Goal: Information Seeking & Learning: Learn about a topic

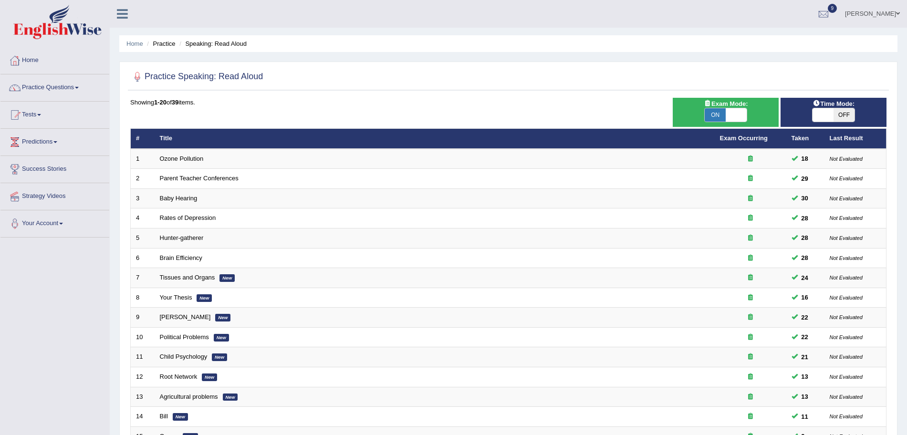
click at [180, 152] on td "Ozone Pollution" at bounding box center [435, 159] width 560 height 20
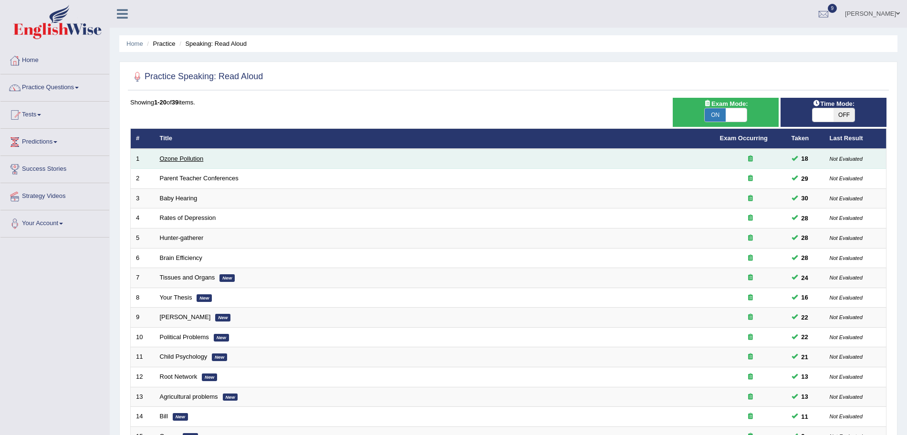
click at [180, 158] on link "Ozone Pollution" at bounding box center [182, 158] width 44 height 7
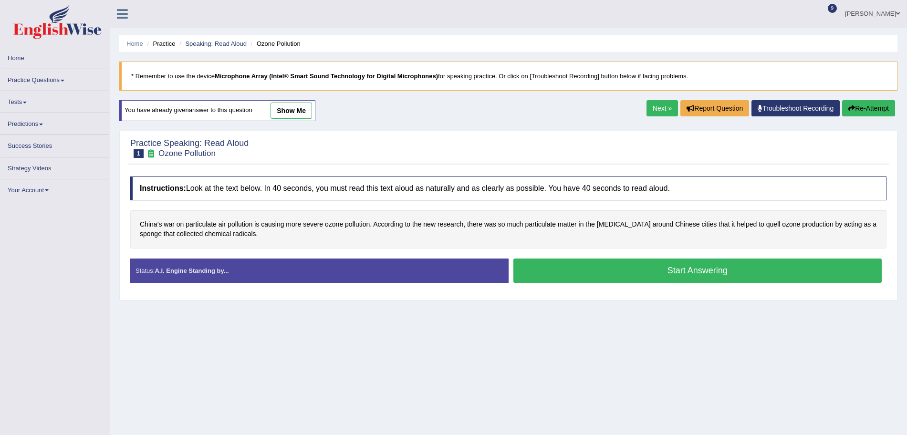
click at [579, 279] on button "Start Answering" at bounding box center [698, 271] width 369 height 24
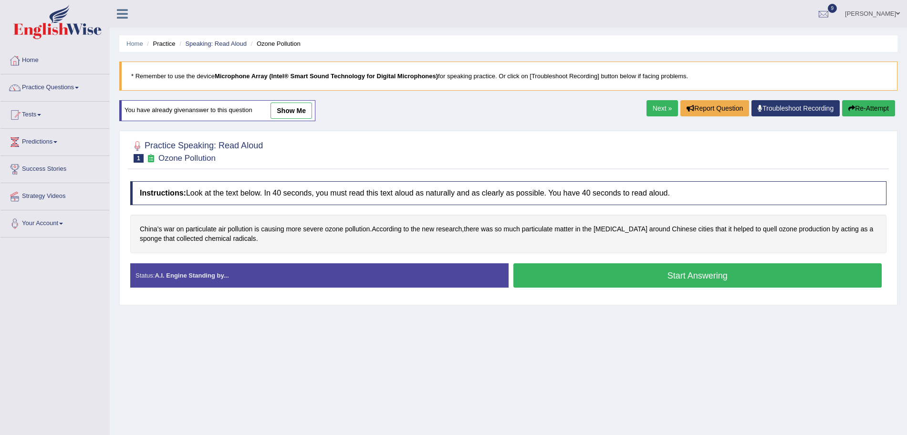
click at [579, 279] on button "Start Answering" at bounding box center [698, 275] width 369 height 24
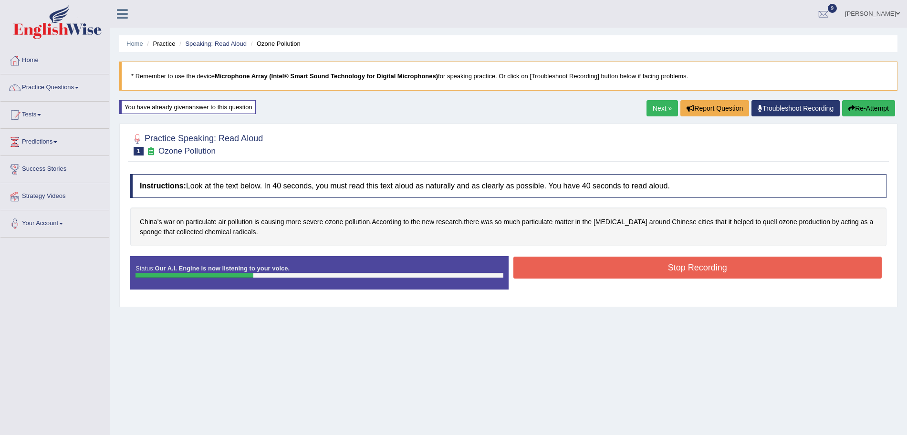
click at [562, 266] on button "Stop Recording" at bounding box center [698, 268] width 369 height 22
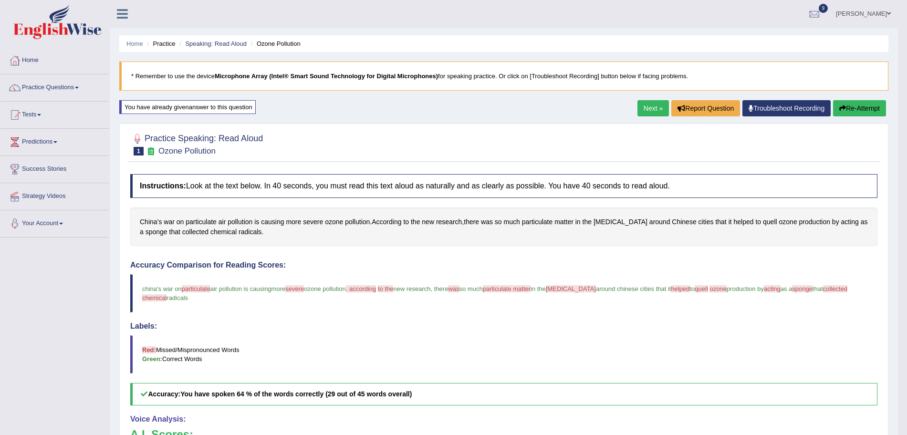
click at [655, 108] on link "Next »" at bounding box center [653, 108] width 31 height 16
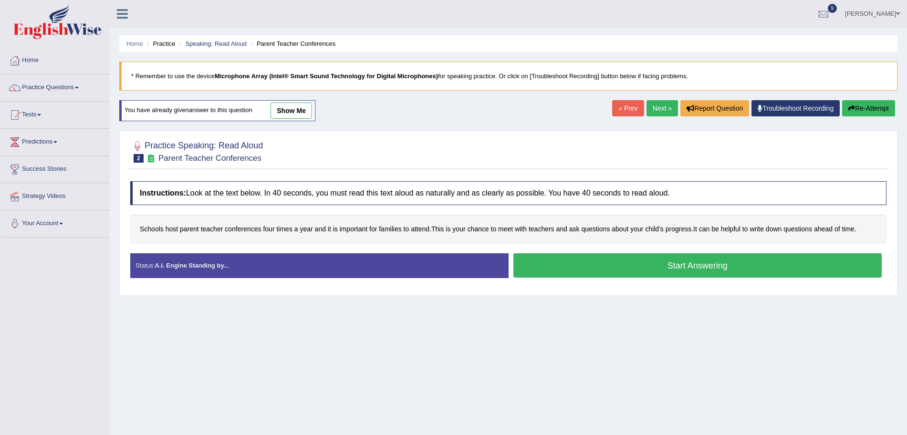
click at [592, 260] on button "Start Answering" at bounding box center [698, 265] width 369 height 24
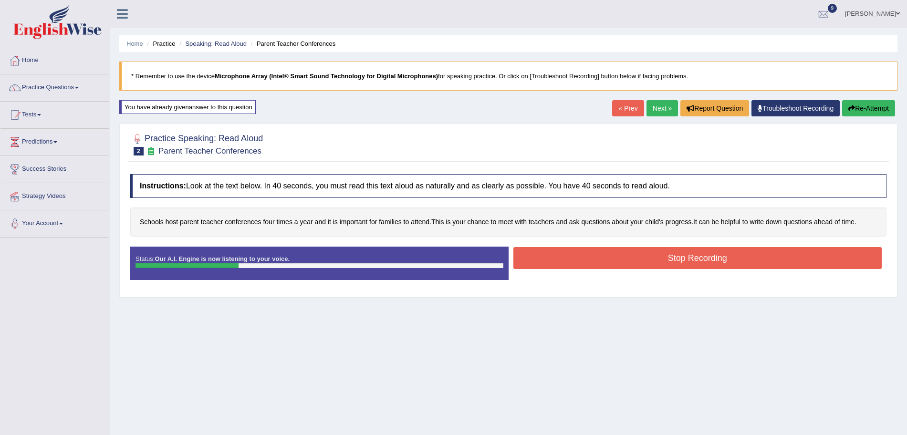
click at [569, 253] on button "Stop Recording" at bounding box center [698, 258] width 369 height 22
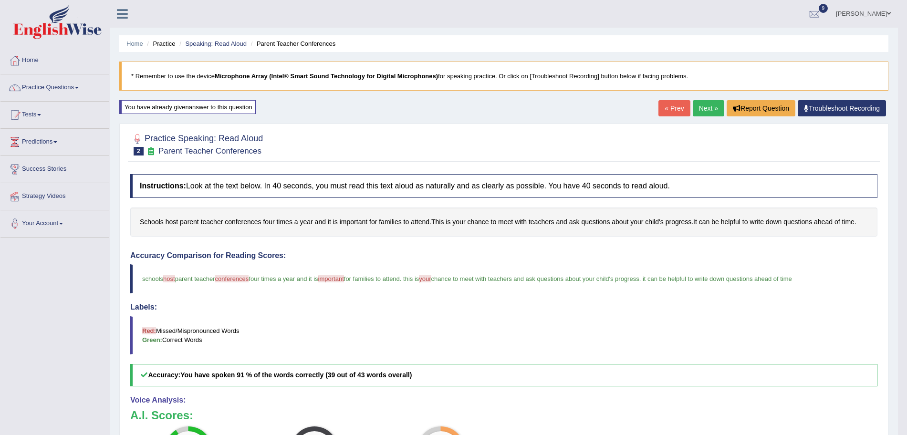
click at [707, 105] on link "Next »" at bounding box center [708, 108] width 31 height 16
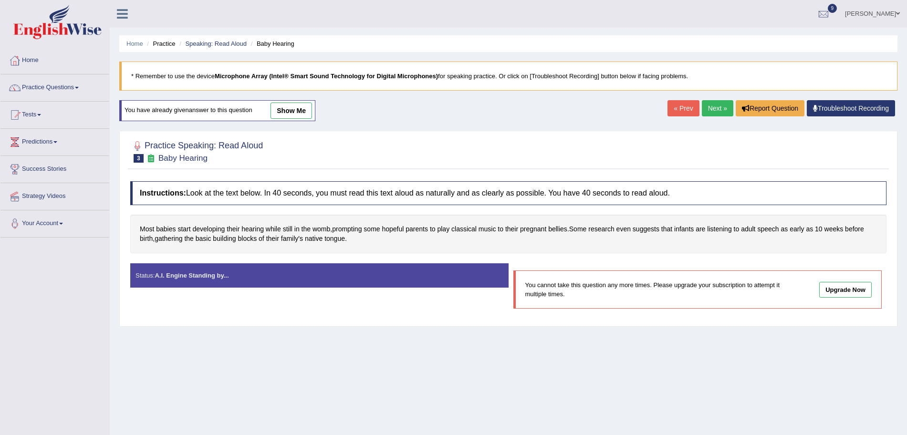
click at [714, 107] on link "Next »" at bounding box center [717, 108] width 31 height 16
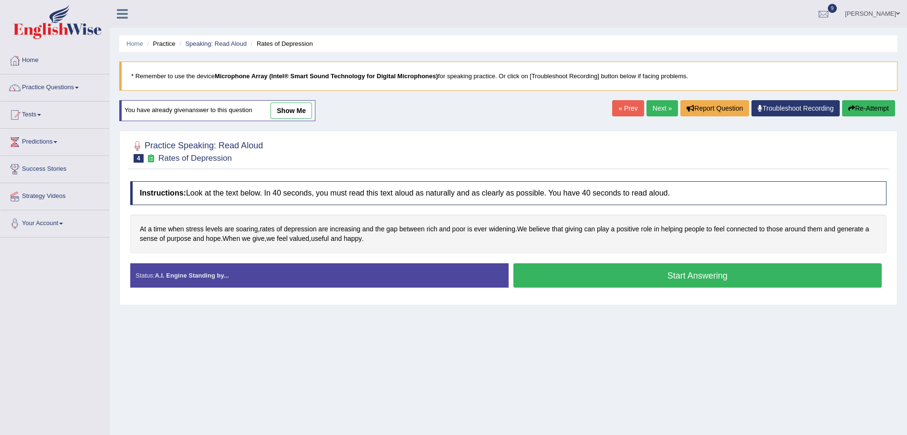
click at [577, 280] on button "Start Answering" at bounding box center [698, 275] width 369 height 24
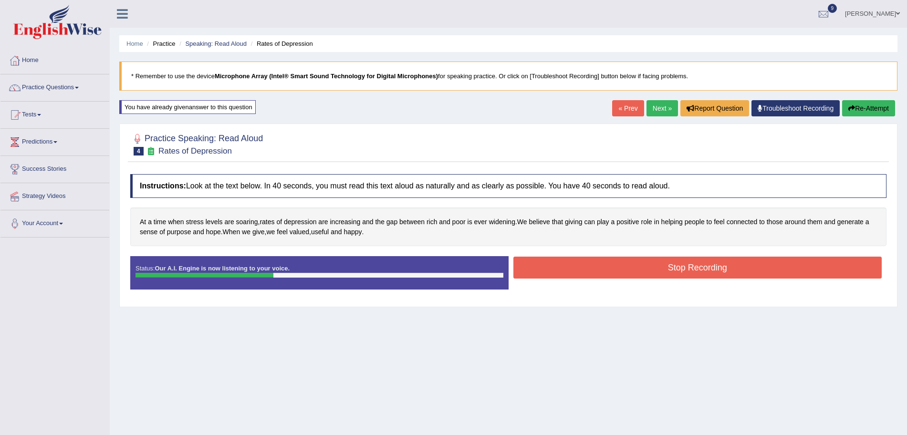
click at [594, 278] on button "Stop Recording" at bounding box center [698, 268] width 369 height 22
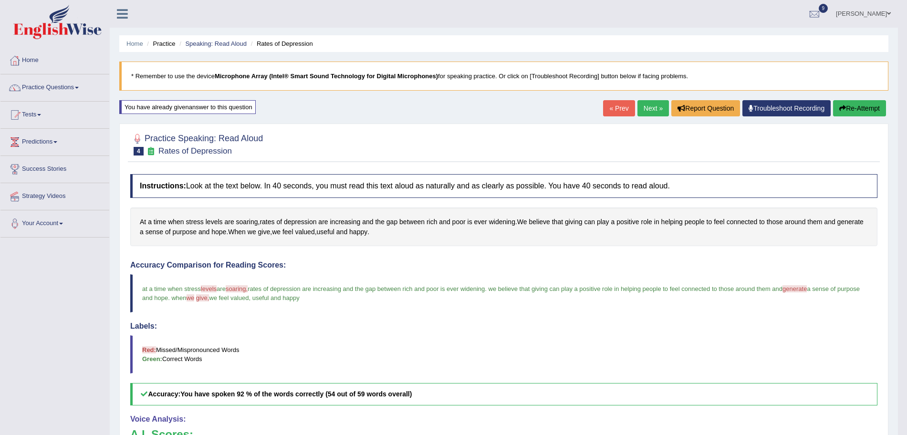
click at [651, 109] on link "Next »" at bounding box center [653, 108] width 31 height 16
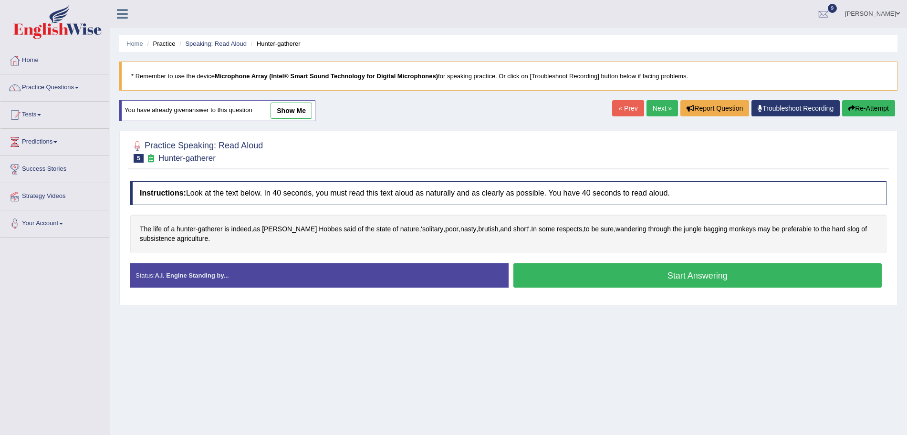
click at [618, 280] on button "Start Answering" at bounding box center [698, 275] width 369 height 24
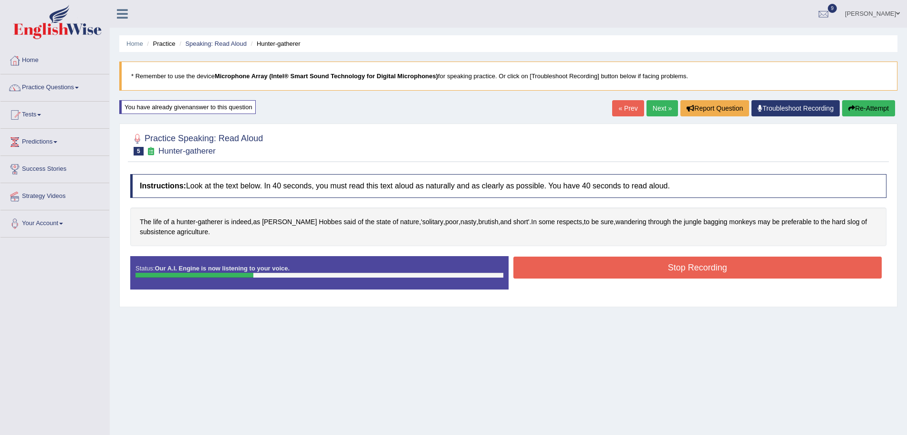
click at [568, 261] on button "Stop Recording" at bounding box center [698, 268] width 369 height 22
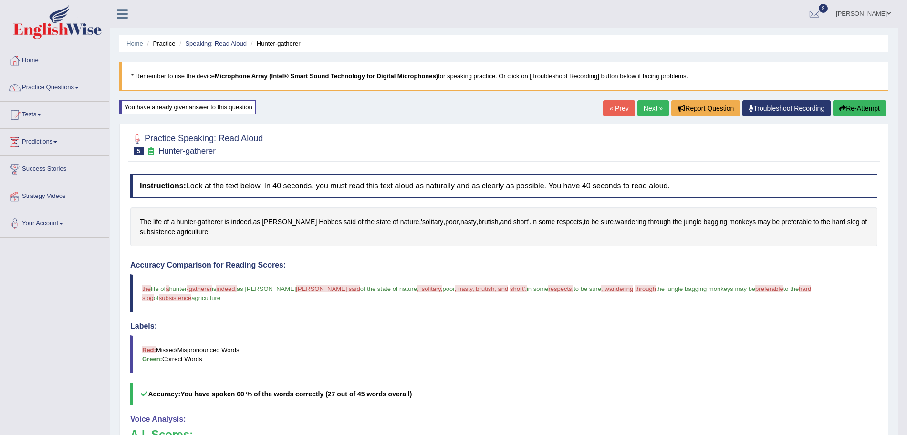
click at [650, 112] on link "Next »" at bounding box center [653, 108] width 31 height 16
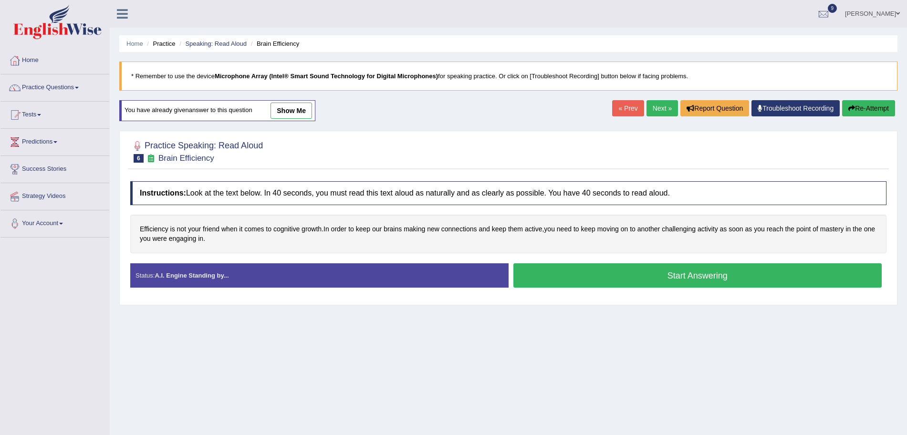
click at [626, 277] on button "Start Answering" at bounding box center [698, 275] width 369 height 24
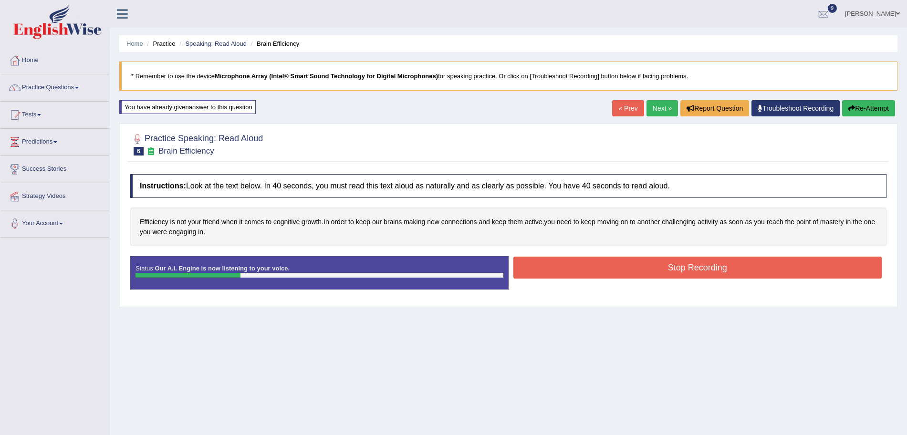
click at [551, 265] on button "Stop Recording" at bounding box center [698, 268] width 369 height 22
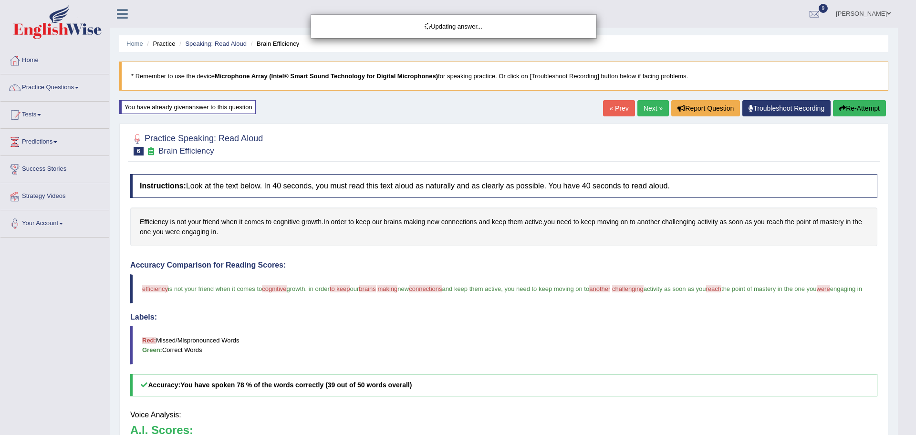
click at [657, 107] on div "Updating answer..." at bounding box center [458, 217] width 916 height 435
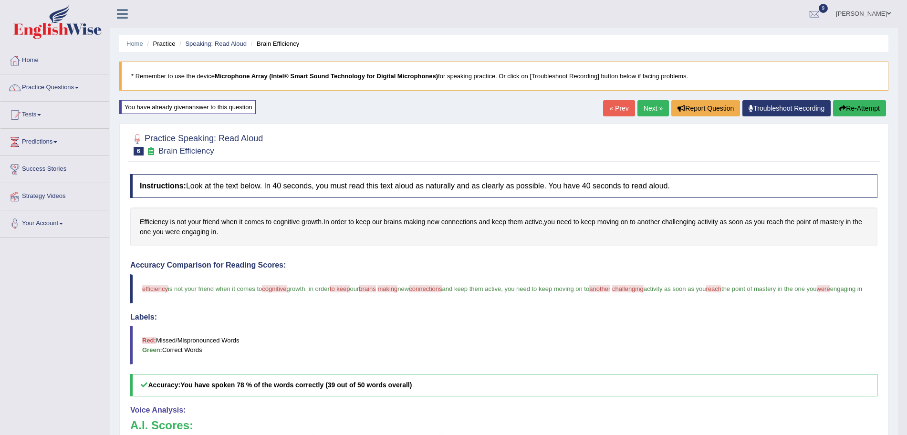
click at [657, 107] on link "Next »" at bounding box center [653, 108] width 31 height 16
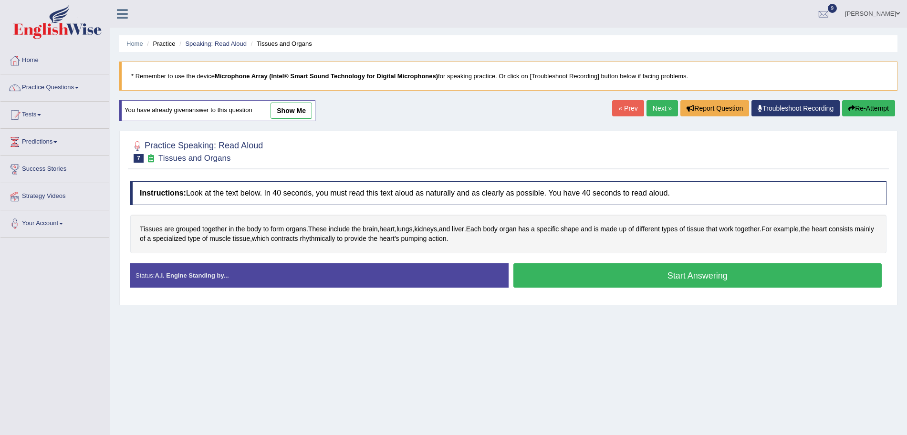
click at [583, 277] on button "Start Answering" at bounding box center [698, 275] width 369 height 24
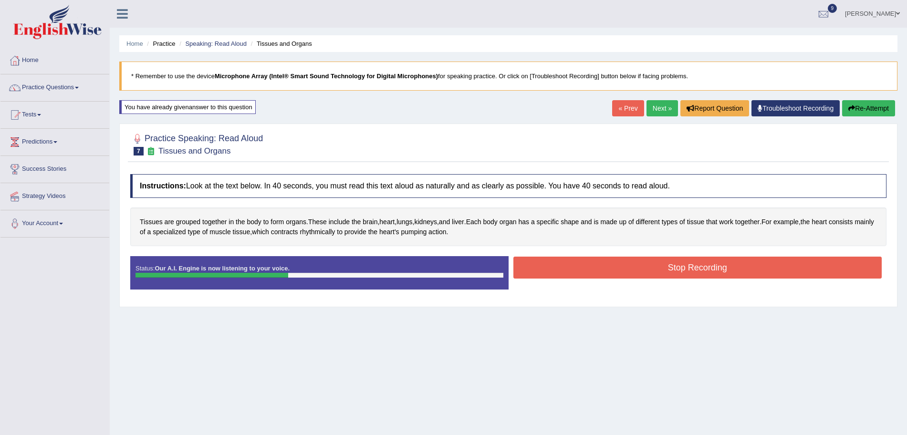
click at [545, 265] on button "Stop Recording" at bounding box center [698, 268] width 369 height 22
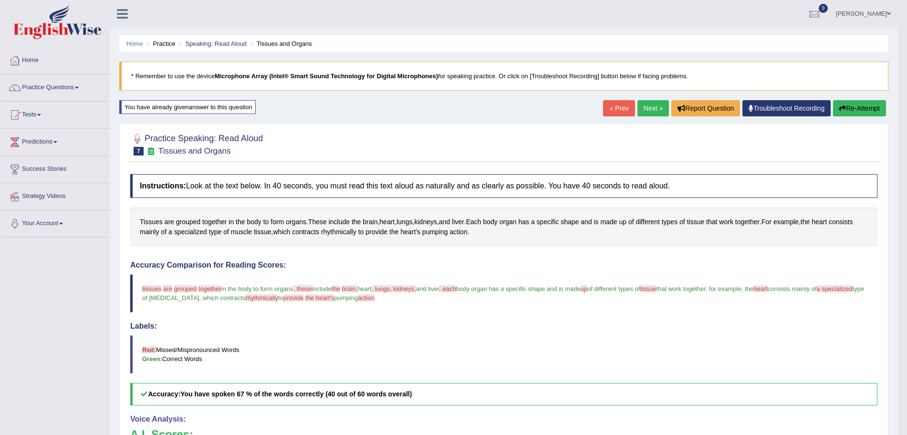
click at [646, 111] on link "Next »" at bounding box center [653, 108] width 31 height 16
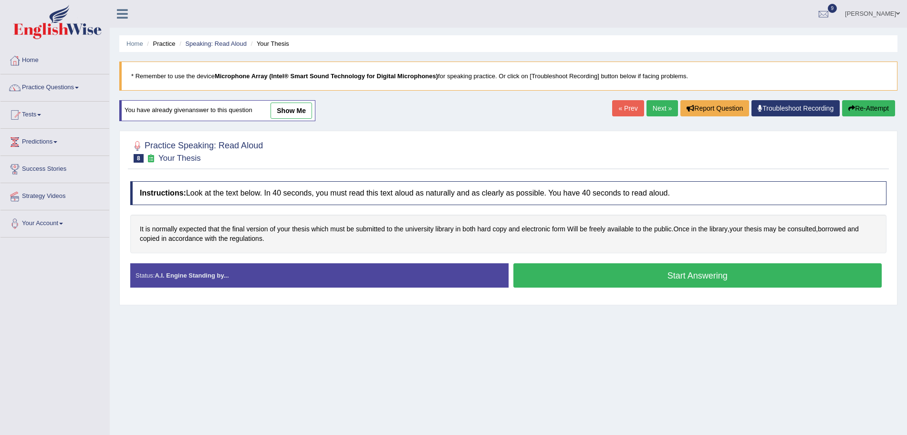
click at [676, 269] on button "Start Answering" at bounding box center [698, 275] width 369 height 24
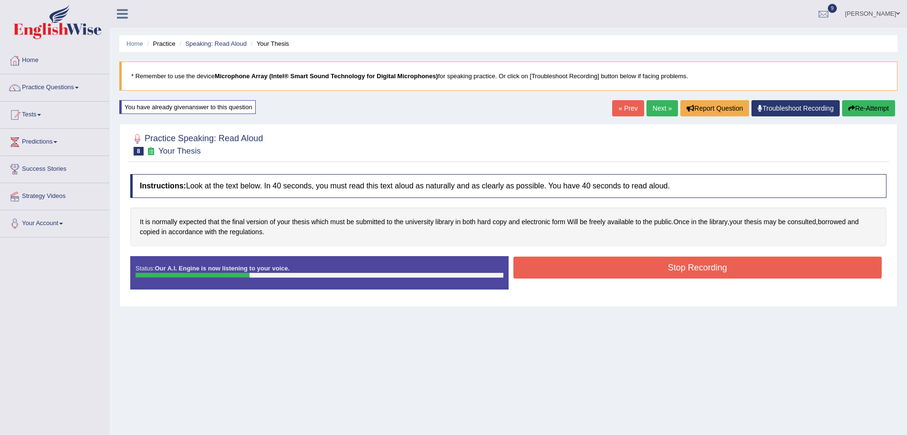
click at [597, 266] on button "Stop Recording" at bounding box center [698, 268] width 369 height 22
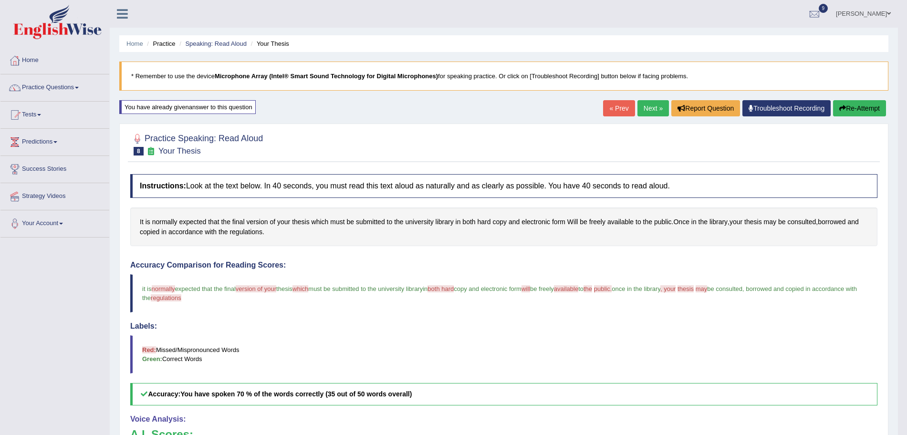
click at [649, 109] on link "Next »" at bounding box center [653, 108] width 31 height 16
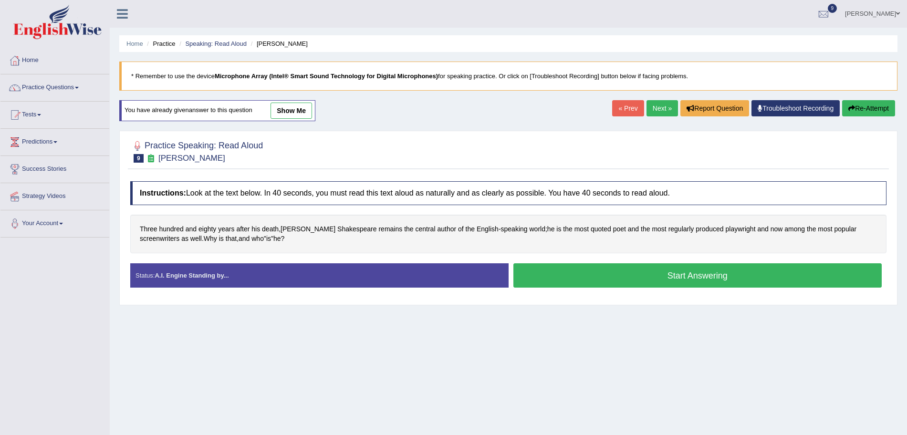
click at [600, 280] on button "Start Answering" at bounding box center [698, 275] width 369 height 24
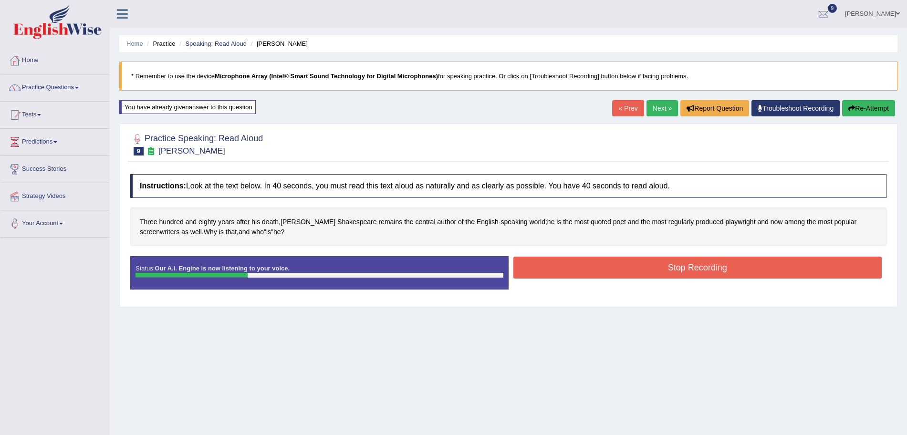
click at [545, 264] on button "Stop Recording" at bounding box center [698, 268] width 369 height 22
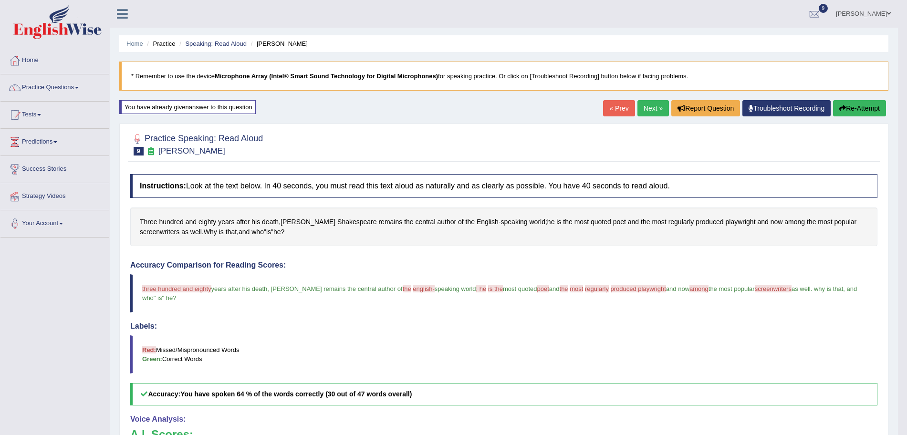
click at [641, 111] on link "Next »" at bounding box center [653, 108] width 31 height 16
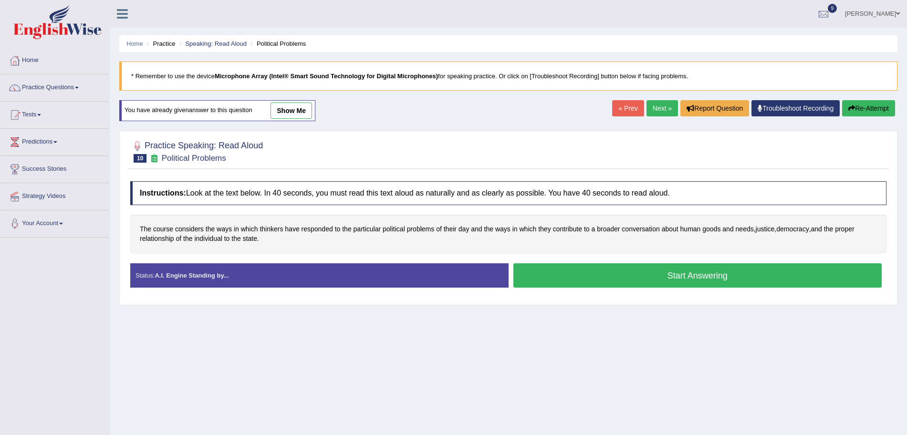
click at [580, 270] on button "Start Answering" at bounding box center [698, 275] width 369 height 24
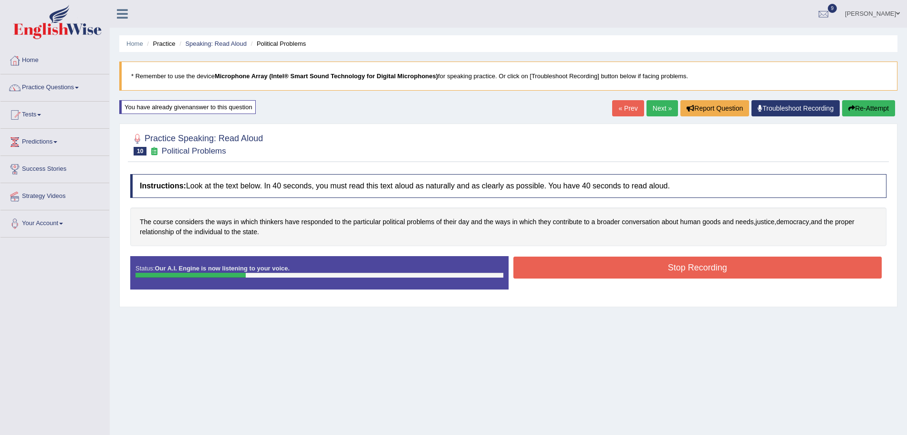
click at [545, 265] on button "Stop Recording" at bounding box center [698, 268] width 369 height 22
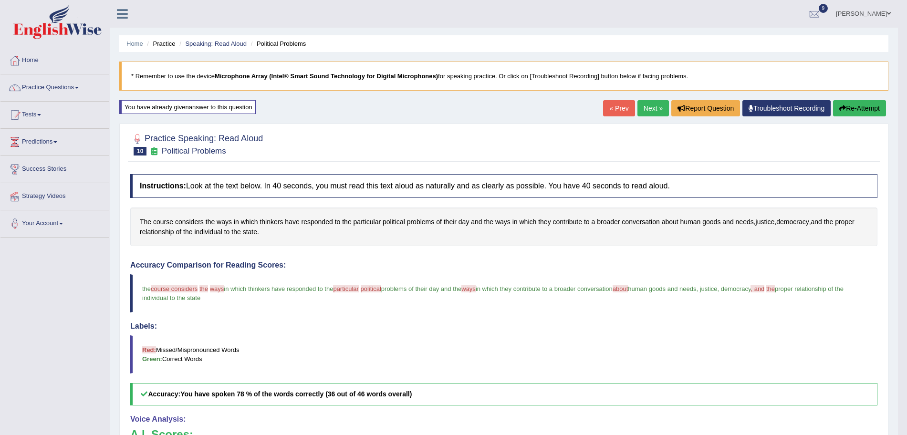
click at [647, 107] on link "Next »" at bounding box center [653, 108] width 31 height 16
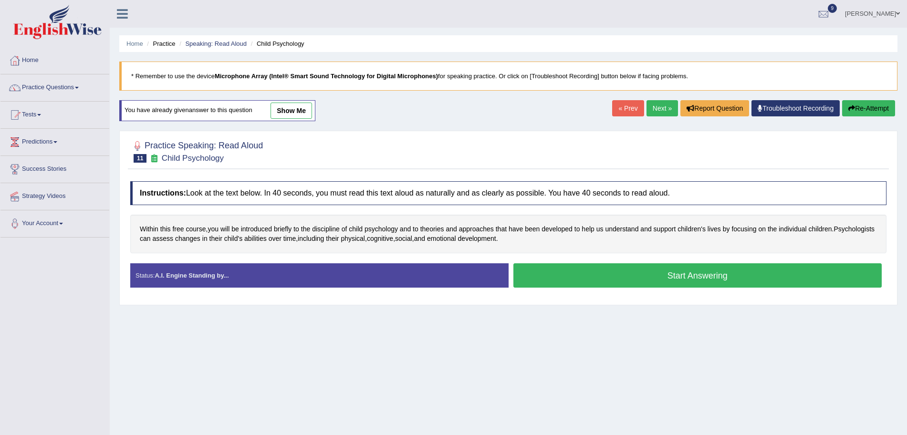
click at [559, 277] on button "Start Answering" at bounding box center [698, 275] width 369 height 24
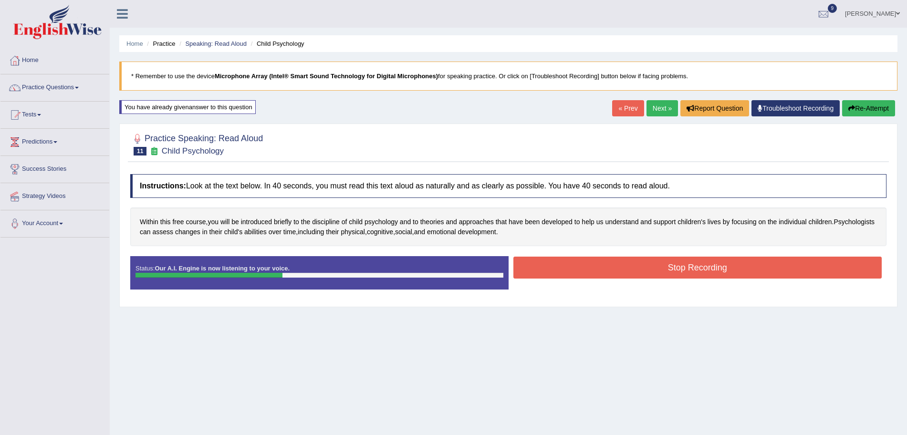
click at [574, 276] on button "Stop Recording" at bounding box center [698, 268] width 369 height 22
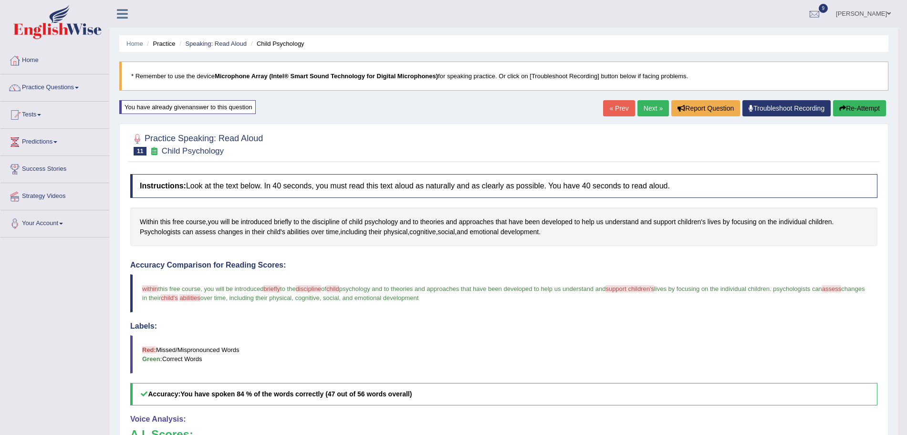
click at [650, 105] on link "Next »" at bounding box center [653, 108] width 31 height 16
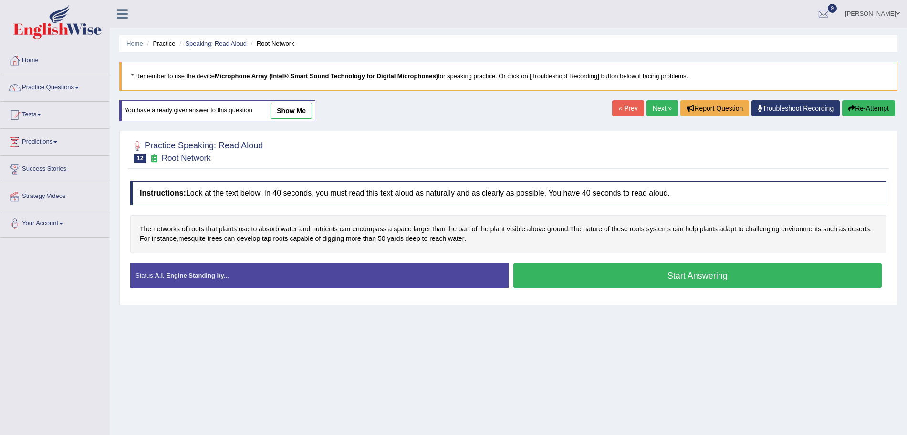
click at [562, 269] on button "Start Answering" at bounding box center [698, 275] width 369 height 24
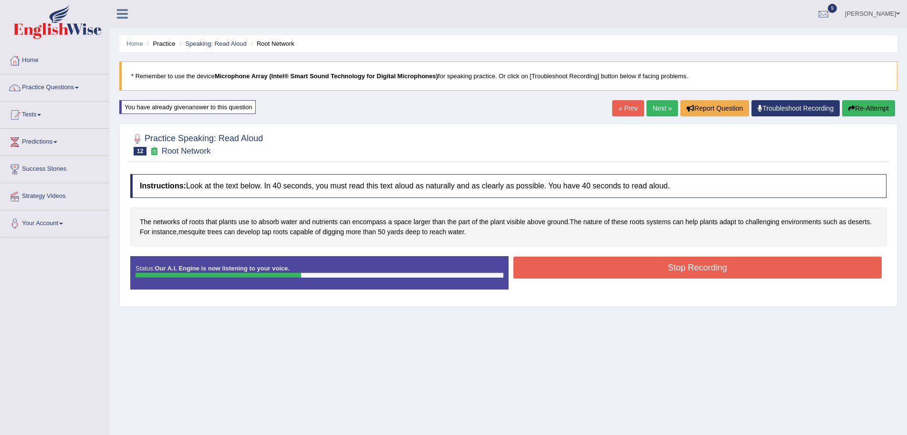
click at [578, 268] on button "Stop Recording" at bounding box center [698, 268] width 369 height 22
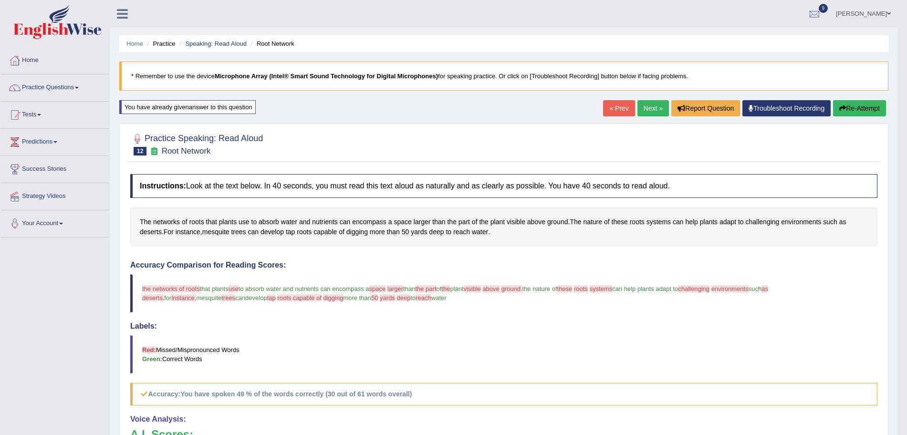
click at [647, 111] on link "Next »" at bounding box center [653, 108] width 31 height 16
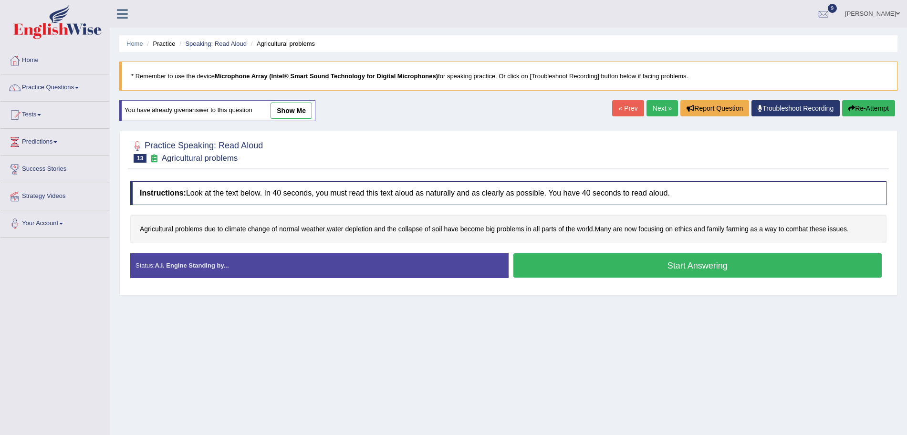
click at [579, 270] on button "Start Answering" at bounding box center [698, 265] width 369 height 24
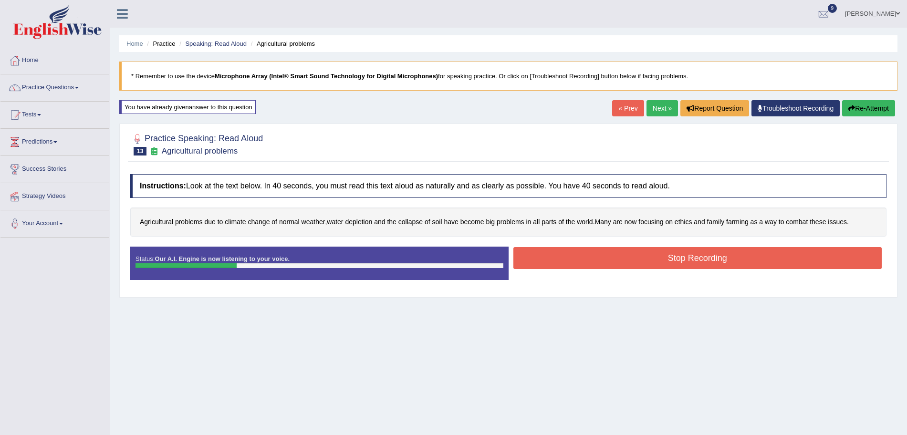
click at [597, 261] on button "Stop Recording" at bounding box center [698, 258] width 369 height 22
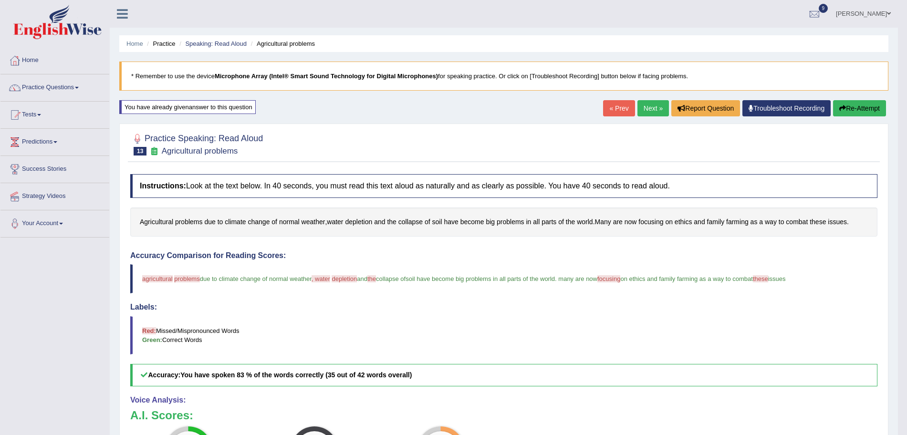
click at [651, 107] on link "Next »" at bounding box center [653, 108] width 31 height 16
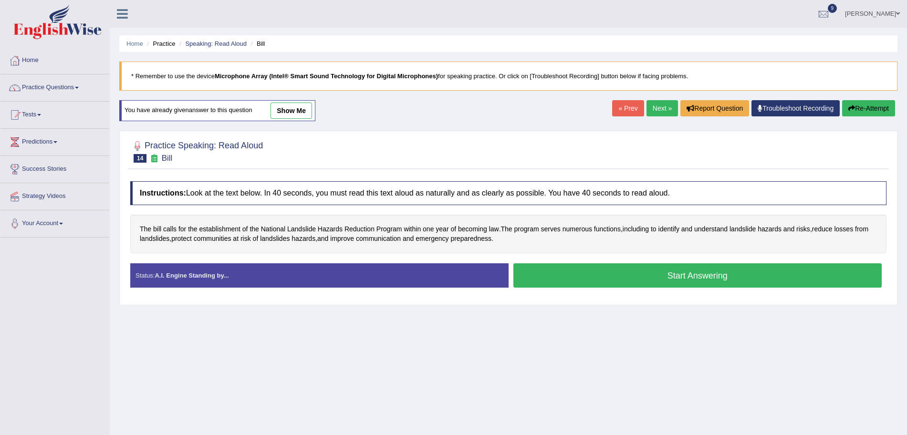
click at [599, 273] on button "Start Answering" at bounding box center [698, 275] width 369 height 24
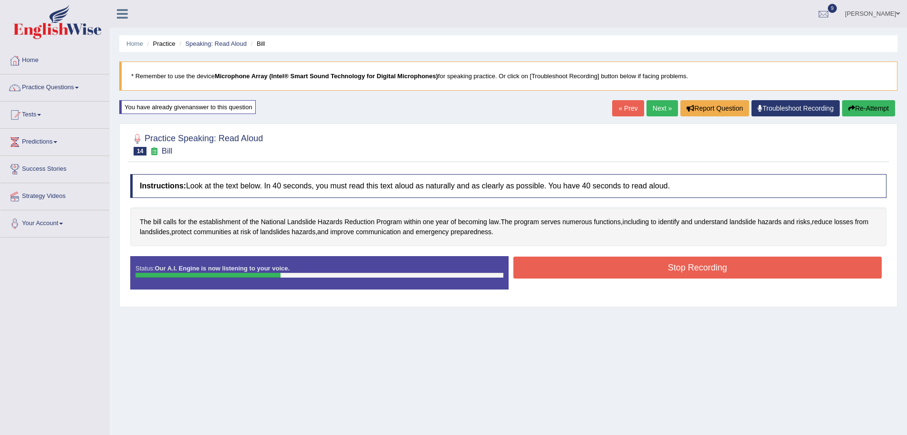
click at [551, 267] on button "Stop Recording" at bounding box center [698, 268] width 369 height 22
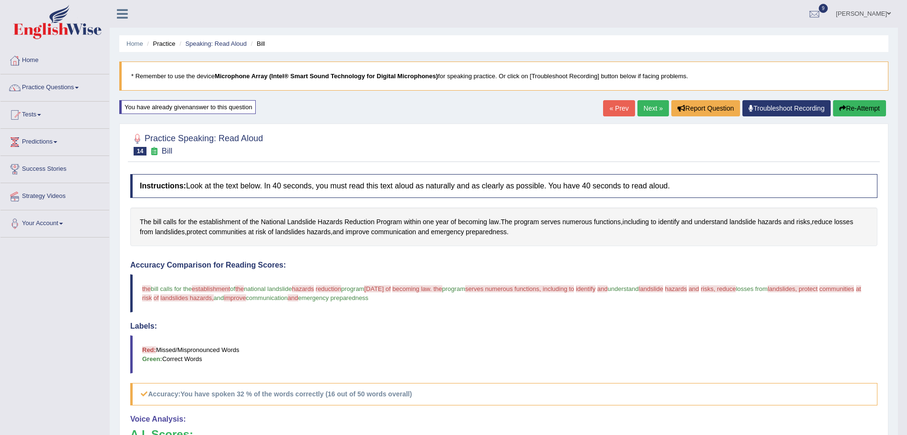
click at [646, 104] on link "Next »" at bounding box center [653, 108] width 31 height 16
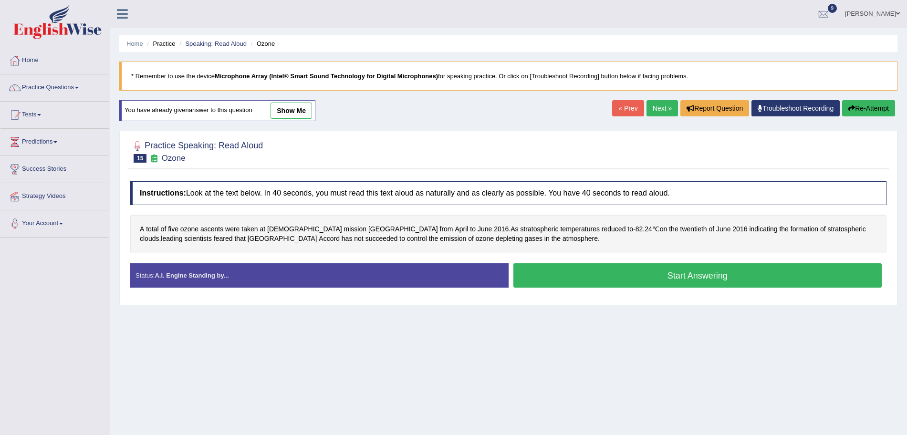
click at [578, 282] on button "Start Answering" at bounding box center [698, 275] width 369 height 24
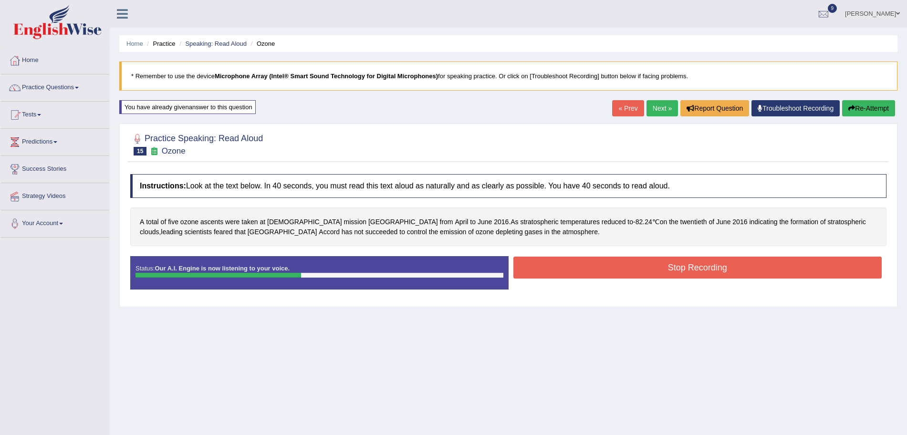
click at [570, 270] on button "Stop Recording" at bounding box center [698, 268] width 369 height 22
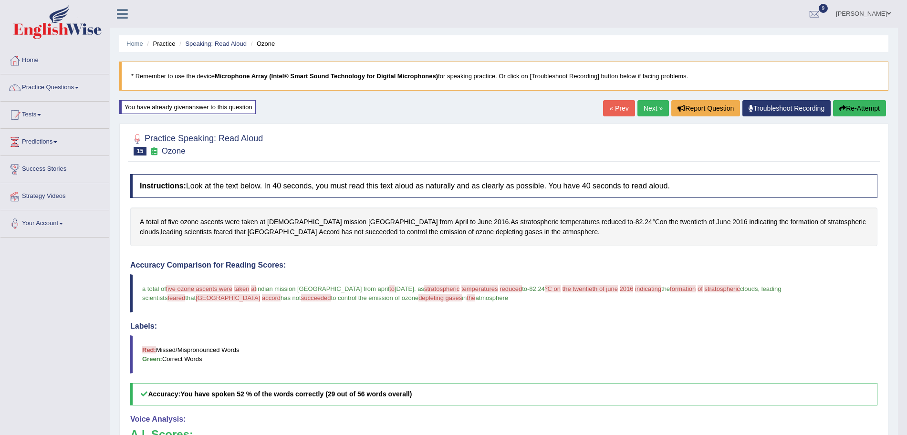
click at [651, 108] on link "Next »" at bounding box center [653, 108] width 31 height 16
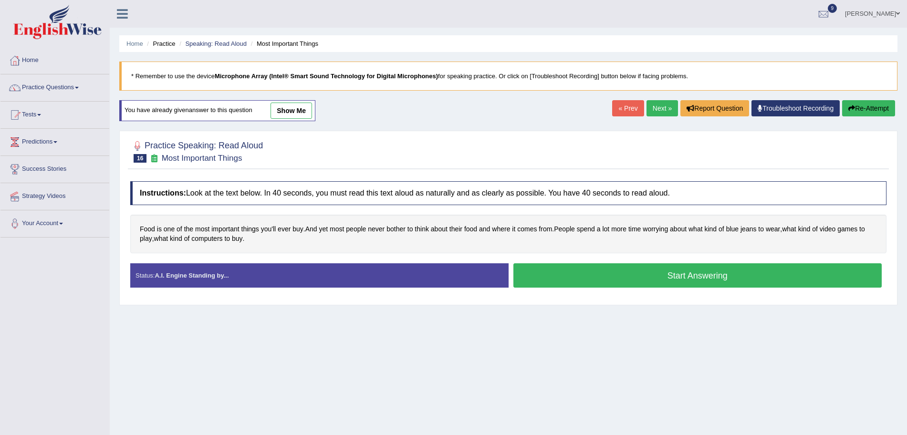
click at [559, 273] on button "Start Answering" at bounding box center [698, 275] width 369 height 24
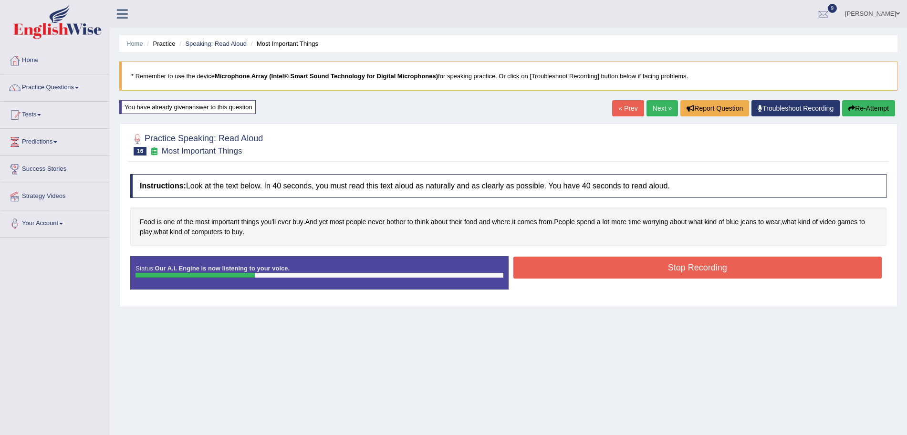
click at [528, 264] on button "Stop Recording" at bounding box center [698, 268] width 369 height 22
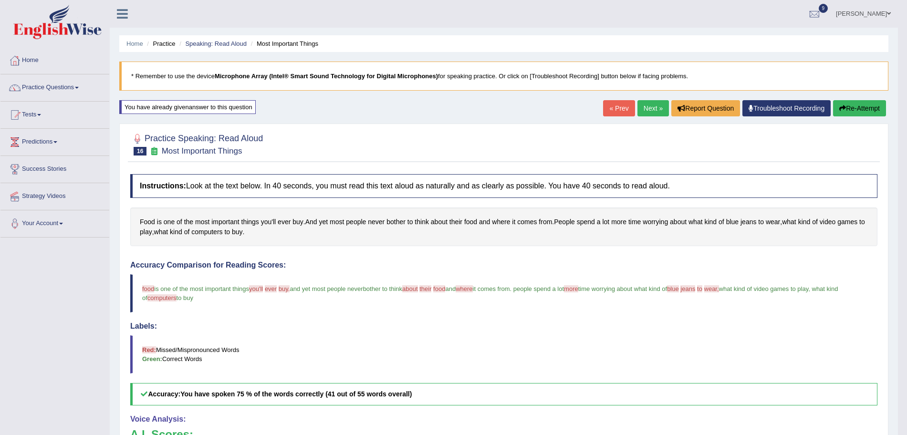
click at [648, 110] on link "Next »" at bounding box center [653, 108] width 31 height 16
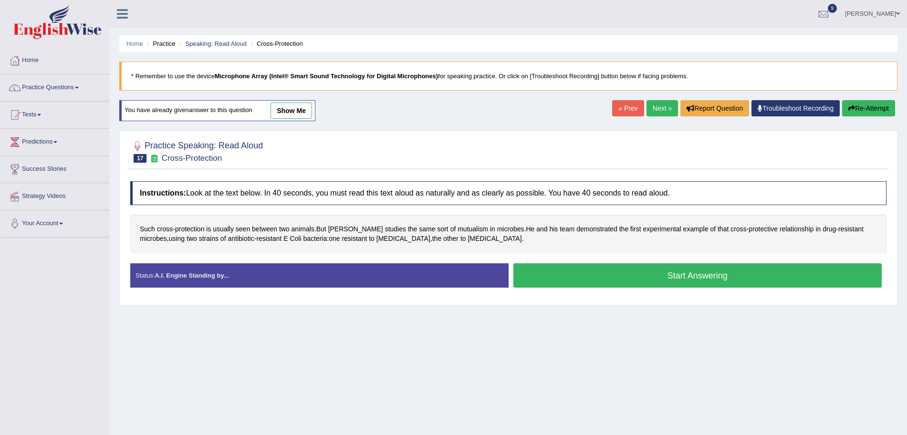
click at [583, 277] on button "Start Answering" at bounding box center [698, 275] width 369 height 24
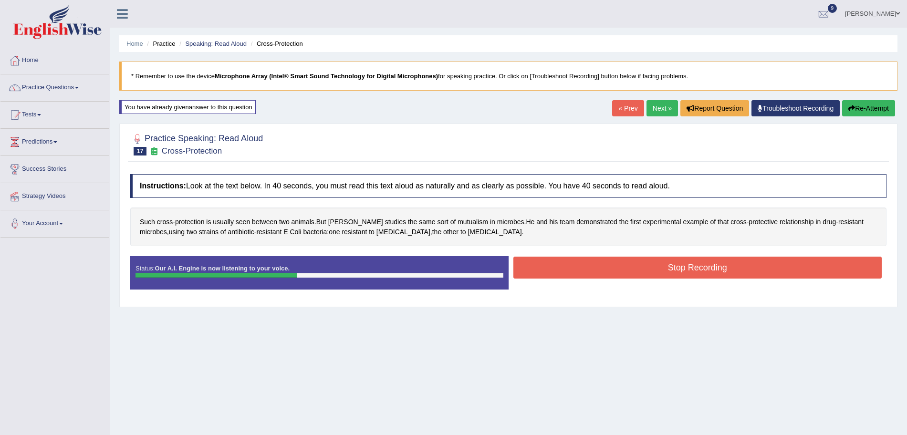
click at [583, 269] on button "Stop Recording" at bounding box center [698, 268] width 369 height 22
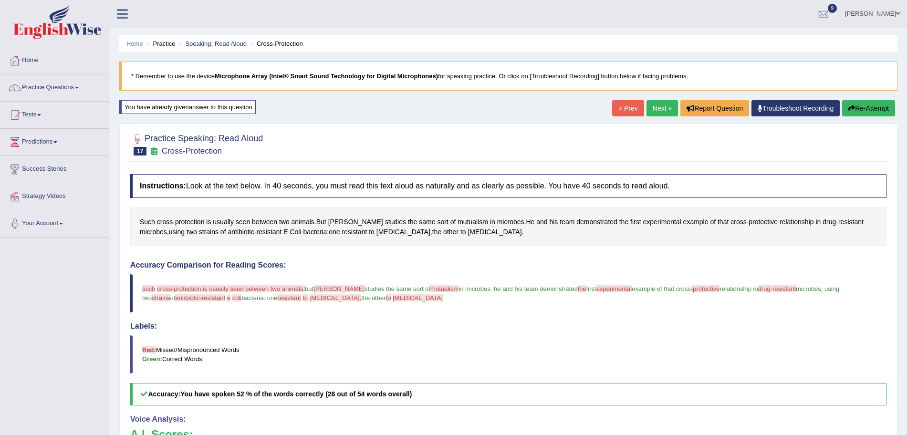
click at [659, 108] on body "Toggle navigation Home Practice Questions Speaking Practice Read Aloud Repeat S…" at bounding box center [453, 217] width 907 height 435
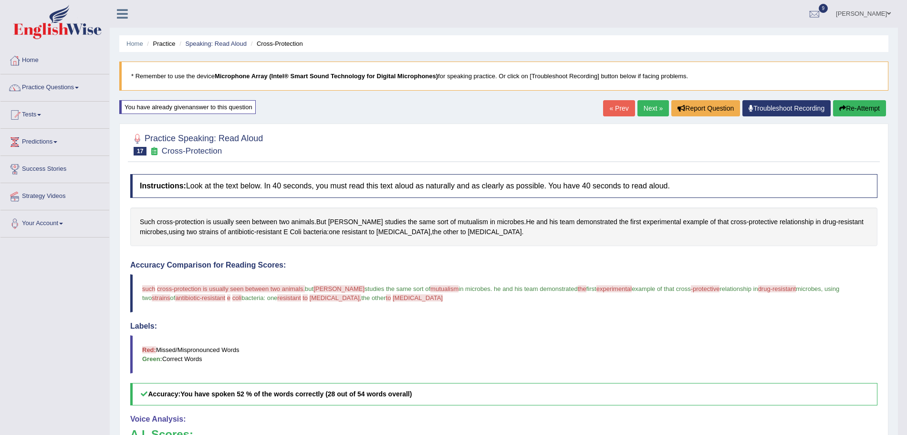
click at [659, 108] on link "Next »" at bounding box center [653, 108] width 31 height 16
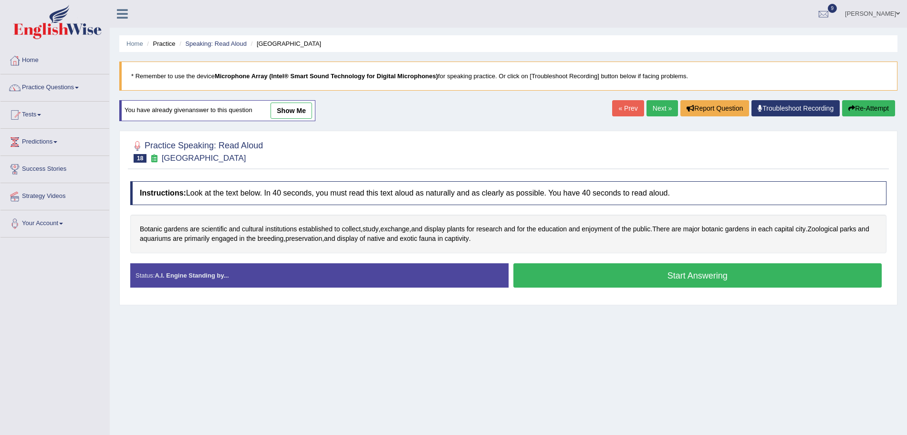
click at [587, 283] on button "Start Answering" at bounding box center [698, 275] width 369 height 24
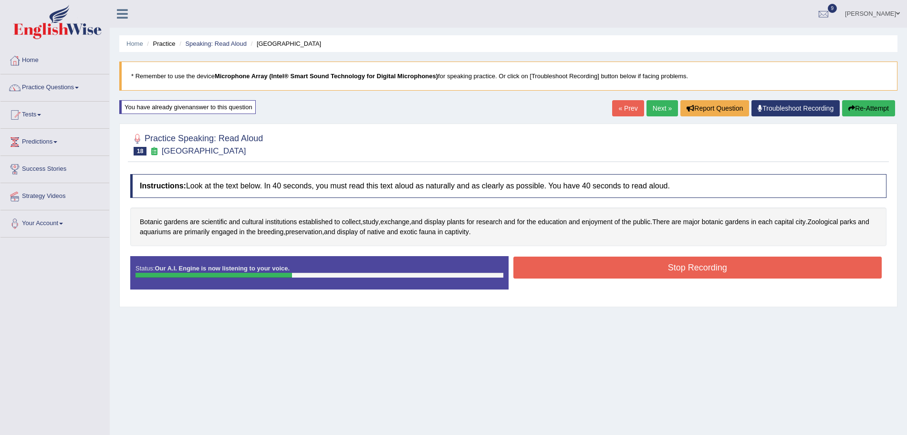
click at [587, 273] on button "Stop Recording" at bounding box center [698, 268] width 369 height 22
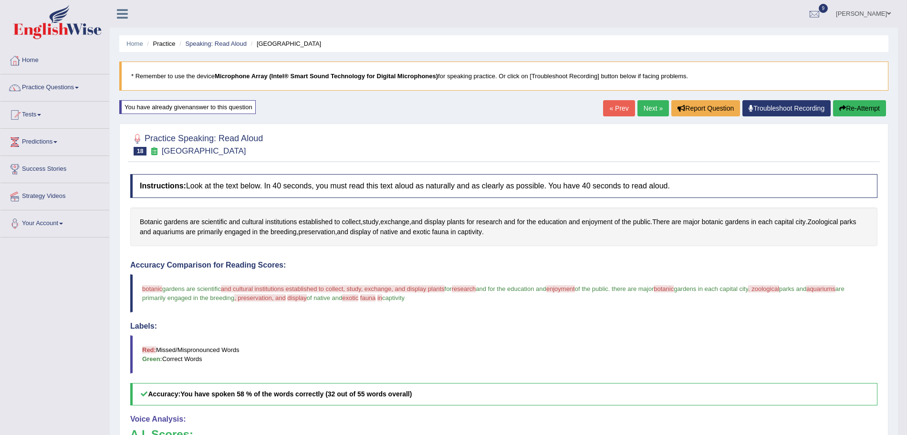
click at [646, 109] on link "Next »" at bounding box center [653, 108] width 31 height 16
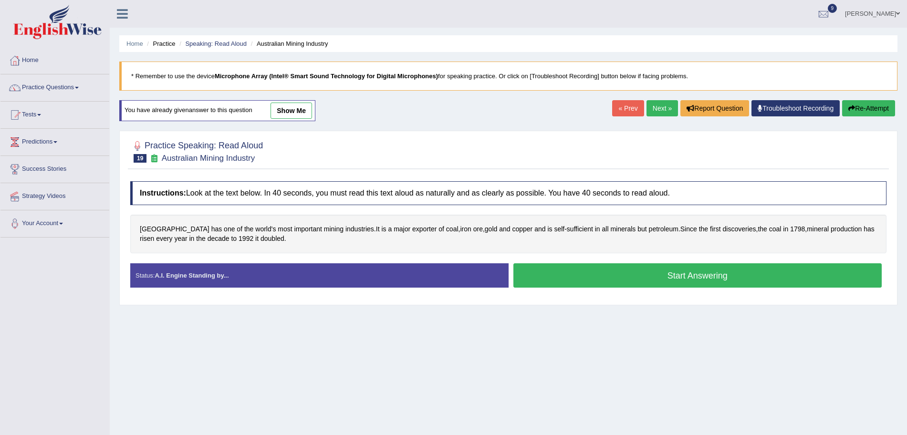
click at [574, 278] on button "Start Answering" at bounding box center [698, 275] width 369 height 24
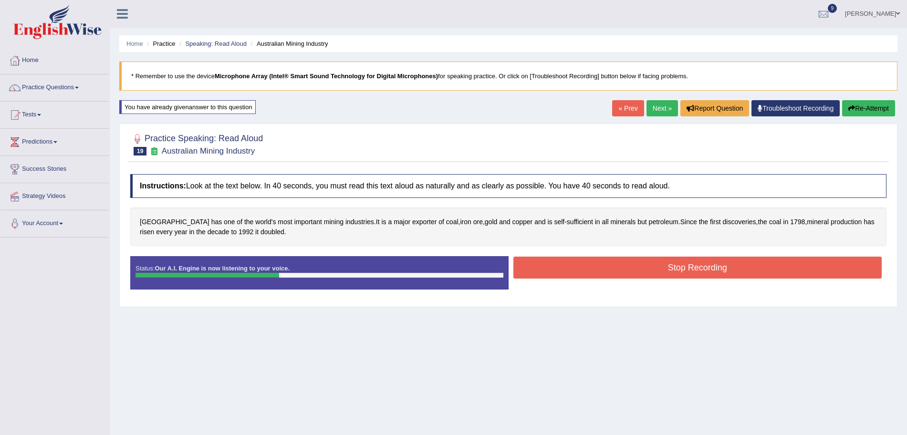
click at [568, 272] on button "Stop Recording" at bounding box center [698, 268] width 369 height 22
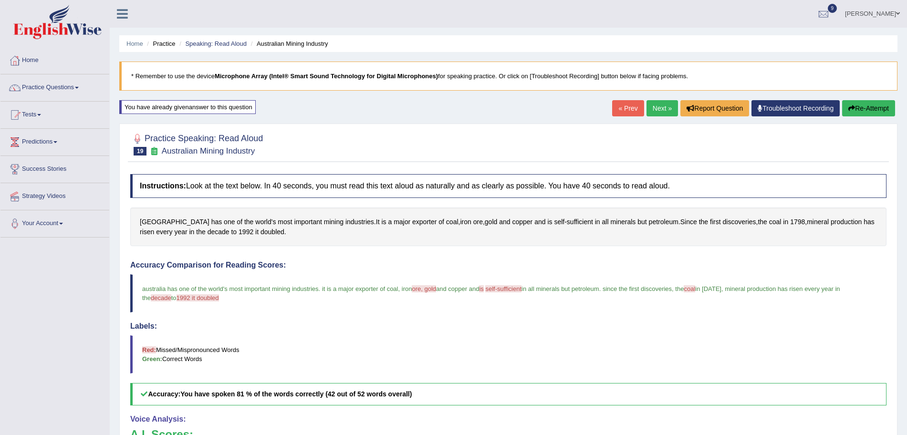
click at [659, 110] on body "Toggle navigation Home Practice Questions Speaking Practice Read Aloud Repeat S…" at bounding box center [453, 217] width 907 height 435
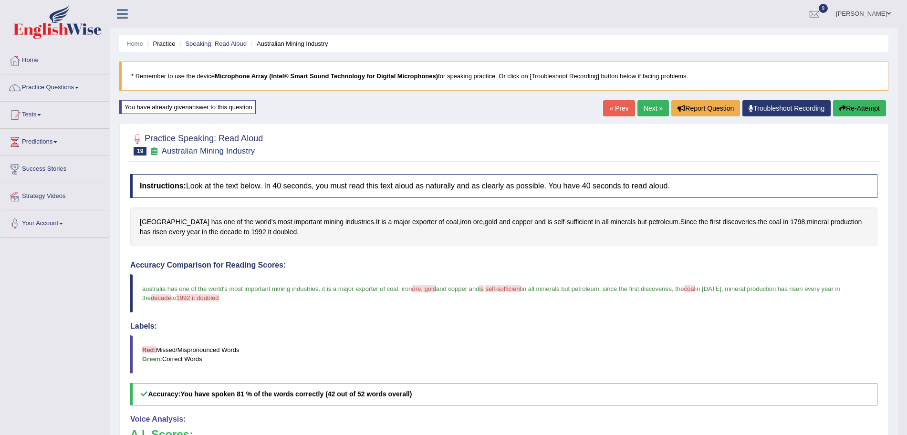
click at [659, 110] on link "Next »" at bounding box center [653, 108] width 31 height 16
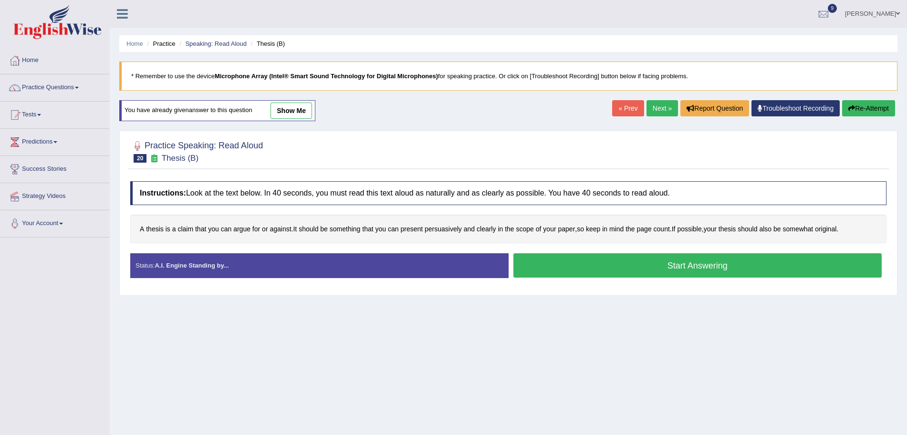
click at [617, 268] on button "Start Answering" at bounding box center [698, 265] width 369 height 24
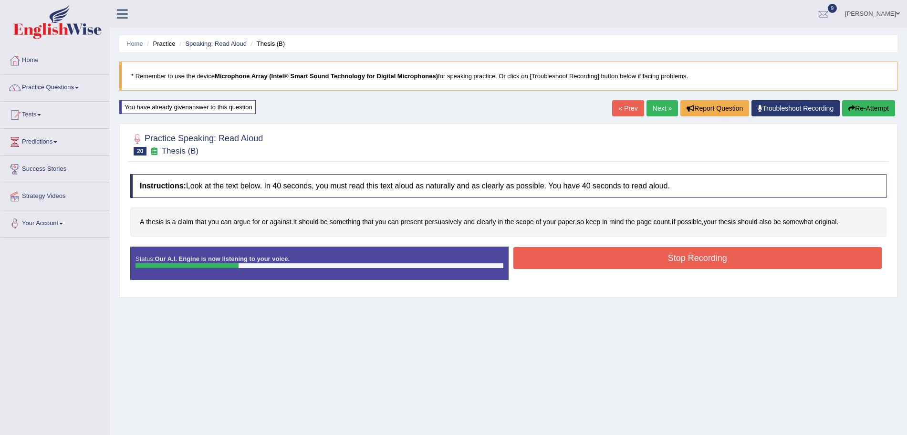
click at [590, 257] on button "Stop Recording" at bounding box center [698, 258] width 369 height 22
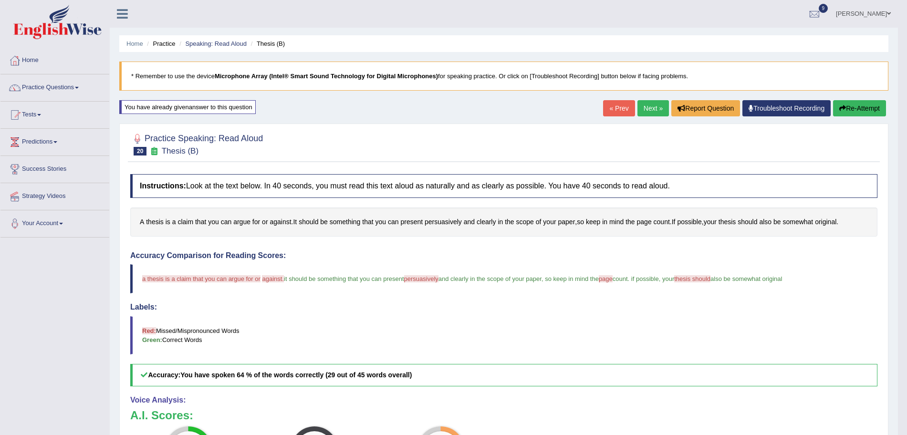
click at [644, 112] on link "Next »" at bounding box center [653, 108] width 31 height 16
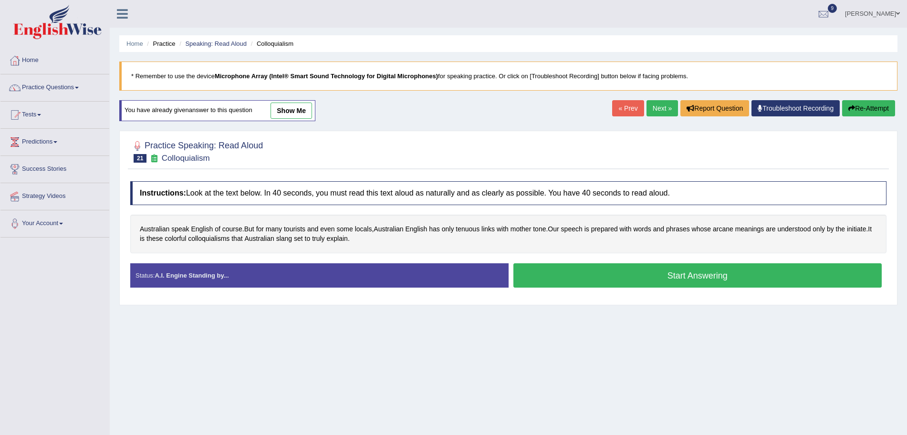
click at [588, 270] on button "Start Answering" at bounding box center [698, 275] width 369 height 24
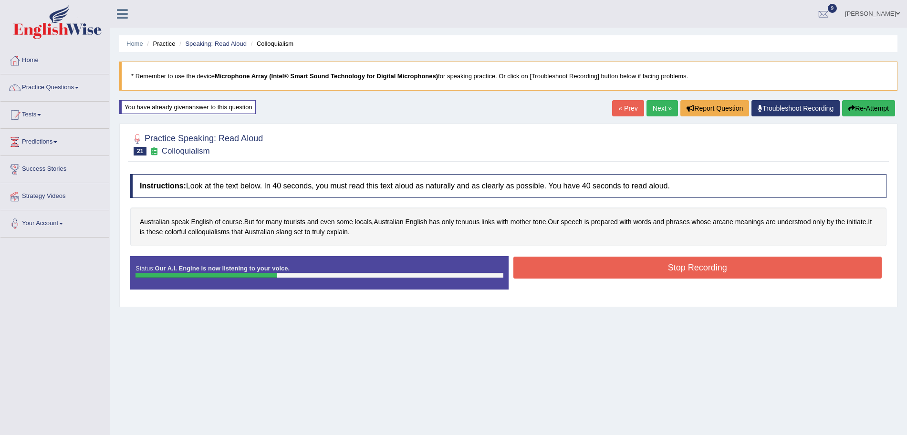
click at [585, 271] on button "Stop Recording" at bounding box center [698, 268] width 369 height 22
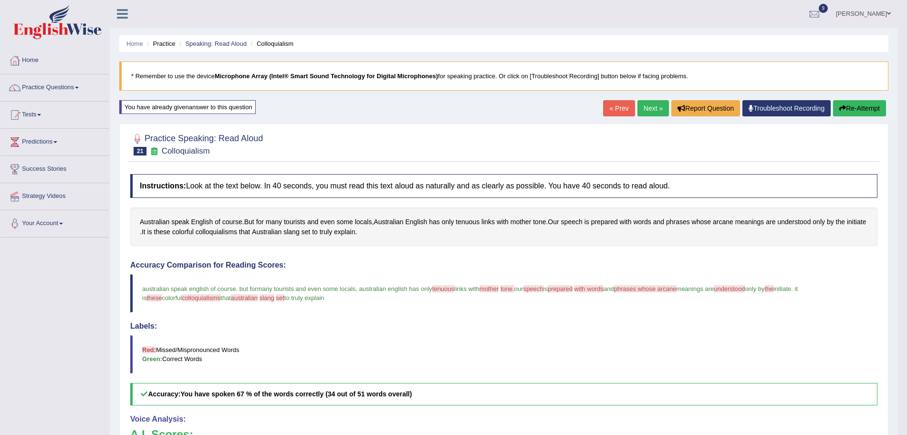
click at [656, 109] on link "Next »" at bounding box center [653, 108] width 31 height 16
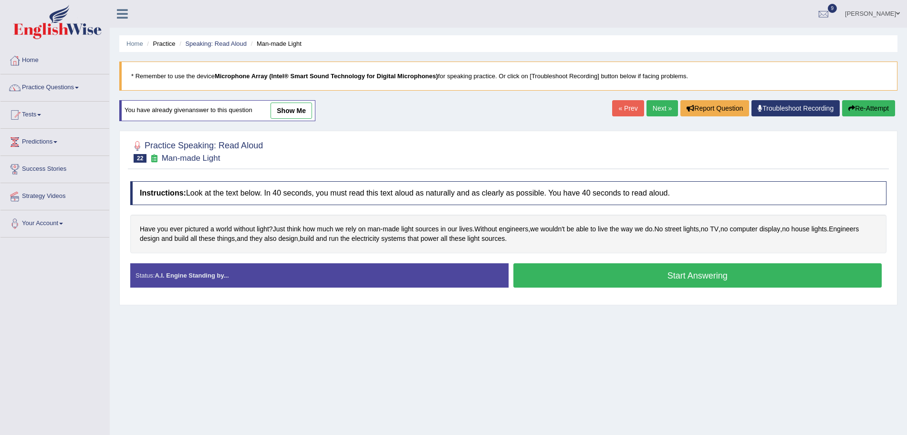
click at [591, 277] on button "Start Answering" at bounding box center [698, 275] width 369 height 24
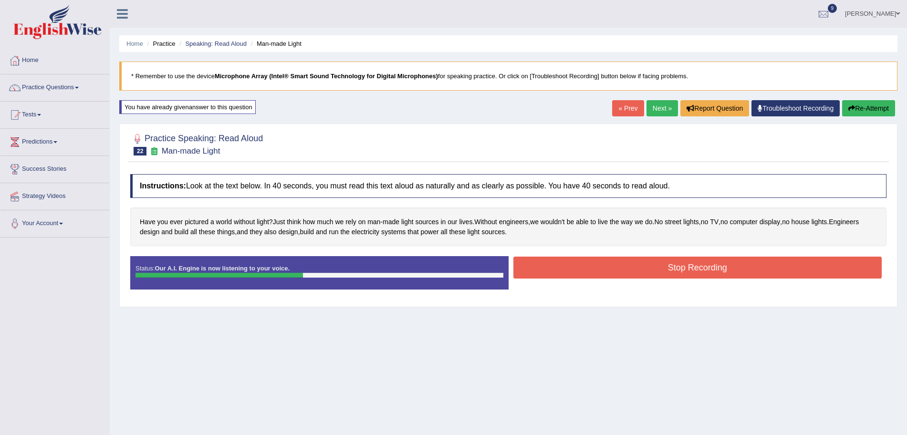
click at [571, 275] on button "Stop Recording" at bounding box center [698, 268] width 369 height 22
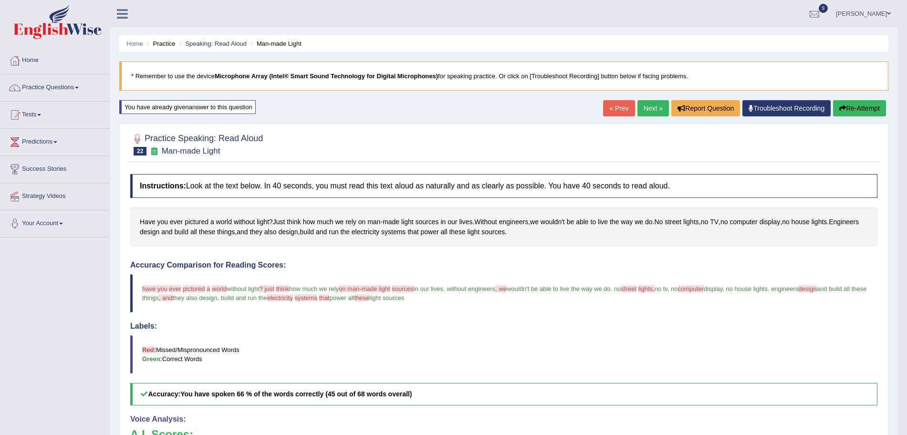
click at [656, 105] on link "Next »" at bounding box center [653, 108] width 31 height 16
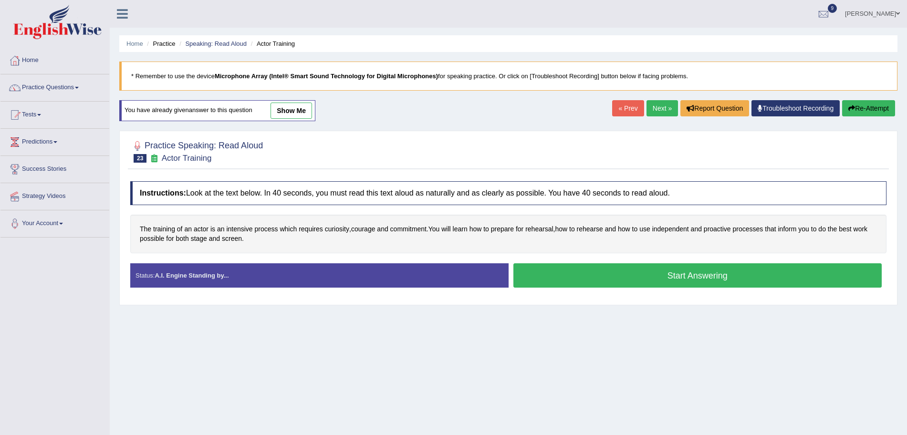
click at [658, 283] on button "Start Answering" at bounding box center [698, 275] width 369 height 24
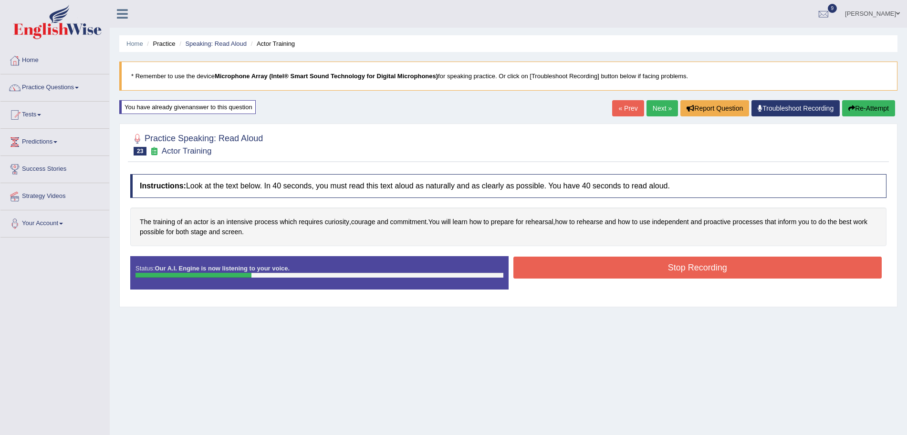
click at [547, 262] on button "Stop Recording" at bounding box center [698, 268] width 369 height 22
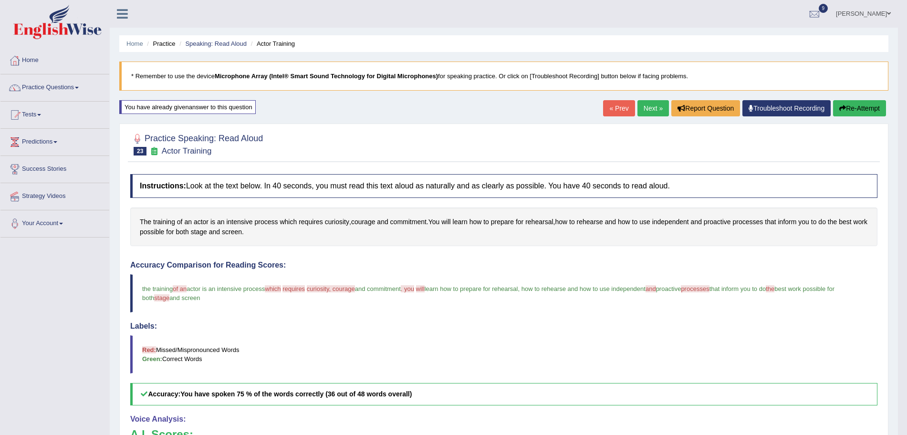
click at [649, 104] on link "Next »" at bounding box center [653, 108] width 31 height 16
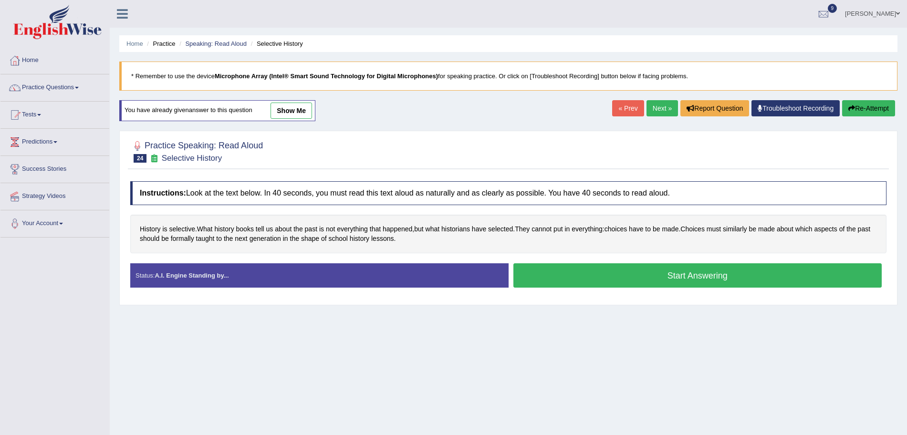
click at [575, 274] on button "Start Answering" at bounding box center [698, 275] width 369 height 24
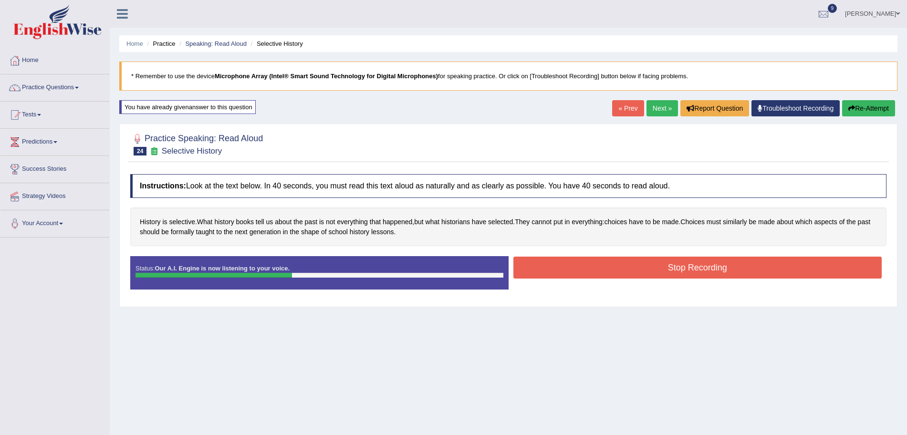
click at [559, 267] on button "Stop Recording" at bounding box center [698, 268] width 369 height 22
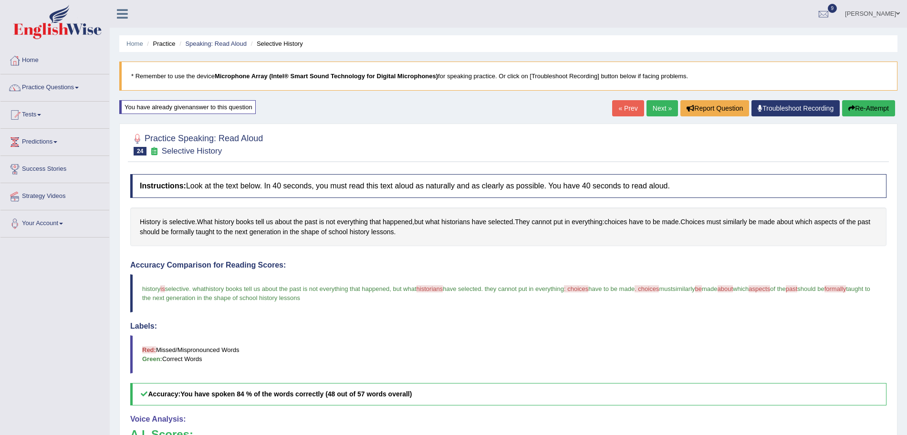
click at [655, 113] on div "Updating answer..." at bounding box center [453, 217] width 907 height 435
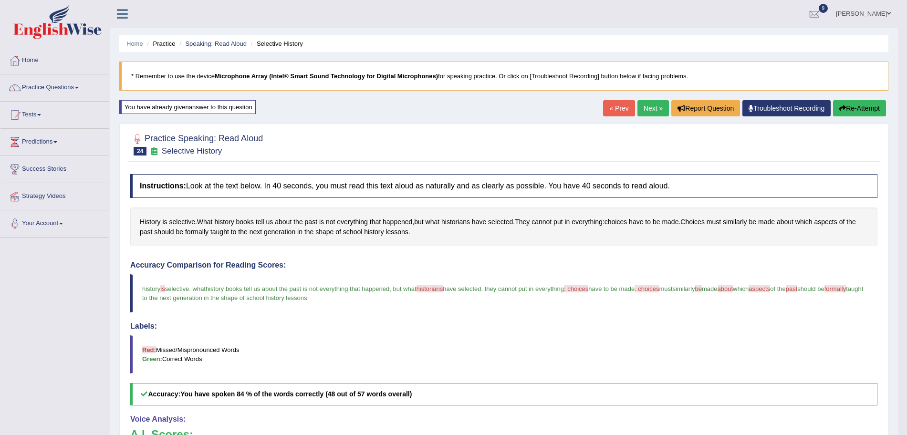
click at [651, 108] on link "Next »" at bounding box center [653, 108] width 31 height 16
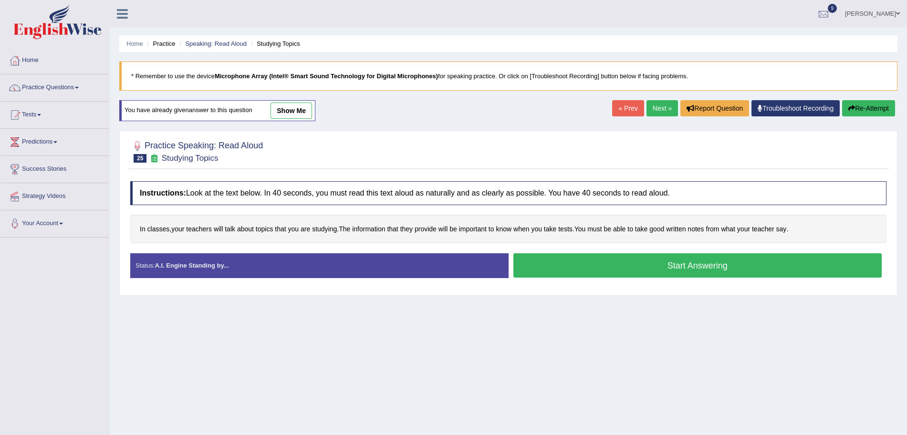
click at [587, 267] on button "Start Answering" at bounding box center [698, 265] width 369 height 24
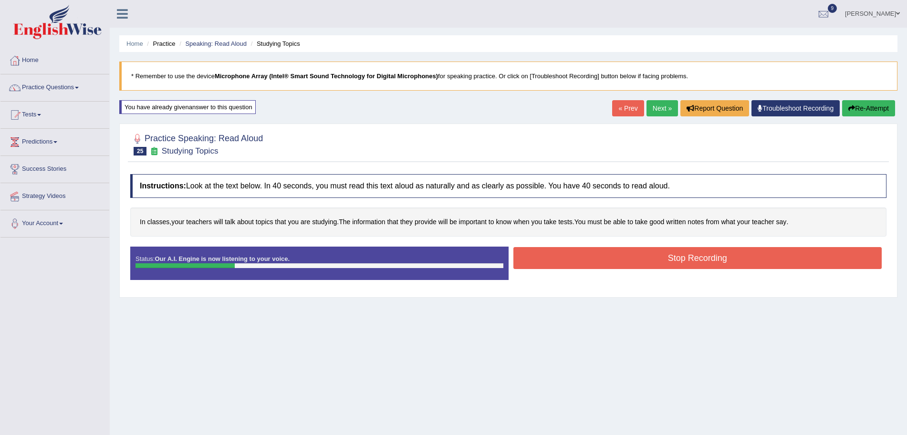
click at [579, 267] on button "Stop Recording" at bounding box center [698, 258] width 369 height 22
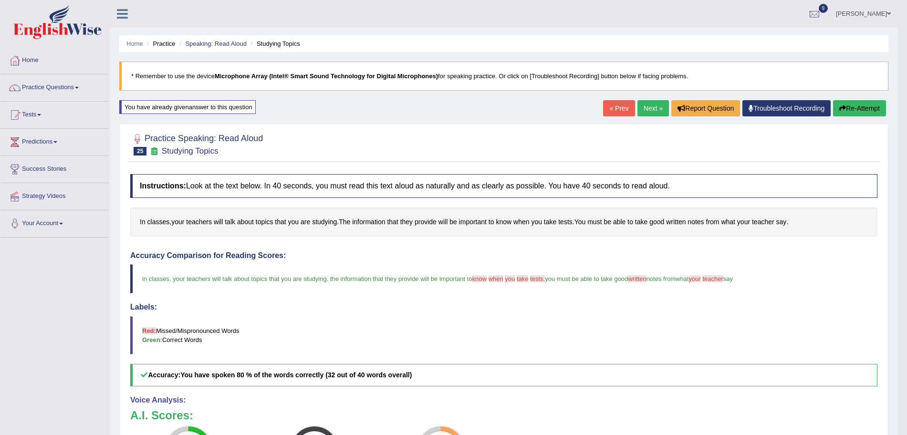
click at [657, 103] on link "Next »" at bounding box center [653, 108] width 31 height 16
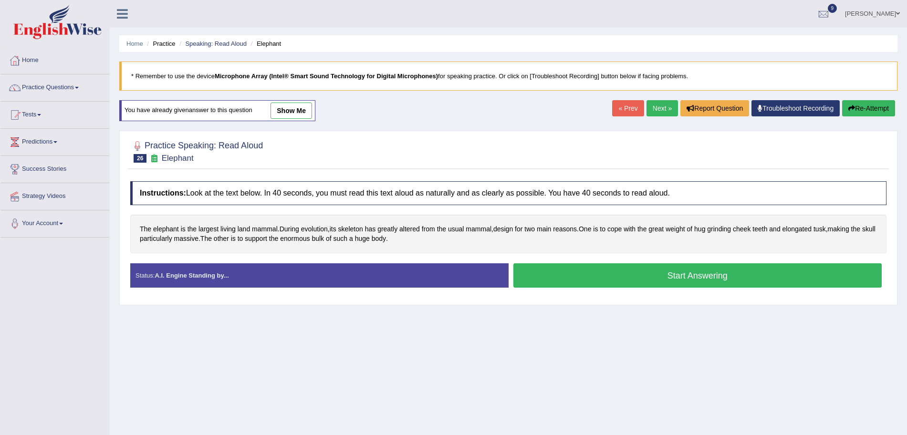
click at [528, 275] on button "Start Answering" at bounding box center [698, 275] width 369 height 24
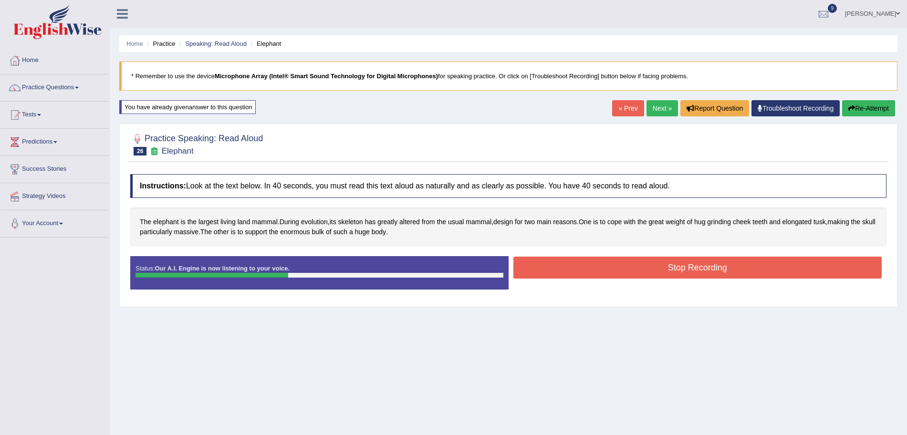
click at [589, 264] on button "Stop Recording" at bounding box center [698, 268] width 369 height 22
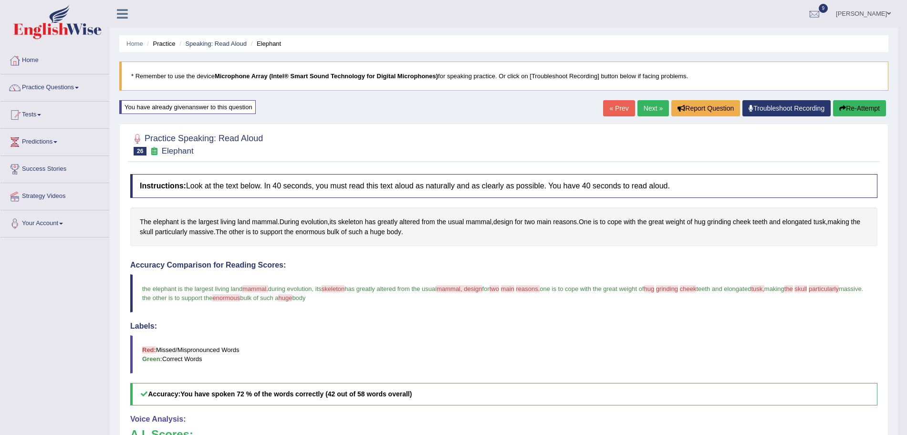
click at [650, 103] on link "Next »" at bounding box center [653, 108] width 31 height 16
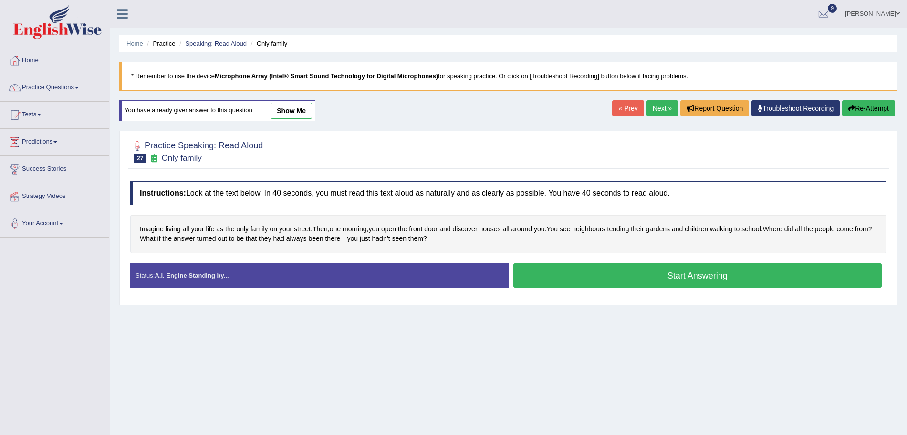
click at [693, 283] on button "Start Answering" at bounding box center [698, 275] width 369 height 24
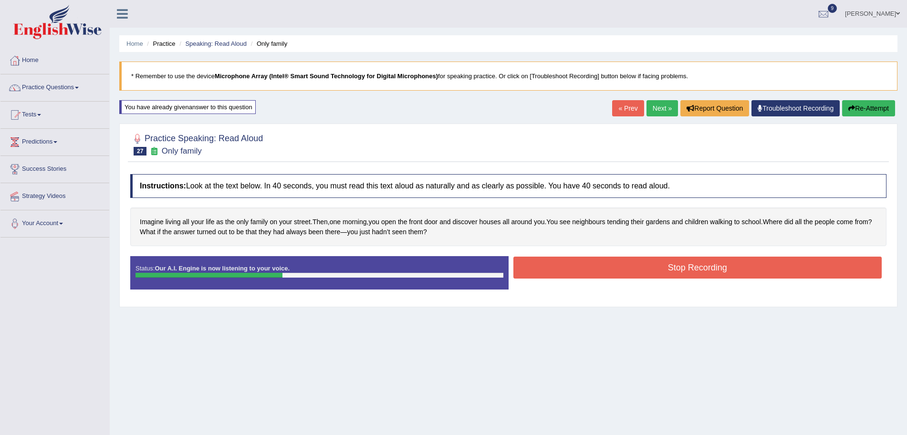
click at [606, 261] on button "Stop Recording" at bounding box center [698, 268] width 369 height 22
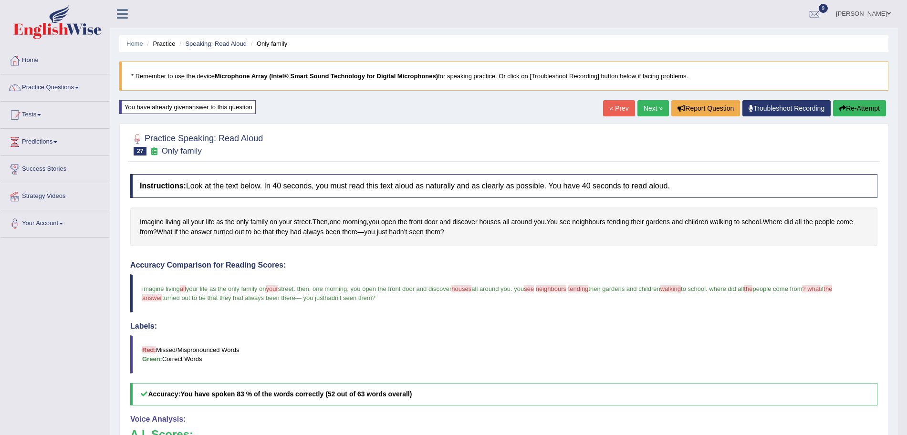
click at [647, 104] on link "Next »" at bounding box center [653, 108] width 31 height 16
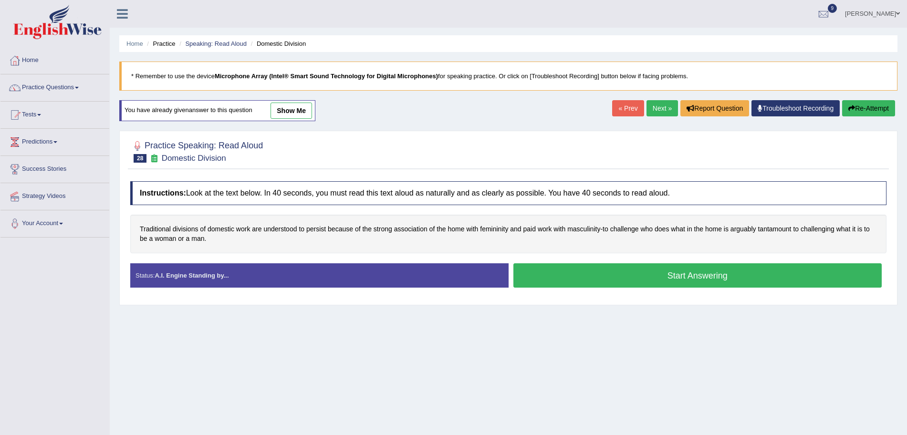
click at [588, 268] on button "Start Answering" at bounding box center [698, 275] width 369 height 24
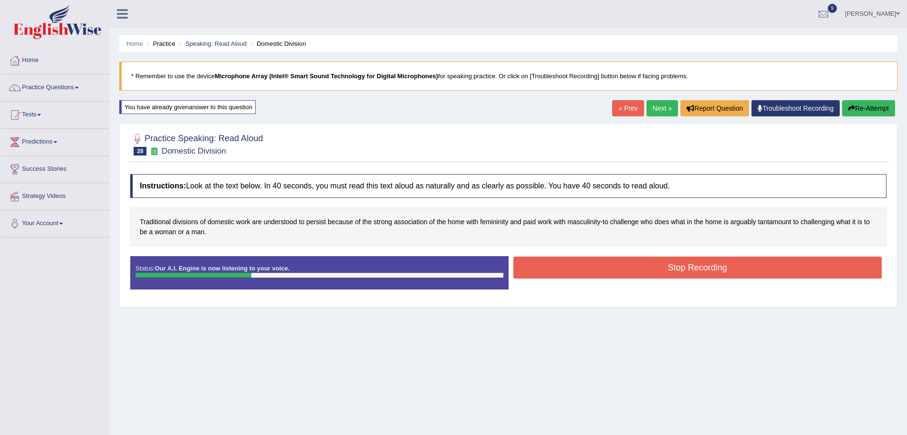
click at [588, 268] on button "Stop Recording" at bounding box center [698, 268] width 369 height 22
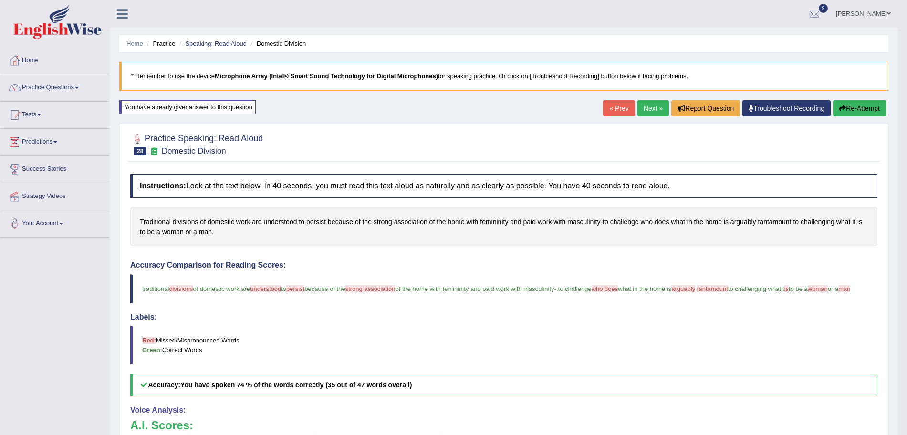
click at [648, 105] on link "Next »" at bounding box center [653, 108] width 31 height 16
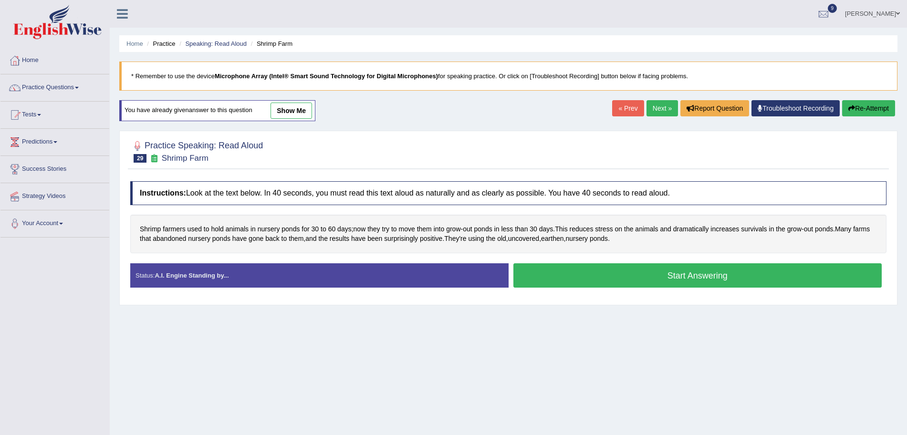
click at [609, 277] on button "Start Answering" at bounding box center [698, 275] width 369 height 24
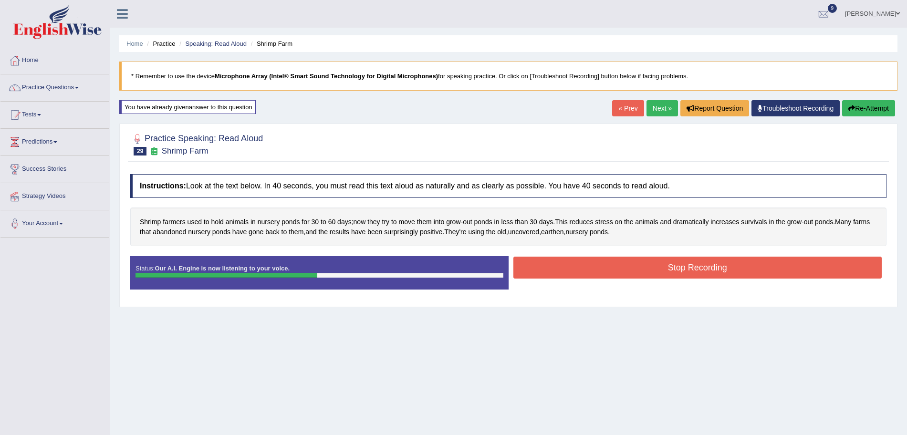
click at [619, 262] on button "Stop Recording" at bounding box center [698, 268] width 369 height 22
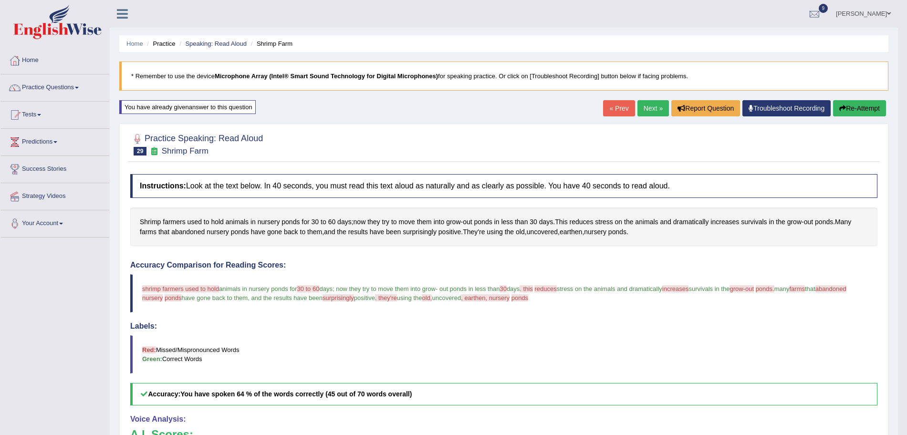
click at [651, 104] on link "Next »" at bounding box center [653, 108] width 31 height 16
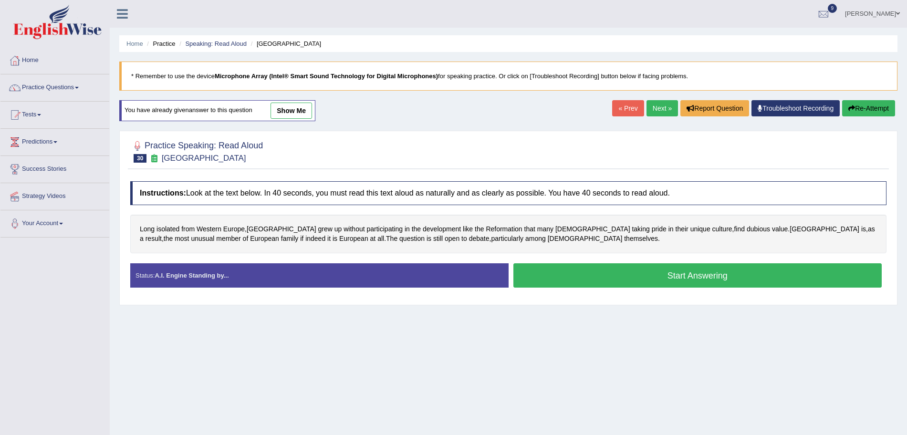
click at [595, 268] on button "Start Answering" at bounding box center [698, 275] width 369 height 24
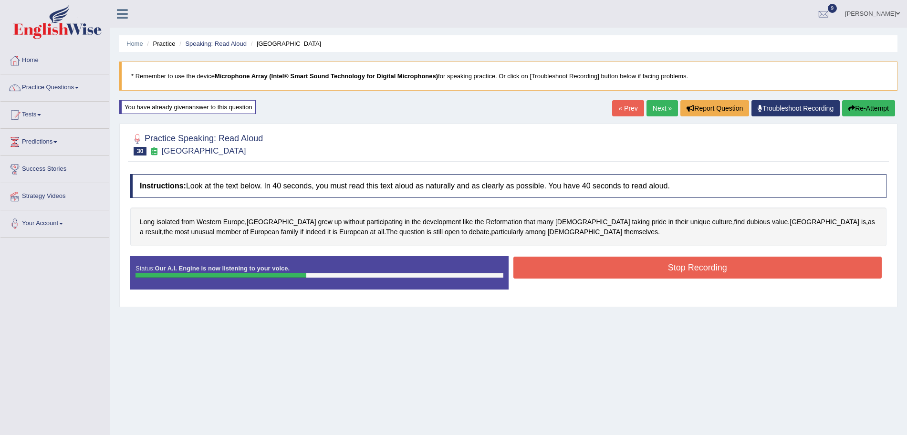
click at [573, 262] on button "Stop Recording" at bounding box center [698, 268] width 369 height 22
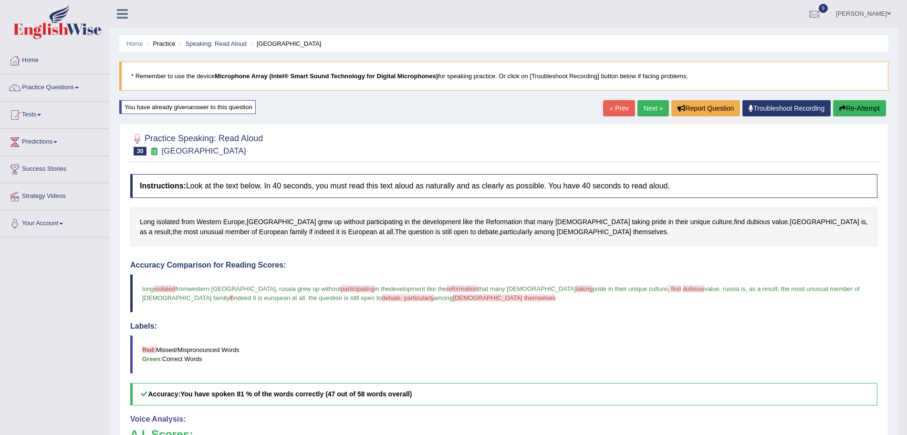
click at [652, 110] on link "Next »" at bounding box center [653, 108] width 31 height 16
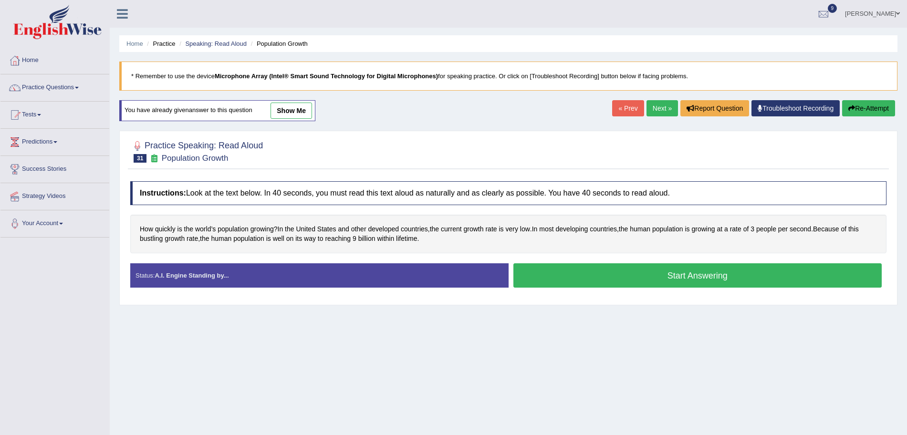
click at [564, 277] on button "Start Answering" at bounding box center [698, 275] width 369 height 24
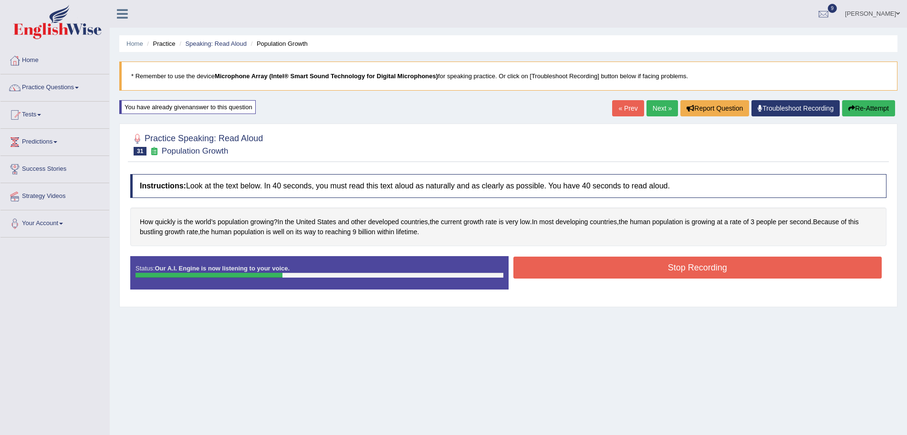
click at [586, 268] on button "Stop Recording" at bounding box center [698, 268] width 369 height 22
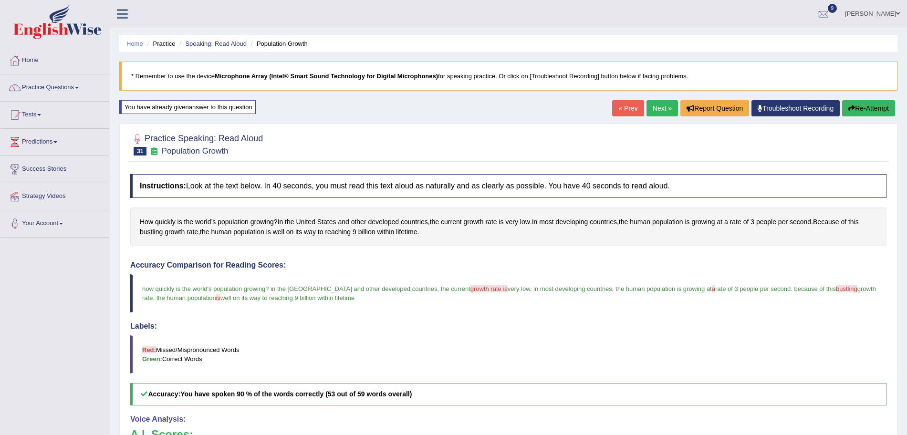
click at [651, 105] on div "Updating answer..." at bounding box center [453, 217] width 907 height 435
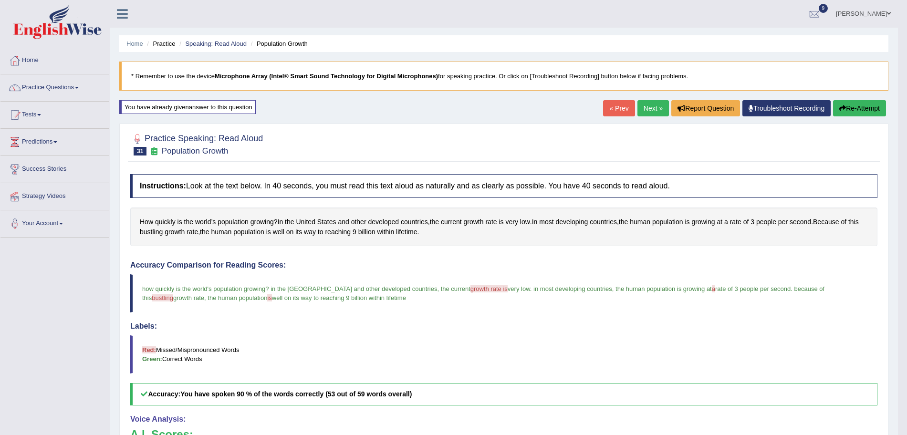
click at [651, 105] on link "Next »" at bounding box center [653, 108] width 31 height 16
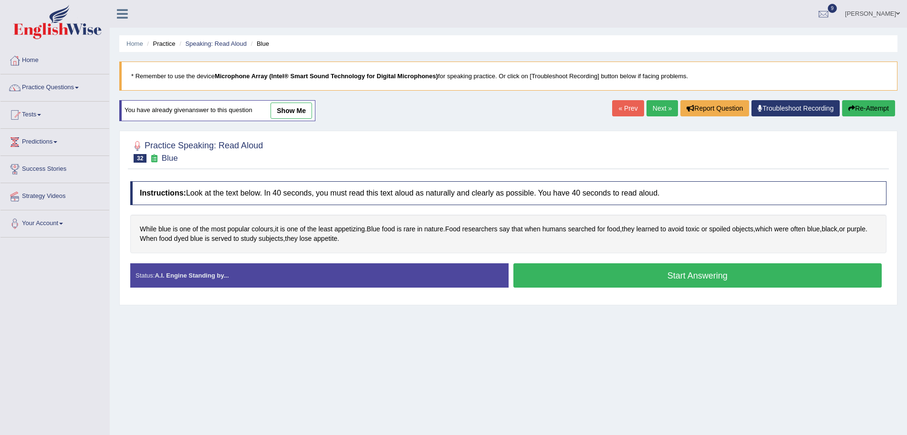
click at [577, 283] on button "Start Answering" at bounding box center [698, 275] width 369 height 24
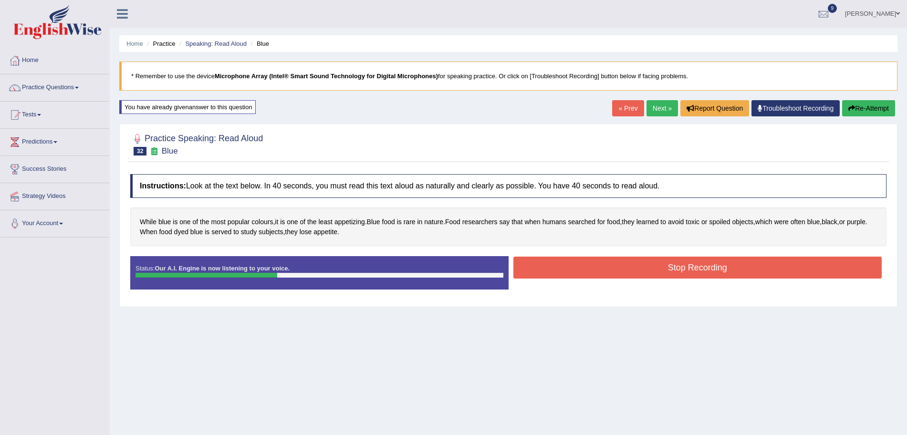
click at [541, 268] on button "Stop Recording" at bounding box center [698, 268] width 369 height 22
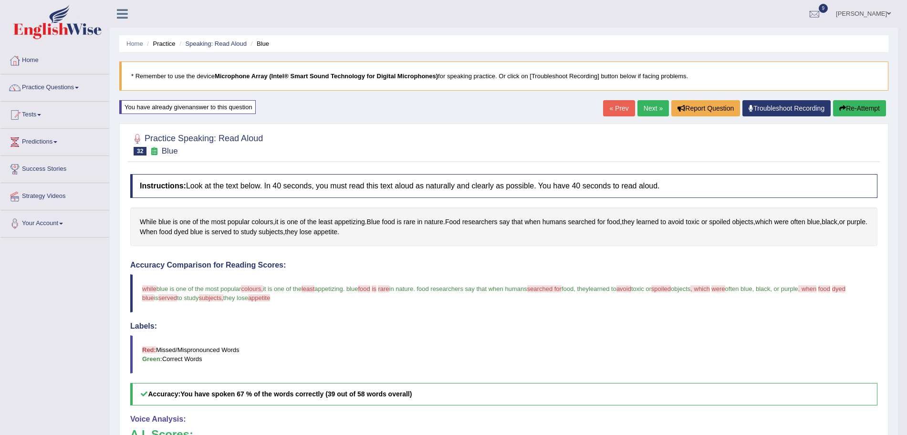
click at [650, 105] on link "Next »" at bounding box center [653, 108] width 31 height 16
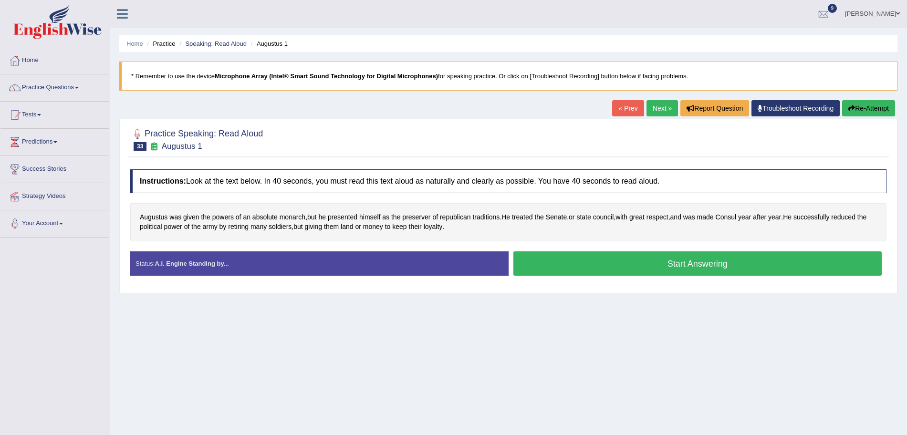
click at [571, 264] on button "Start Answering" at bounding box center [698, 264] width 369 height 24
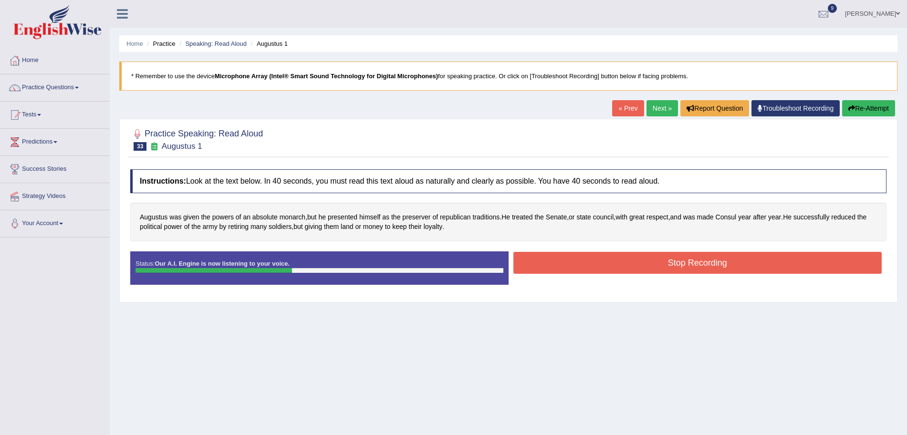
click at [604, 266] on button "Stop Recording" at bounding box center [698, 263] width 369 height 22
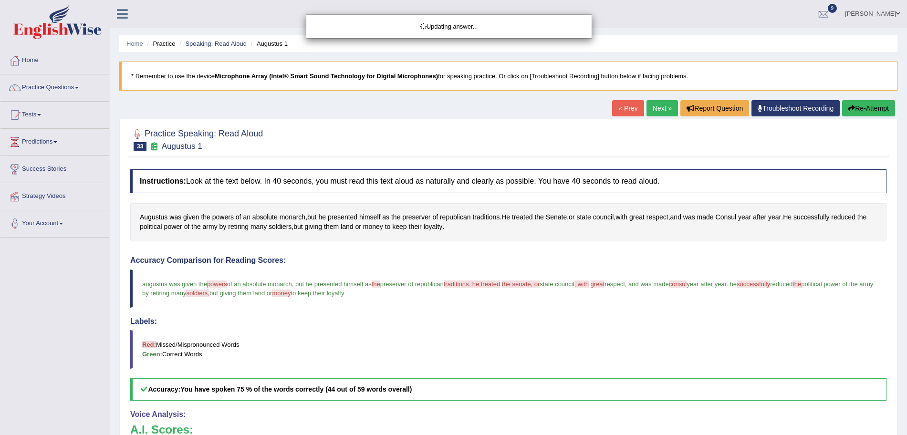
click at [658, 109] on div "Updating answer..." at bounding box center [453, 217] width 907 height 435
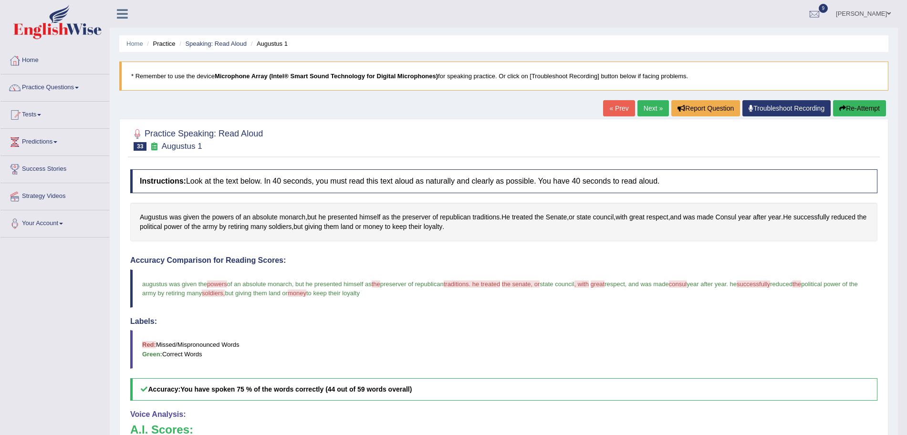
click at [658, 109] on link "Next »" at bounding box center [653, 108] width 31 height 16
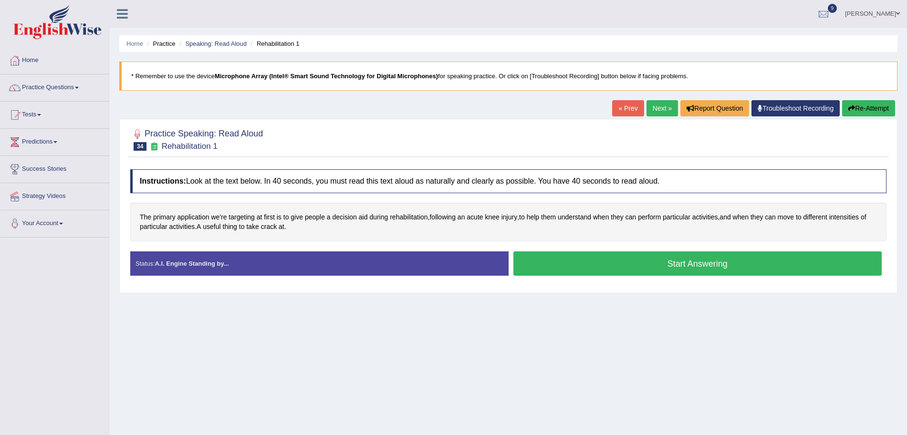
click at [607, 255] on button "Start Answering" at bounding box center [698, 264] width 369 height 24
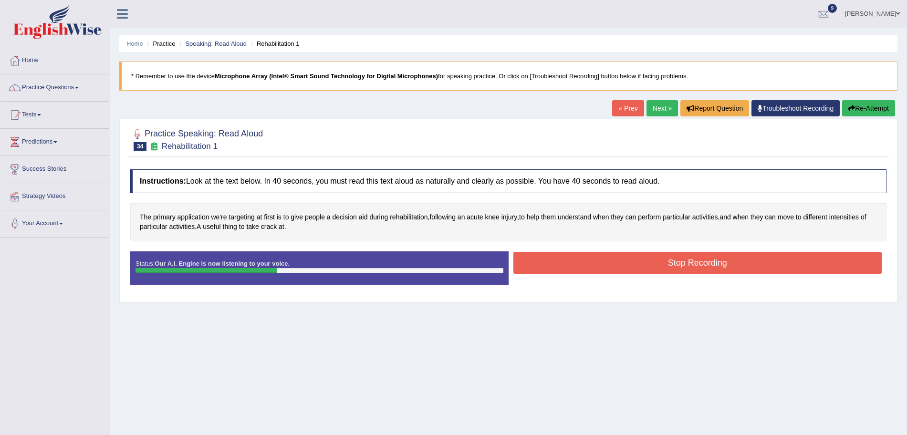
click at [571, 259] on button "Stop Recording" at bounding box center [698, 263] width 369 height 22
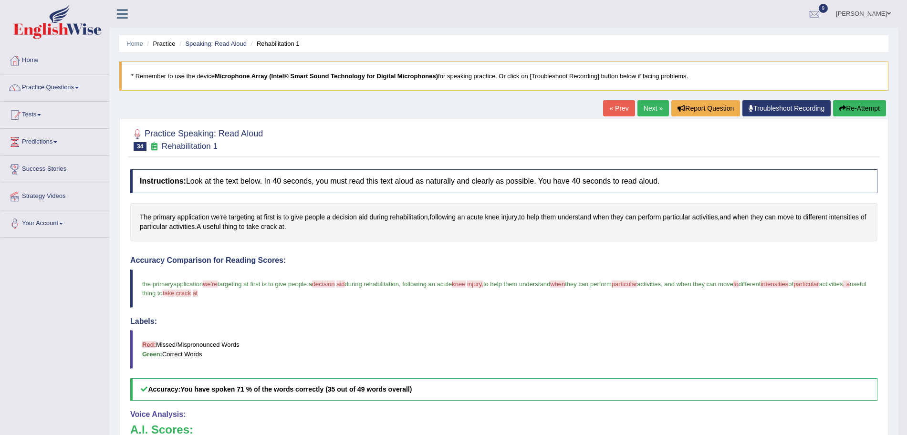
click at [653, 105] on link "Next »" at bounding box center [653, 108] width 31 height 16
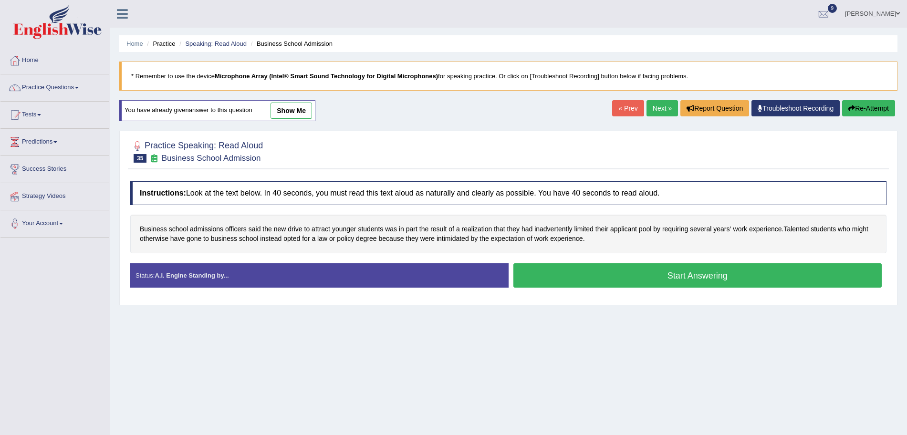
click at [572, 274] on button "Start Answering" at bounding box center [698, 275] width 369 height 24
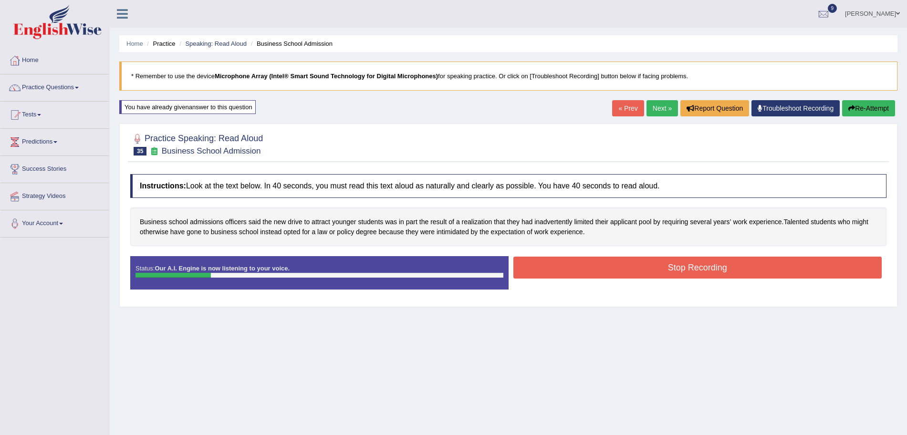
click at [647, 111] on link "Next »" at bounding box center [662, 108] width 31 height 16
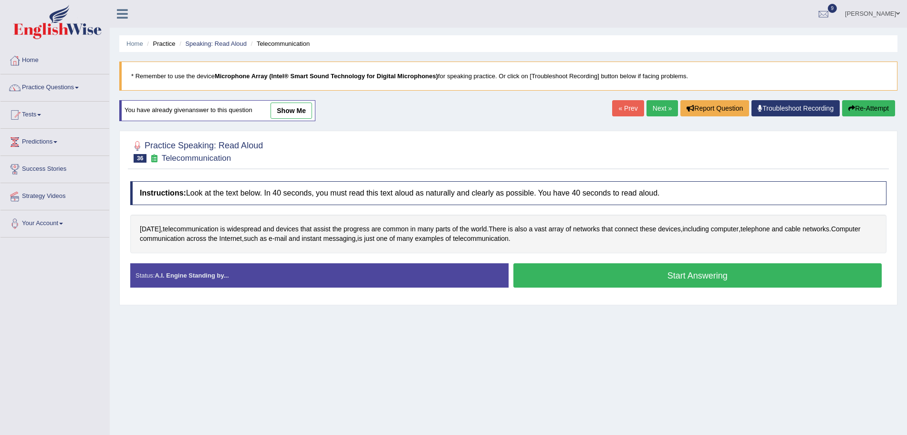
click at [572, 275] on button "Start Answering" at bounding box center [698, 275] width 369 height 24
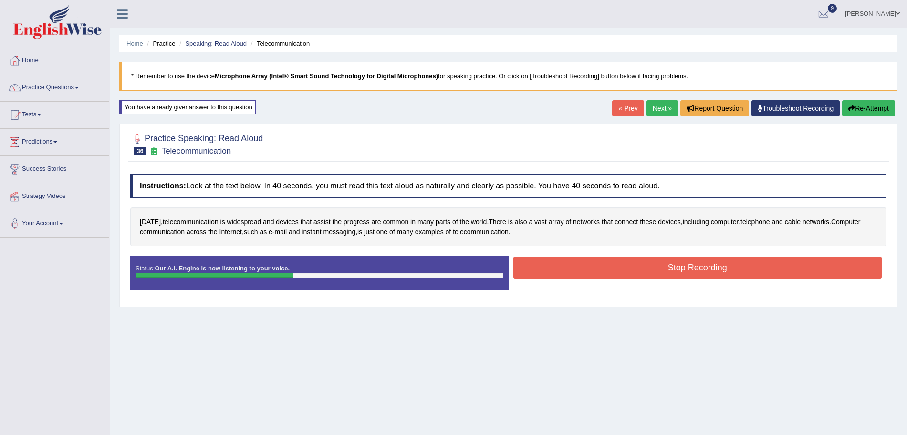
click at [608, 268] on button "Stop Recording" at bounding box center [698, 268] width 369 height 22
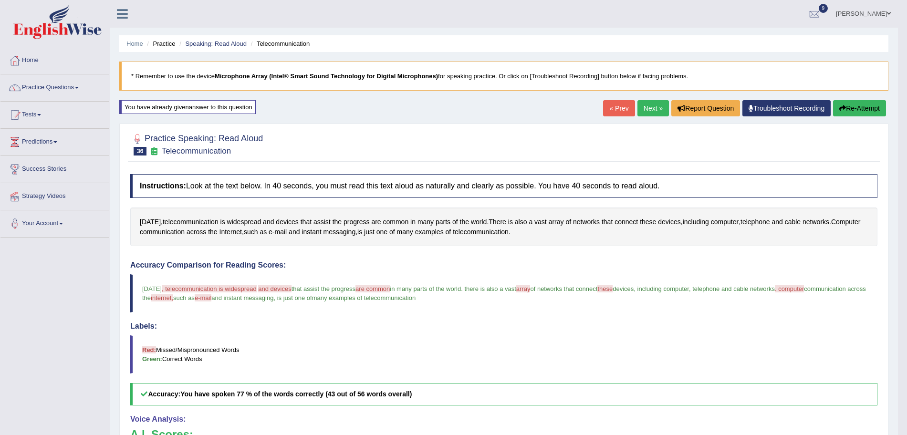
click at [650, 110] on link "Next »" at bounding box center [653, 108] width 31 height 16
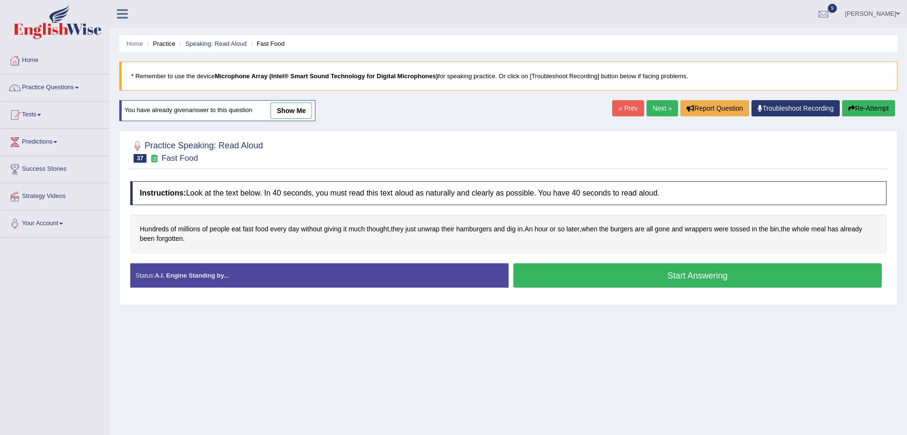
click at [565, 274] on button "Start Answering" at bounding box center [698, 275] width 369 height 24
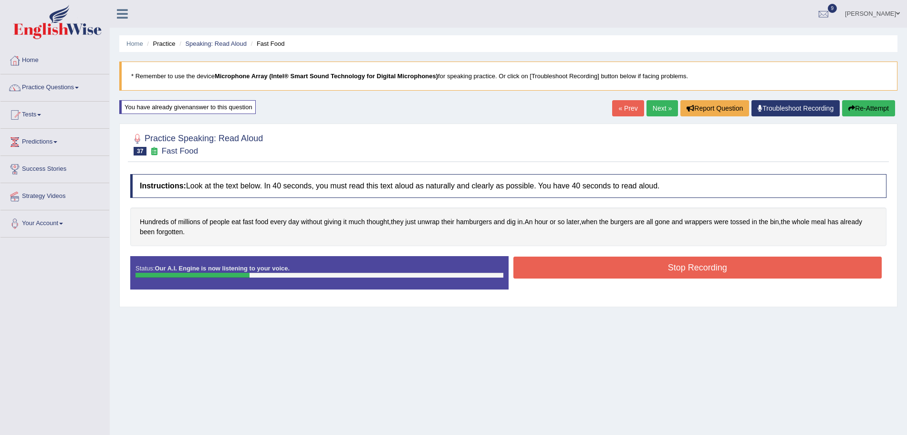
click at [565, 270] on button "Stop Recording" at bounding box center [698, 268] width 369 height 22
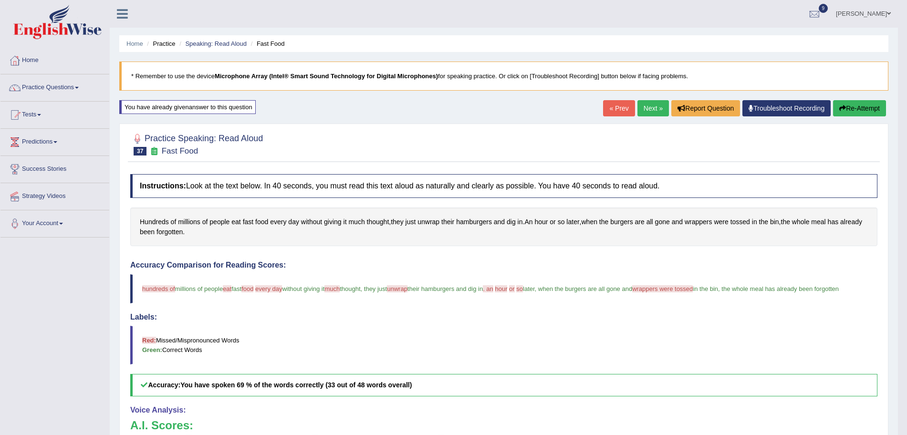
click at [655, 105] on link "Next »" at bounding box center [653, 108] width 31 height 16
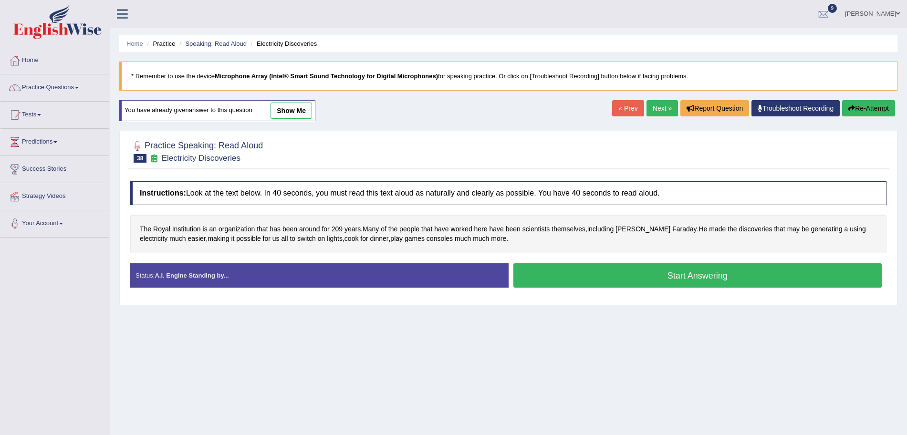
click at [475, 153] on div at bounding box center [508, 150] width 756 height 29
click at [580, 282] on button "Start Answering" at bounding box center [698, 275] width 369 height 24
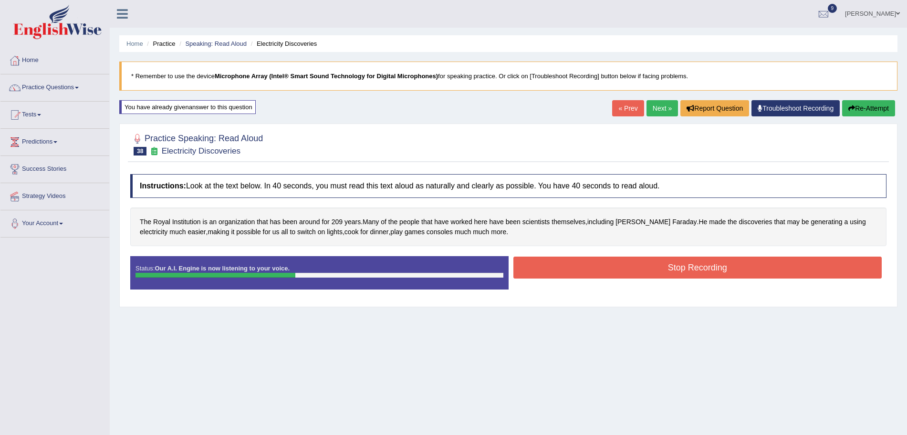
click at [606, 267] on button "Stop Recording" at bounding box center [698, 268] width 369 height 22
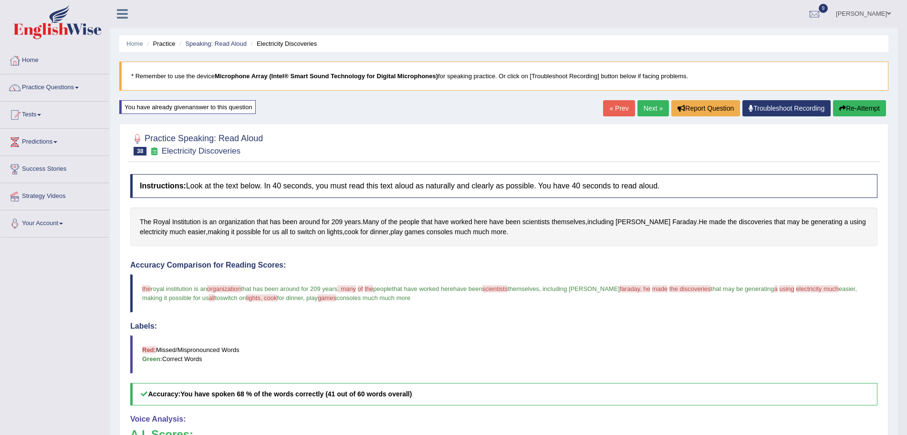
click at [650, 107] on link "Next »" at bounding box center [653, 108] width 31 height 16
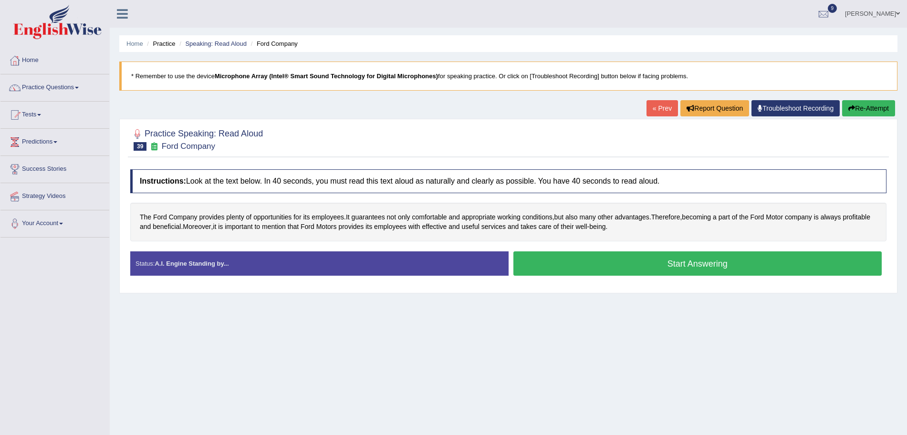
click at [568, 267] on button "Start Answering" at bounding box center [698, 264] width 369 height 24
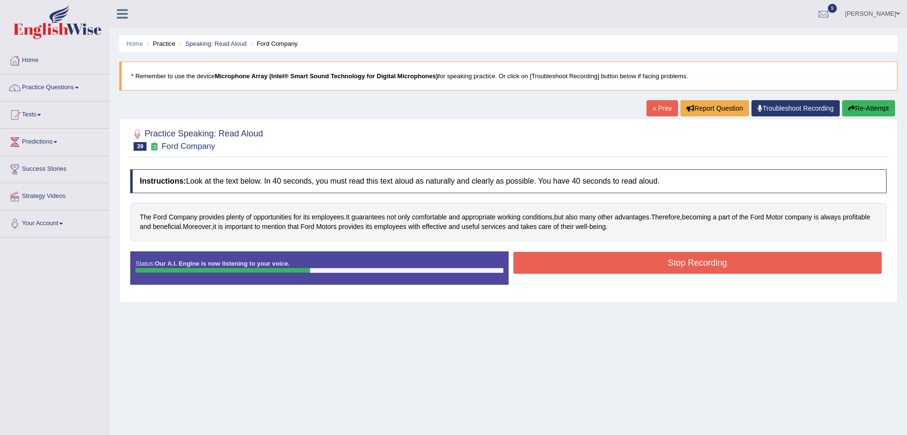
click at [572, 261] on button "Stop Recording" at bounding box center [698, 263] width 369 height 22
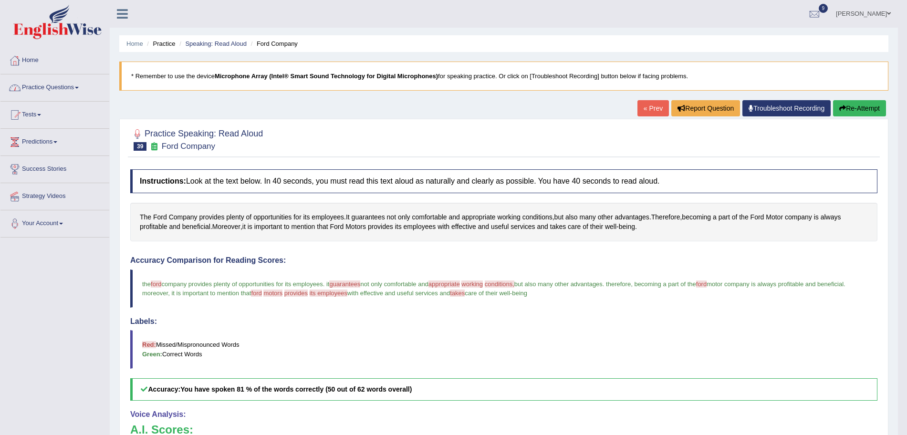
click at [64, 92] on link "Practice Questions" at bounding box center [54, 86] width 109 height 24
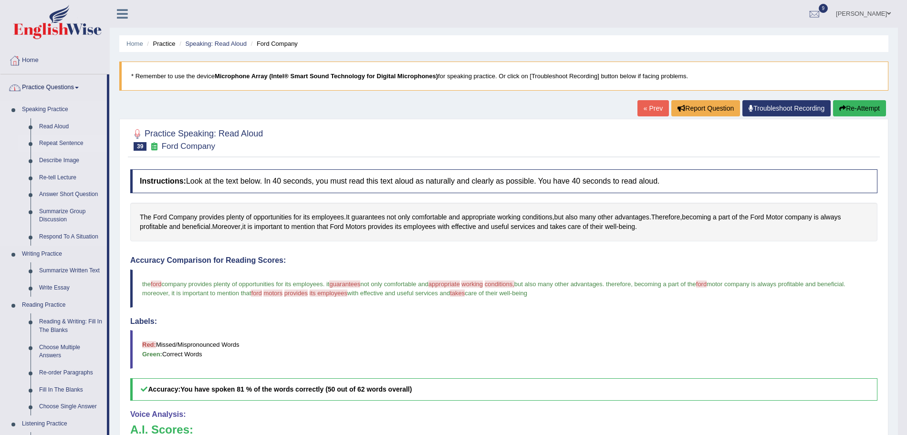
click at [60, 140] on link "Repeat Sentence" at bounding box center [71, 143] width 72 height 17
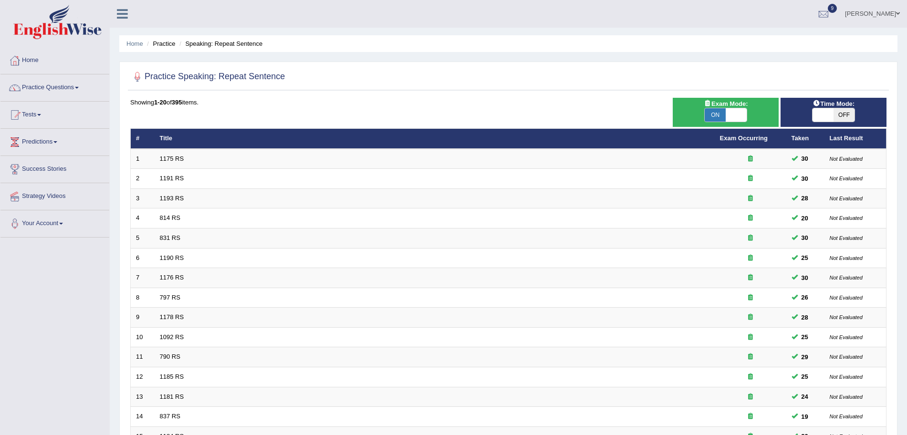
scroll to position [197, 0]
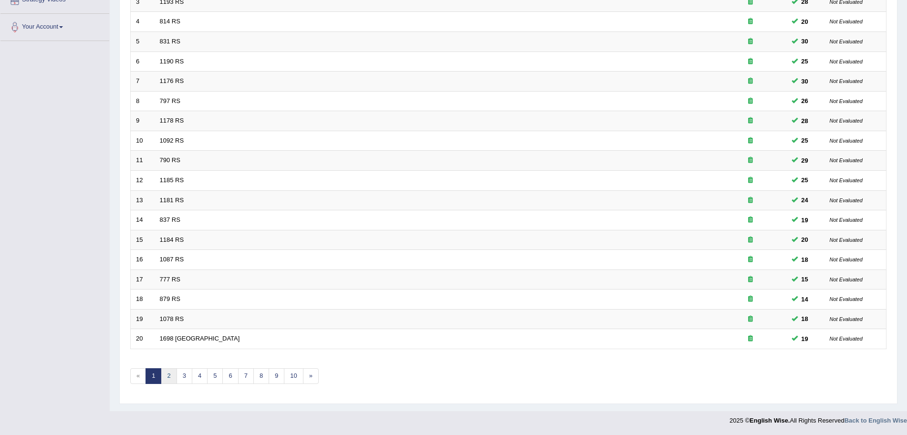
click at [170, 376] on link "2" at bounding box center [169, 376] width 16 height 16
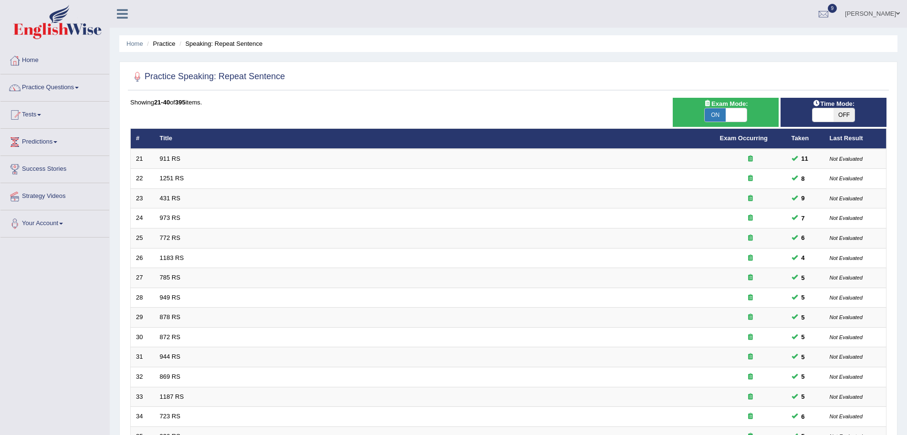
scroll to position [197, 0]
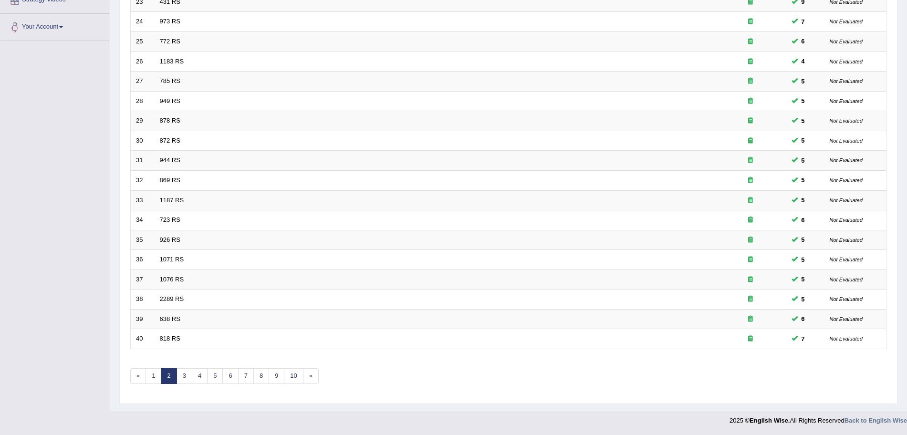
drag, startPoint x: 0, startPoint y: 0, endPoint x: 916, endPoint y: 342, distance: 977.5
click at [907, 239] on html "Toggle navigation Home Practice Questions Speaking Practice Read Aloud Repeat S…" at bounding box center [453, 20] width 907 height 435
click at [183, 377] on link "3" at bounding box center [185, 376] width 16 height 16
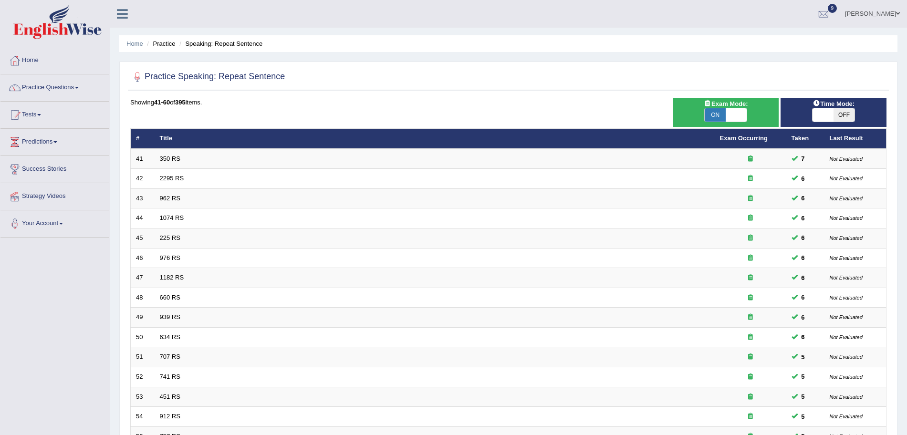
scroll to position [197, 0]
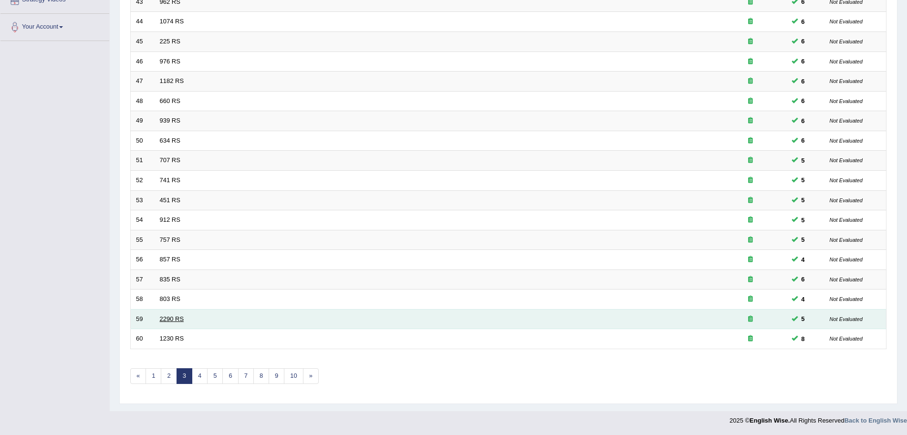
click at [161, 315] on link "2290 RS" at bounding box center [172, 318] width 24 height 7
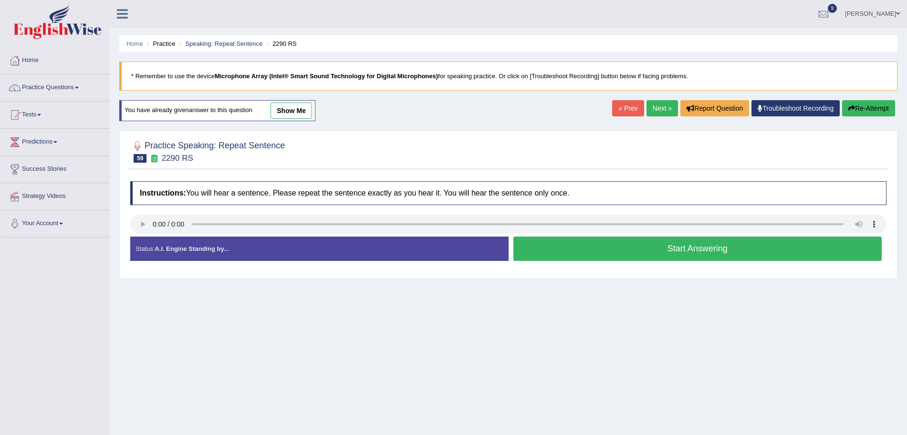
click at [614, 249] on button "Start Answering" at bounding box center [698, 249] width 369 height 24
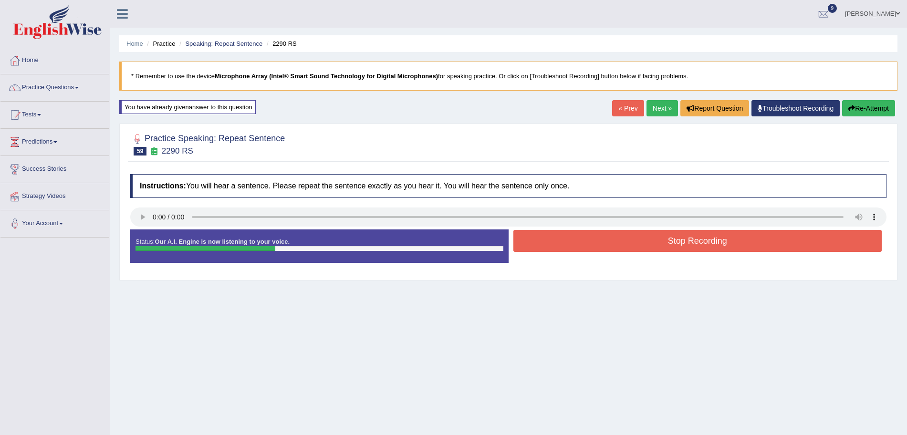
click at [595, 240] on button "Stop Recording" at bounding box center [698, 241] width 369 height 22
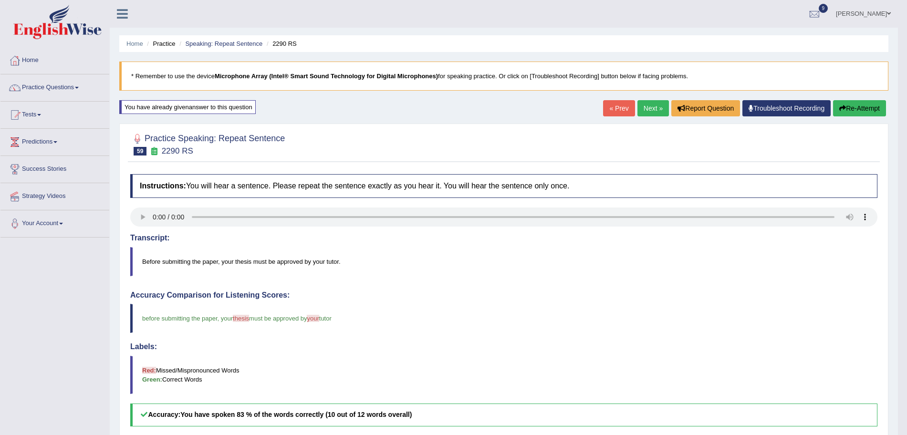
click at [652, 109] on link "Next »" at bounding box center [653, 108] width 31 height 16
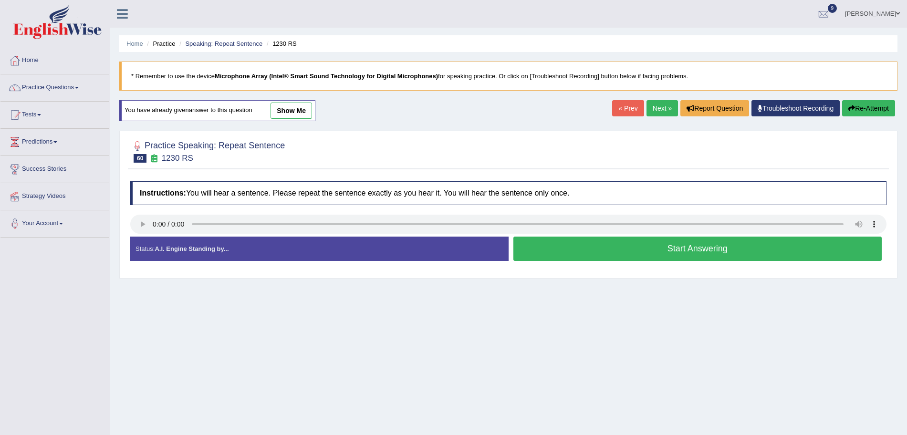
click at [629, 254] on button "Start Answering" at bounding box center [698, 249] width 369 height 24
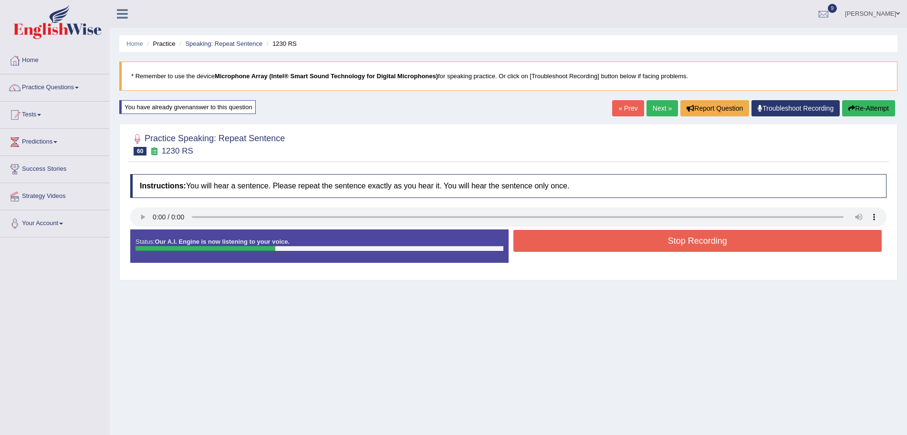
click at [591, 245] on button "Stop Recording" at bounding box center [698, 241] width 369 height 22
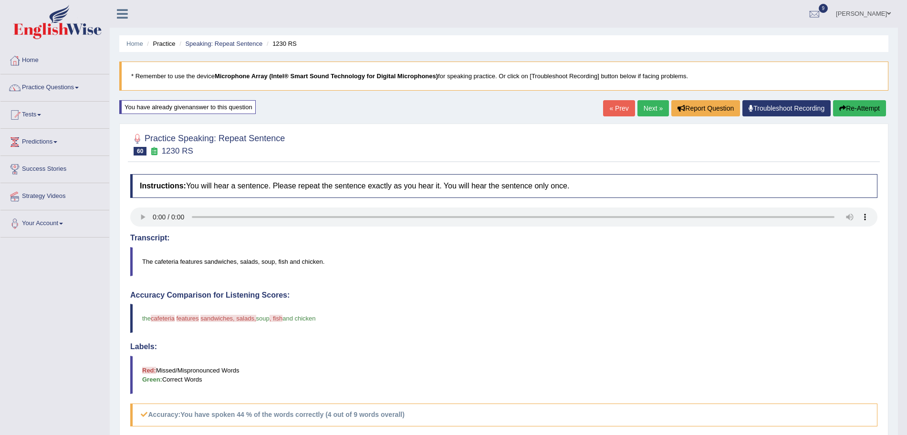
click at [651, 106] on link "Next »" at bounding box center [653, 108] width 31 height 16
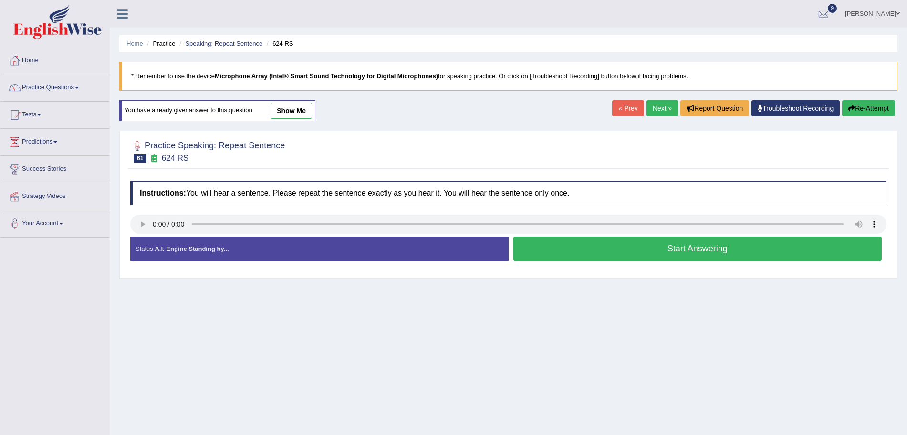
click at [629, 253] on button "Start Answering" at bounding box center [698, 249] width 369 height 24
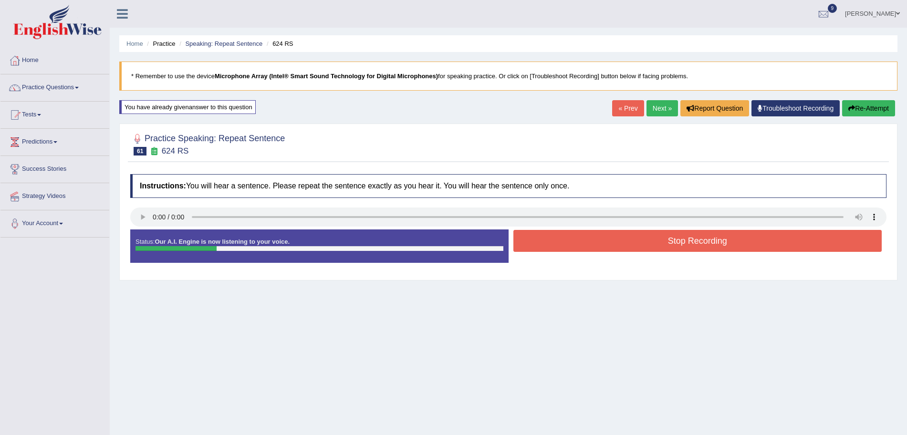
click at [575, 241] on button "Stop Recording" at bounding box center [698, 241] width 369 height 22
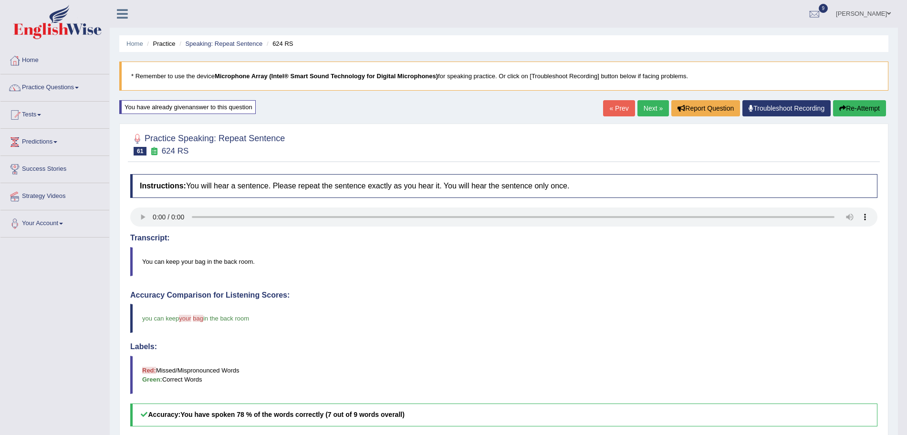
click at [640, 108] on link "Next »" at bounding box center [653, 108] width 31 height 16
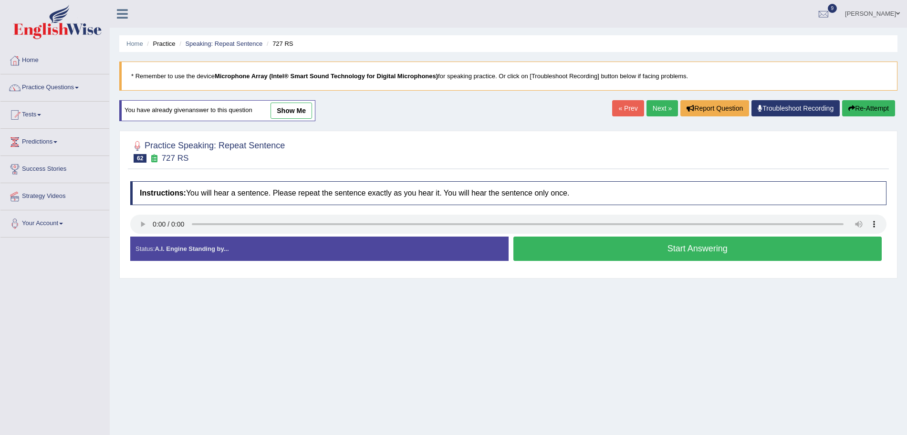
click at [658, 250] on button "Start Answering" at bounding box center [698, 249] width 369 height 24
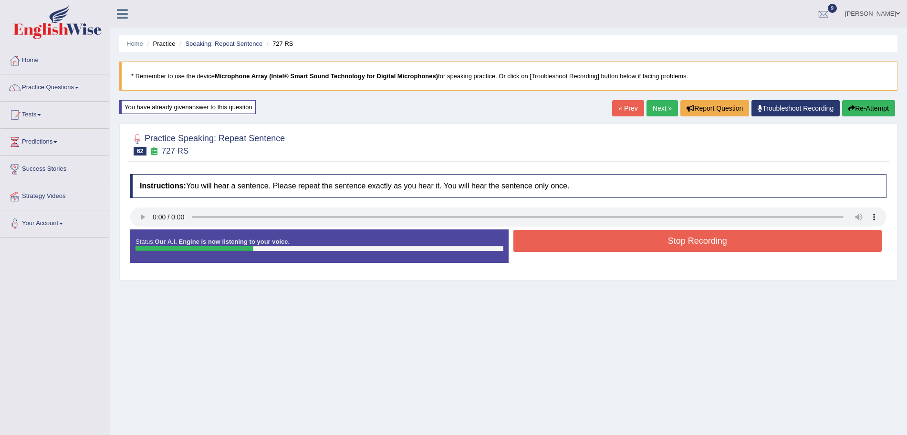
click at [610, 238] on button "Stop Recording" at bounding box center [698, 241] width 369 height 22
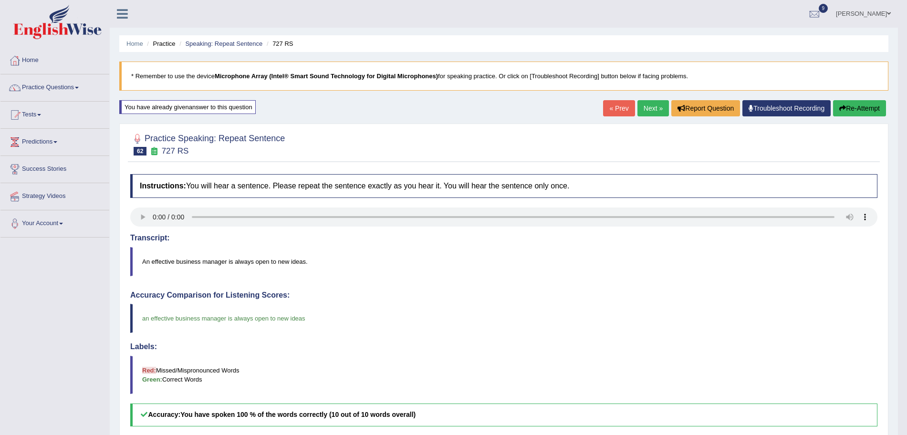
click at [643, 107] on link "Next »" at bounding box center [653, 108] width 31 height 16
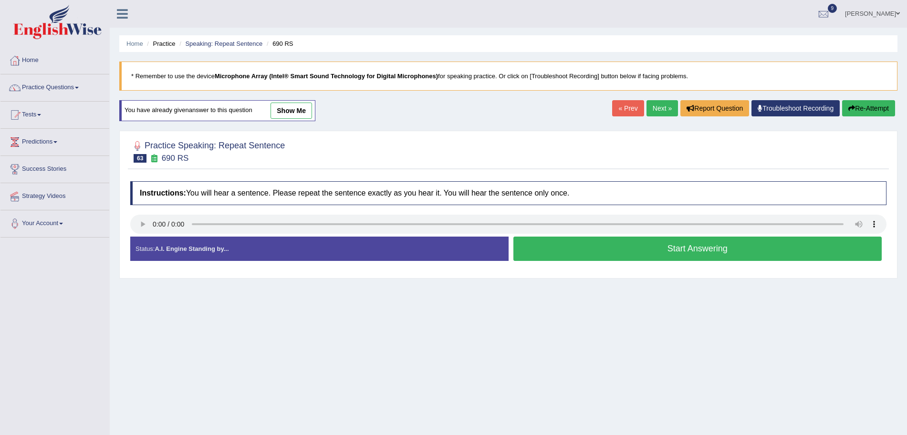
click at [596, 260] on button "Start Answering" at bounding box center [698, 249] width 369 height 24
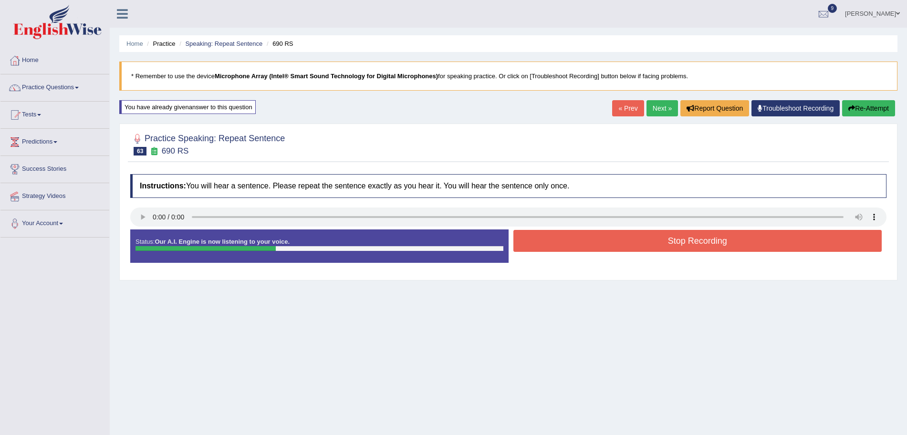
click at [579, 243] on button "Stop Recording" at bounding box center [698, 241] width 369 height 22
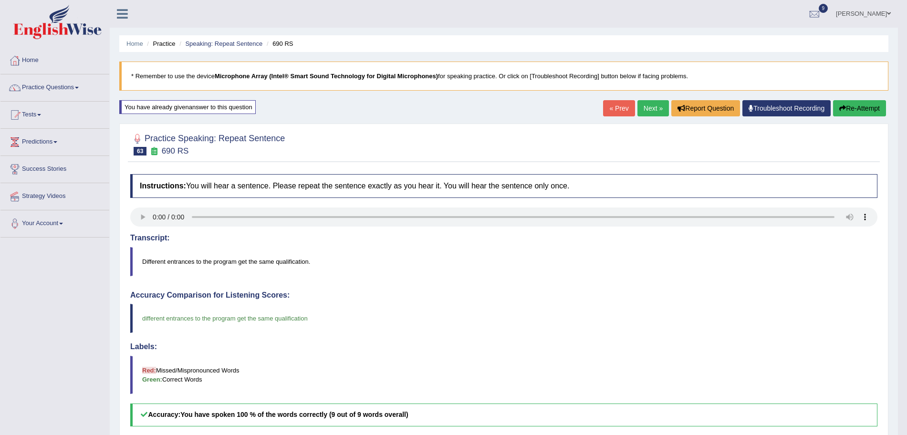
click at [657, 110] on link "Next »" at bounding box center [653, 108] width 31 height 16
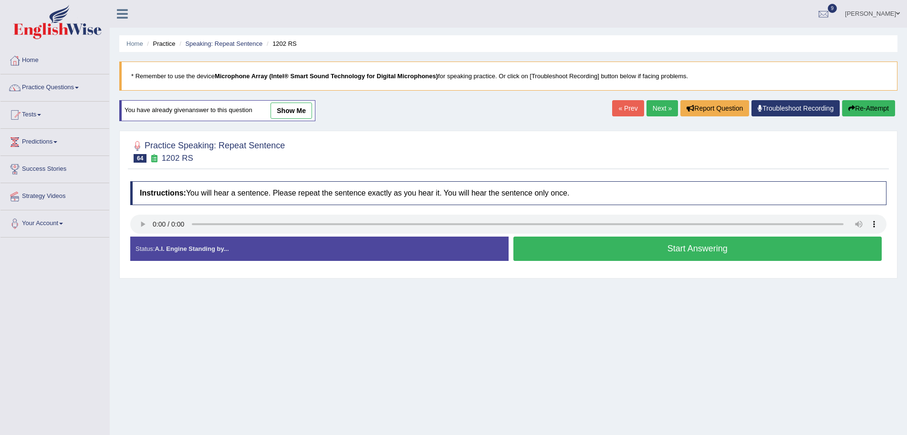
click at [581, 245] on button "Start Answering" at bounding box center [698, 249] width 369 height 24
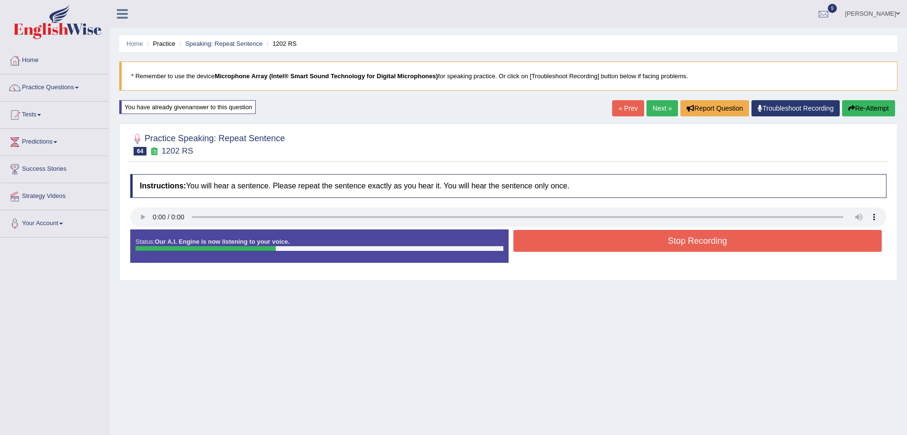
click at [584, 241] on button "Stop Recording" at bounding box center [698, 241] width 369 height 22
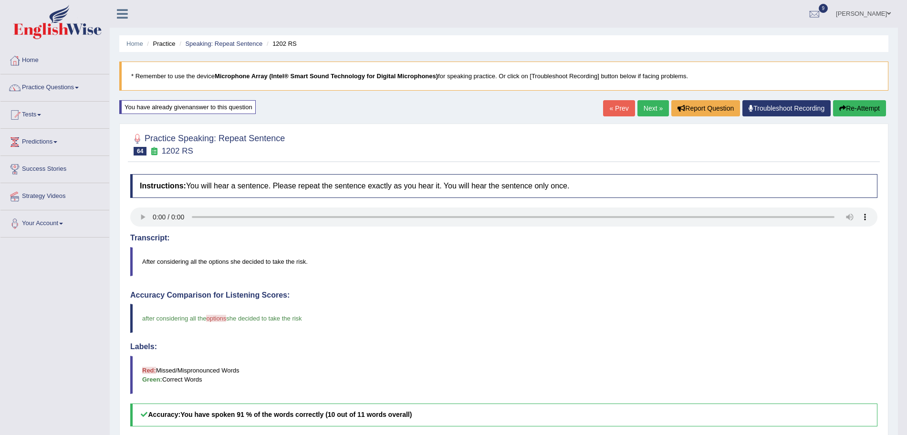
click at [658, 103] on link "Next »" at bounding box center [653, 108] width 31 height 16
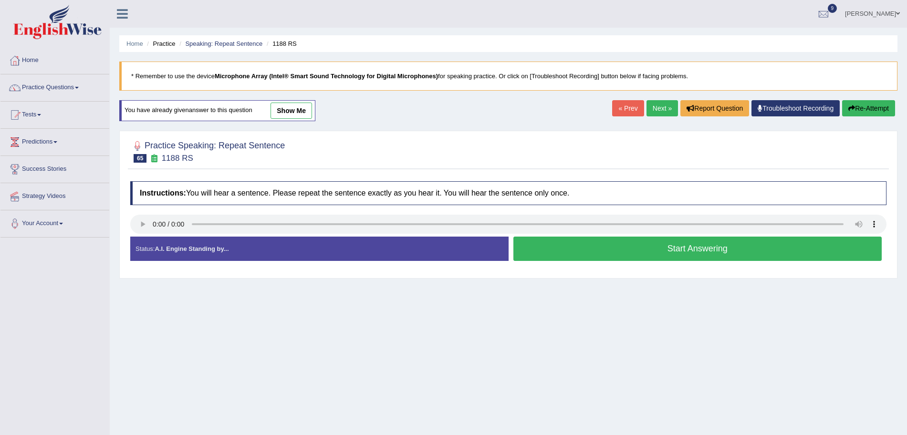
click at [565, 249] on button "Start Answering" at bounding box center [698, 249] width 369 height 24
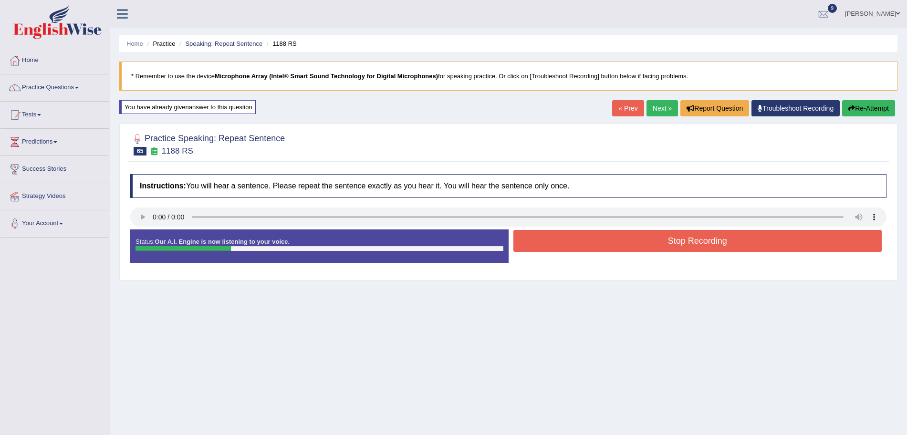
click at [558, 235] on button "Stop Recording" at bounding box center [698, 241] width 369 height 22
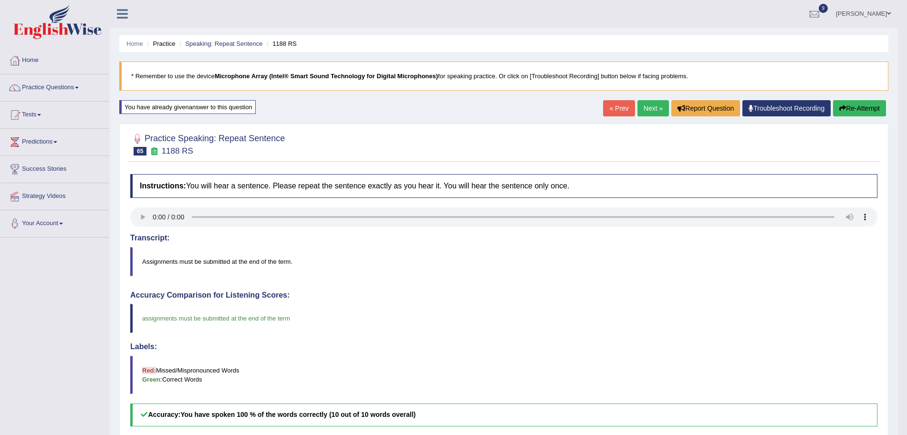
click at [647, 112] on link "Next »" at bounding box center [653, 108] width 31 height 16
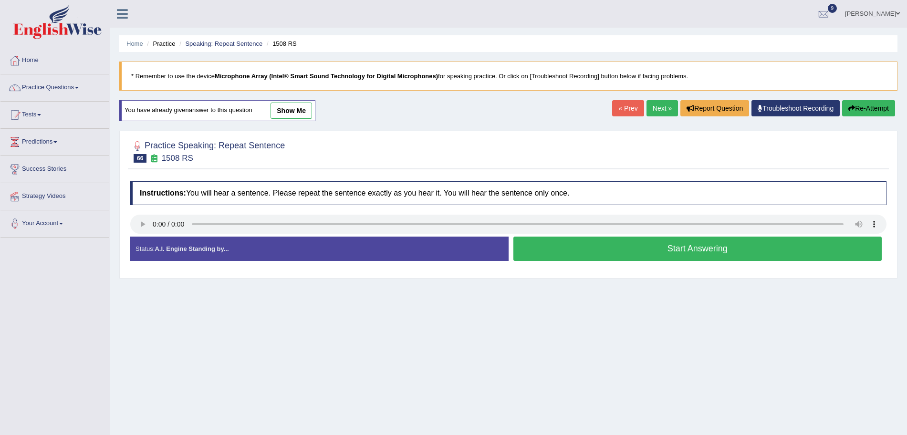
click at [639, 253] on button "Start Answering" at bounding box center [698, 249] width 369 height 24
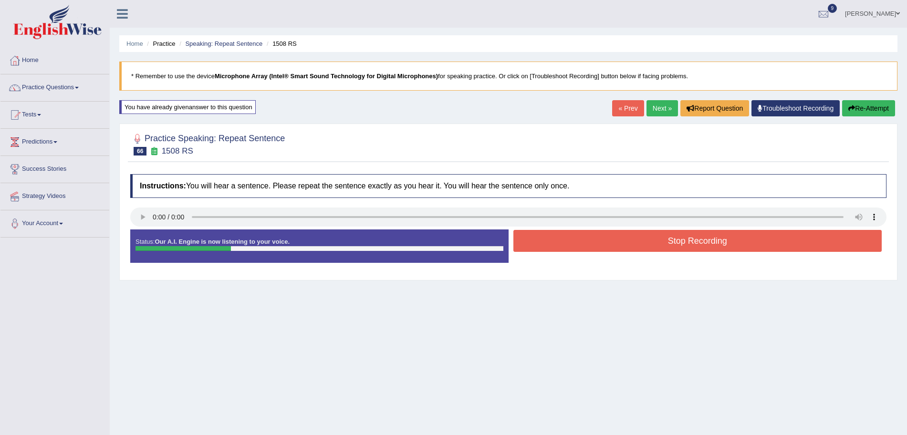
click at [568, 242] on button "Stop Recording" at bounding box center [698, 241] width 369 height 22
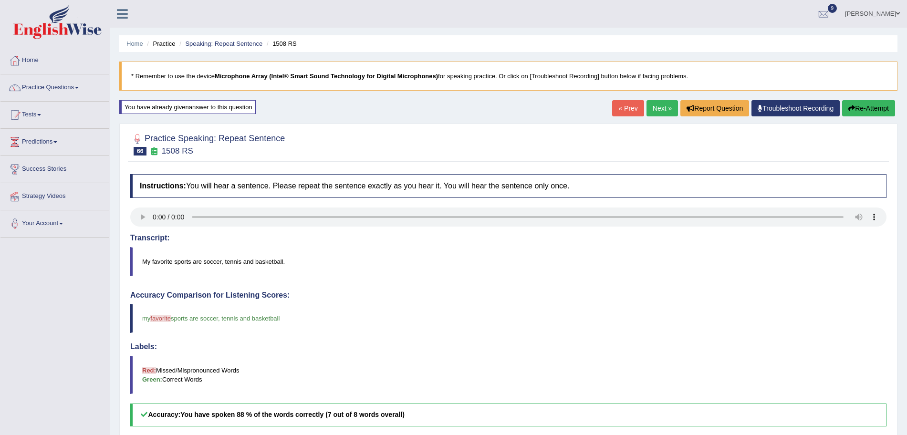
click at [654, 108] on div "Updating answer..." at bounding box center [453, 217] width 907 height 435
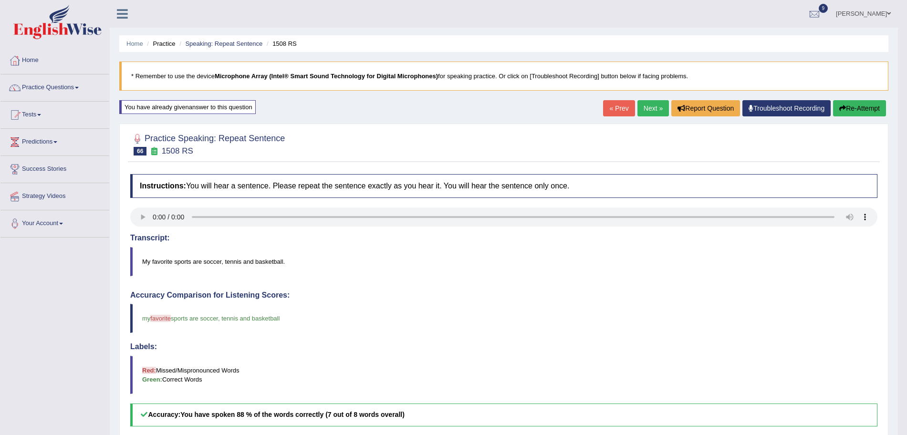
click at [654, 108] on link "Next »" at bounding box center [653, 108] width 31 height 16
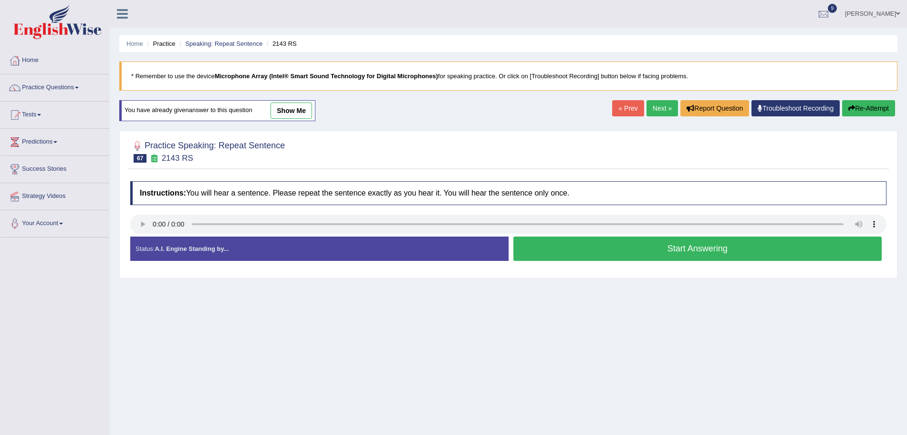
click at [619, 246] on button "Start Answering" at bounding box center [698, 249] width 369 height 24
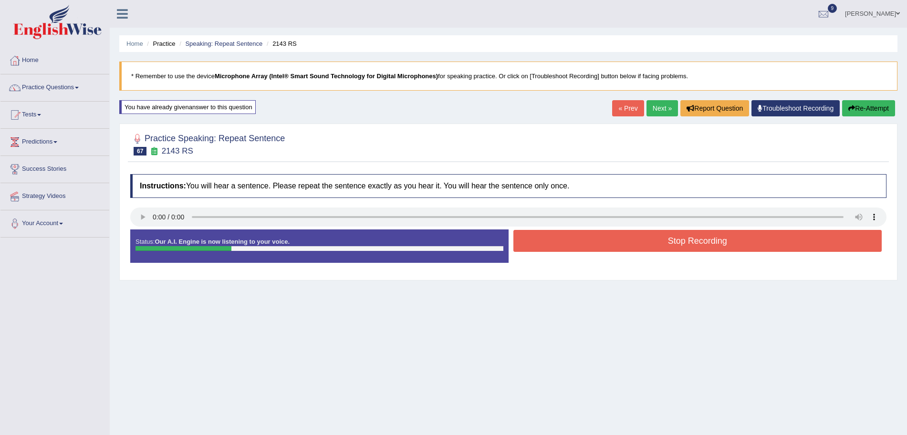
click at [614, 236] on button "Stop Recording" at bounding box center [698, 241] width 369 height 22
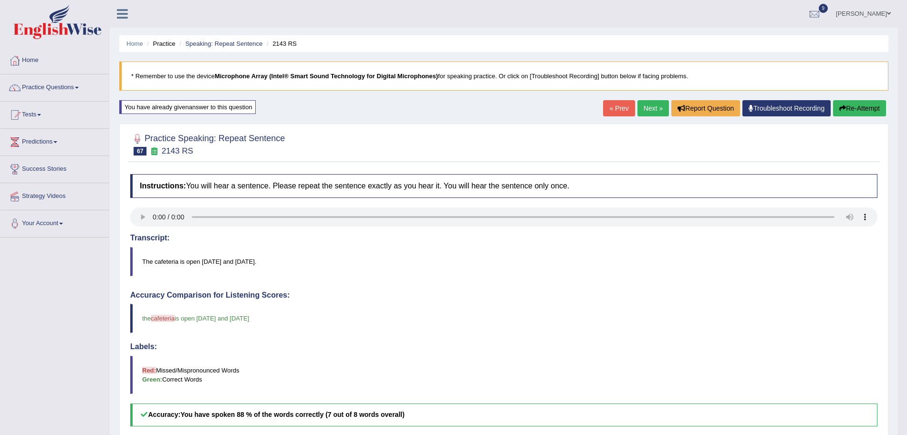
click at [648, 112] on link "Next »" at bounding box center [653, 108] width 31 height 16
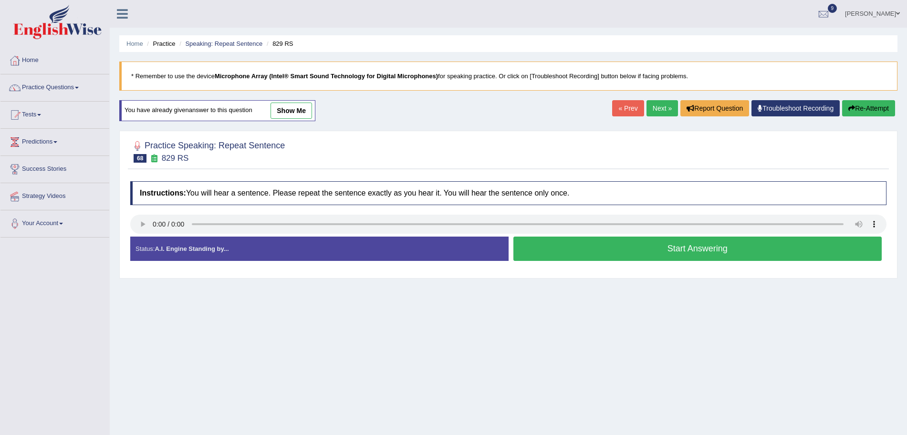
click at [568, 248] on button "Start Answering" at bounding box center [698, 249] width 369 height 24
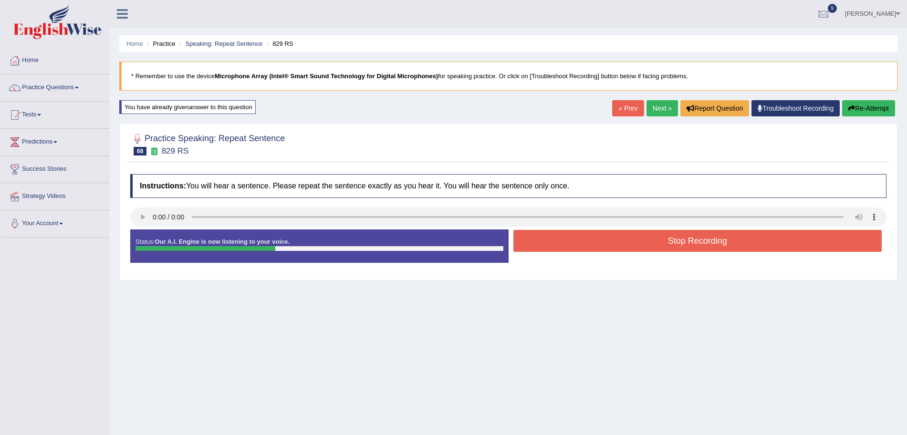
click at [568, 248] on button "Stop Recording" at bounding box center [698, 241] width 369 height 22
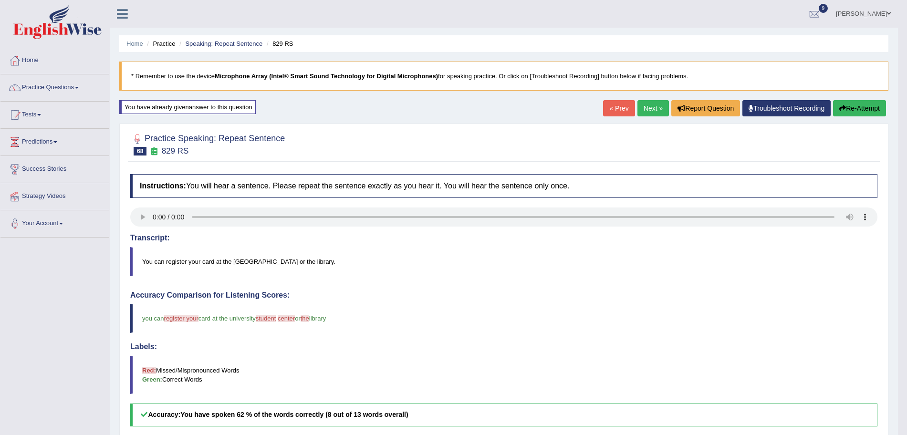
click at [648, 107] on link "Next »" at bounding box center [653, 108] width 31 height 16
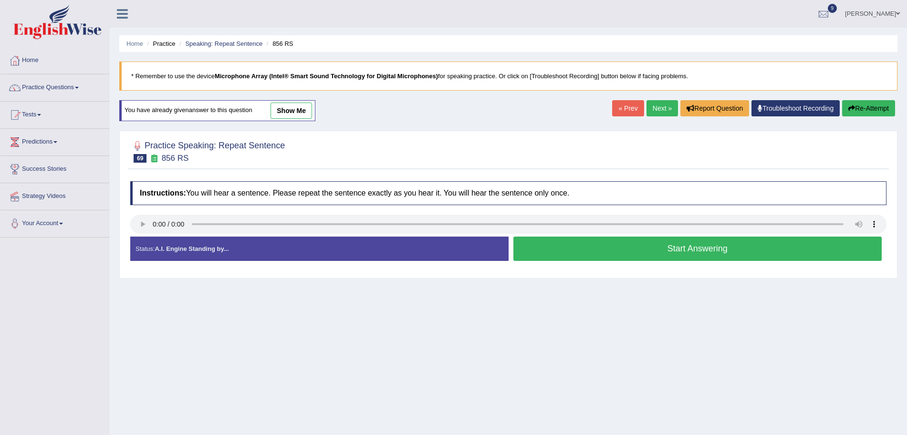
click at [130, 218] on div "Instructions: You will hear a sentence. Please repeat the sentence exactly as y…" at bounding box center [508, 225] width 761 height 97
click at [608, 257] on button "Start Answering" at bounding box center [698, 249] width 369 height 24
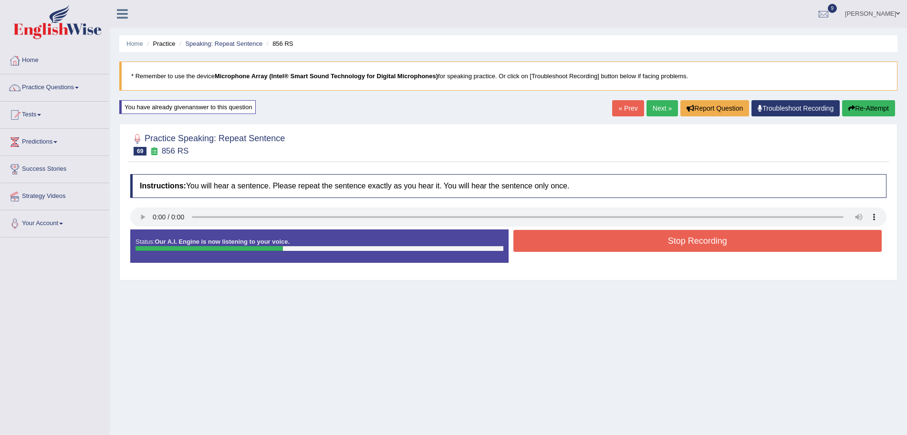
click at [562, 242] on button "Stop Recording" at bounding box center [698, 241] width 369 height 22
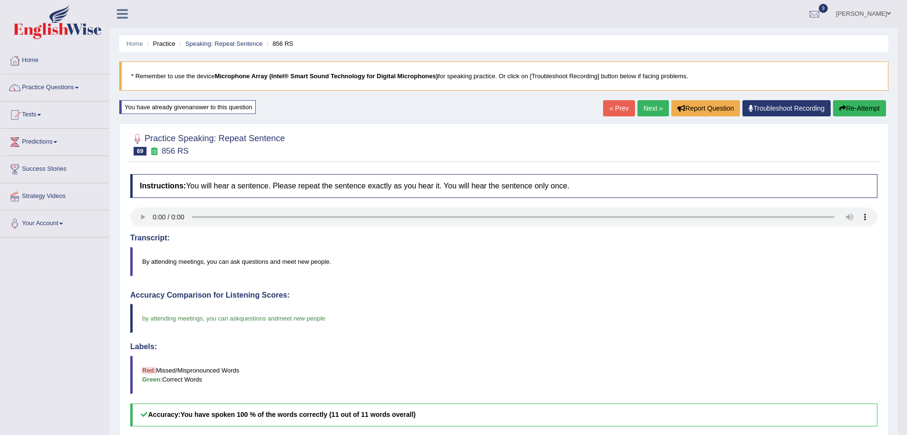
click at [654, 111] on link "Next »" at bounding box center [653, 108] width 31 height 16
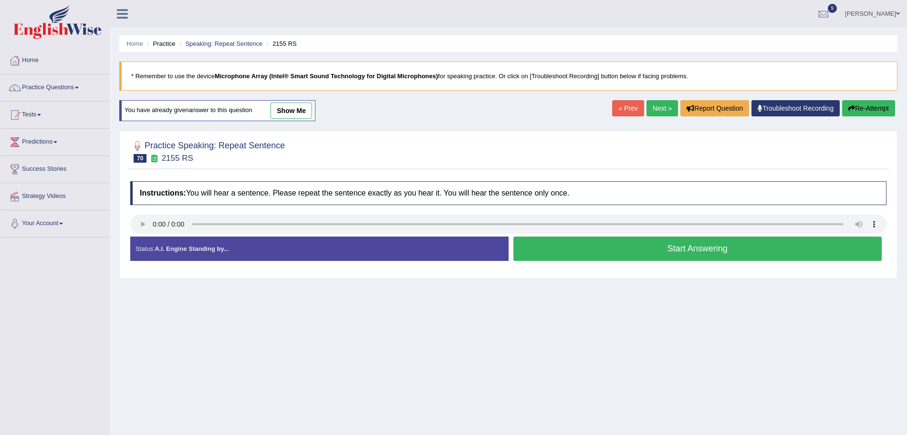
click at [595, 252] on button "Start Answering" at bounding box center [698, 249] width 369 height 24
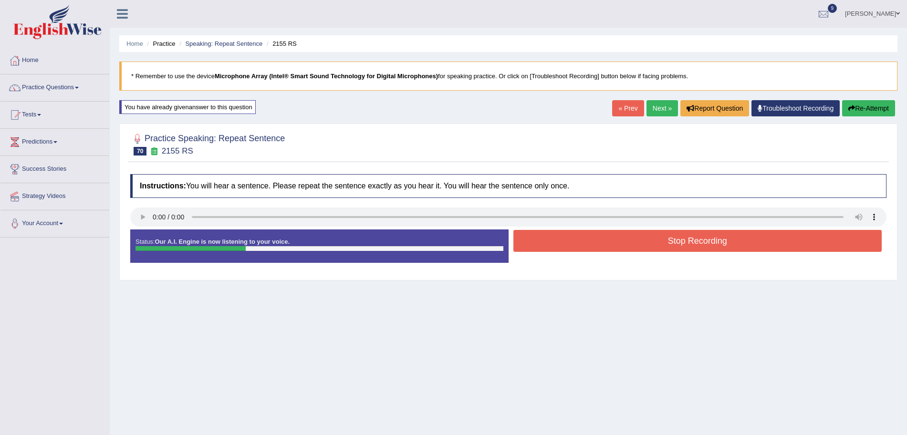
click at [567, 240] on button "Stop Recording" at bounding box center [698, 241] width 369 height 22
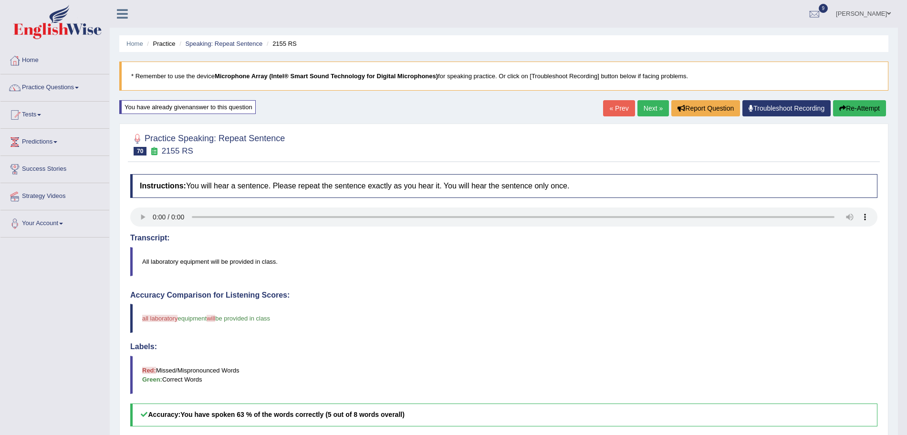
click at [639, 115] on link "Next »" at bounding box center [653, 108] width 31 height 16
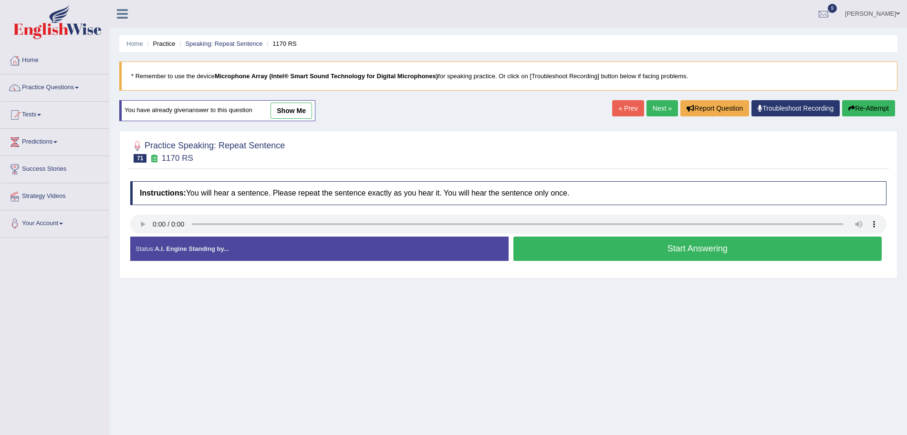
click at [655, 253] on button "Start Answering" at bounding box center [698, 249] width 369 height 24
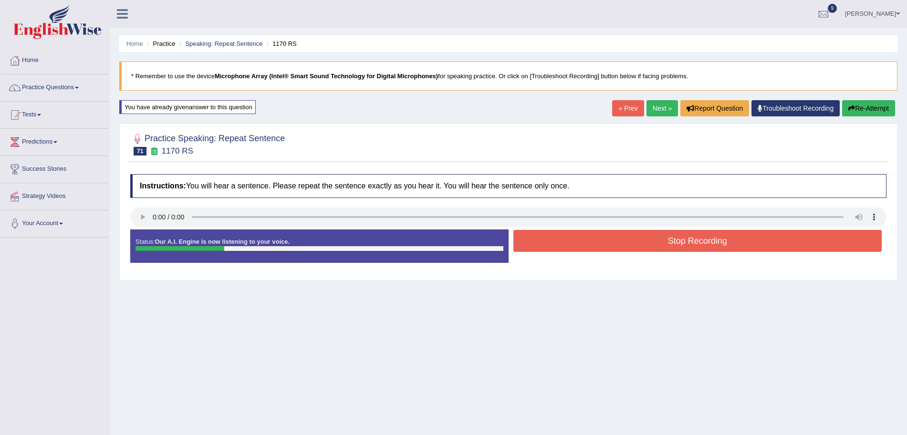
click at [600, 247] on button "Stop Recording" at bounding box center [698, 241] width 369 height 22
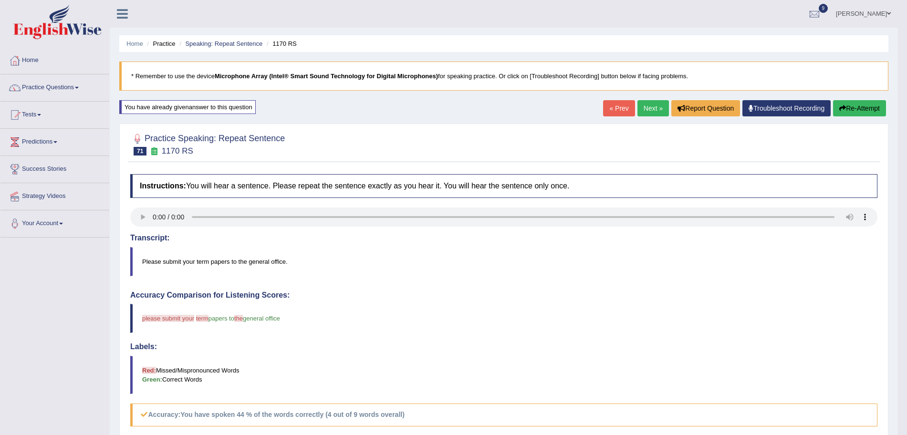
click at [853, 111] on button "Re-Attempt" at bounding box center [859, 108] width 53 height 16
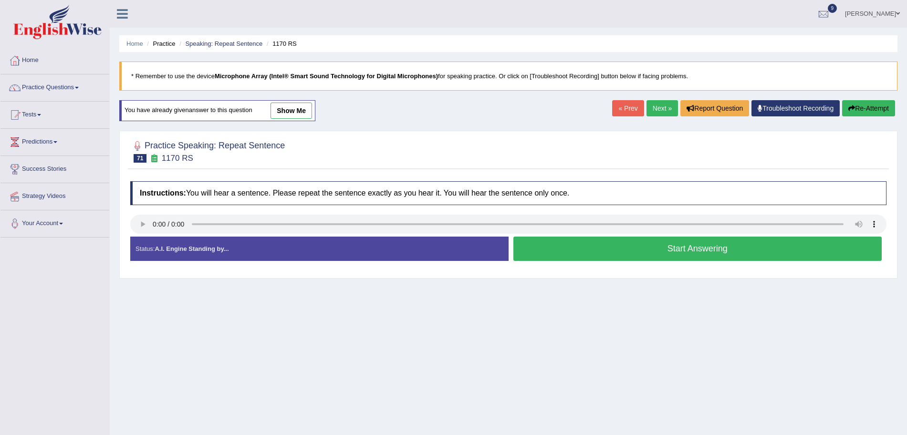
click at [586, 244] on button "Start Answering" at bounding box center [698, 249] width 369 height 24
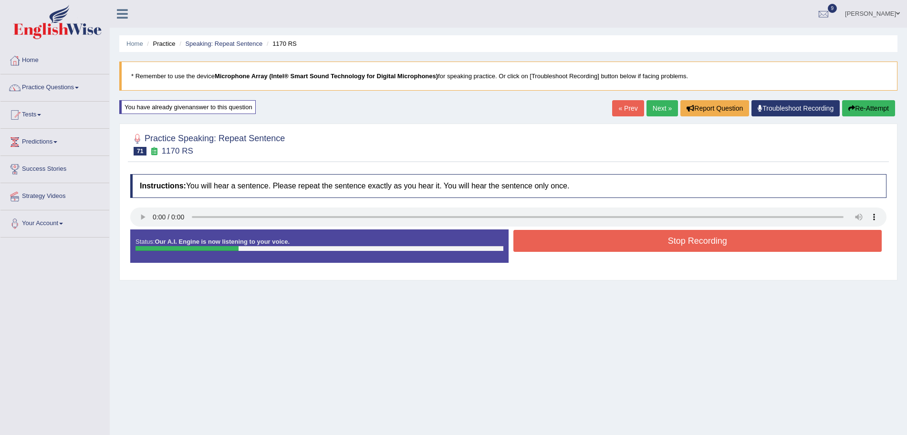
click at [601, 244] on button "Stop Recording" at bounding box center [698, 241] width 369 height 22
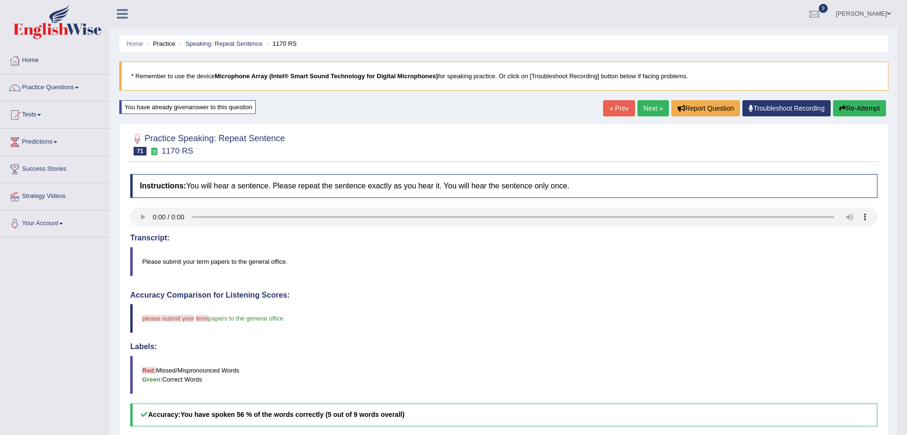
click at [652, 105] on link "Next »" at bounding box center [653, 108] width 31 height 16
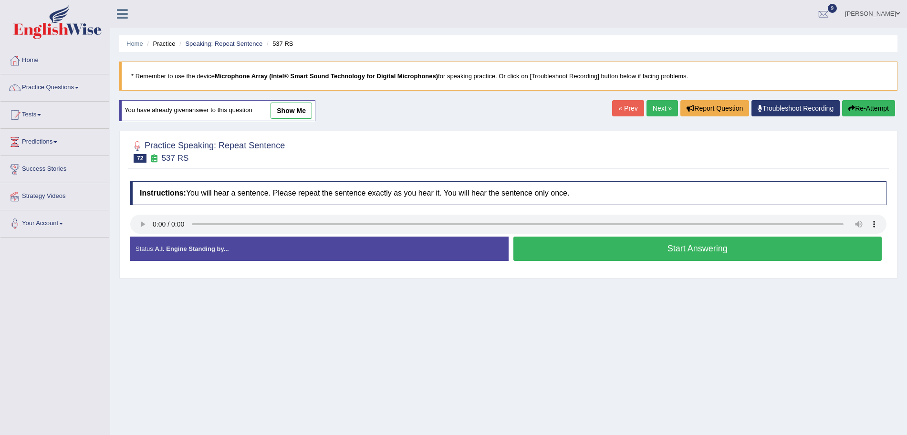
click at [592, 252] on button "Start Answering" at bounding box center [698, 249] width 369 height 24
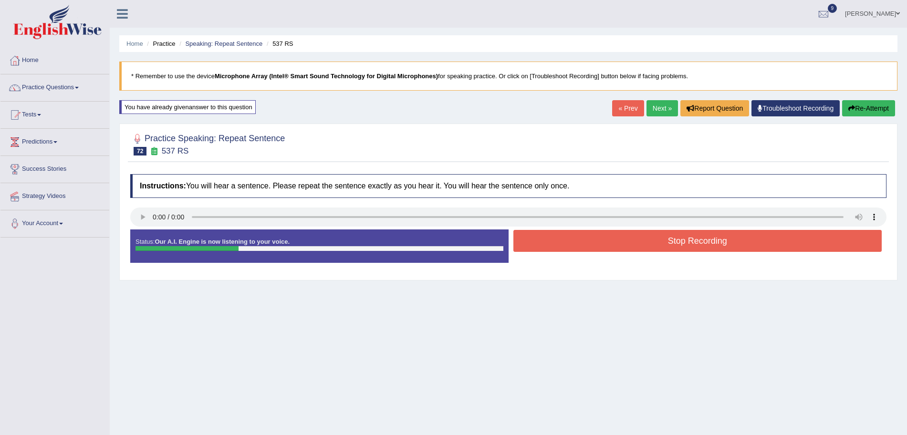
click at [636, 246] on button "Stop Recording" at bounding box center [698, 241] width 369 height 22
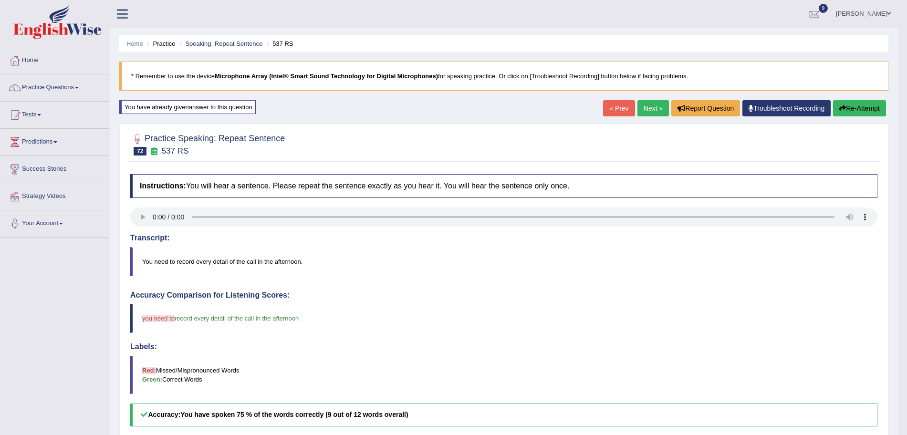
click at [644, 110] on link "Next »" at bounding box center [653, 108] width 31 height 16
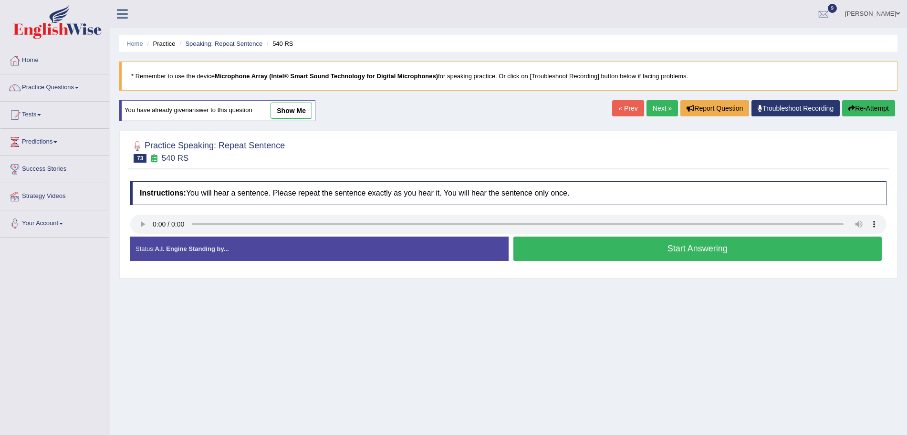
click at [620, 253] on button "Start Answering" at bounding box center [698, 249] width 369 height 24
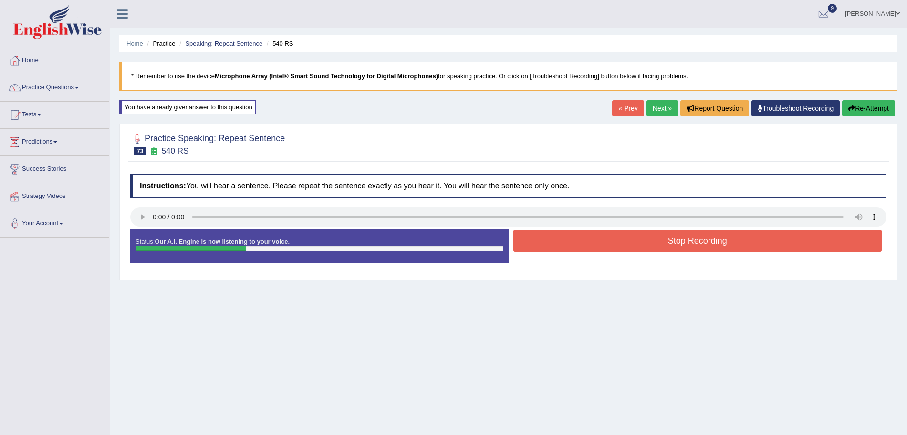
click at [637, 245] on button "Stop Recording" at bounding box center [698, 241] width 369 height 22
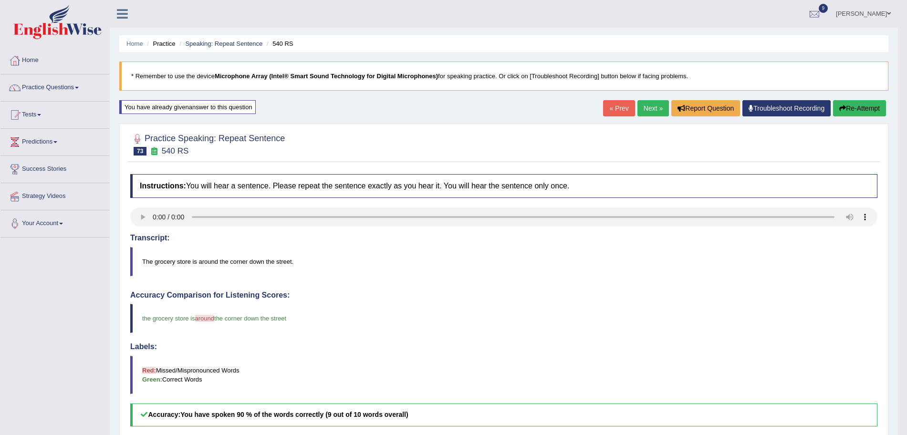
click at [649, 109] on link "Next »" at bounding box center [653, 108] width 31 height 16
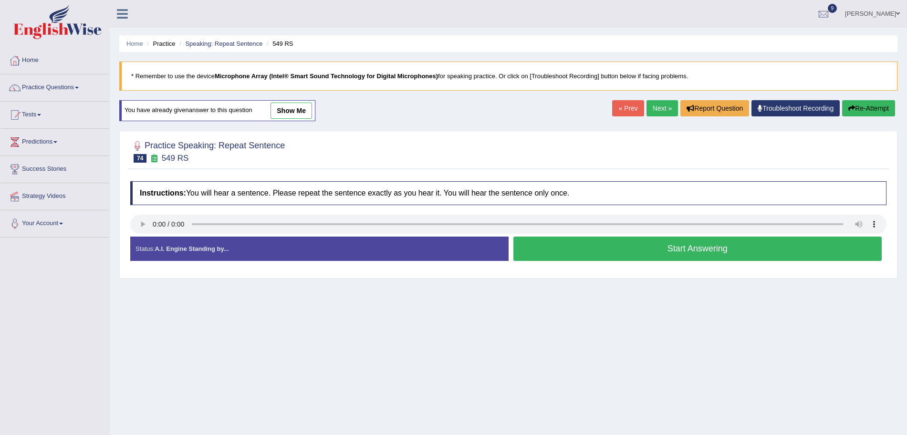
click at [582, 248] on button "Start Answering" at bounding box center [698, 249] width 369 height 24
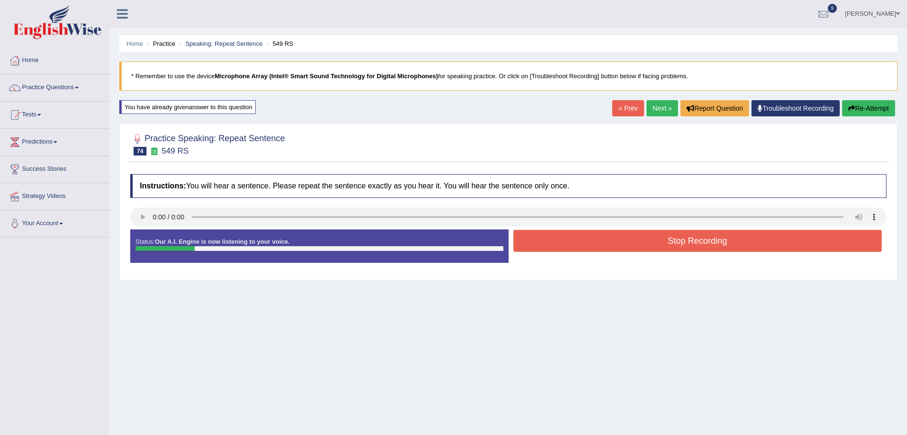
click at [562, 242] on button "Stop Recording" at bounding box center [698, 241] width 369 height 22
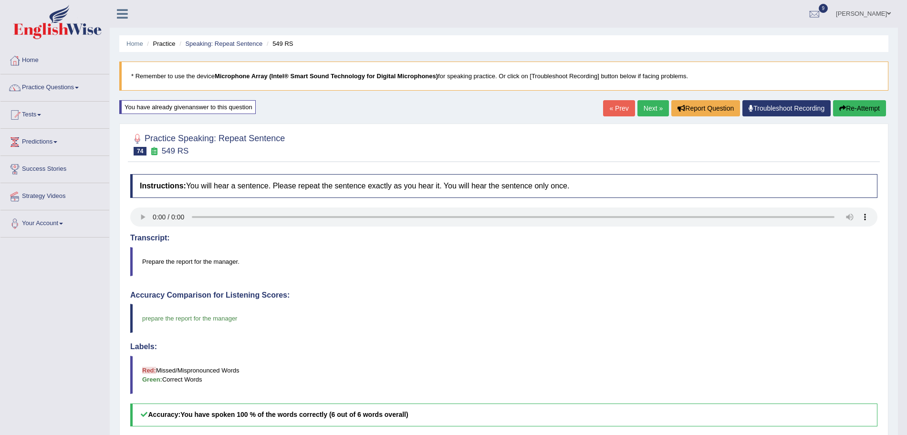
click at [650, 110] on link "Next »" at bounding box center [653, 108] width 31 height 16
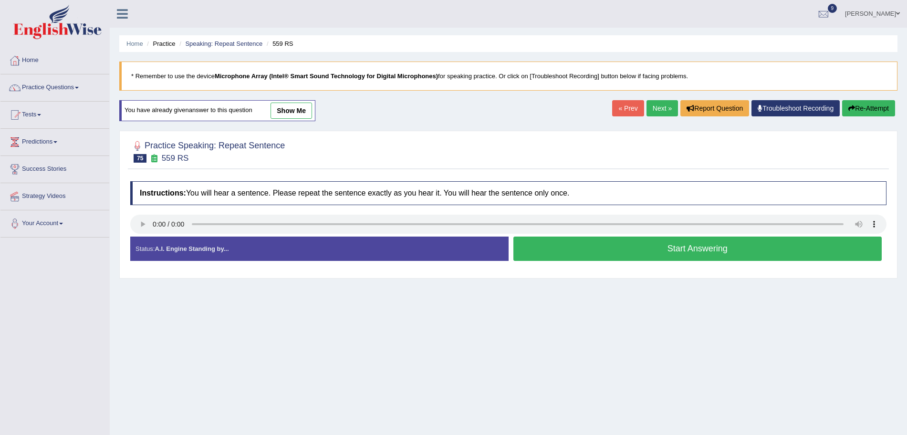
click at [565, 248] on button "Start Answering" at bounding box center [698, 249] width 369 height 24
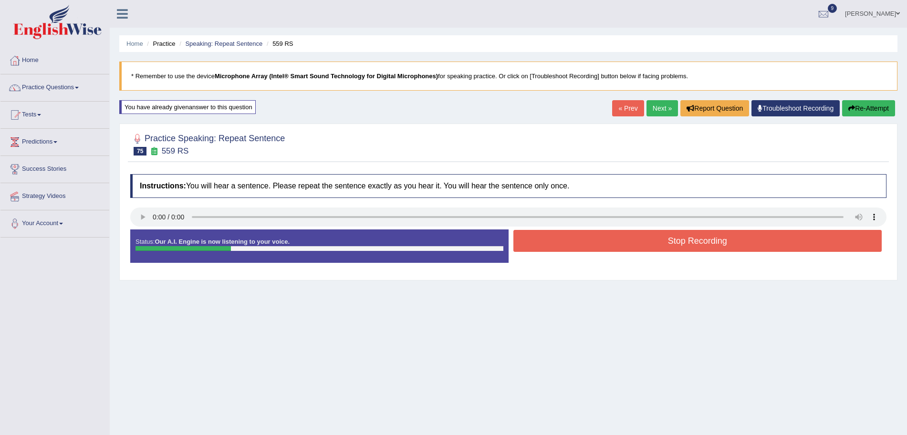
click at [615, 239] on button "Stop Recording" at bounding box center [698, 241] width 369 height 22
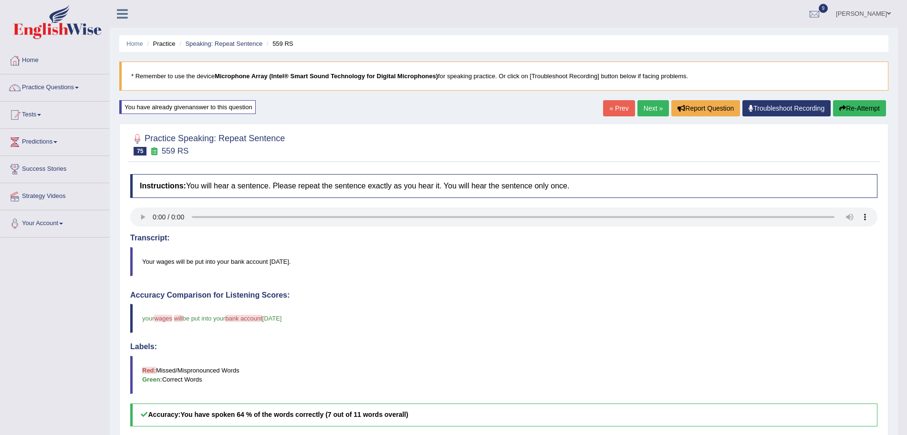
click at [649, 106] on link "Next »" at bounding box center [653, 108] width 31 height 16
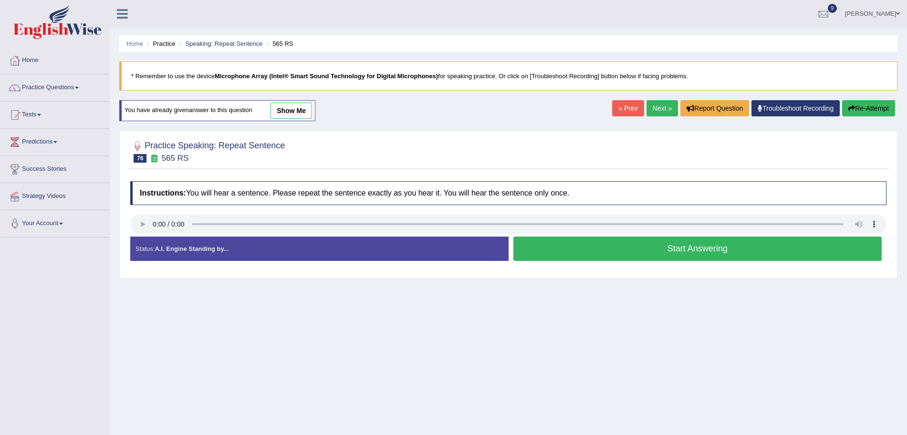
click at [560, 256] on button "Start Answering" at bounding box center [698, 249] width 369 height 24
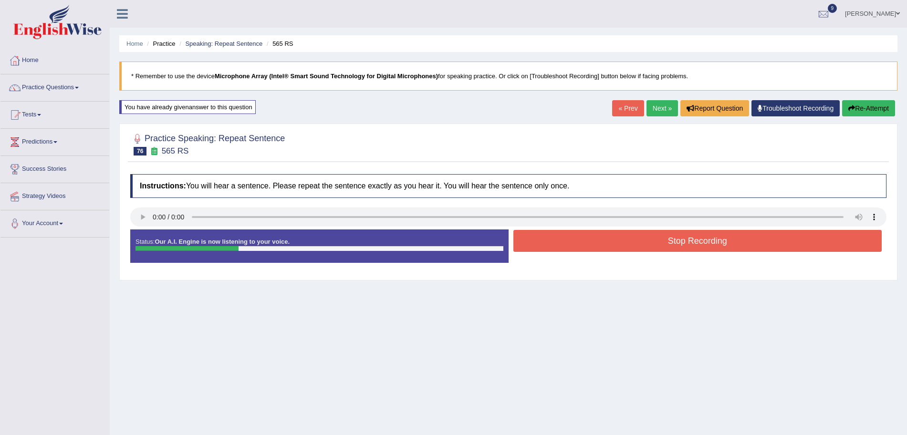
click at [555, 247] on button "Stop Recording" at bounding box center [698, 241] width 369 height 22
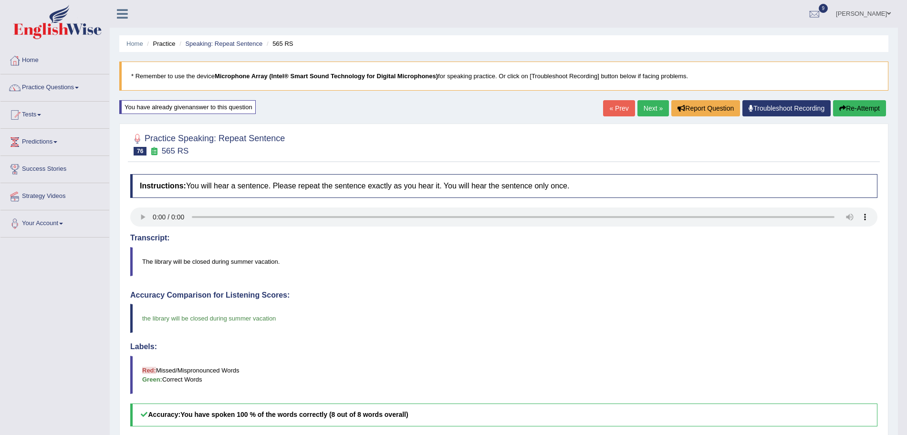
click at [660, 105] on link "Next »" at bounding box center [653, 108] width 31 height 16
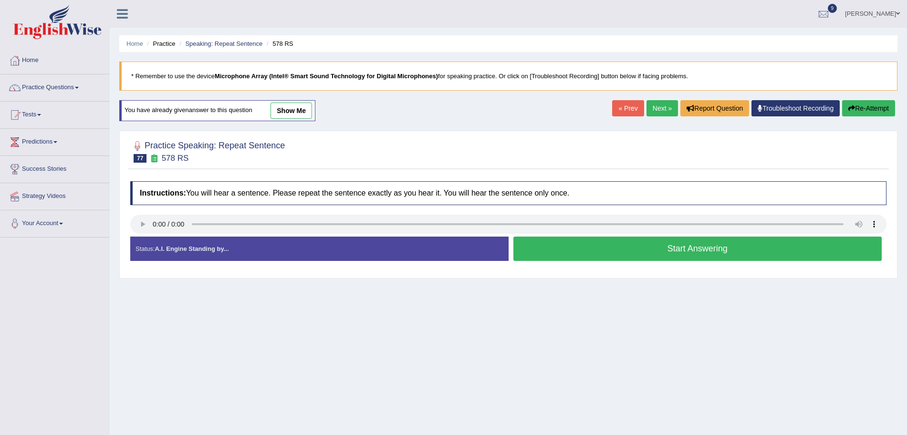
click at [592, 239] on button "Start Answering" at bounding box center [698, 249] width 369 height 24
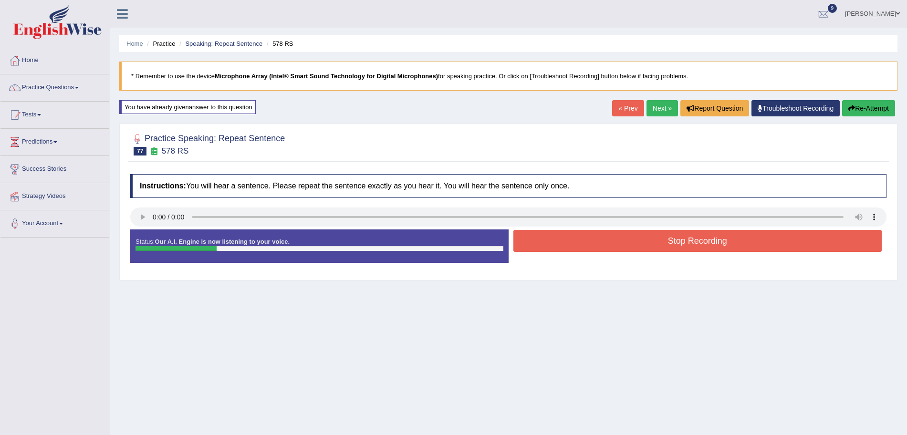
click at [623, 245] on button "Stop Recording" at bounding box center [698, 241] width 369 height 22
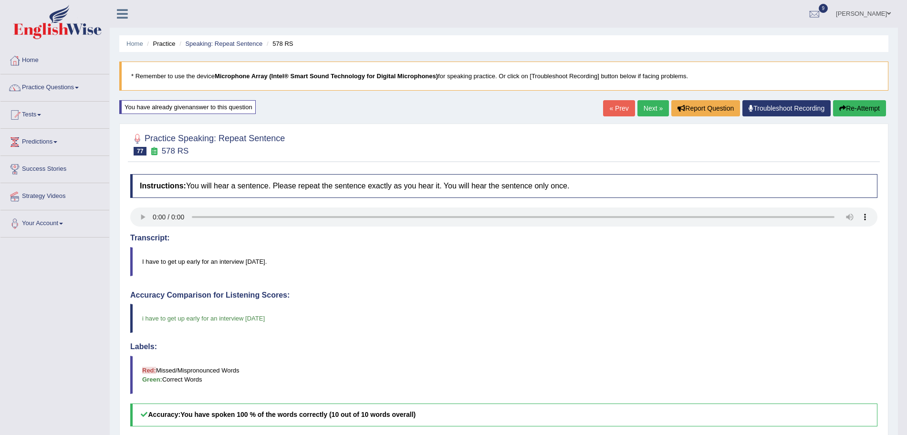
click at [652, 104] on link "Next »" at bounding box center [653, 108] width 31 height 16
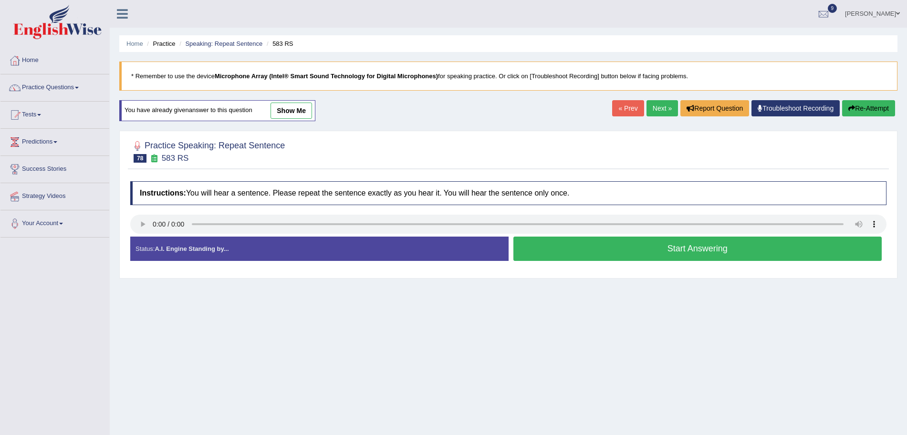
click at [575, 251] on button "Start Answering" at bounding box center [698, 249] width 369 height 24
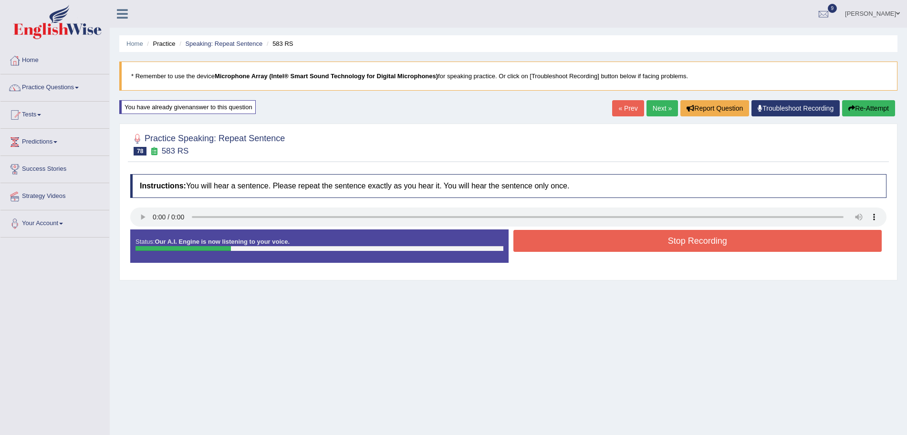
click at [606, 245] on button "Stop Recording" at bounding box center [698, 241] width 369 height 22
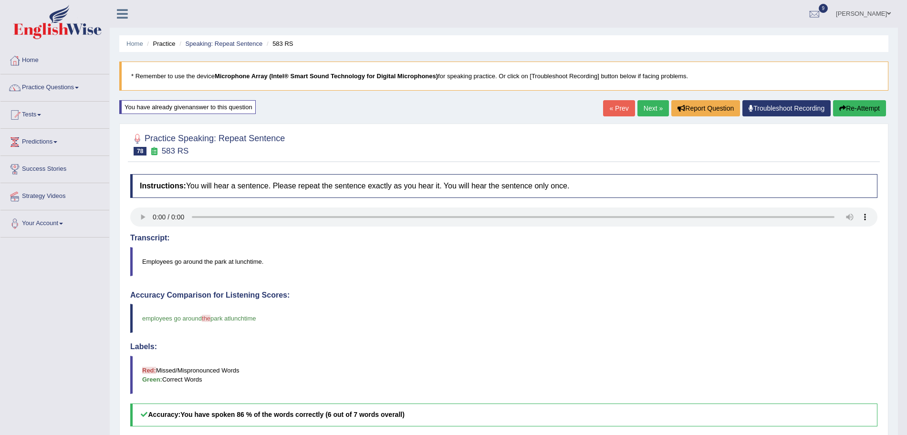
click at [653, 108] on link "Next »" at bounding box center [653, 108] width 31 height 16
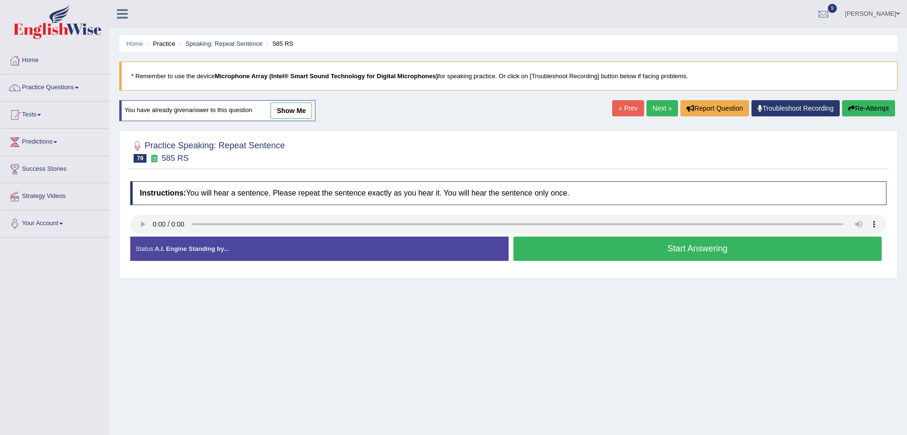
click at [625, 254] on button "Start Answering" at bounding box center [698, 249] width 369 height 24
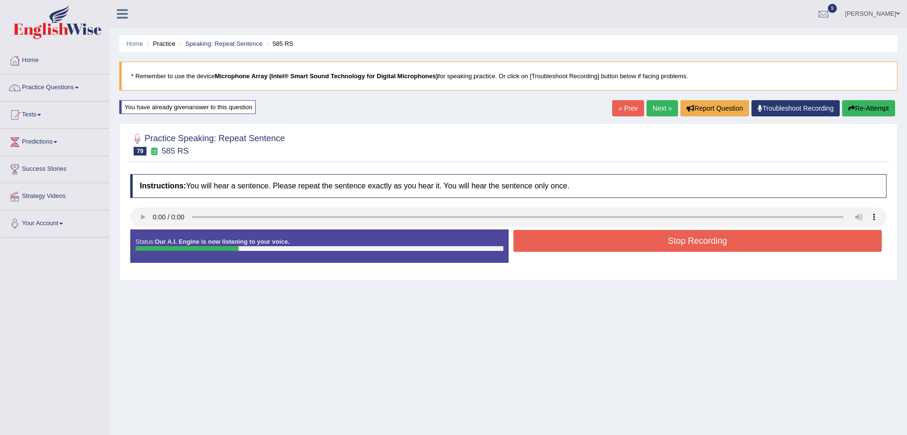
click at [580, 244] on button "Stop Recording" at bounding box center [698, 241] width 369 height 22
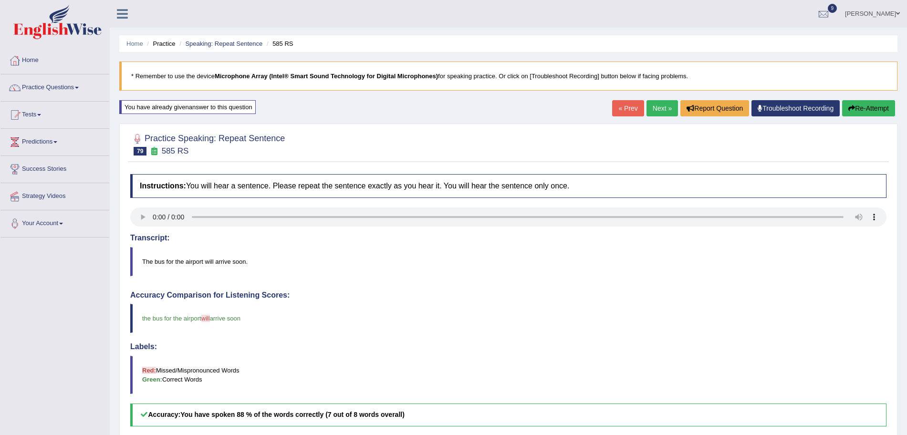
click at [654, 107] on body "Toggle navigation Home Practice Questions Speaking Practice Read Aloud Repeat S…" at bounding box center [453, 217] width 907 height 435
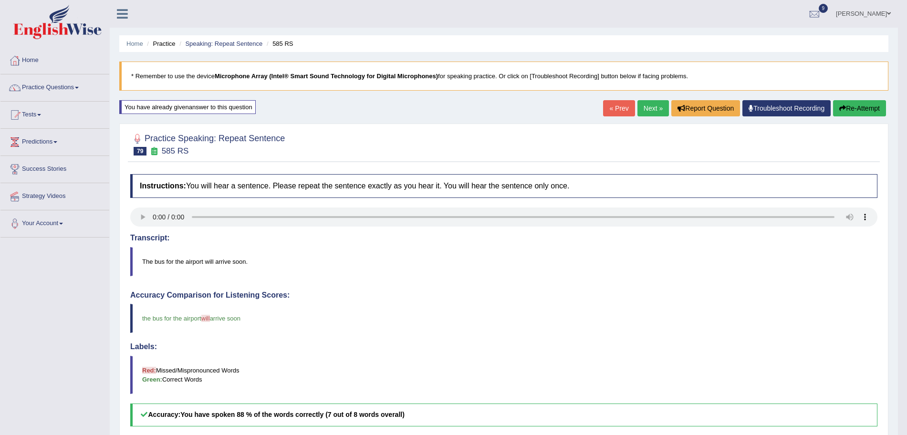
click at [654, 107] on link "Next »" at bounding box center [653, 108] width 31 height 16
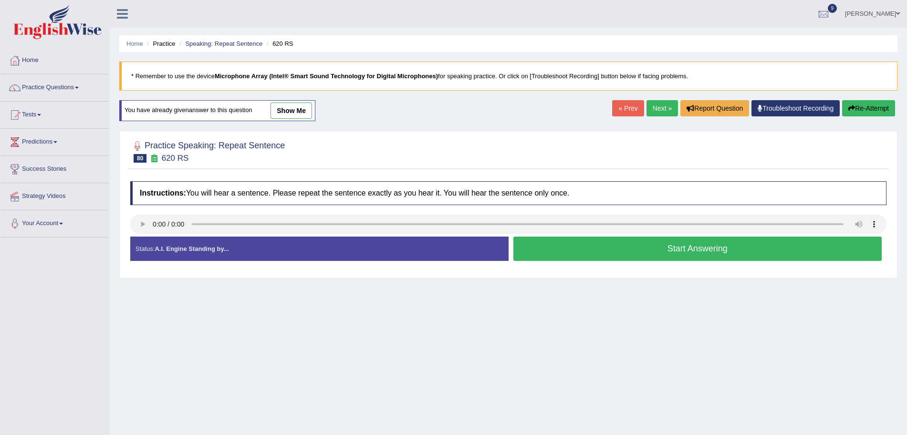
click at [661, 250] on button "Start Answering" at bounding box center [698, 249] width 369 height 24
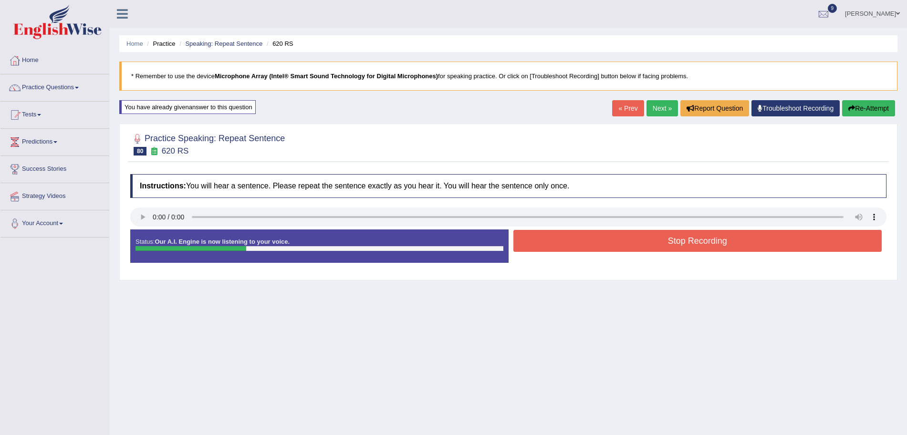
click at [566, 245] on button "Stop Recording" at bounding box center [698, 241] width 369 height 22
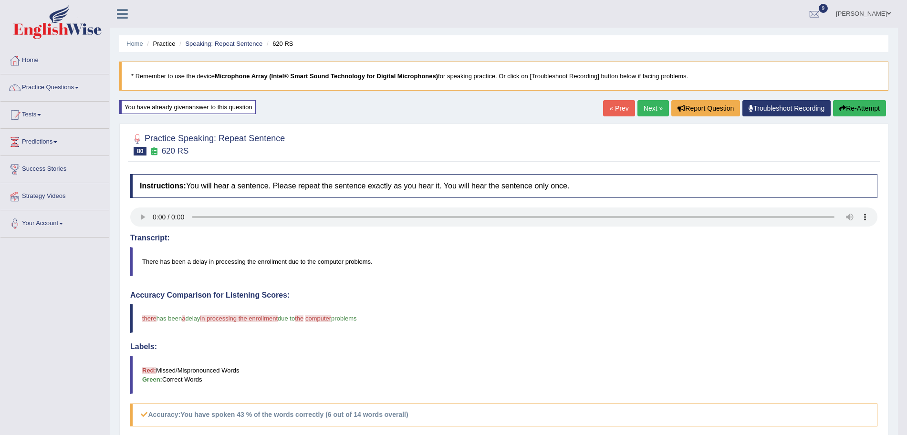
click at [650, 107] on link "Next »" at bounding box center [653, 108] width 31 height 16
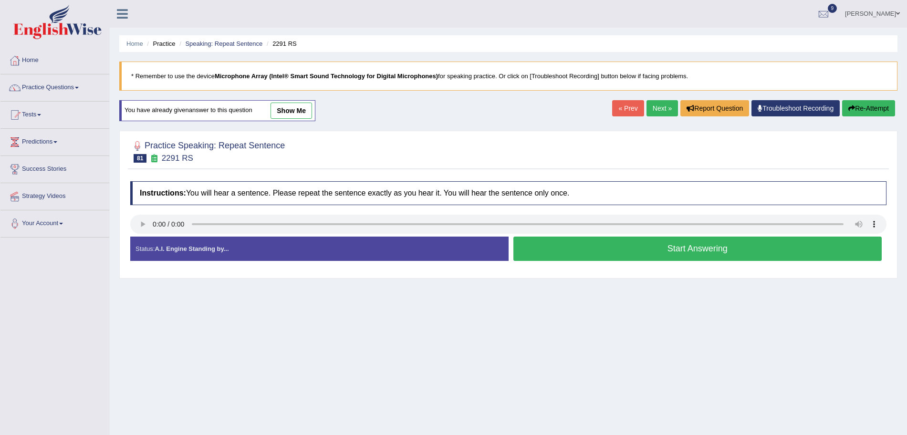
click at [599, 251] on button "Start Answering" at bounding box center [698, 249] width 369 height 24
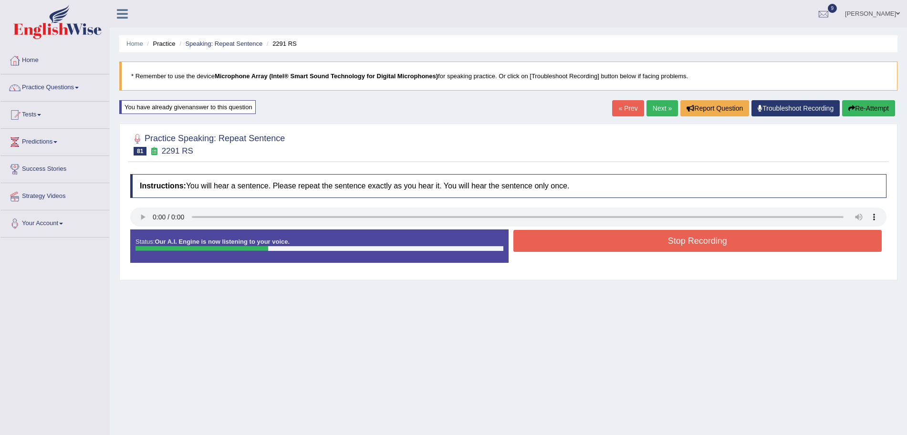
click at [577, 246] on button "Stop Recording" at bounding box center [698, 241] width 369 height 22
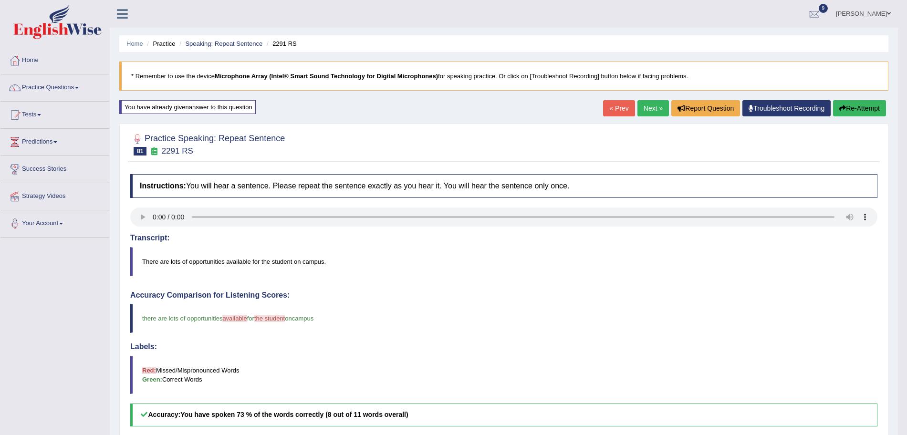
click at [654, 103] on link "Next »" at bounding box center [653, 108] width 31 height 16
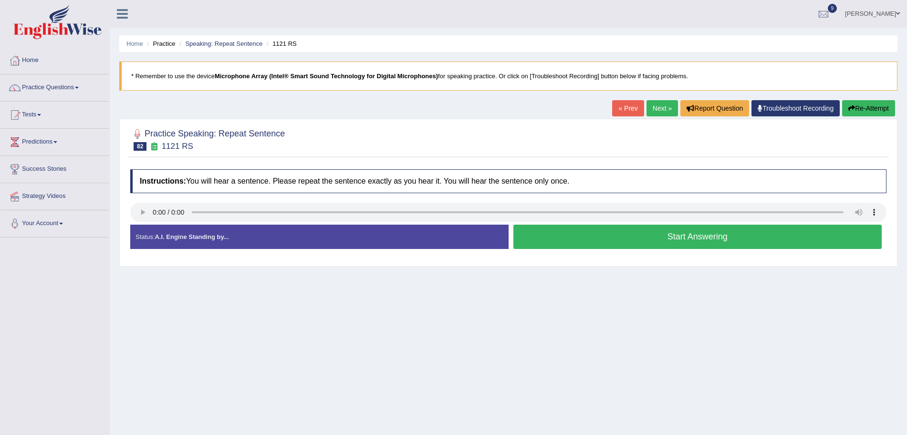
click at [546, 232] on button "Start Answering" at bounding box center [698, 237] width 369 height 24
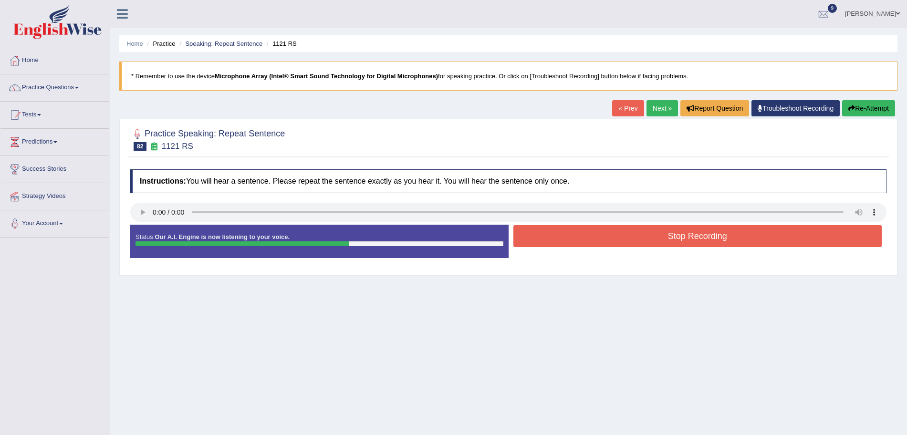
click at [582, 243] on button "Stop Recording" at bounding box center [698, 236] width 369 height 22
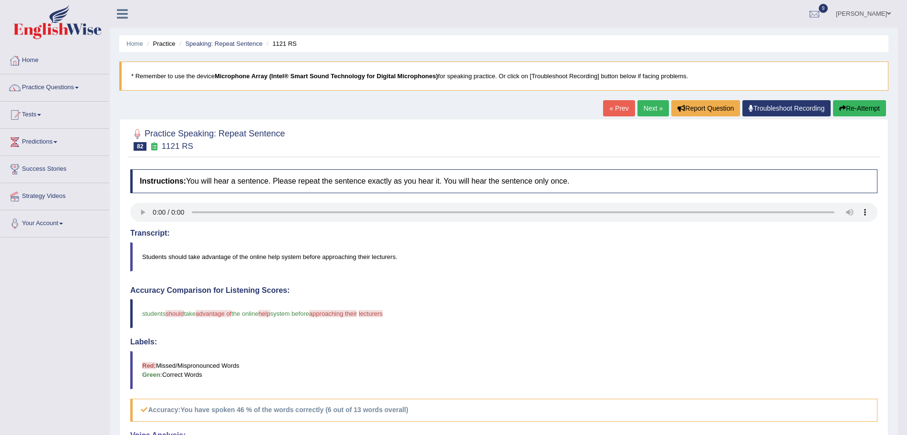
click at [649, 107] on link "Next »" at bounding box center [653, 108] width 31 height 16
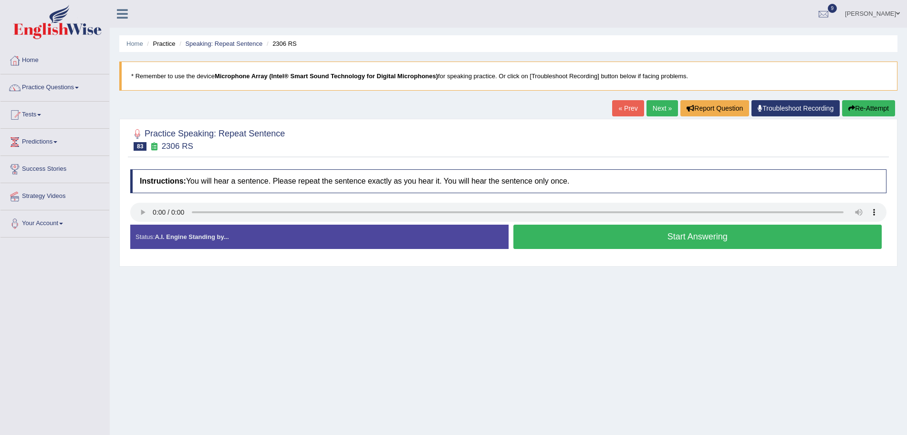
click at [564, 235] on button "Start Answering" at bounding box center [698, 237] width 369 height 24
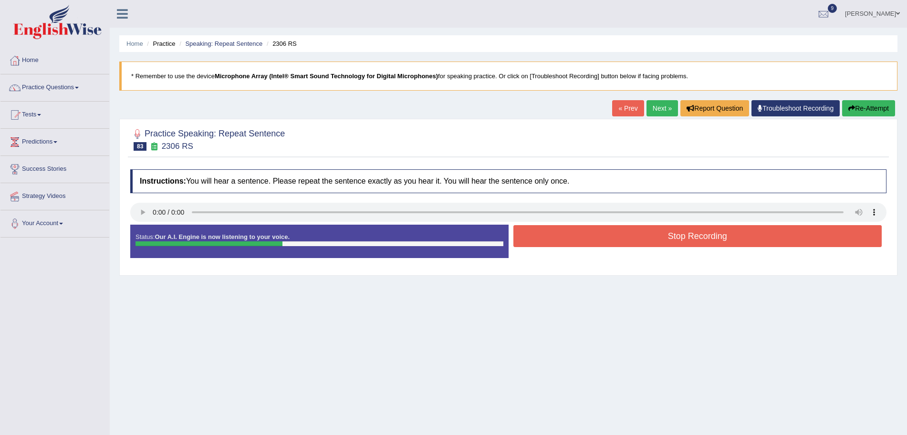
click at [604, 237] on button "Stop Recording" at bounding box center [698, 236] width 369 height 22
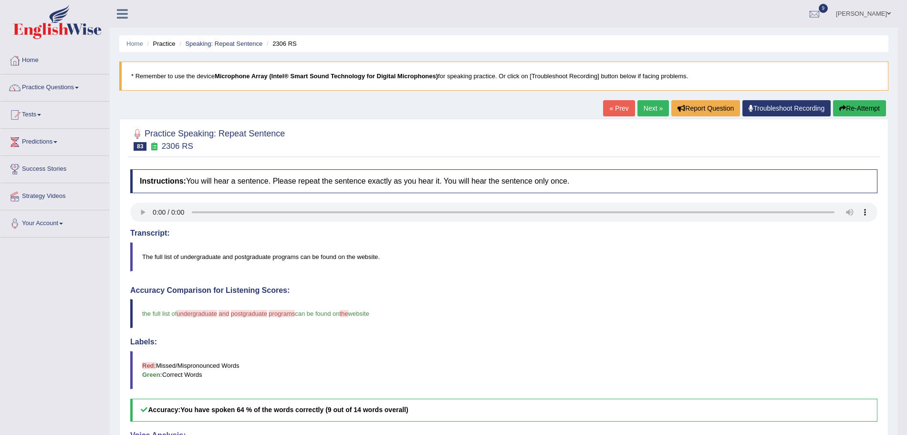
click at [641, 104] on link "Next »" at bounding box center [653, 108] width 31 height 16
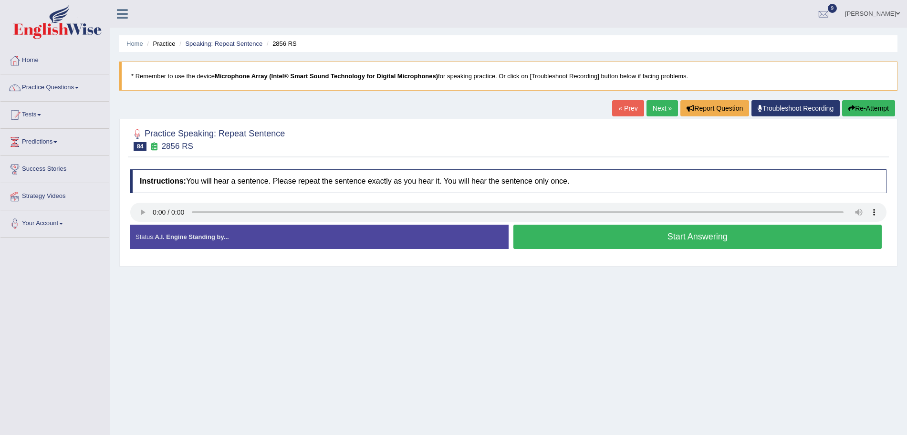
click at [562, 234] on button "Start Answering" at bounding box center [698, 237] width 369 height 24
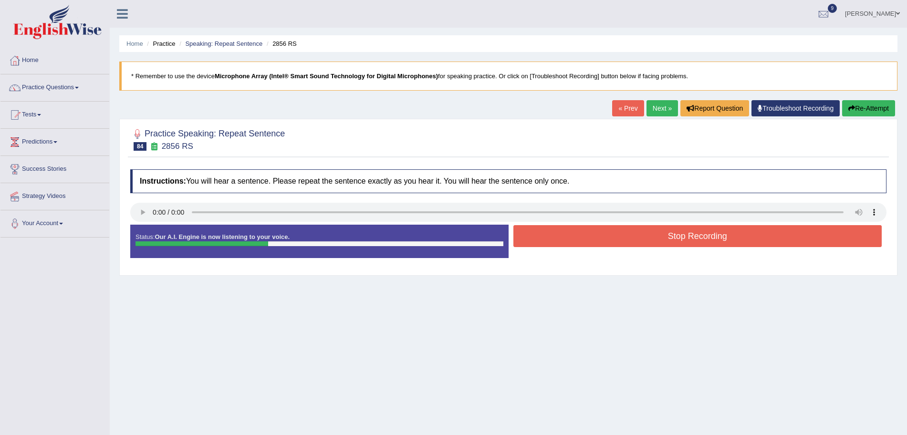
click at [589, 240] on button "Stop Recording" at bounding box center [698, 236] width 369 height 22
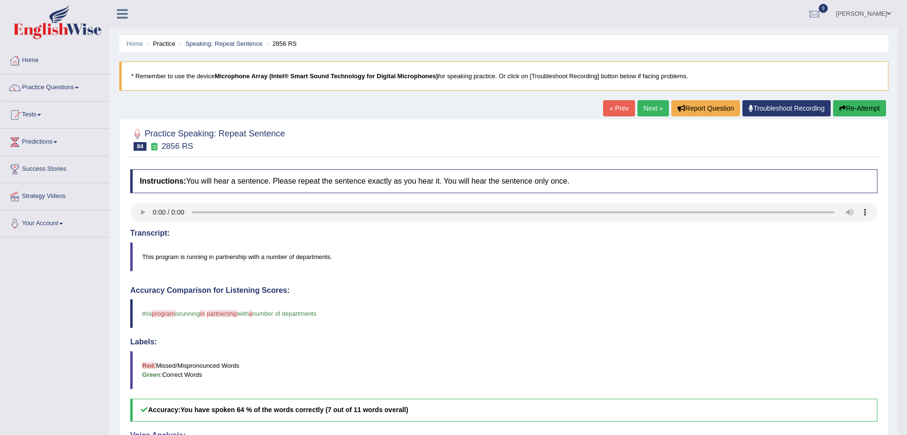
click at [642, 108] on link "Next »" at bounding box center [653, 108] width 31 height 16
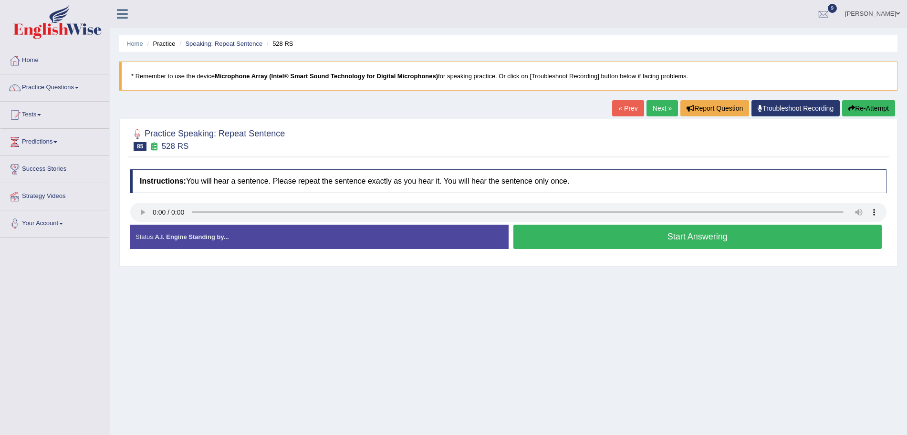
click at [594, 238] on button "Start Answering" at bounding box center [698, 237] width 369 height 24
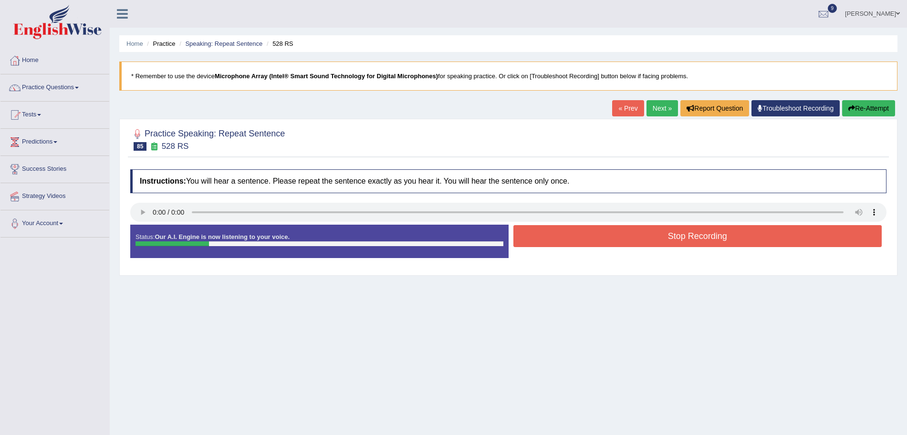
click at [566, 244] on button "Stop Recording" at bounding box center [698, 236] width 369 height 22
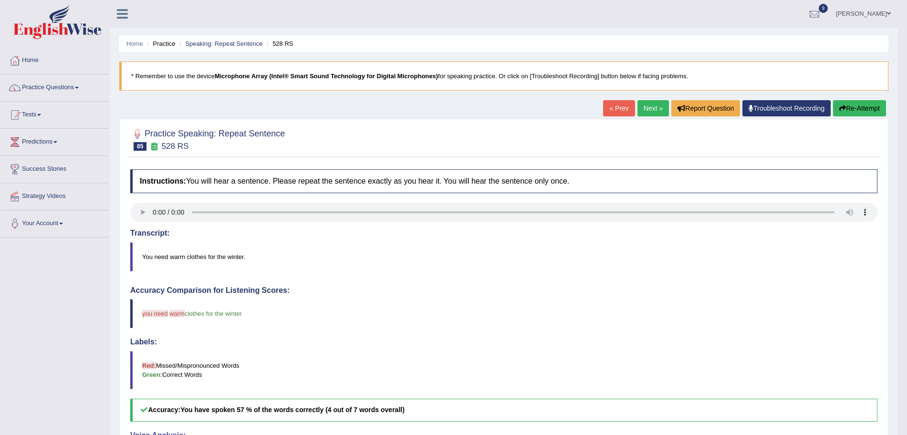
click at [647, 106] on link "Next »" at bounding box center [653, 108] width 31 height 16
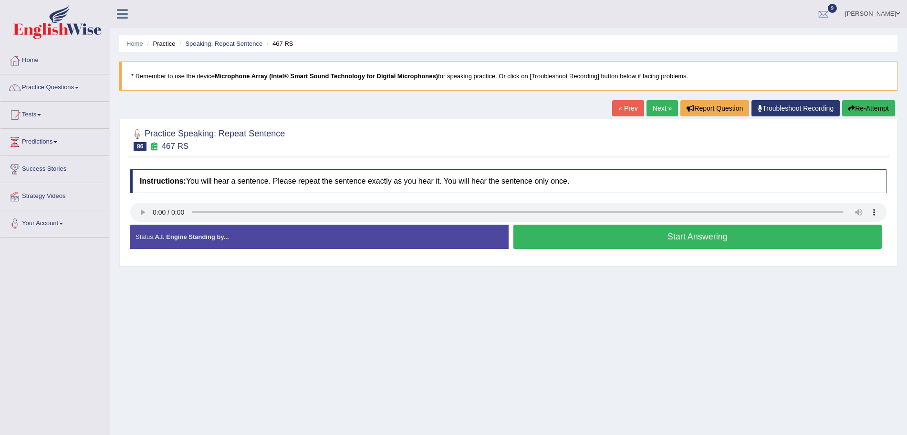
click at [556, 234] on button "Start Answering" at bounding box center [698, 237] width 369 height 24
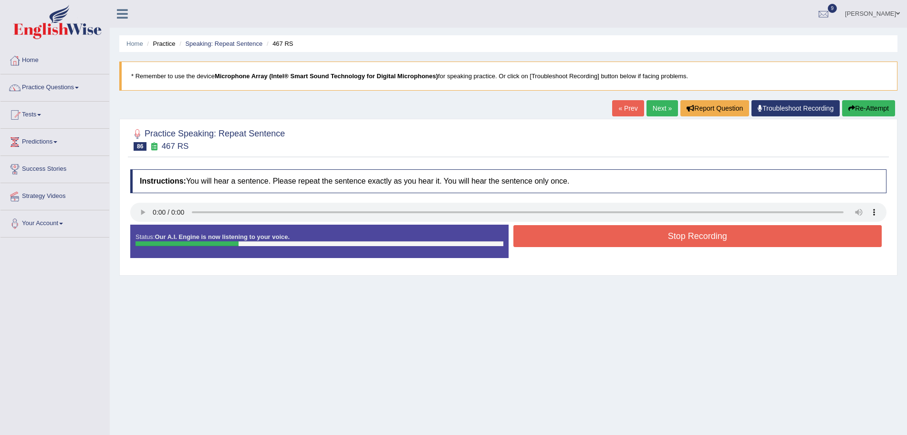
click at [564, 231] on button "Stop Recording" at bounding box center [698, 236] width 369 height 22
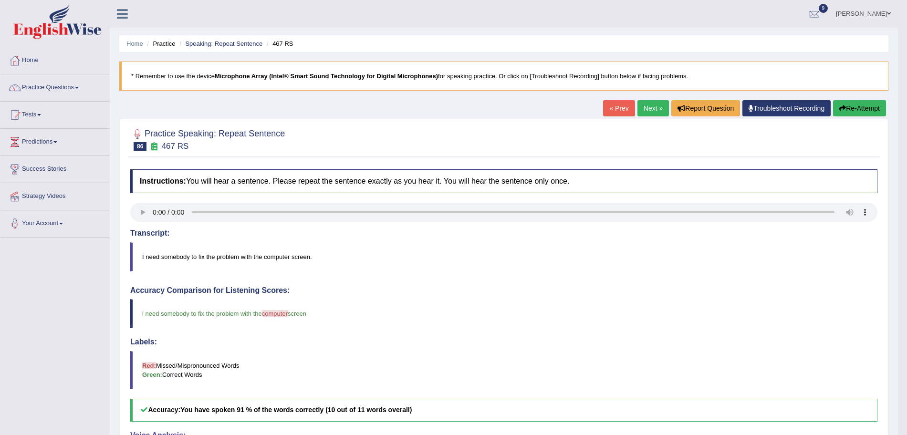
click at [644, 108] on link "Next »" at bounding box center [653, 108] width 31 height 16
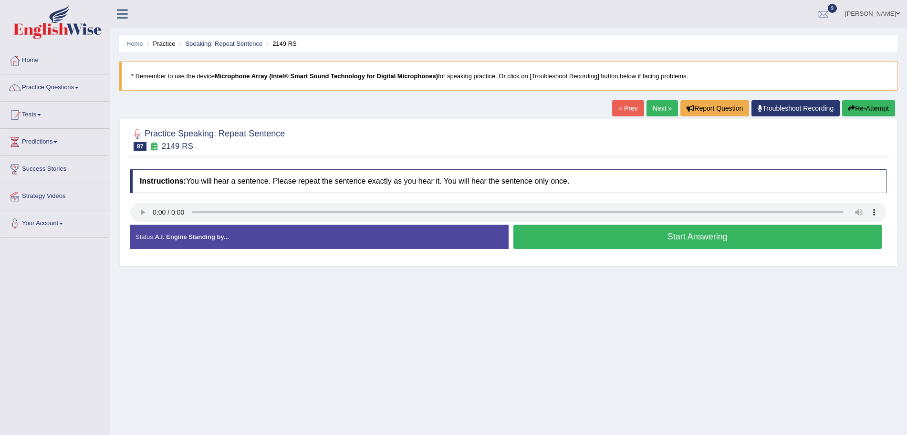
click at [136, 224] on div "Created with Highcharts 7.1.2 Too low Too high Time Pitch meter: 0 1 2 3 4 5 6 …" at bounding box center [317, 224] width 383 height 0
click at [591, 245] on button "Start Answering" at bounding box center [698, 237] width 369 height 24
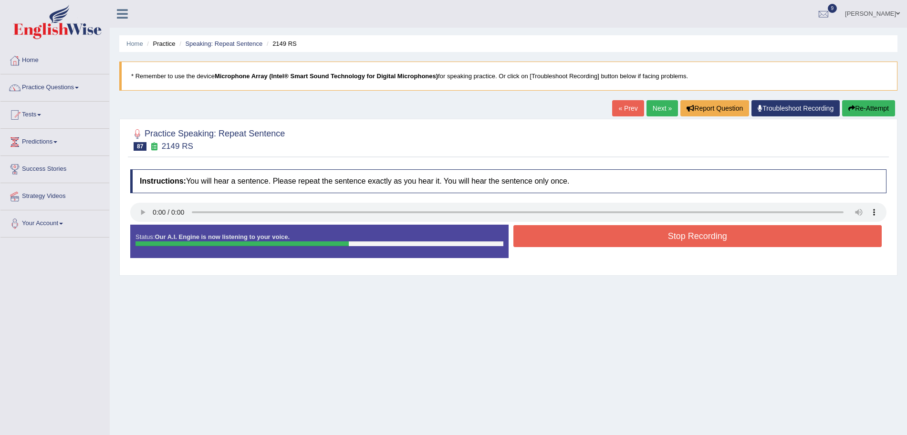
click at [628, 233] on button "Stop Recording" at bounding box center [698, 236] width 369 height 22
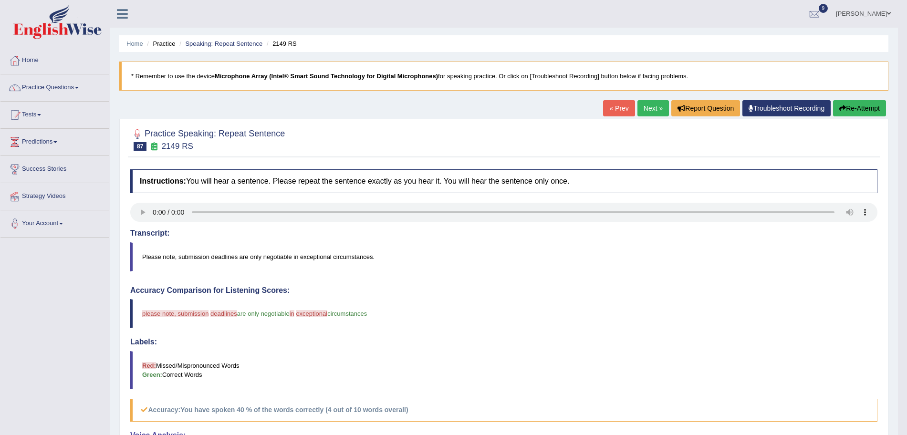
click at [657, 111] on link "Next »" at bounding box center [653, 108] width 31 height 16
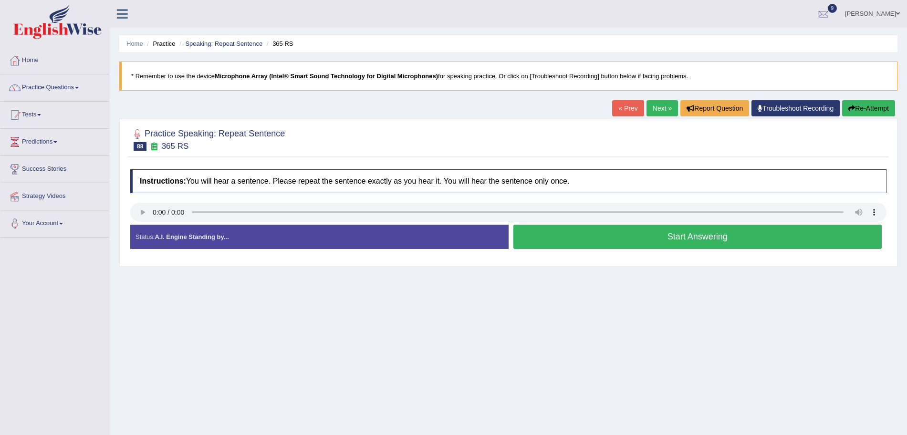
click at [594, 244] on button "Start Answering" at bounding box center [698, 237] width 369 height 24
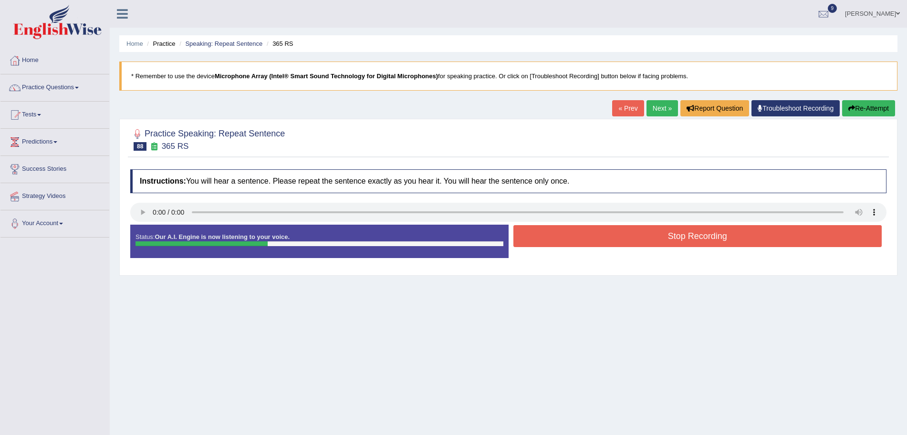
click at [587, 234] on button "Stop Recording" at bounding box center [698, 236] width 369 height 22
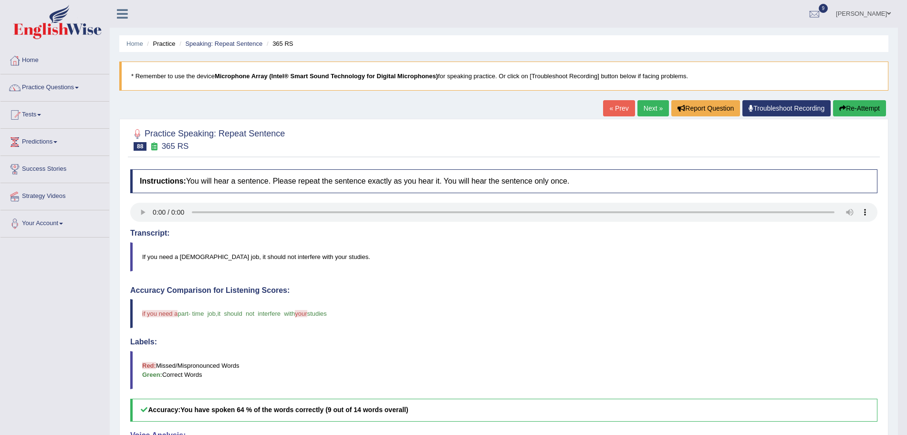
click at [652, 108] on link "Next »" at bounding box center [653, 108] width 31 height 16
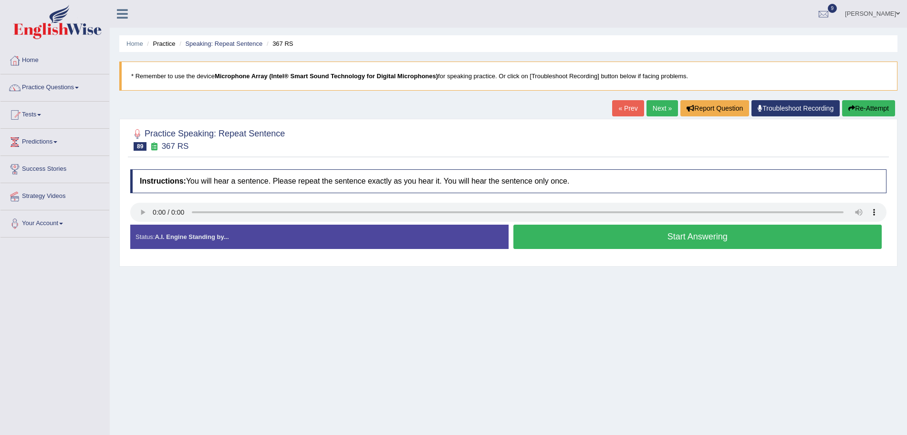
click at [636, 239] on button "Start Answering" at bounding box center [698, 237] width 369 height 24
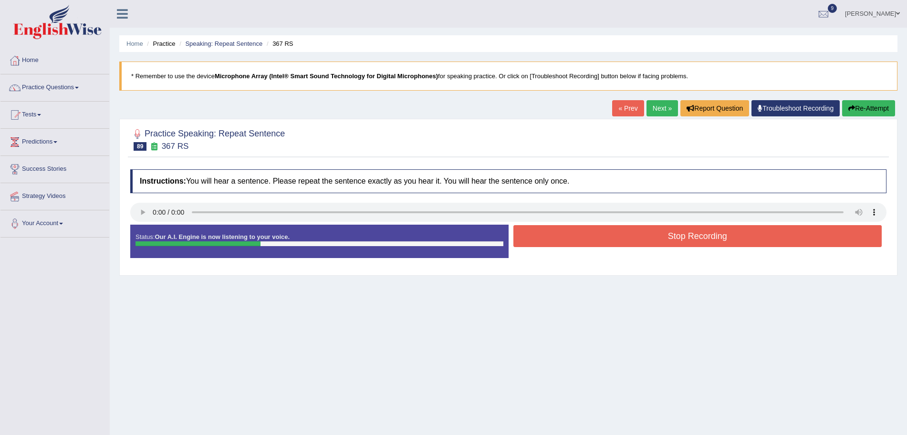
click at [636, 239] on button "Stop Recording" at bounding box center [698, 236] width 369 height 22
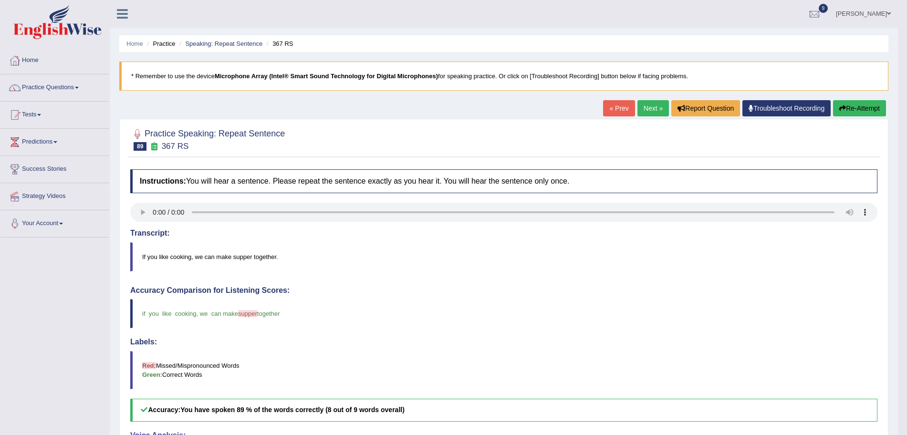
click at [650, 106] on link "Next »" at bounding box center [653, 108] width 31 height 16
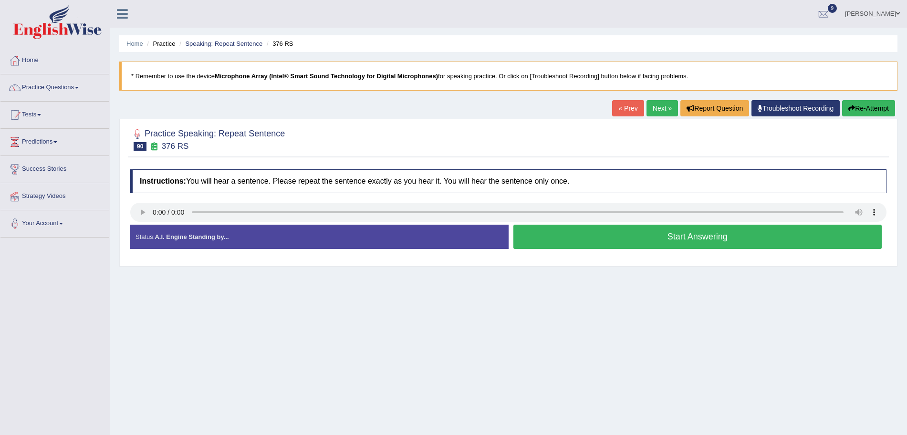
click at [590, 241] on button "Start Answering" at bounding box center [698, 237] width 369 height 24
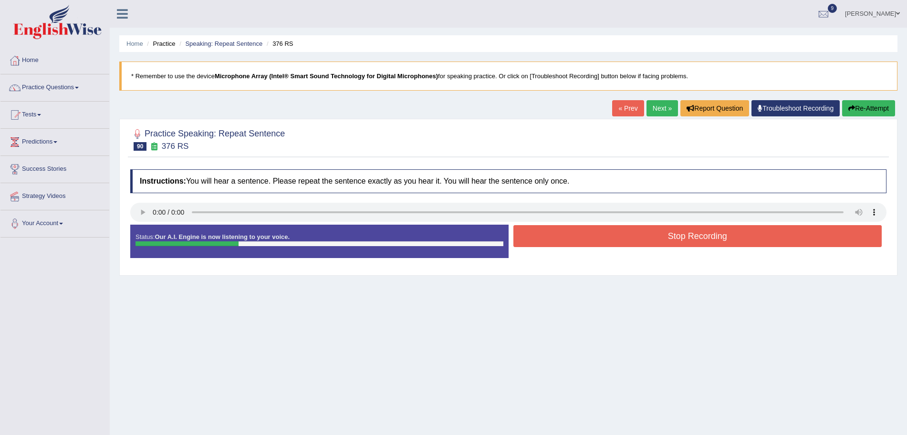
click at [590, 241] on button "Stop Recording" at bounding box center [698, 236] width 369 height 22
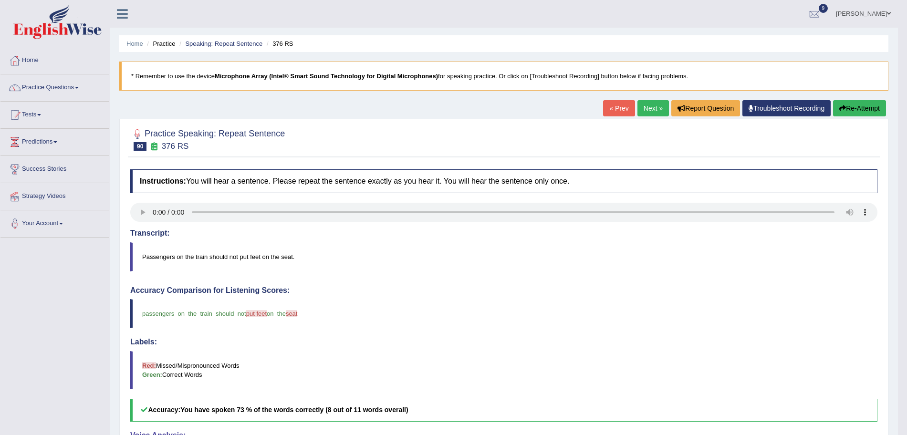
click at [647, 101] on link "Next »" at bounding box center [653, 108] width 31 height 16
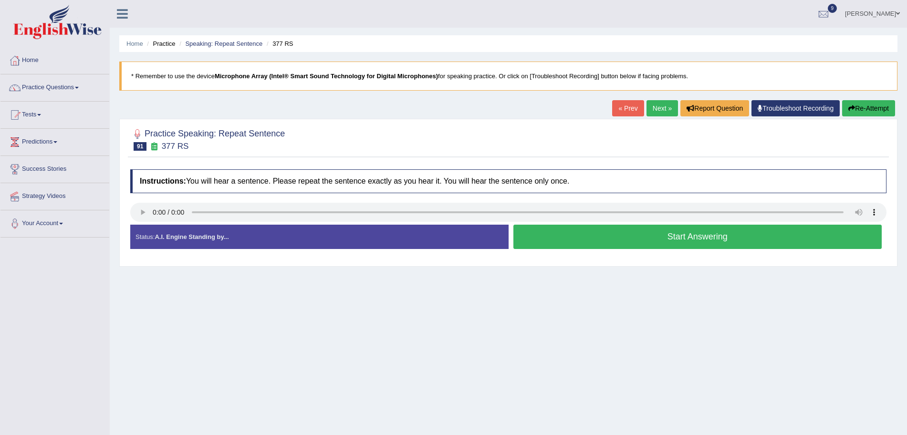
click at [597, 237] on button "Start Answering" at bounding box center [698, 237] width 369 height 24
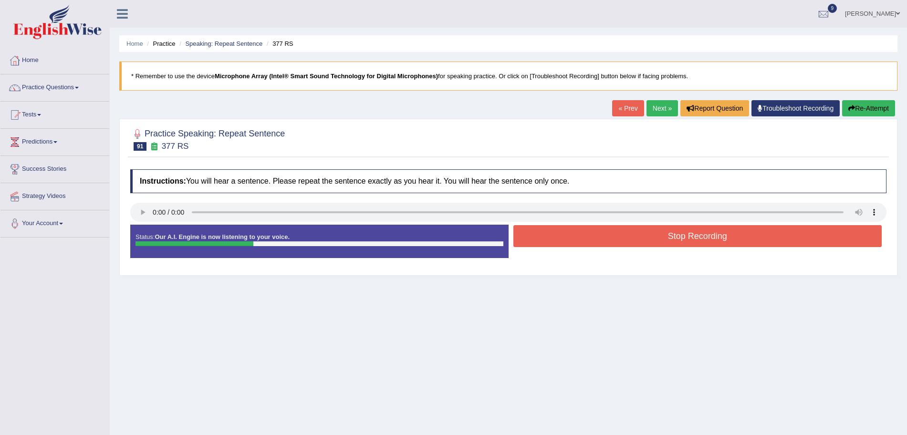
click at [568, 250] on div "Status: Our A.I. Engine is now listening to your voice. Start Answering Stop Re…" at bounding box center [508, 246] width 756 height 43
click at [561, 240] on button "Stop Recording" at bounding box center [698, 236] width 369 height 22
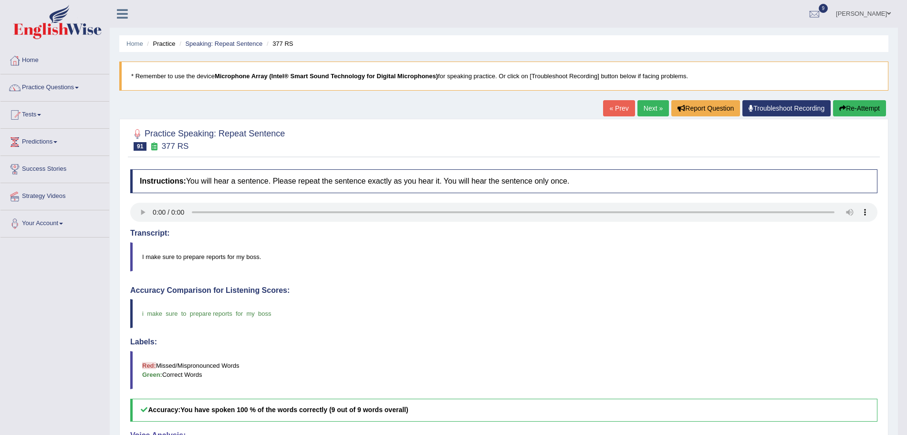
click at [651, 112] on link "Next »" at bounding box center [653, 108] width 31 height 16
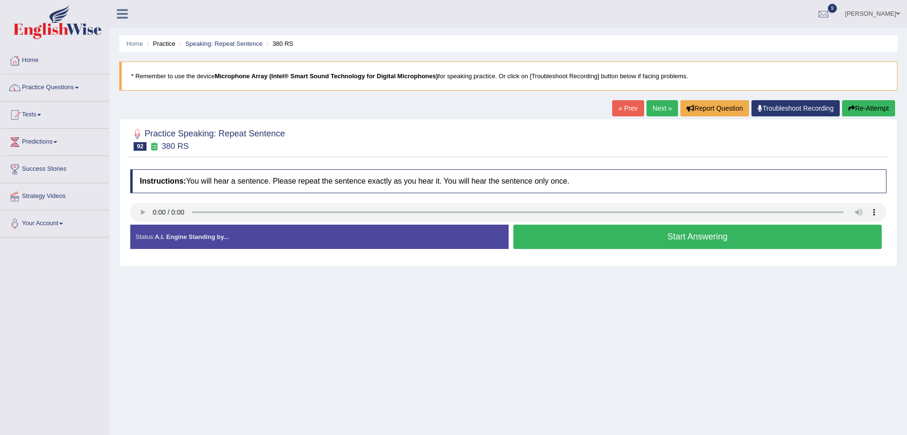
click at [489, 110] on div "Home Practice Speaking: Repeat Sentence 380 RS * Remember to use the device Mic…" at bounding box center [508, 238] width 797 height 477
click at [677, 362] on div "Home Practice Speaking: Repeat Sentence 380 RS * Remember to use the device Mic…" at bounding box center [508, 238] width 797 height 477
click at [587, 237] on button "Start Answering" at bounding box center [698, 237] width 369 height 24
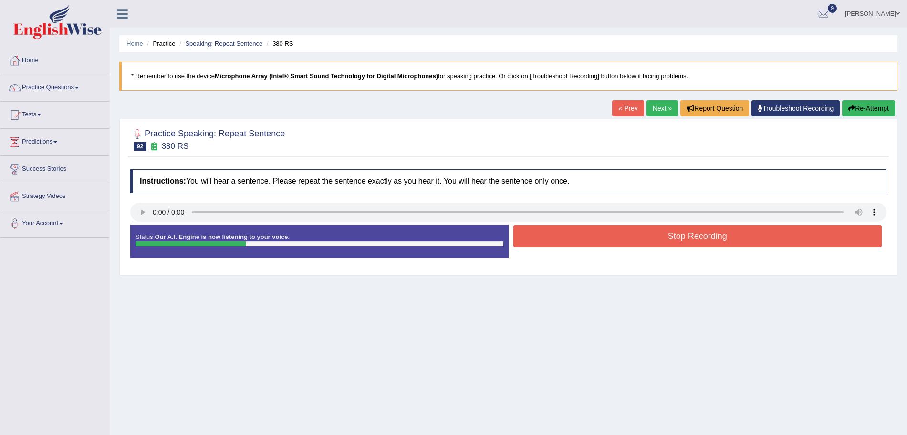
click at [618, 236] on button "Stop Recording" at bounding box center [698, 236] width 369 height 22
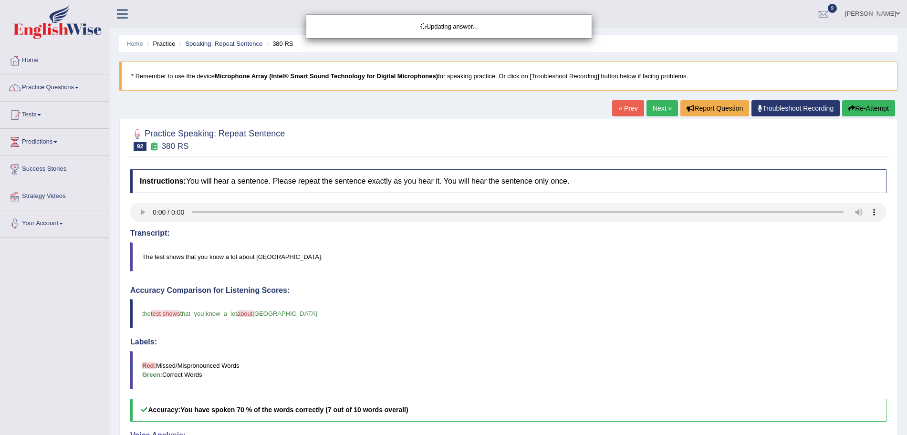
click at [655, 109] on div "Updating answer..." at bounding box center [453, 217] width 907 height 435
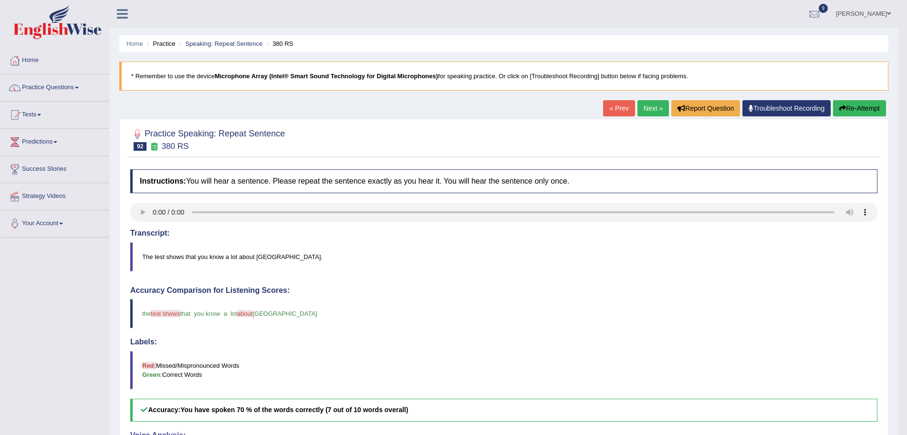
click at [655, 109] on link "Next »" at bounding box center [653, 108] width 31 height 16
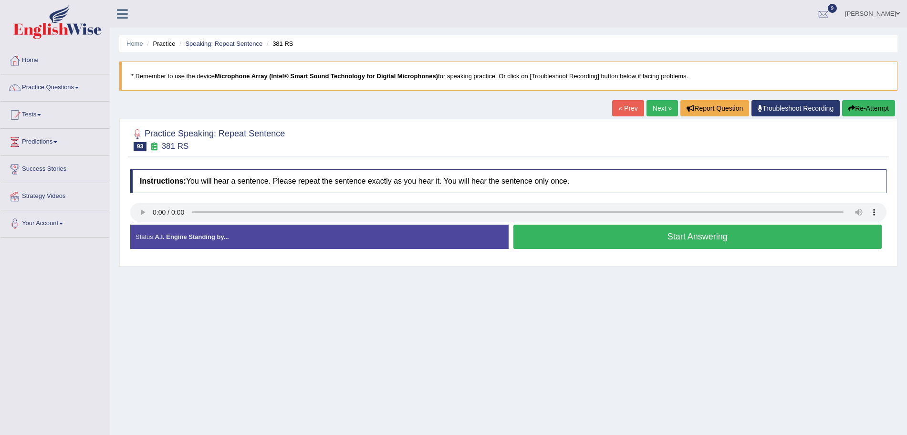
click at [602, 237] on button "Start Answering" at bounding box center [698, 237] width 369 height 24
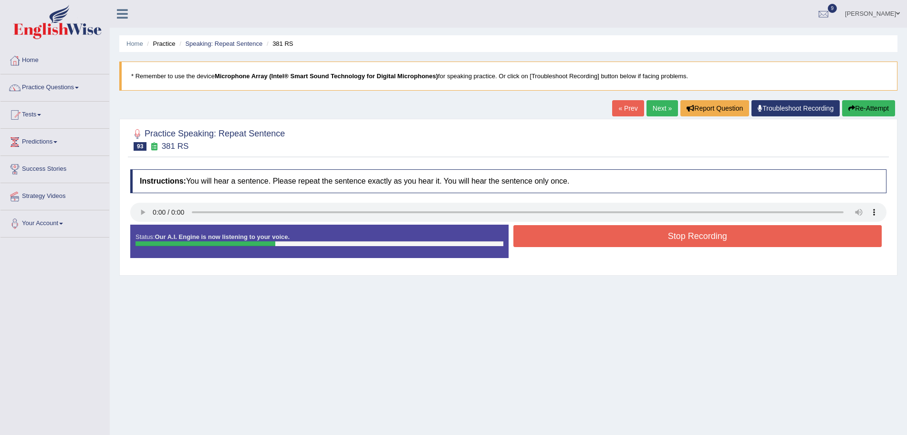
click at [624, 239] on button "Stop Recording" at bounding box center [698, 236] width 369 height 22
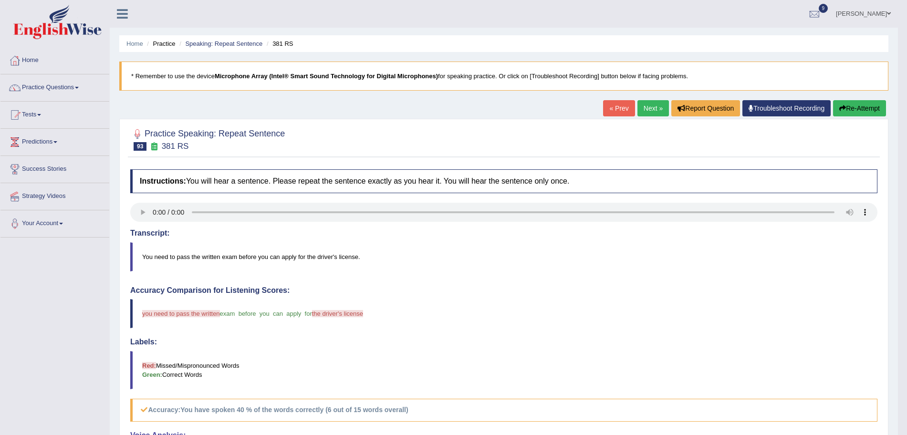
click at [650, 107] on link "Next »" at bounding box center [653, 108] width 31 height 16
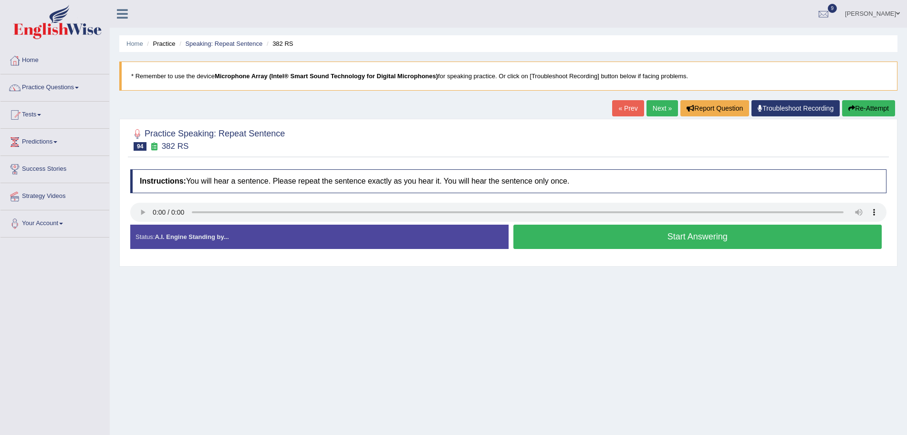
click at [621, 234] on button "Start Answering" at bounding box center [698, 237] width 369 height 24
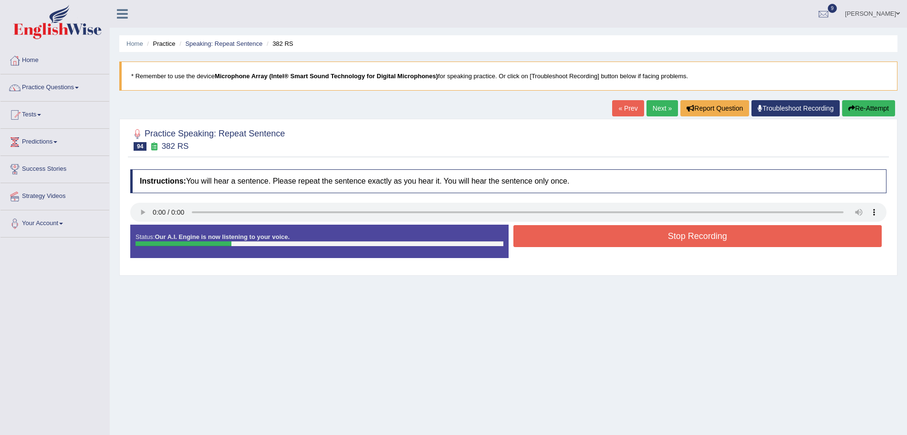
click at [647, 235] on button "Stop Recording" at bounding box center [698, 236] width 369 height 22
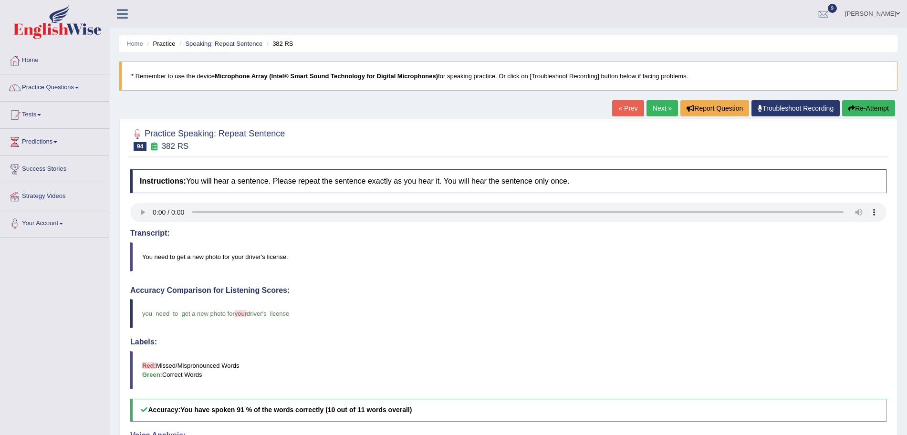
click at [43, 85] on body "Toggle navigation Home Practice Questions Speaking Practice Read Aloud Repeat S…" at bounding box center [453, 217] width 907 height 435
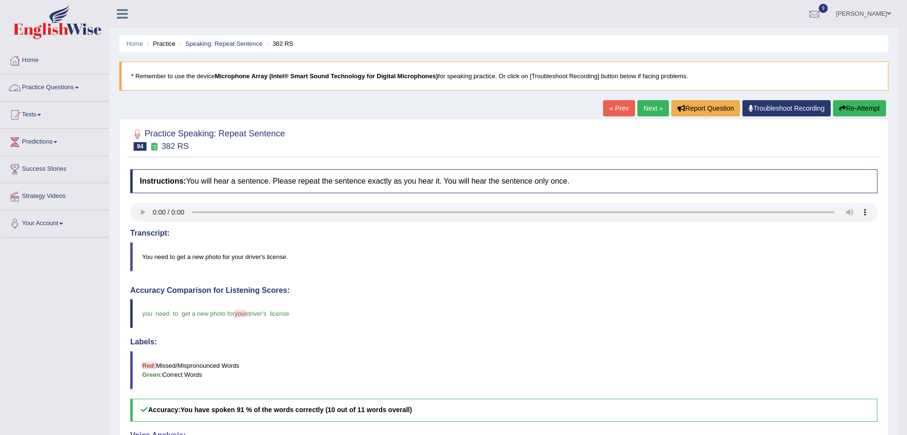
click at [43, 85] on link "Practice Questions" at bounding box center [54, 86] width 109 height 24
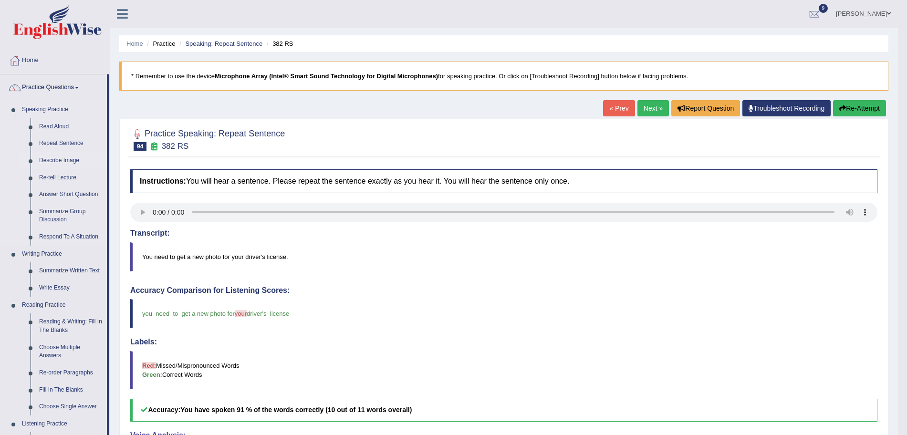
click at [57, 160] on link "Describe Image" at bounding box center [71, 160] width 72 height 17
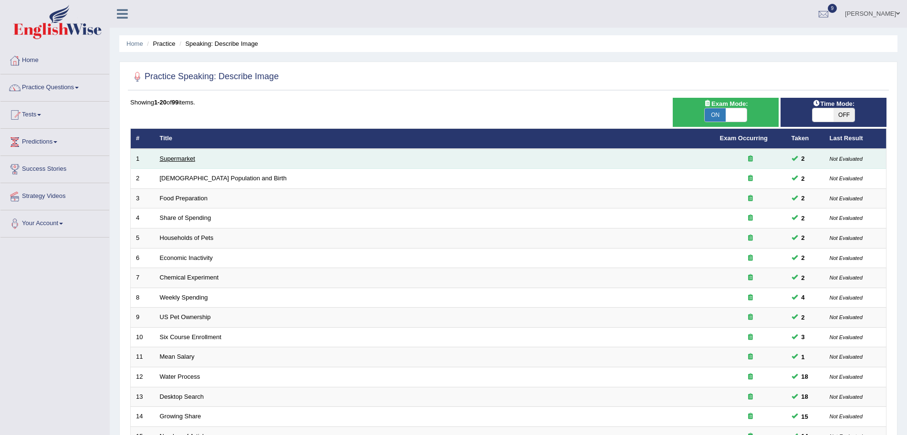
click at [181, 160] on link "Supermarket" at bounding box center [177, 158] width 35 height 7
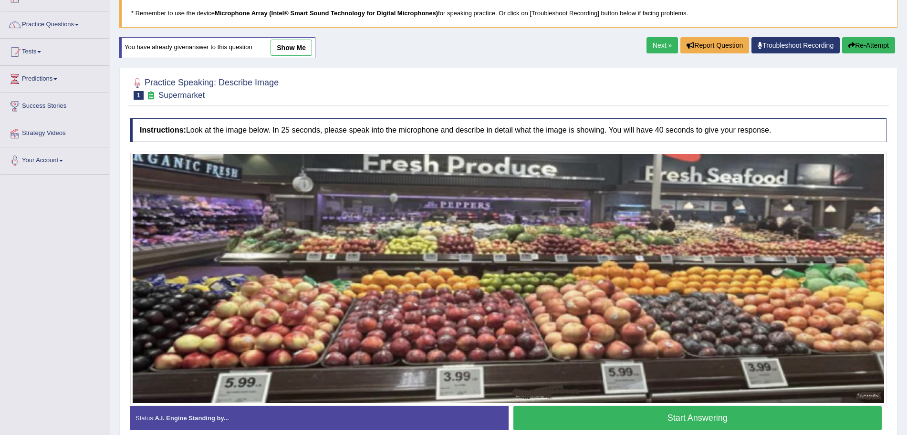
scroll to position [107, 0]
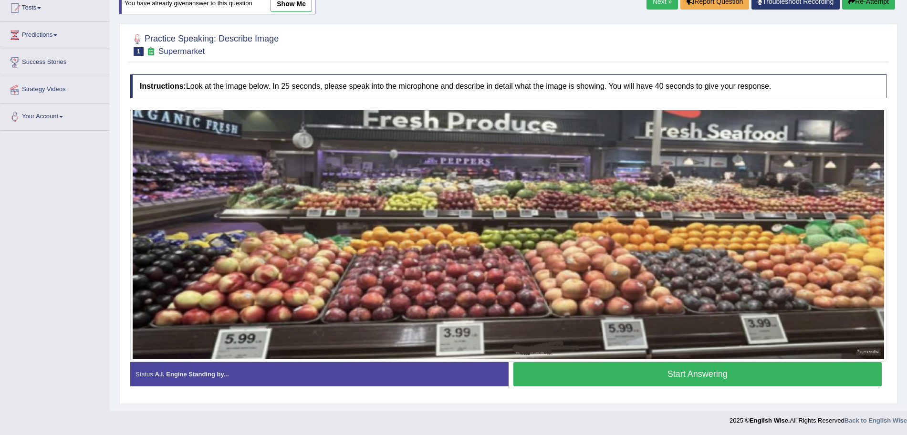
click at [632, 372] on button "Start Answering" at bounding box center [698, 374] width 369 height 24
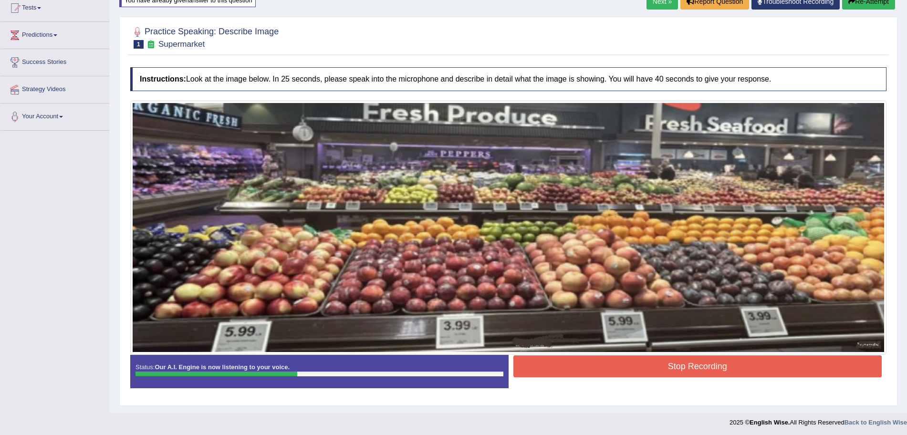
click at [601, 367] on button "Stop Recording" at bounding box center [698, 367] width 369 height 22
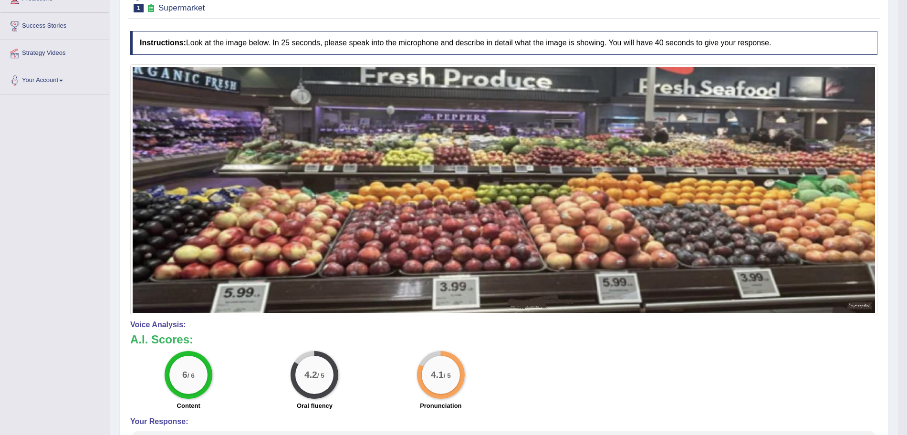
scroll to position [0, 0]
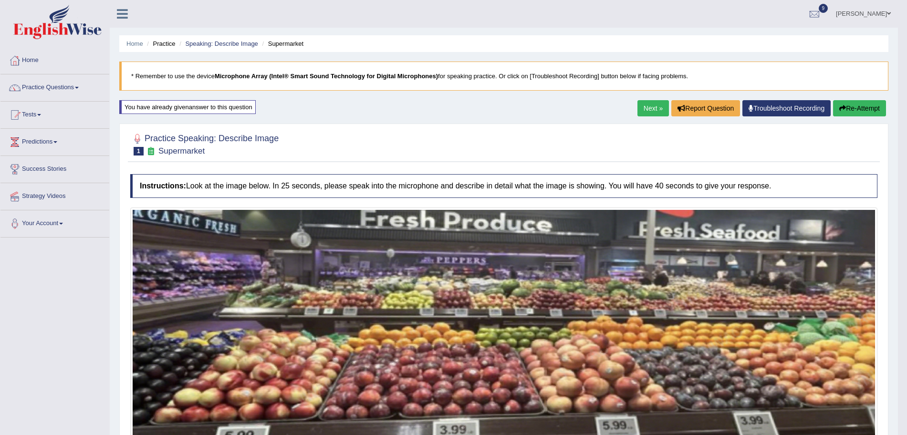
click at [640, 113] on link "Next »" at bounding box center [653, 108] width 31 height 16
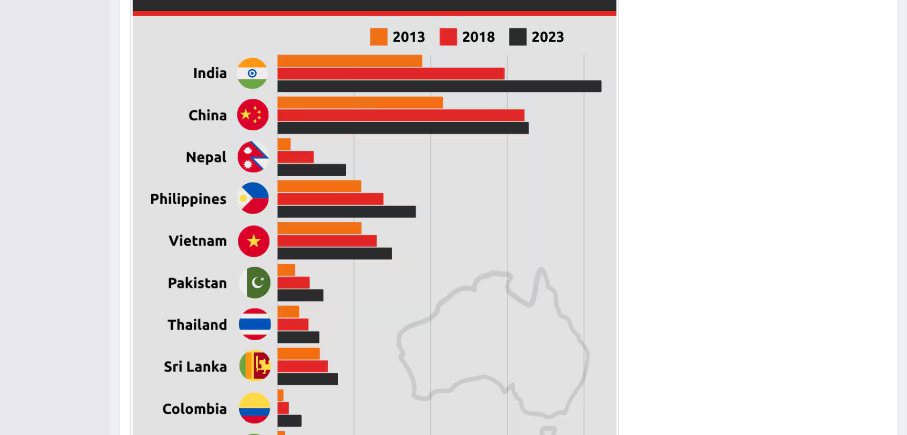
scroll to position [474, 0]
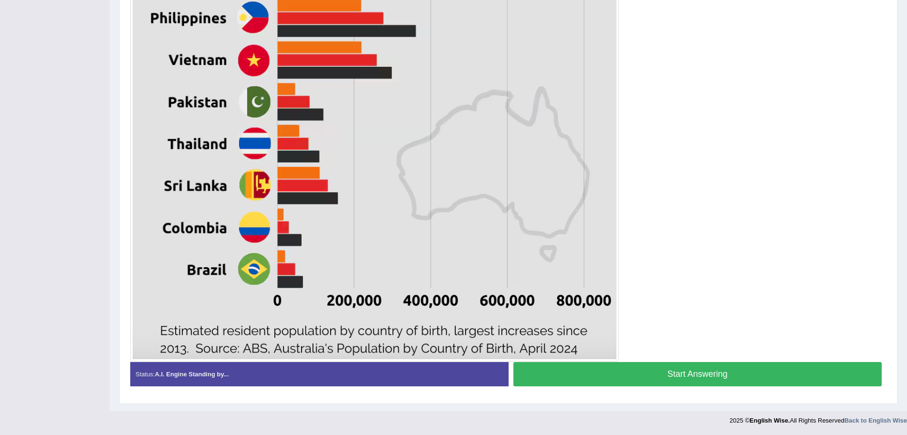
click at [674, 374] on button "Start Answering" at bounding box center [698, 374] width 369 height 24
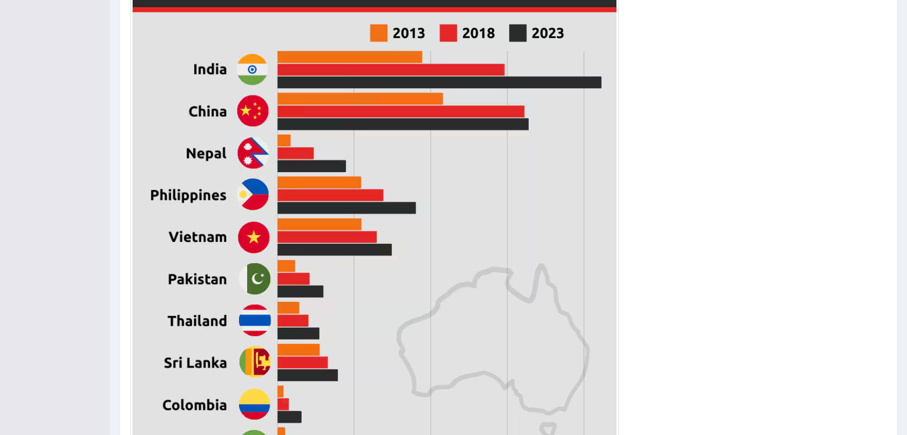
scroll to position [476, 0]
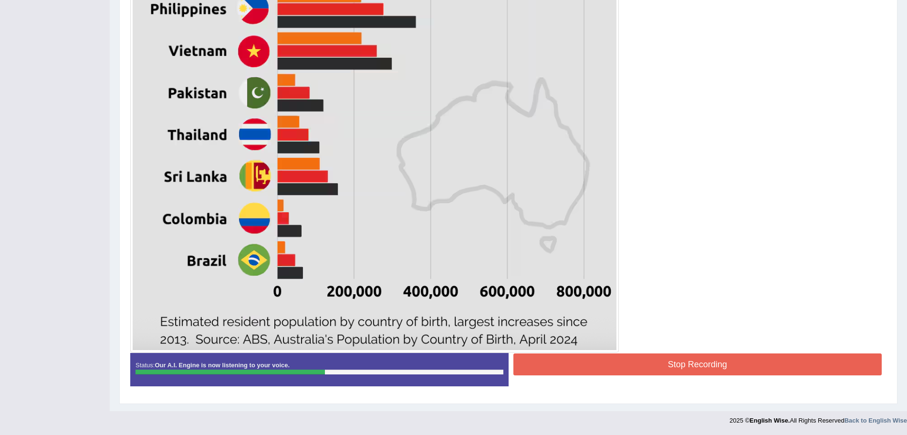
click at [657, 367] on button "Stop Recording" at bounding box center [698, 365] width 369 height 22
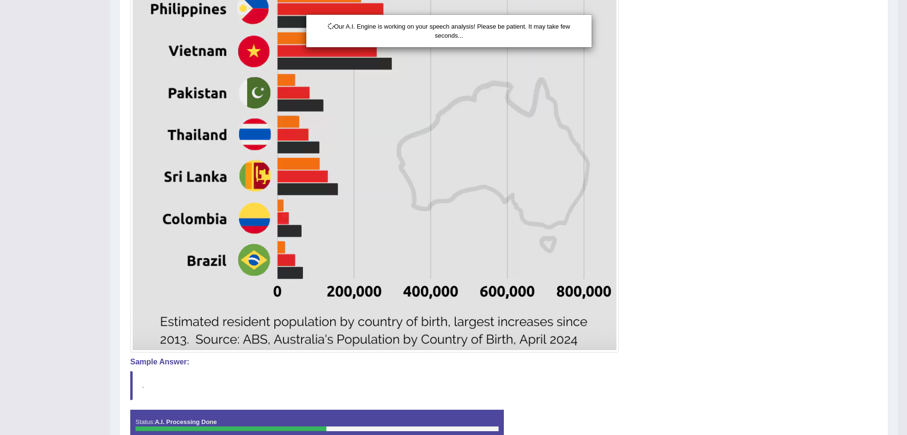
scroll to position [533, 0]
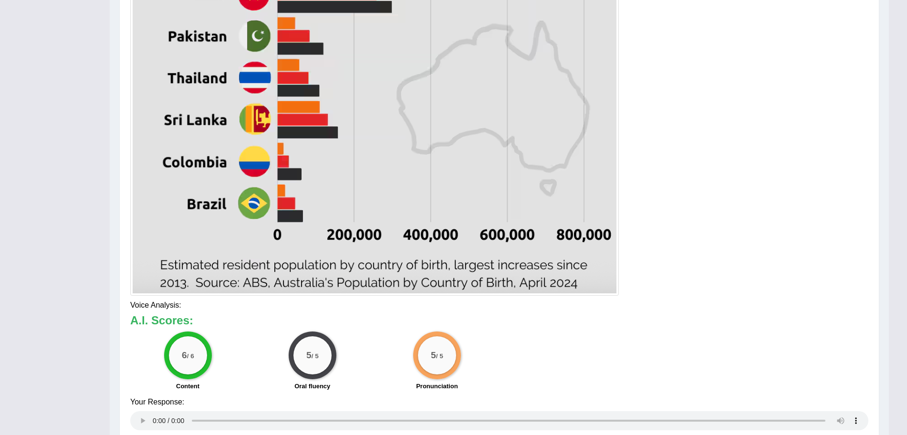
drag, startPoint x: 916, startPoint y: 259, endPoint x: 916, endPoint y: 337, distance: 78.7
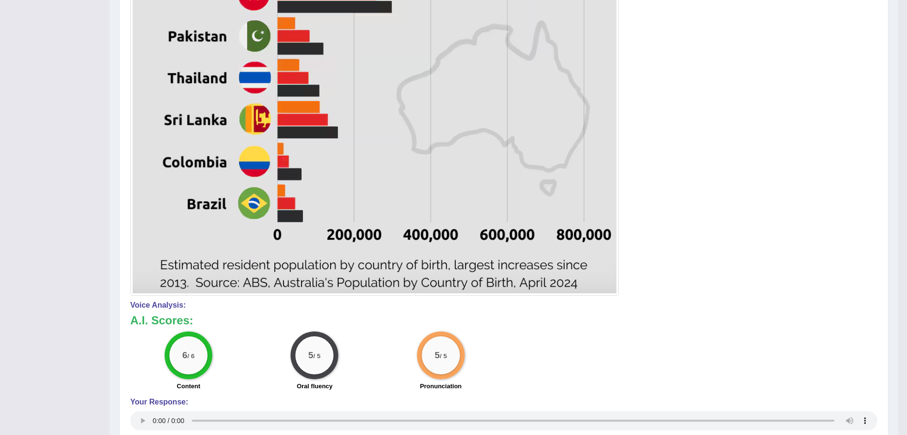
scroll to position [0, 0]
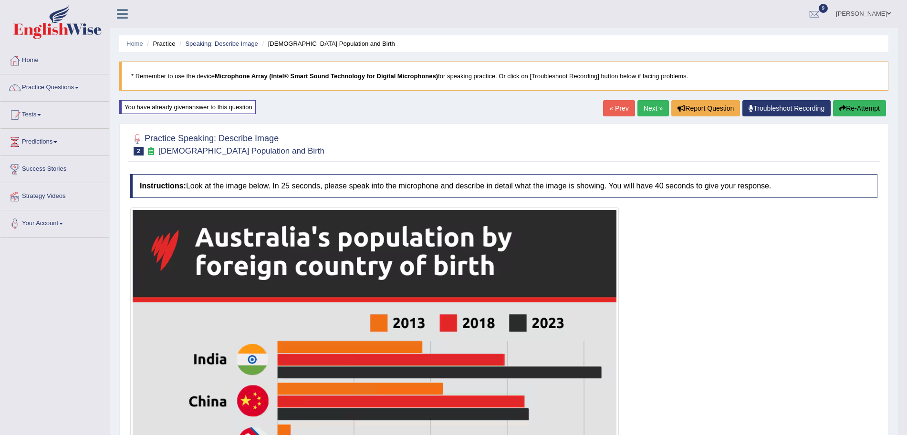
click at [638, 110] on link "Next »" at bounding box center [653, 108] width 31 height 16
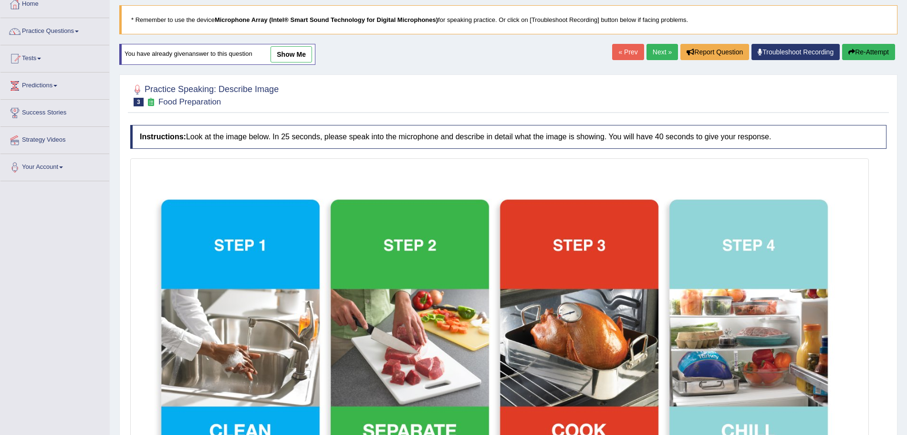
scroll to position [293, 0]
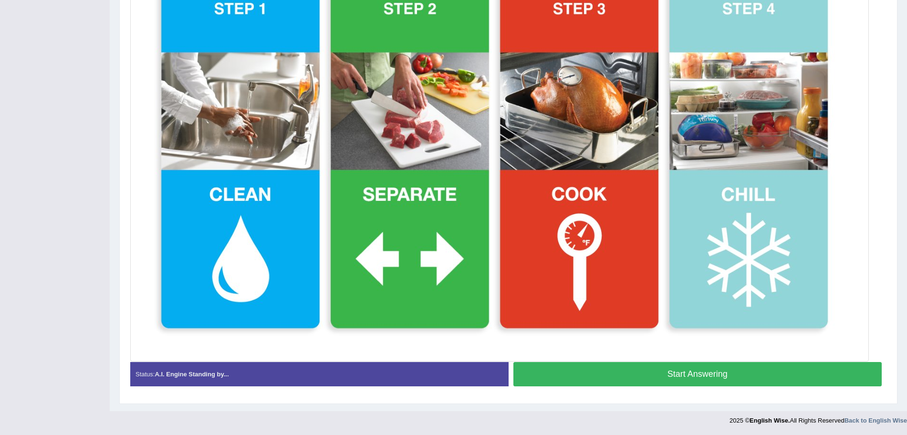
click at [653, 365] on button "Start Answering" at bounding box center [698, 374] width 369 height 24
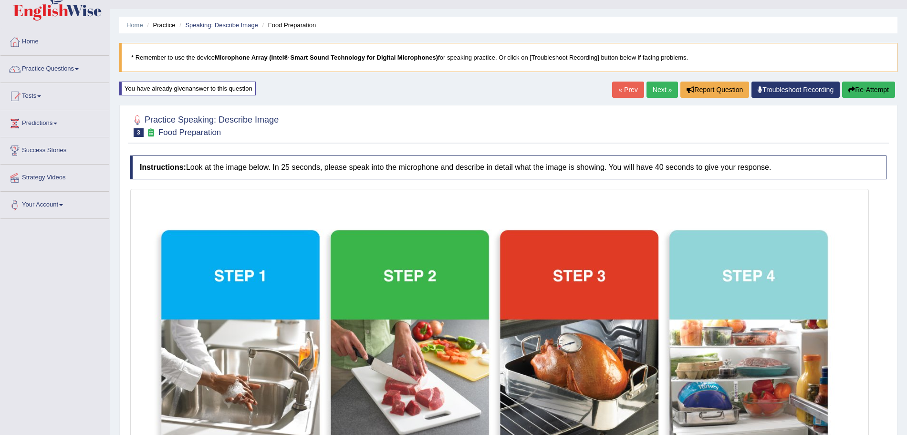
scroll to position [295, 0]
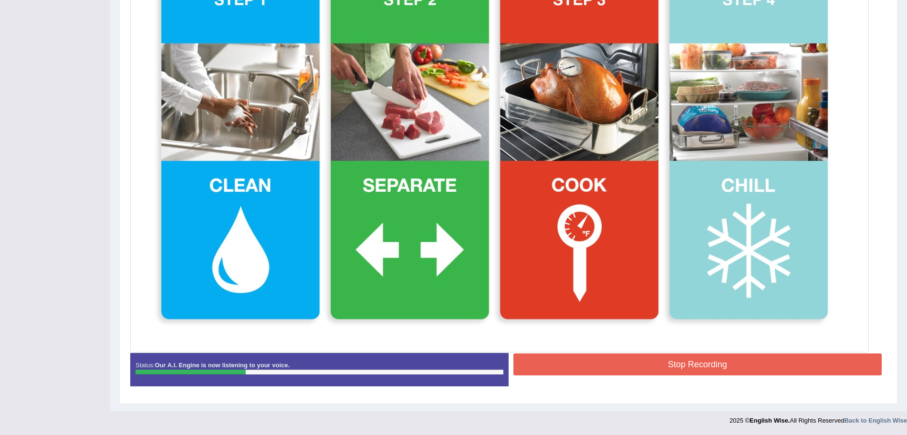
click at [601, 359] on button "Stop Recording" at bounding box center [698, 365] width 369 height 22
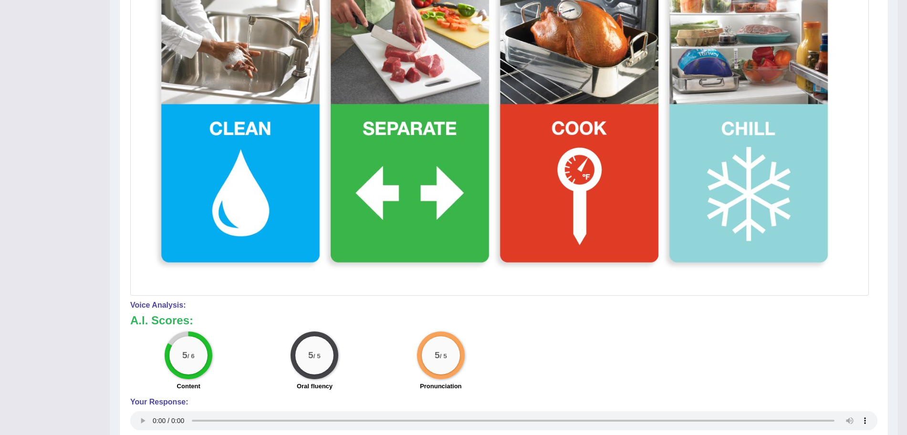
scroll to position [0, 0]
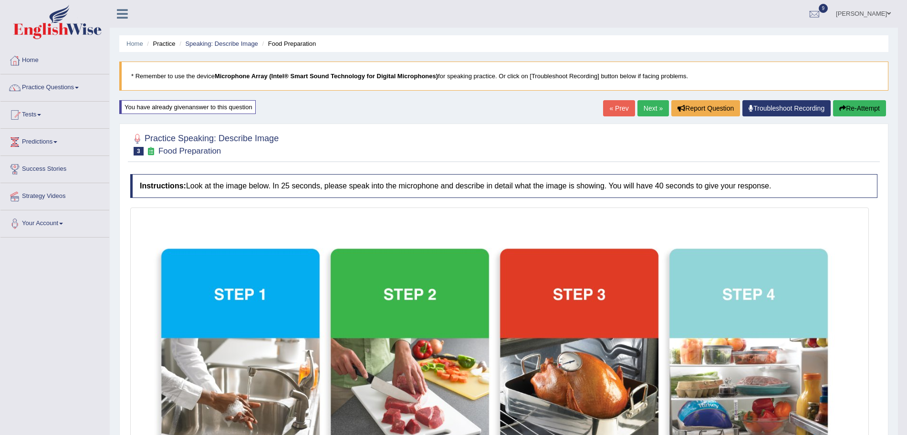
click at [641, 114] on link "Next »" at bounding box center [653, 108] width 31 height 16
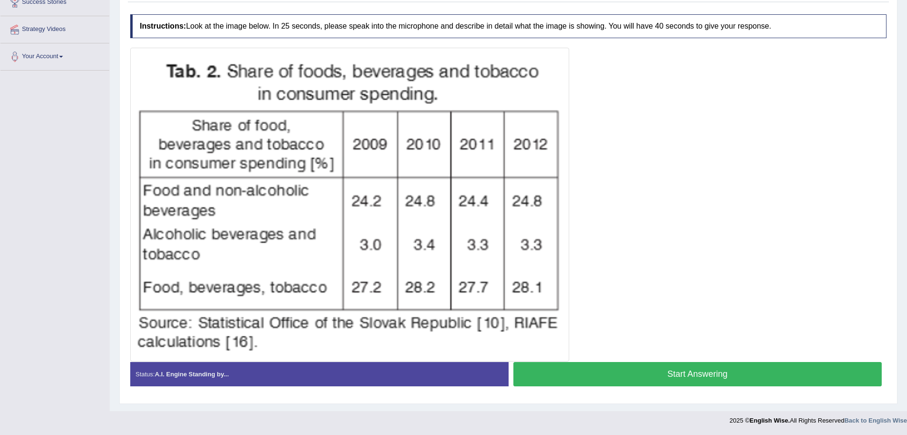
click at [642, 360] on div at bounding box center [508, 205] width 756 height 314
click at [647, 370] on button "Start Answering" at bounding box center [698, 374] width 369 height 24
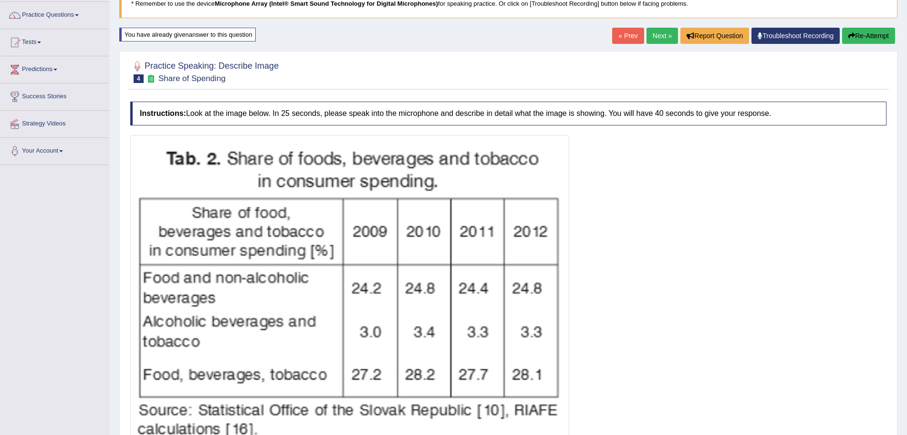
scroll to position [169, 0]
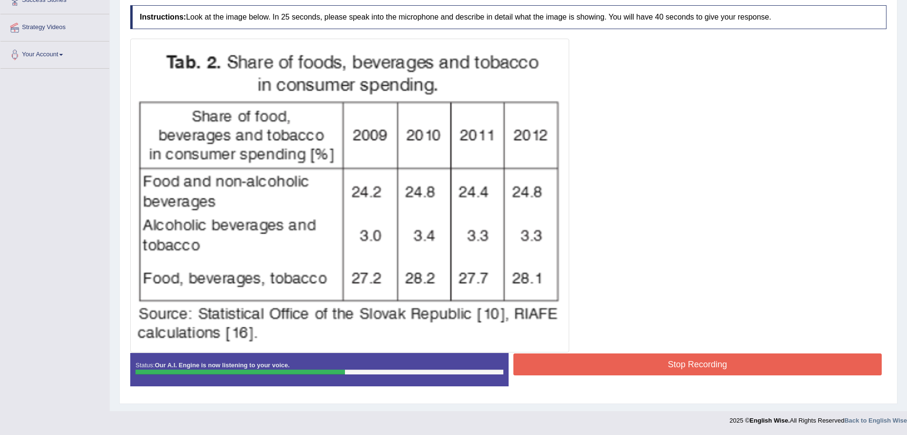
click at [652, 360] on button "Stop Recording" at bounding box center [698, 365] width 369 height 22
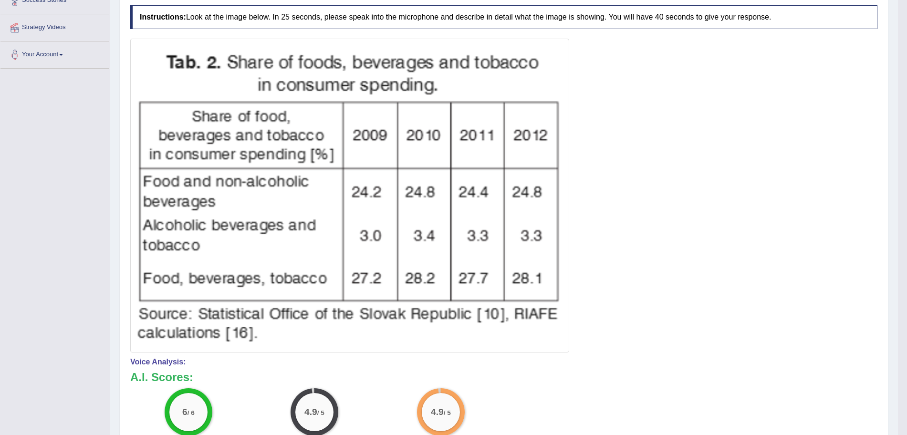
scroll to position [0, 0]
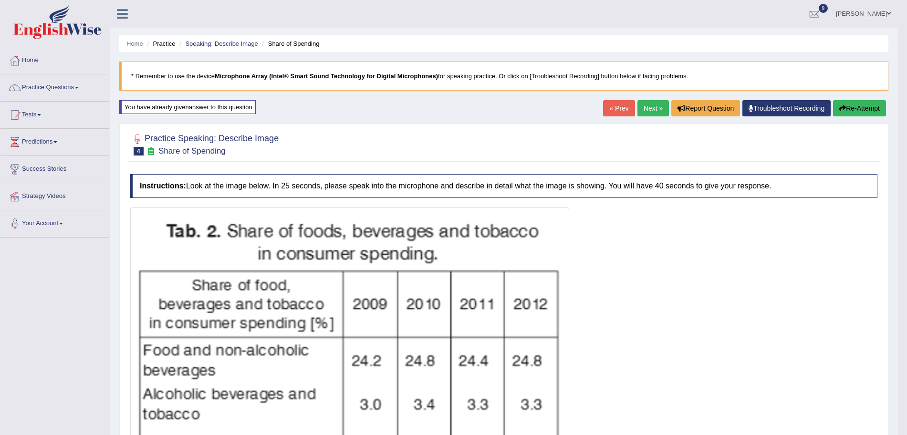
click at [650, 111] on link "Next »" at bounding box center [653, 108] width 31 height 16
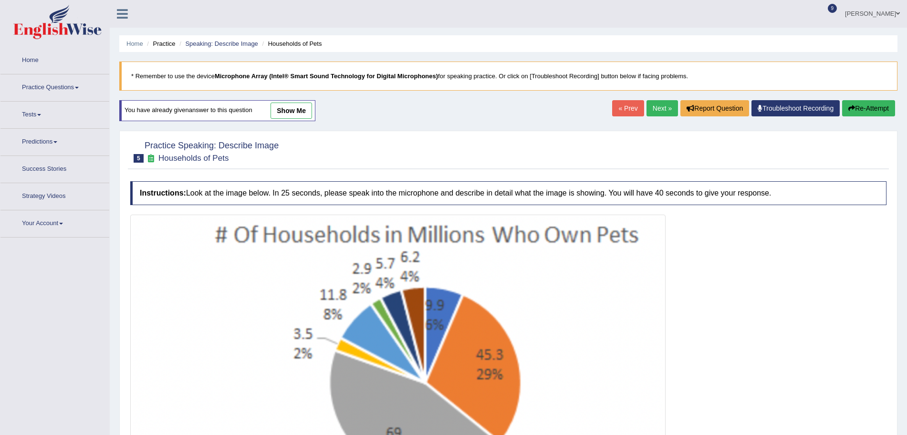
scroll to position [209, 0]
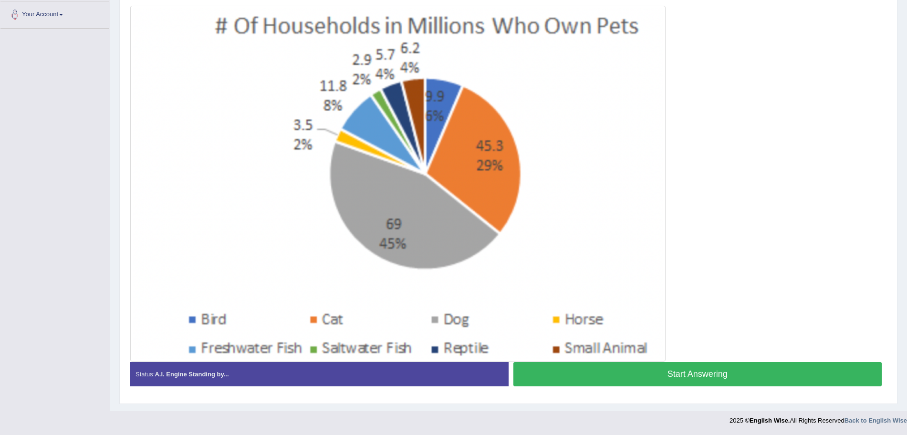
click at [652, 377] on button "Start Answering" at bounding box center [698, 374] width 369 height 24
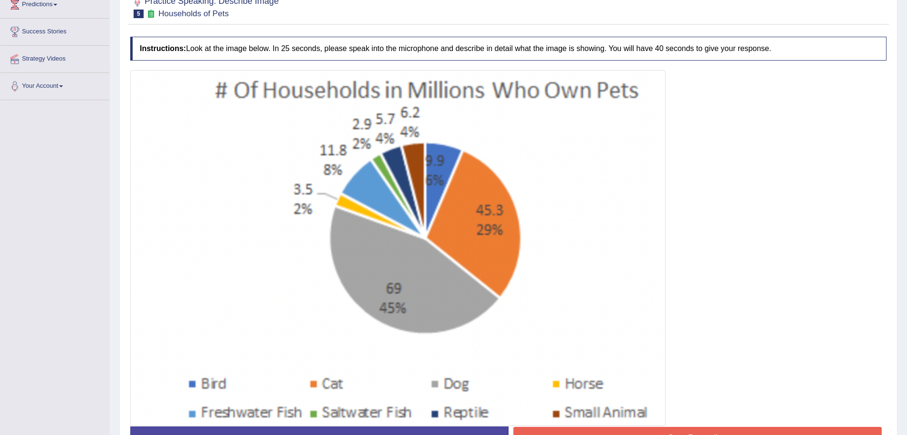
scroll to position [211, 0]
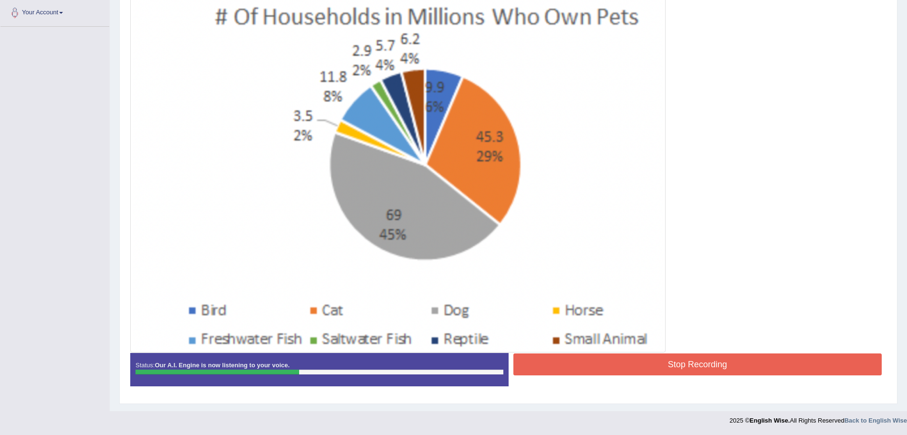
click at [624, 368] on button "Stop Recording" at bounding box center [698, 365] width 369 height 22
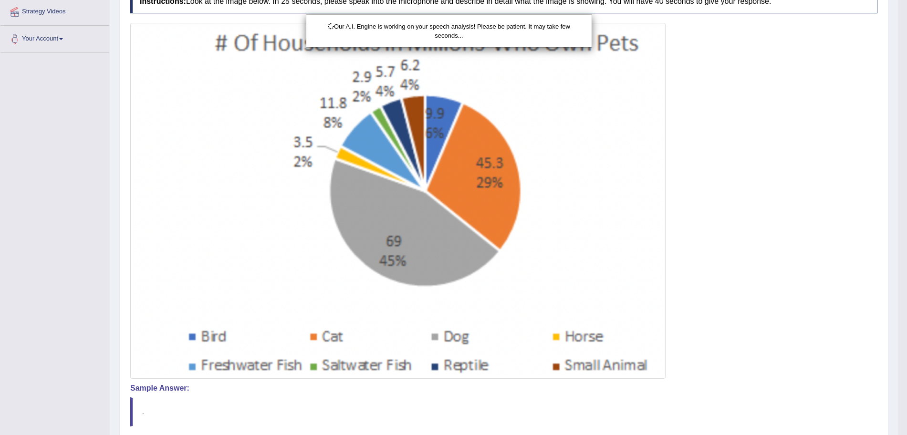
scroll to position [191, 0]
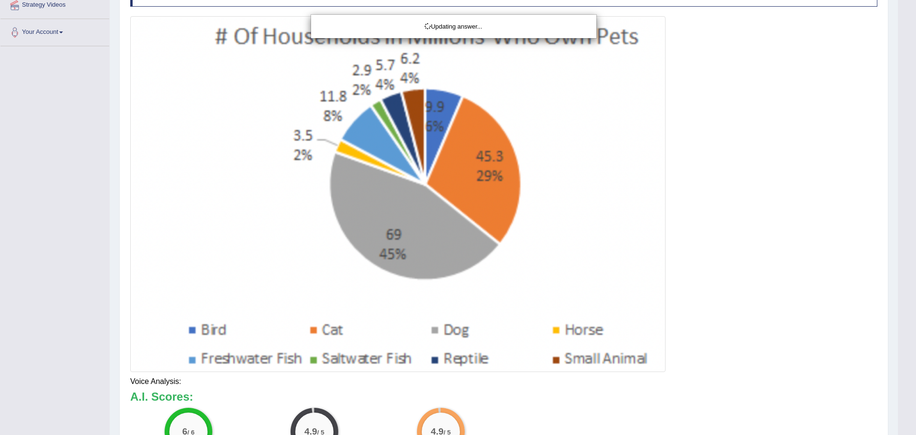
drag, startPoint x: 916, startPoint y: 246, endPoint x: 915, endPoint y: 322, distance: 75.9
click at [907, 244] on html "Toggle navigation Home Practice Questions Speaking Practice Read Aloud Repeat S…" at bounding box center [458, 26] width 916 height 435
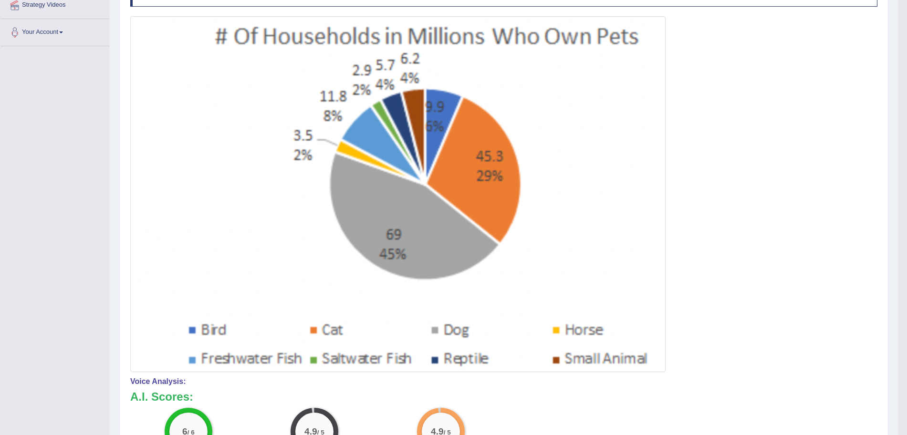
scroll to position [0, 0]
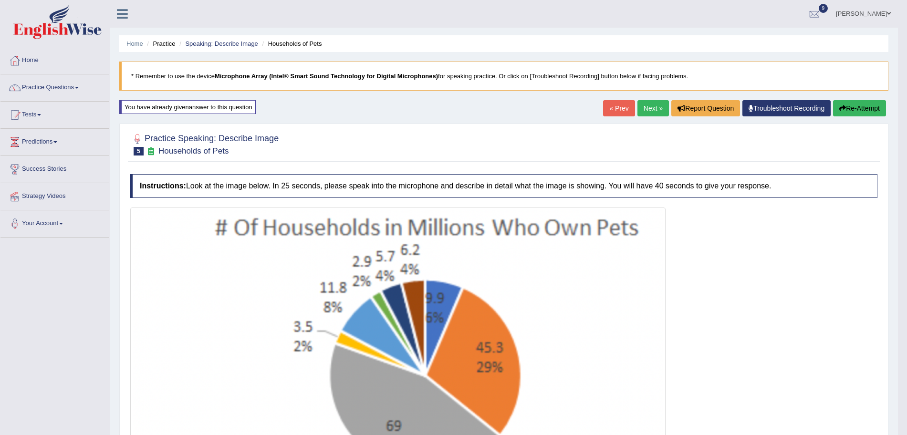
click at [648, 104] on link "Next »" at bounding box center [653, 108] width 31 height 16
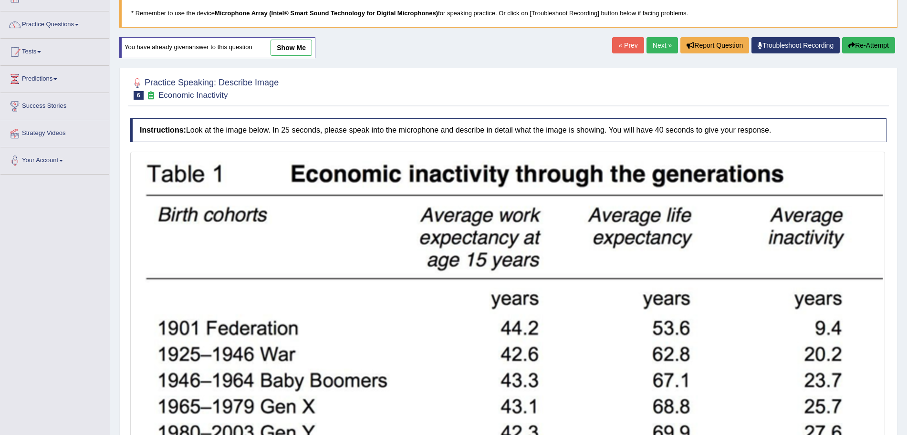
scroll to position [199, 0]
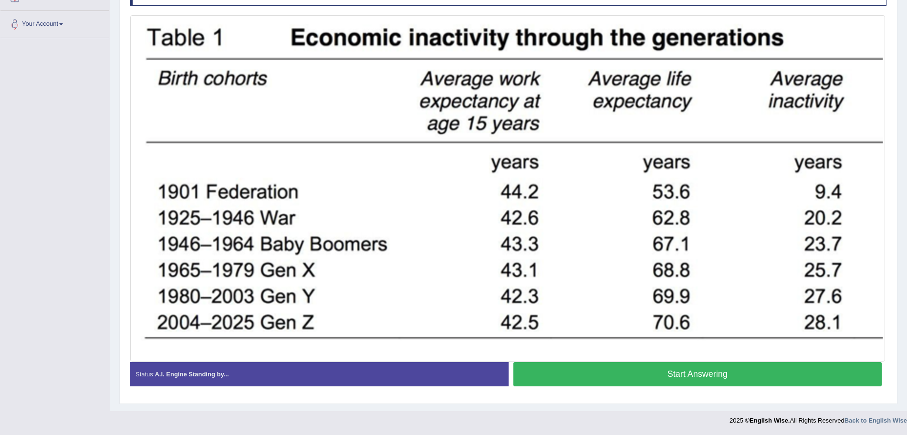
click at [687, 376] on button "Start Answering" at bounding box center [698, 374] width 369 height 24
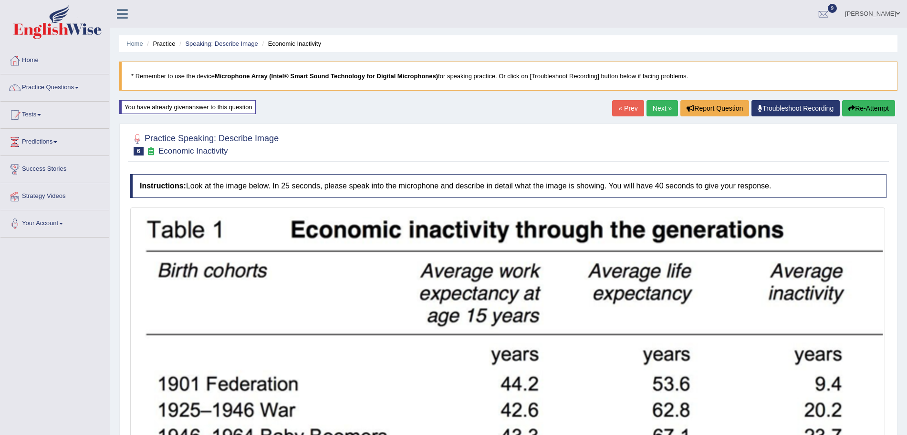
scroll to position [201, 0]
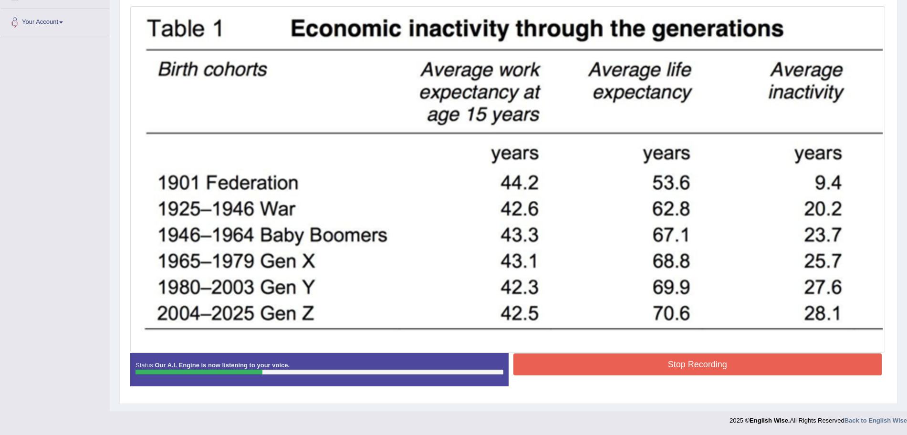
click at [607, 359] on button "Stop Recording" at bounding box center [698, 365] width 369 height 22
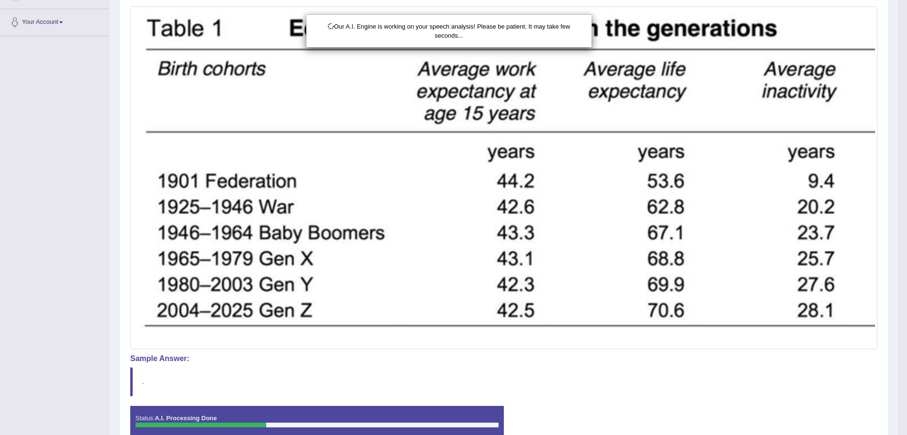
drag, startPoint x: 916, startPoint y: 178, endPoint x: 916, endPoint y: 282, distance: 103.1
click at [907, 234] on html "Toggle navigation Home Practice Questions Speaking Practice Read Aloud Repeat S…" at bounding box center [453, 16] width 907 height 435
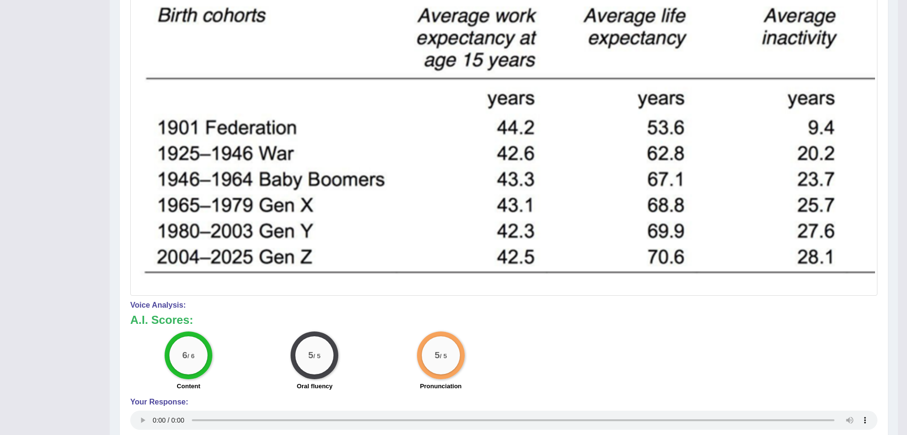
scroll to position [0, 0]
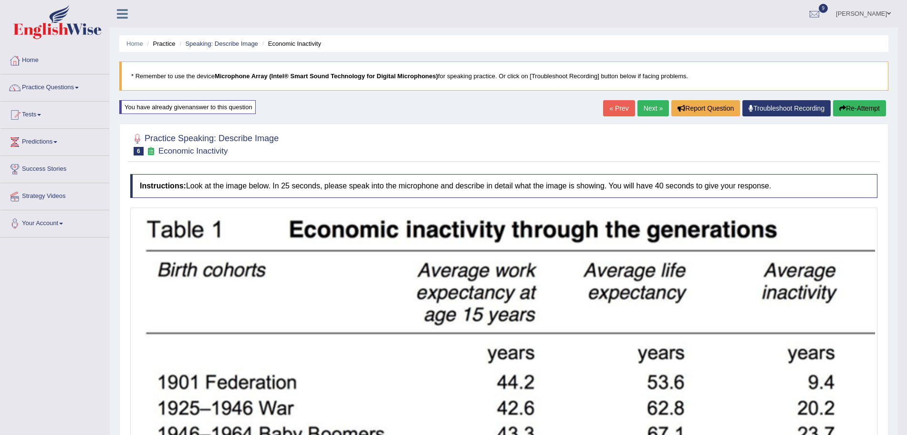
click at [645, 111] on link "Next »" at bounding box center [653, 108] width 31 height 16
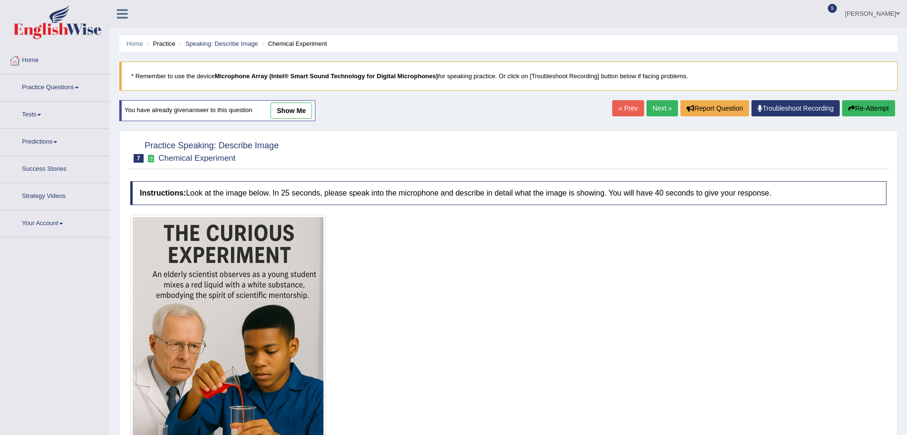
scroll to position [121, 0]
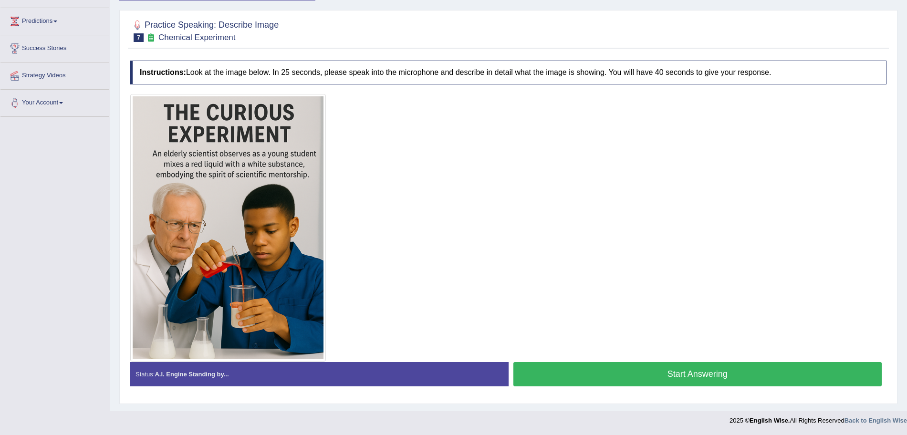
click at [614, 371] on button "Start Answering" at bounding box center [698, 374] width 369 height 24
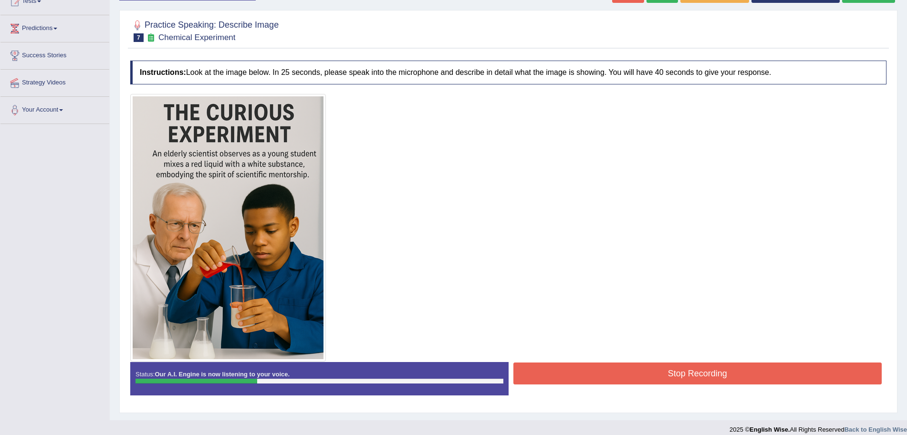
click at [595, 378] on button "Stop Recording" at bounding box center [698, 374] width 369 height 22
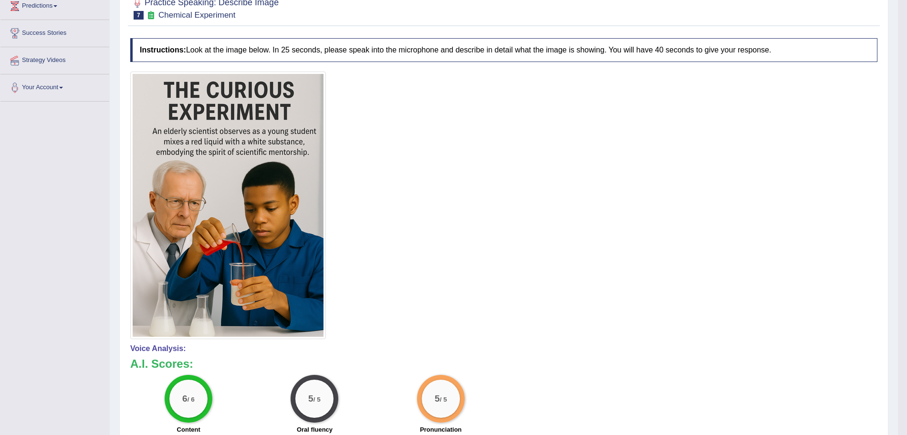
scroll to position [0, 0]
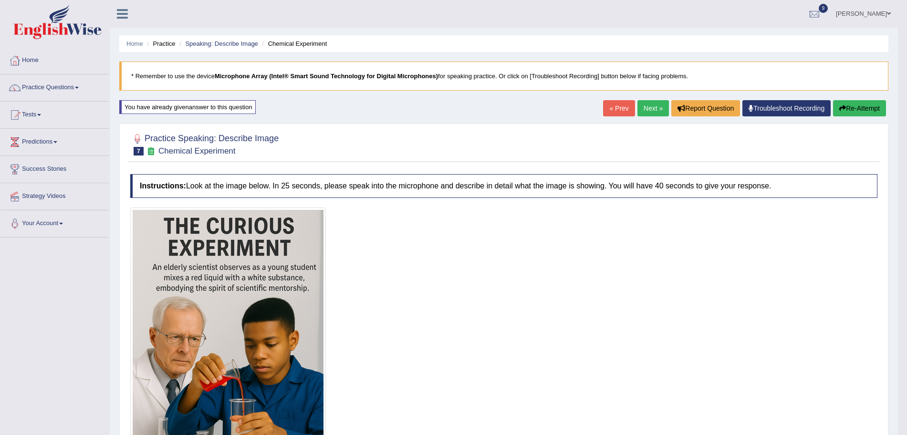
click at [652, 108] on link "Next »" at bounding box center [653, 108] width 31 height 16
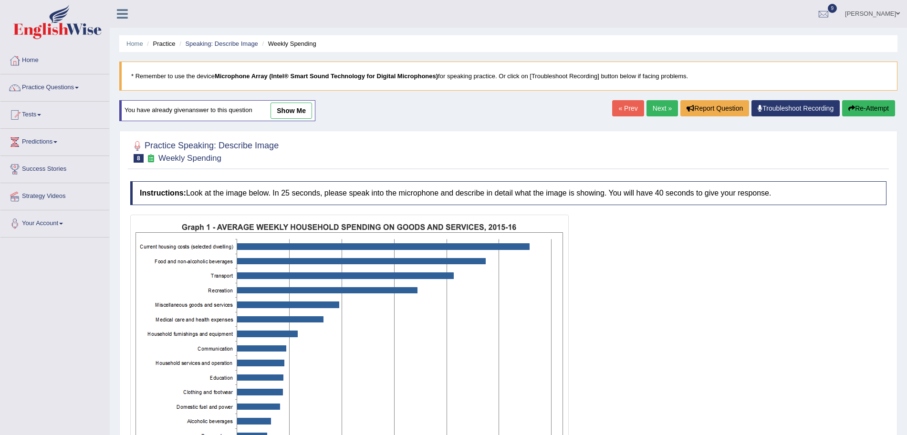
scroll to position [135, 0]
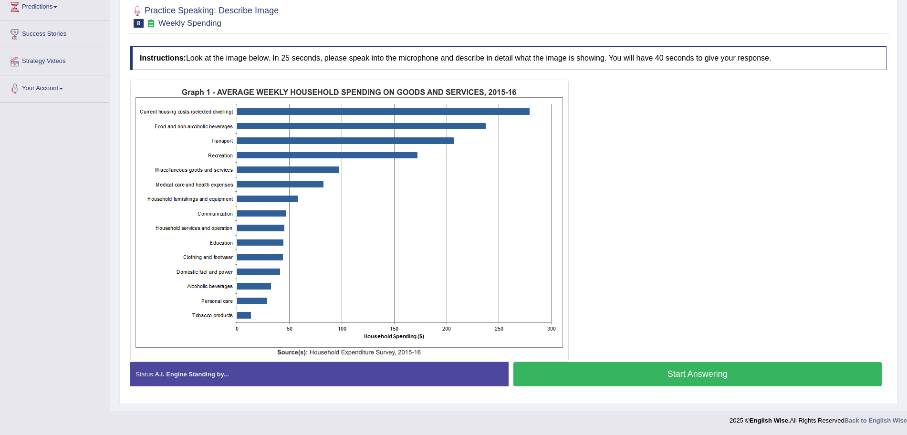
click at [618, 377] on button "Start Answering" at bounding box center [698, 374] width 369 height 24
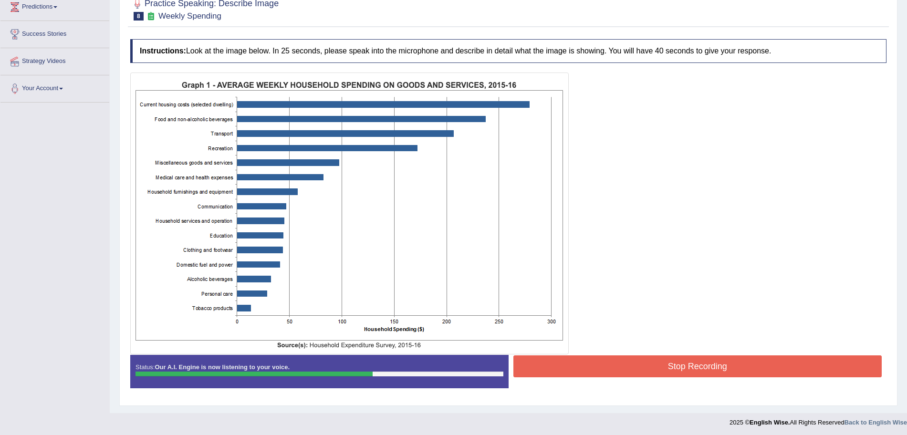
click at [596, 375] on button "Stop Recording" at bounding box center [698, 367] width 369 height 22
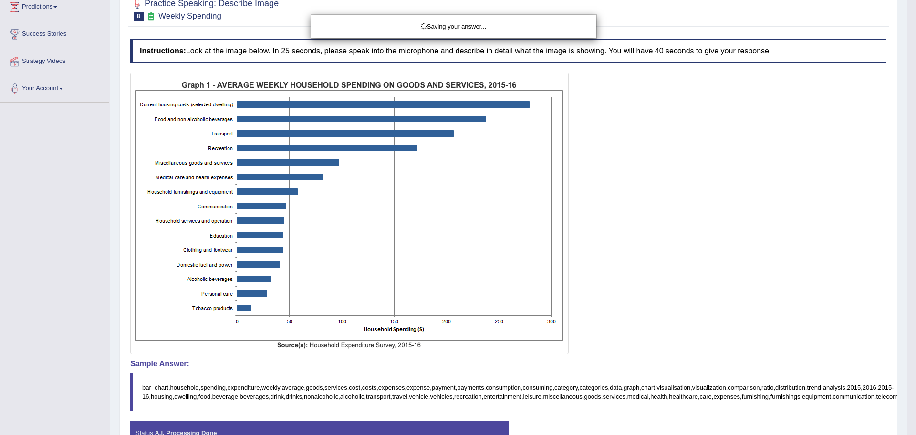
click at [907, 318] on div "Saving your answer..." at bounding box center [458, 217] width 916 height 435
drag, startPoint x: 916, startPoint y: 333, endPoint x: 916, endPoint y: 387, distance: 53.9
click at [907, 387] on div "Saving your answer..." at bounding box center [458, 217] width 916 height 435
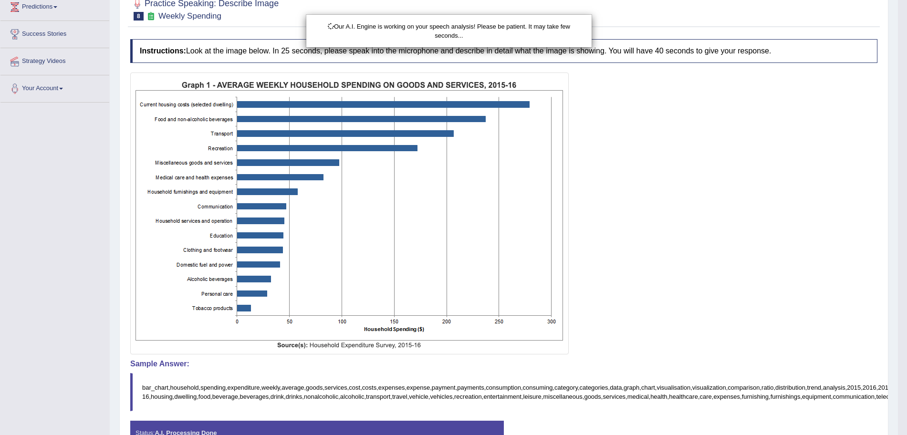
drag, startPoint x: 916, startPoint y: 238, endPoint x: 916, endPoint y: 377, distance: 139.8
click at [907, 300] on html "Toggle navigation Home Practice Questions Speaking Practice Read Aloud Repeat S…" at bounding box center [453, 82] width 907 height 435
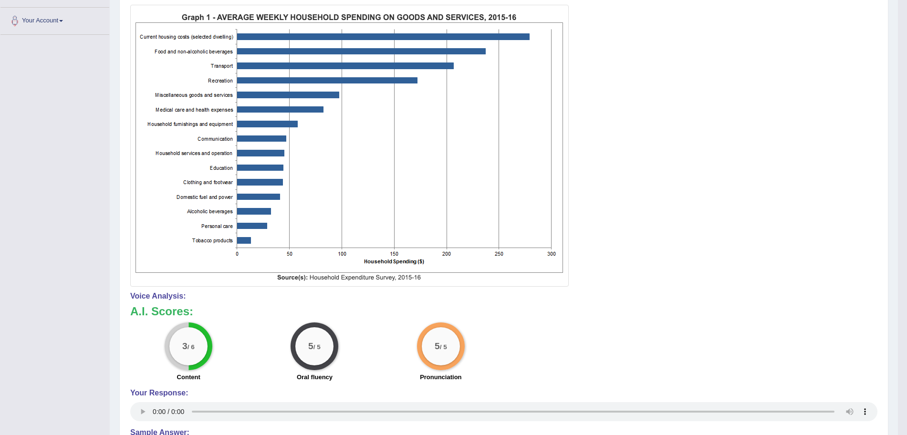
scroll to position [0, 0]
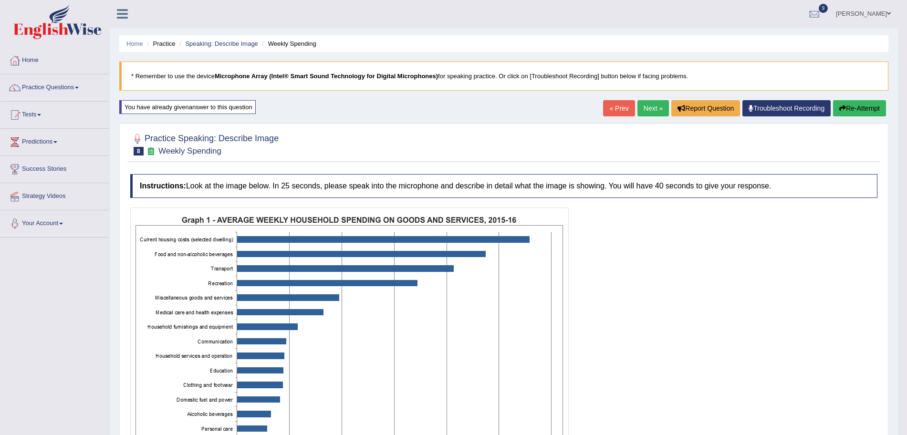
click at [640, 103] on link "Next »" at bounding box center [653, 108] width 31 height 16
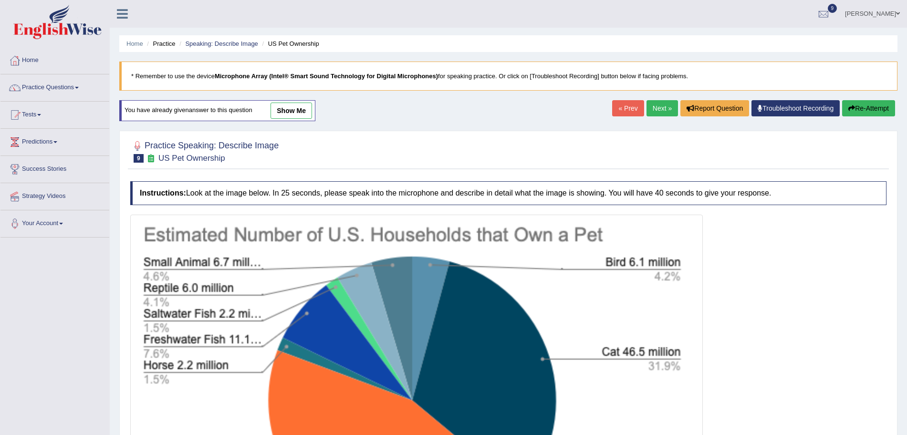
click at [907, 323] on html "Toggle navigation Home Practice Questions Speaking Practice Read Aloud Repeat S…" at bounding box center [453, 217] width 907 height 435
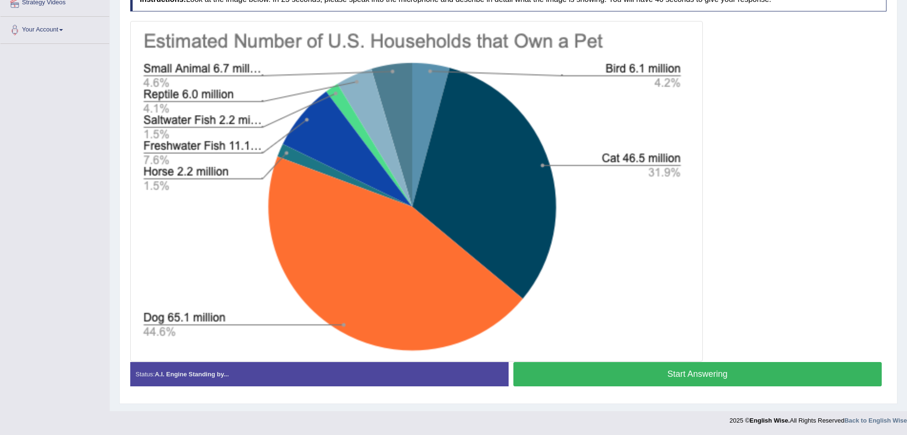
click at [632, 375] on button "Start Answering" at bounding box center [698, 374] width 369 height 24
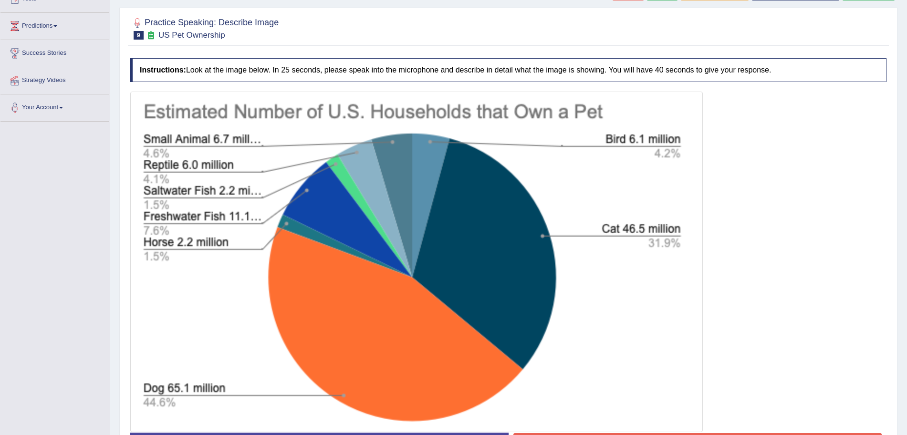
scroll to position [196, 0]
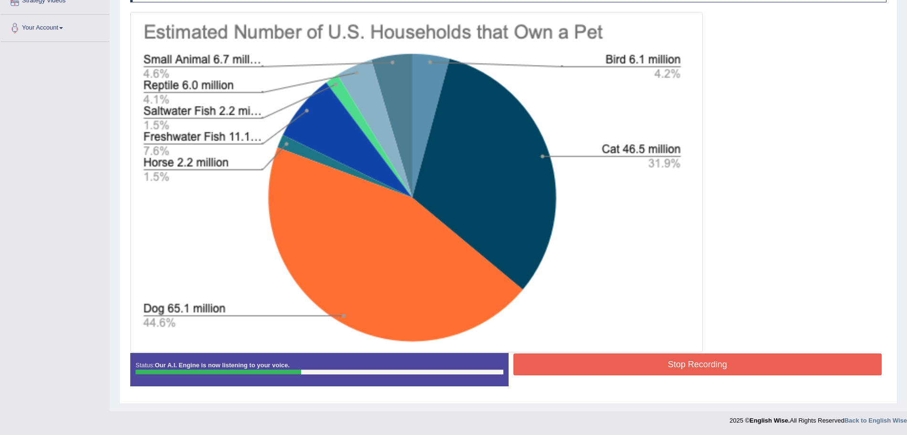
click at [621, 361] on button "Stop Recording" at bounding box center [698, 365] width 369 height 22
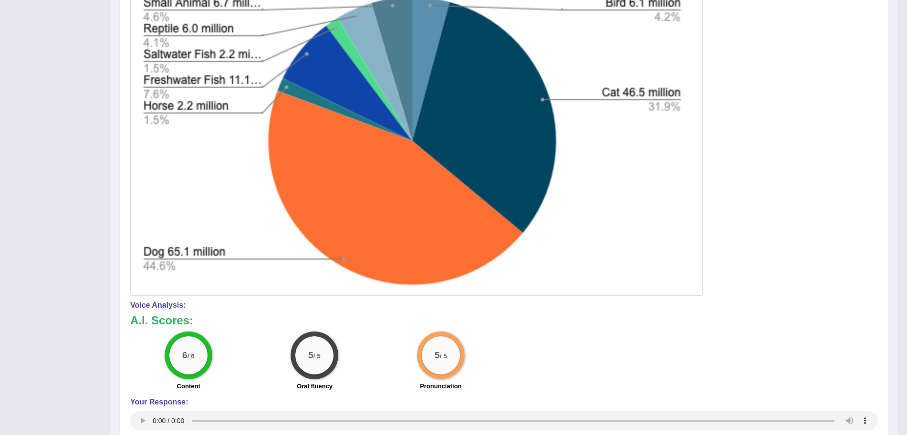
scroll to position [0, 0]
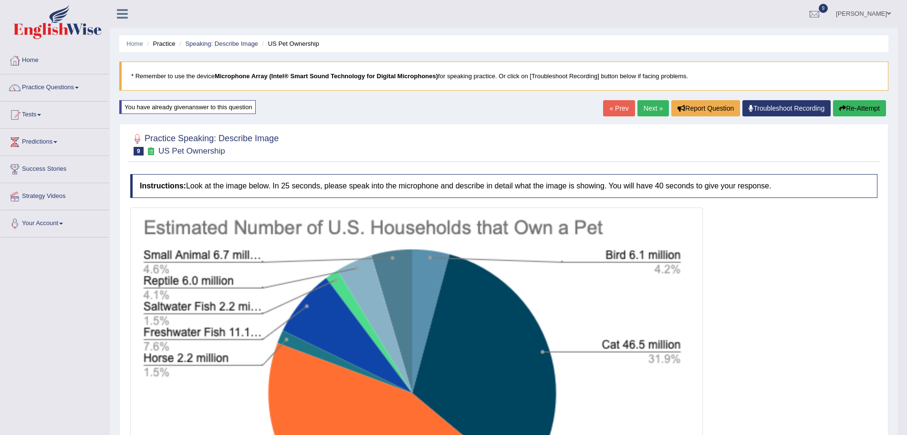
click at [650, 103] on link "Next »" at bounding box center [653, 108] width 31 height 16
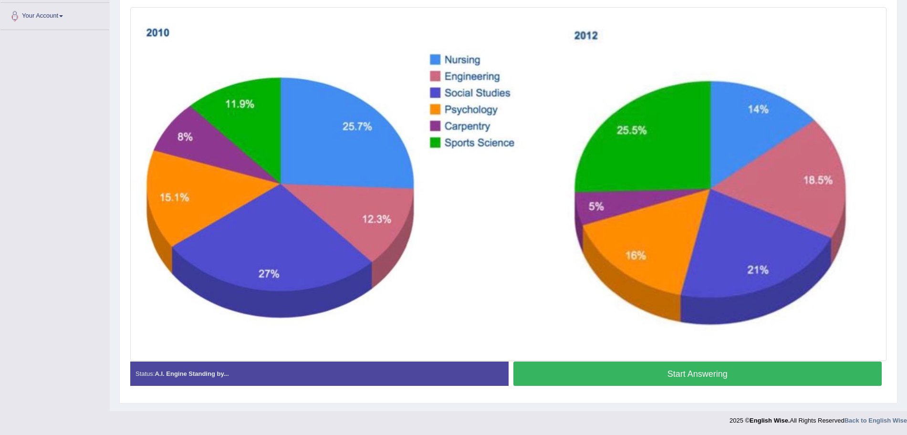
click at [638, 371] on button "Start Answering" at bounding box center [698, 374] width 369 height 24
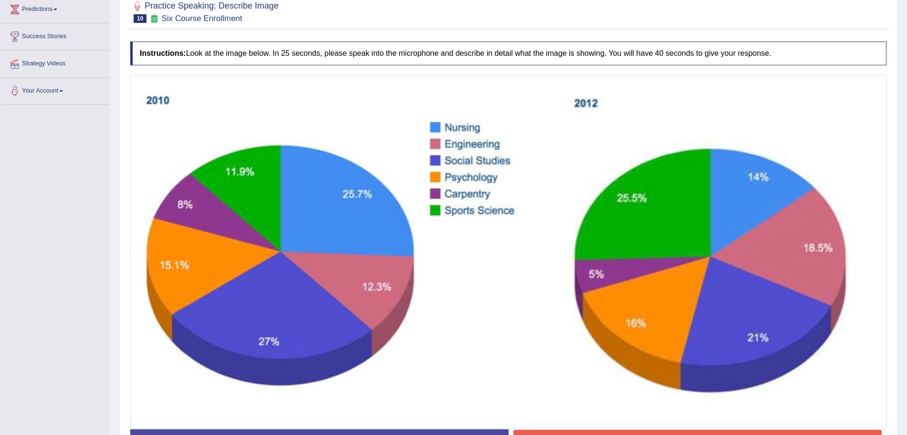
scroll to position [134, 0]
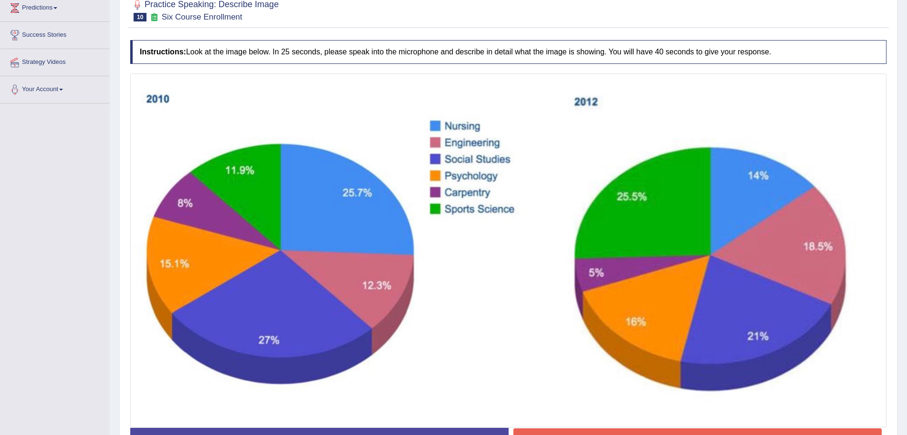
drag, startPoint x: 916, startPoint y: 273, endPoint x: 916, endPoint y: 225, distance: 47.7
click at [907, 225] on html "Toggle navigation Home Practice Questions Speaking Practice Read Aloud Repeat S…" at bounding box center [453, 83] width 907 height 435
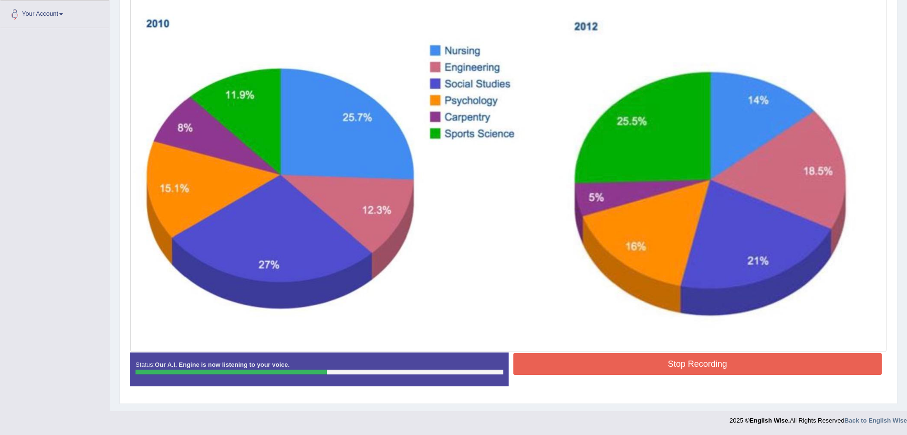
click at [687, 366] on button "Stop Recording" at bounding box center [698, 364] width 369 height 22
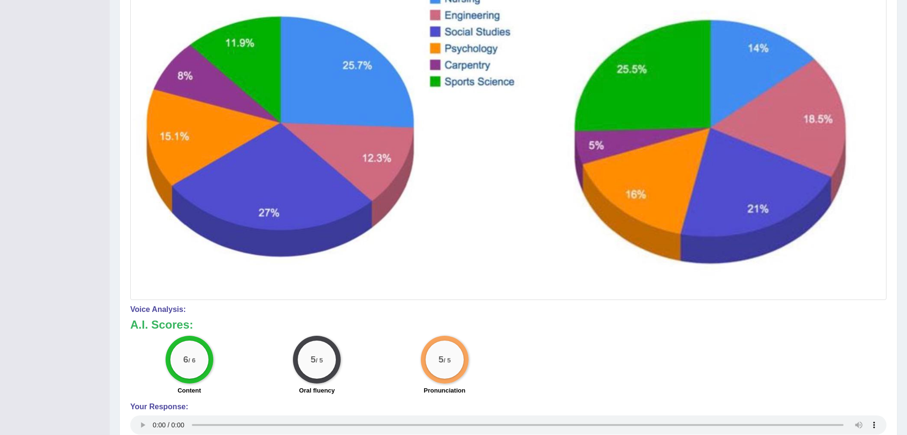
scroll to position [0, 0]
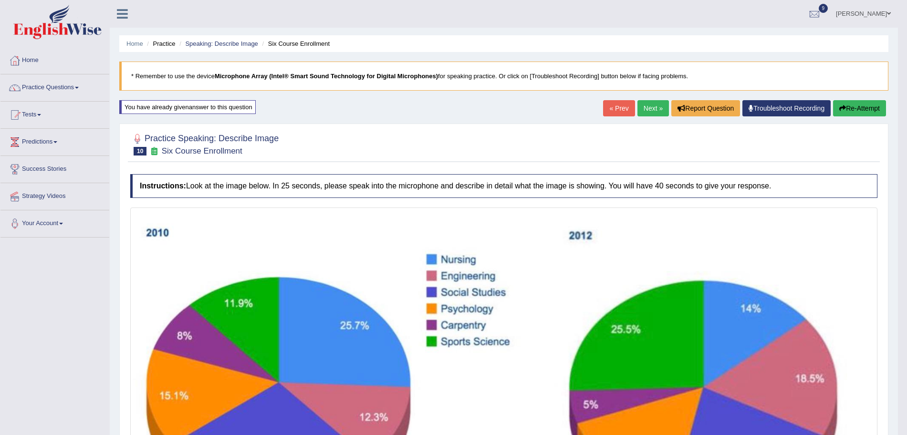
click at [656, 106] on link "Next »" at bounding box center [653, 108] width 31 height 16
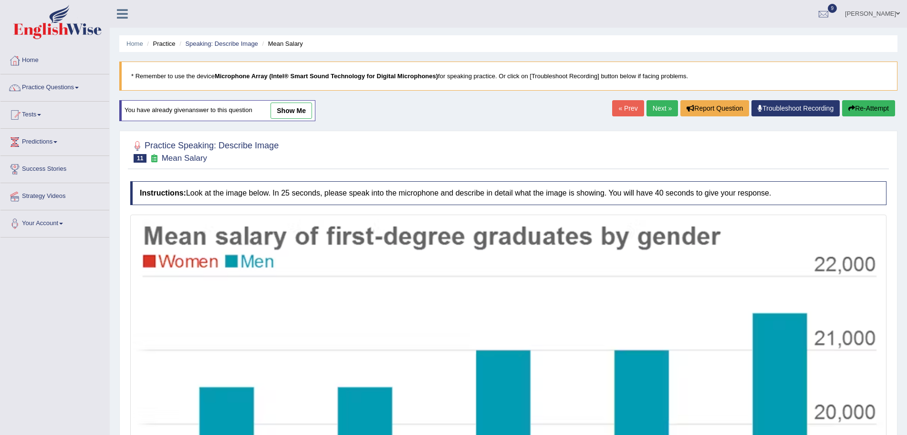
scroll to position [255, 0]
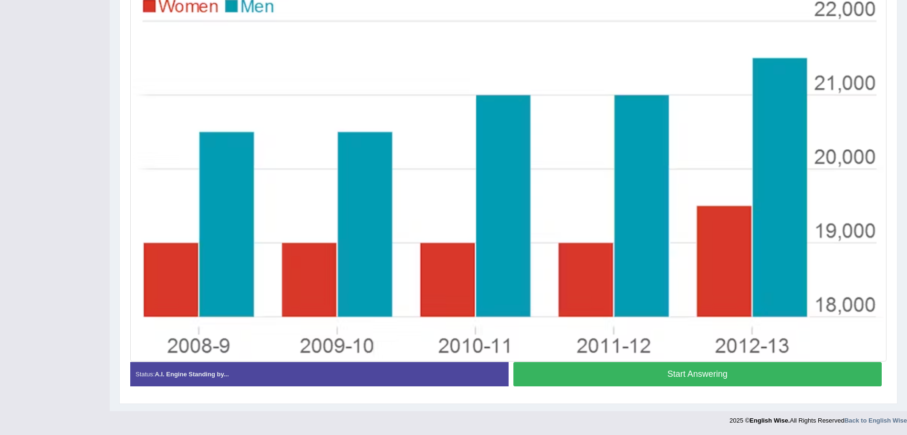
click at [671, 371] on button "Start Answering" at bounding box center [698, 374] width 369 height 24
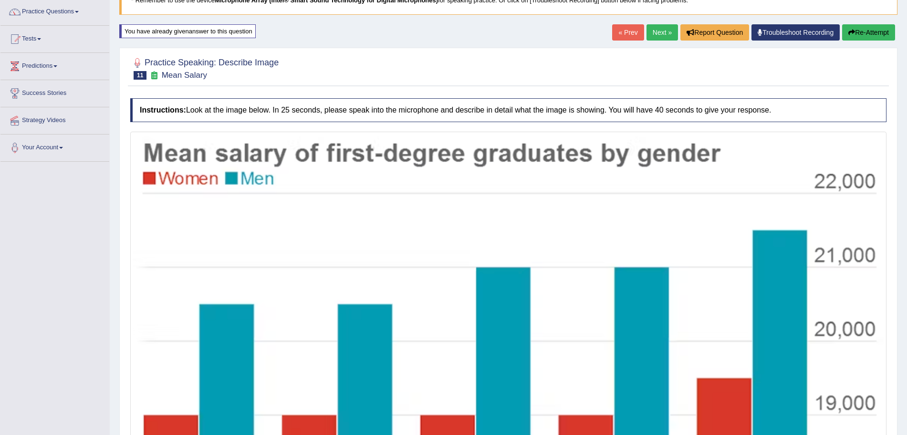
scroll to position [28, 0]
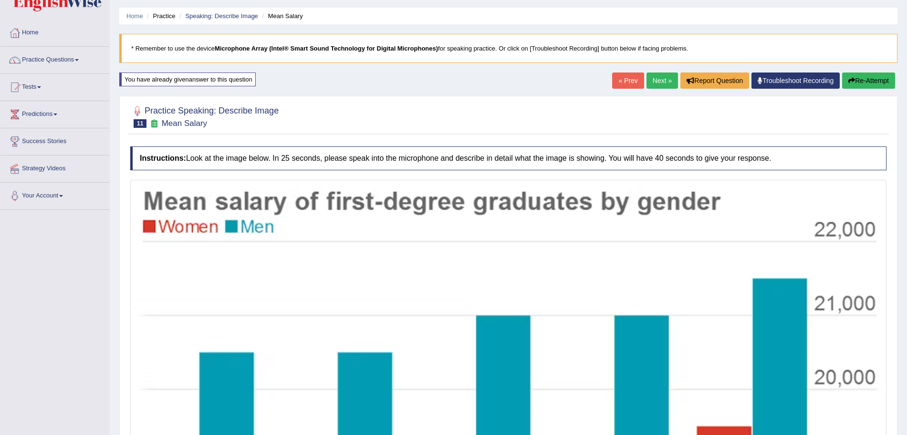
click at [902, 148] on div "Home Practice Speaking: Describe Image Mean Salary * Remember to use the device…" at bounding box center [508, 306] width 797 height 669
drag, startPoint x: 902, startPoint y: 148, endPoint x: 911, endPoint y: 181, distance: 34.2
click at [907, 181] on html "Toggle navigation Home Practice Questions Speaking Practice Read Aloud Repeat S…" at bounding box center [453, 189] width 907 height 435
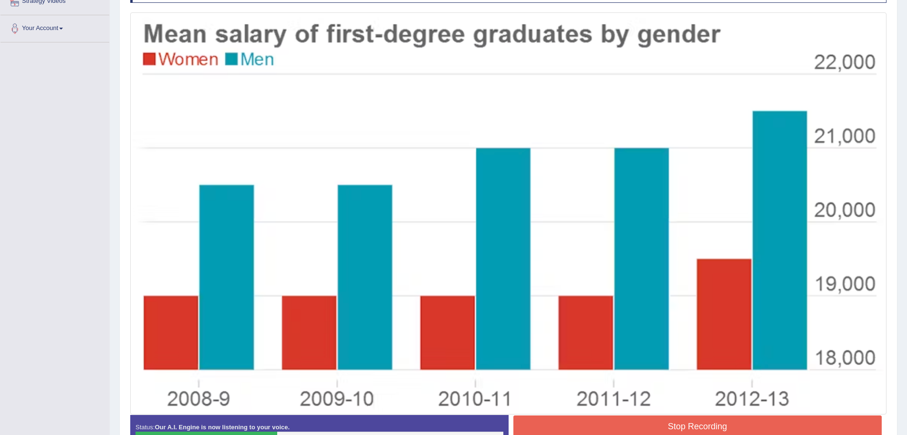
scroll to position [249, 0]
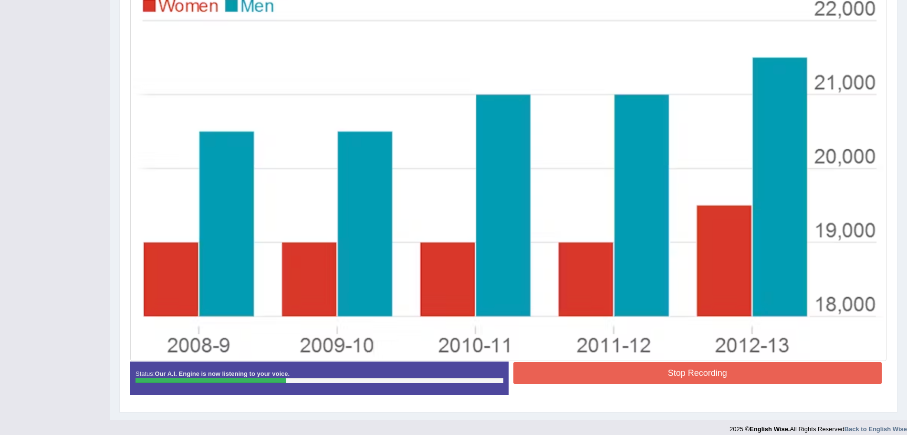
click at [641, 375] on button "Stop Recording" at bounding box center [698, 373] width 369 height 22
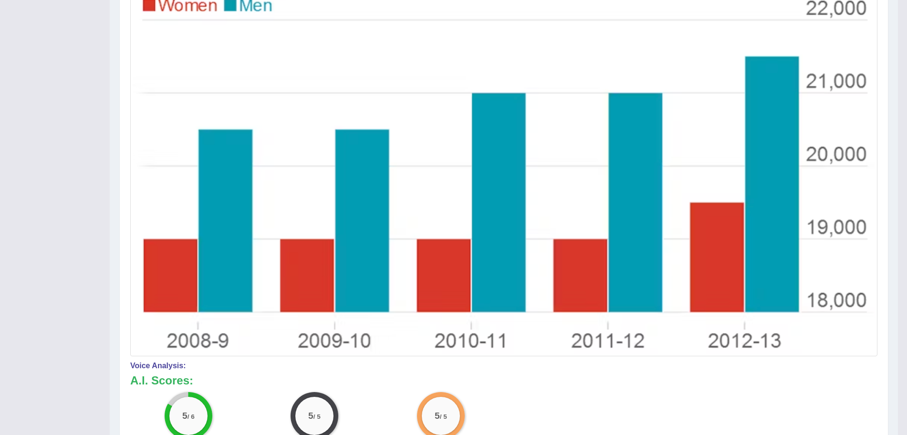
scroll to position [0, 0]
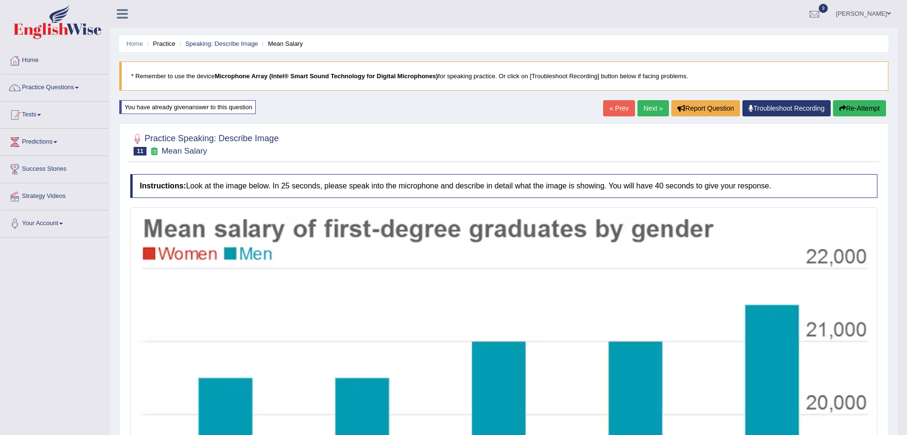
click at [656, 110] on link "Next »" at bounding box center [653, 108] width 31 height 16
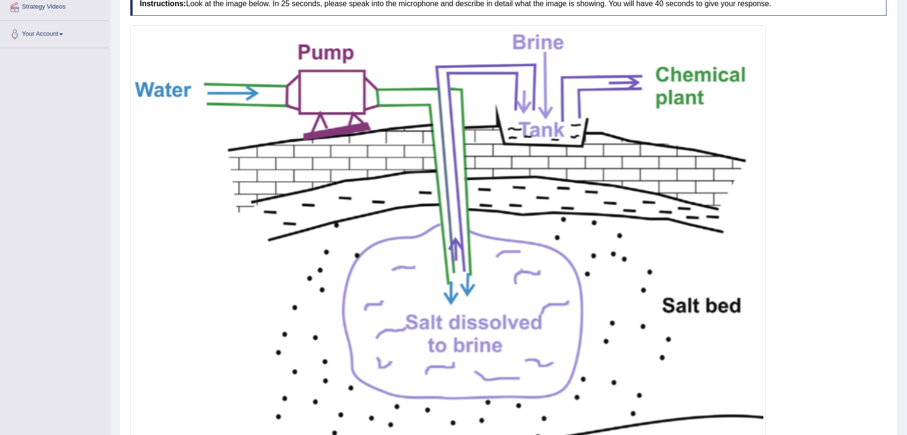
drag, startPoint x: 916, startPoint y: 166, endPoint x: 916, endPoint y: 287, distance: 121.2
click at [907, 246] on html "Toggle navigation Home Practice Questions Speaking Practice Read Aloud Repeat S…" at bounding box center [453, 28] width 907 height 435
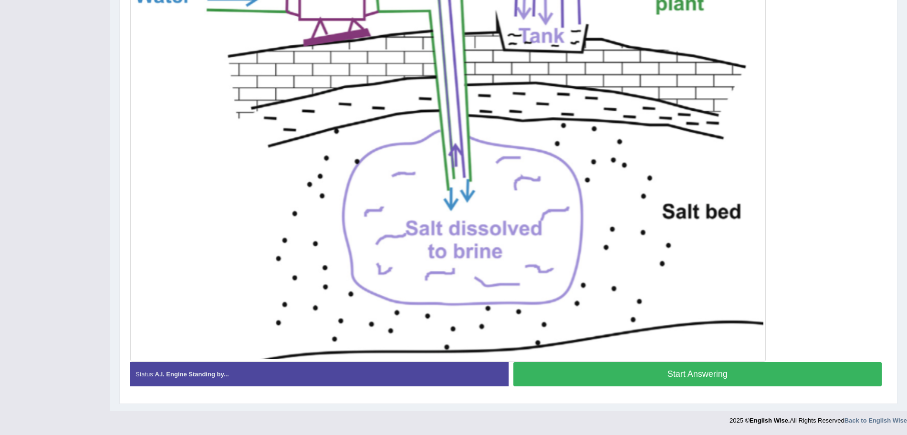
click at [700, 379] on button "Start Answering" at bounding box center [698, 374] width 369 height 24
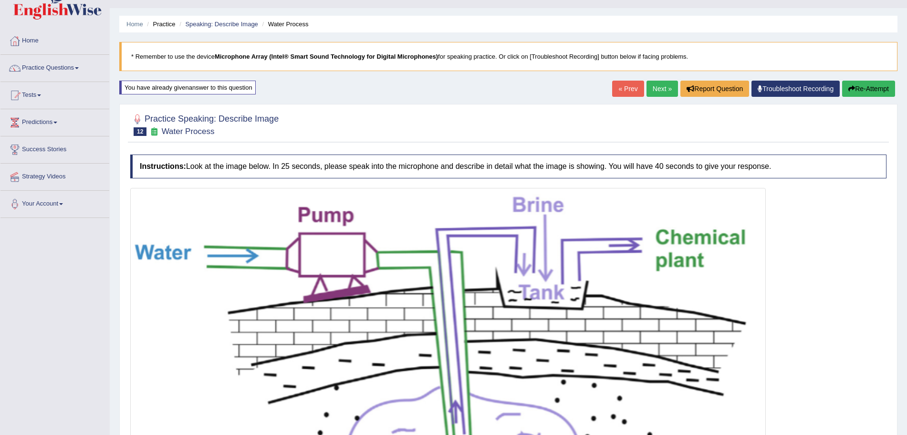
scroll to position [285, 0]
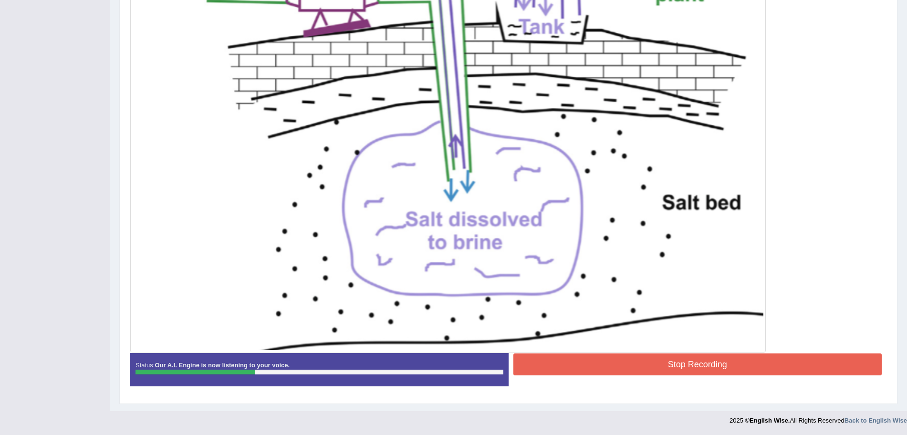
click at [678, 371] on button "Stop Recording" at bounding box center [698, 365] width 369 height 22
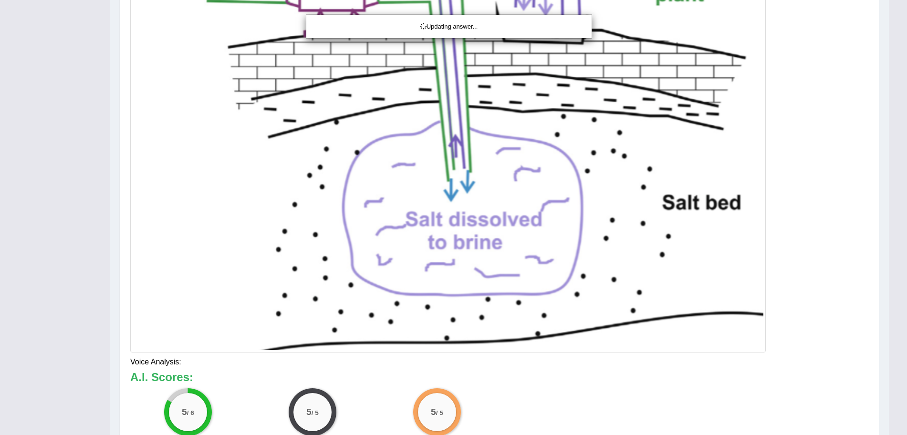
drag, startPoint x: 916, startPoint y: 210, endPoint x: 915, endPoint y: 279, distance: 69.7
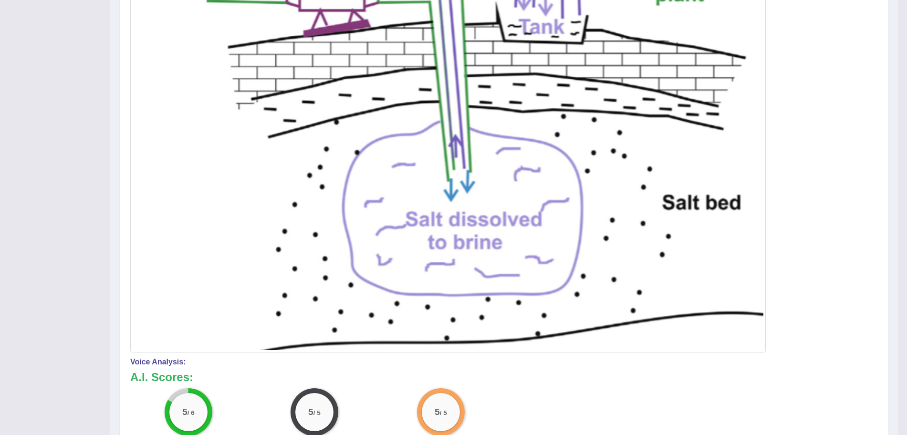
scroll to position [1, 0]
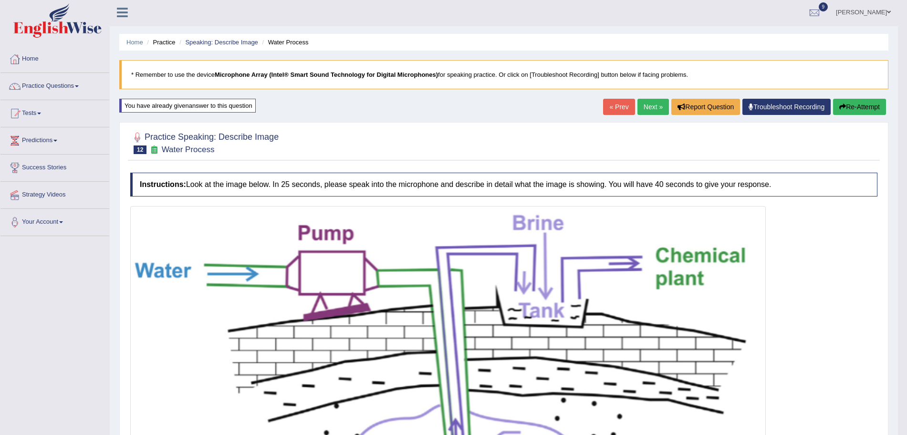
click at [649, 105] on link "Next »" at bounding box center [653, 107] width 31 height 16
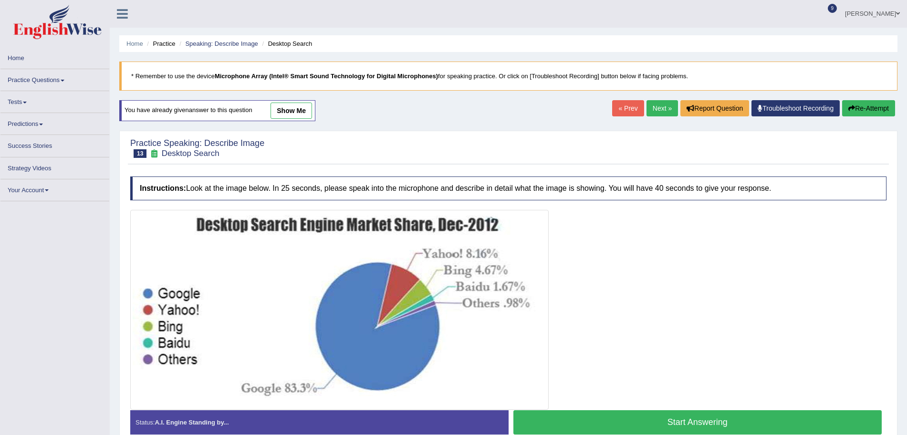
scroll to position [66, 0]
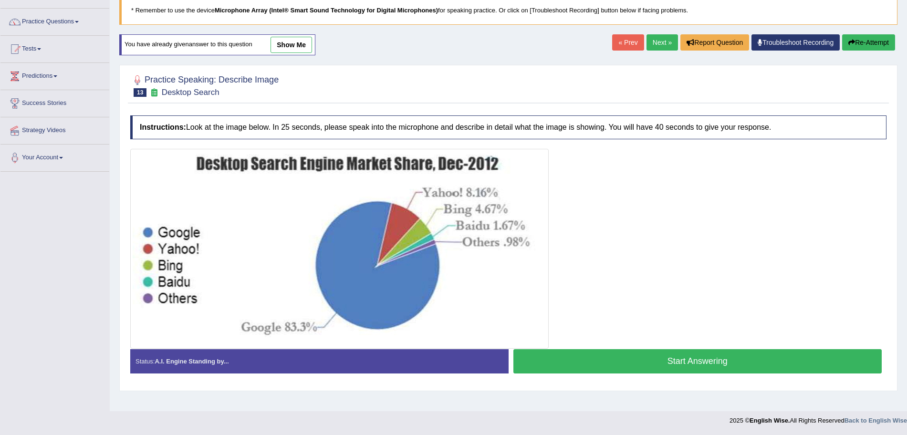
click at [907, 328] on html "Toggle navigation Home Practice Questions Speaking Practice Read Aloud Repeat S…" at bounding box center [453, 151] width 907 height 435
click at [583, 354] on button "Start Answering" at bounding box center [698, 361] width 369 height 24
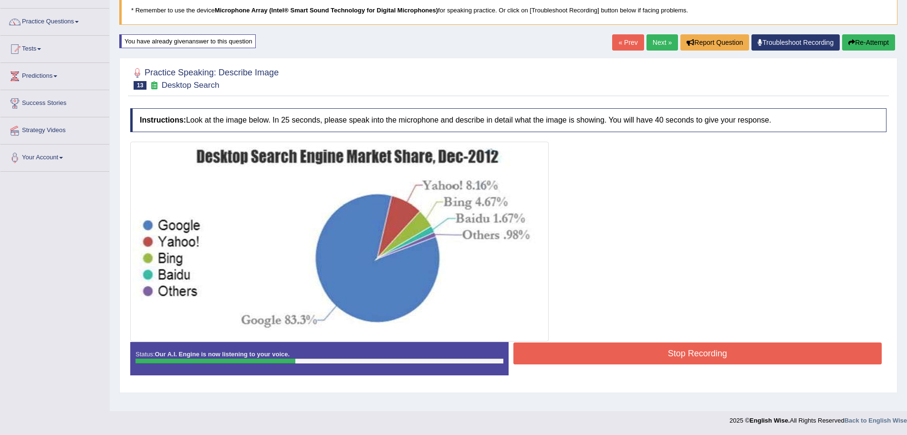
click at [583, 354] on button "Stop Recording" at bounding box center [698, 354] width 369 height 22
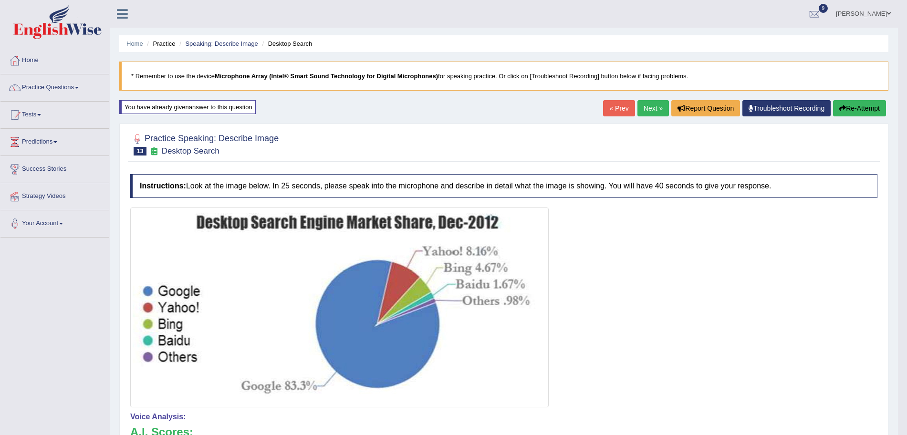
click at [647, 108] on link "Next »" at bounding box center [653, 108] width 31 height 16
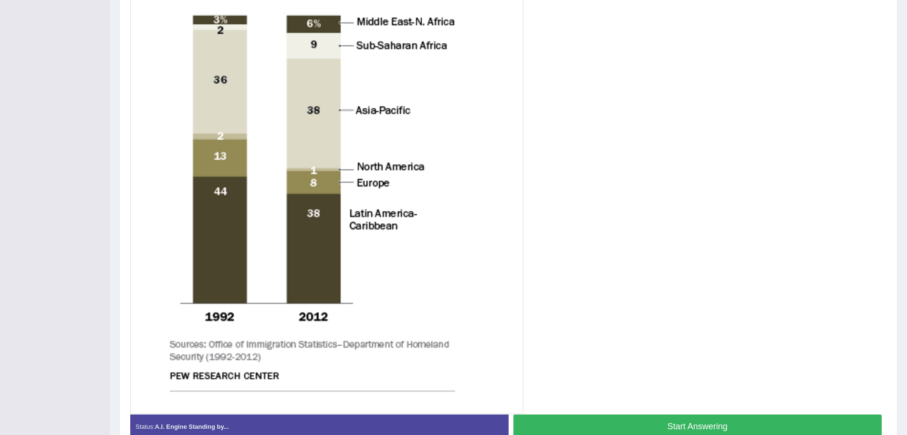
scroll to position [331, 0]
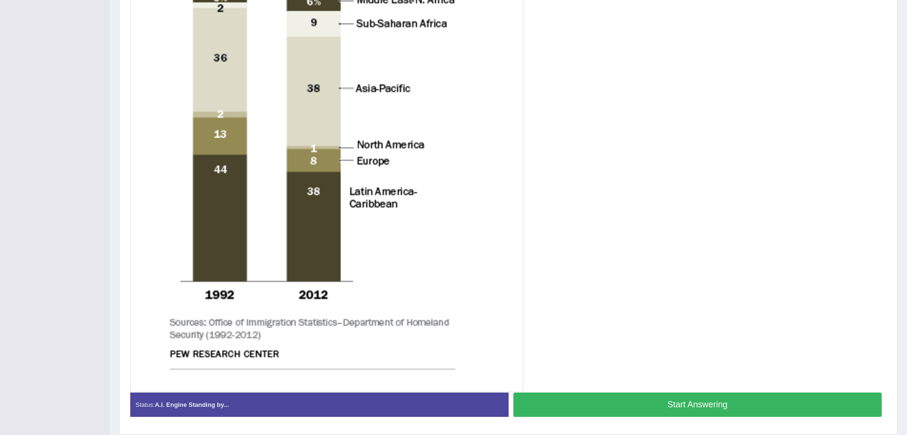
click at [650, 404] on button "Start Answering" at bounding box center [698, 405] width 369 height 24
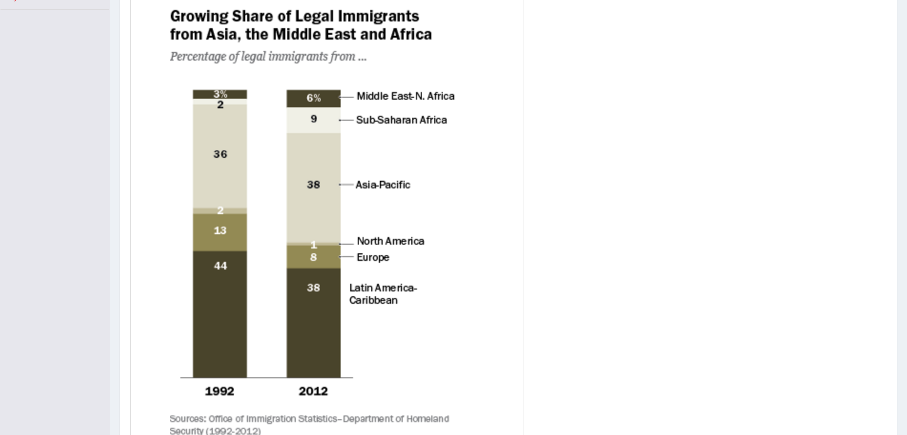
scroll to position [364, 0]
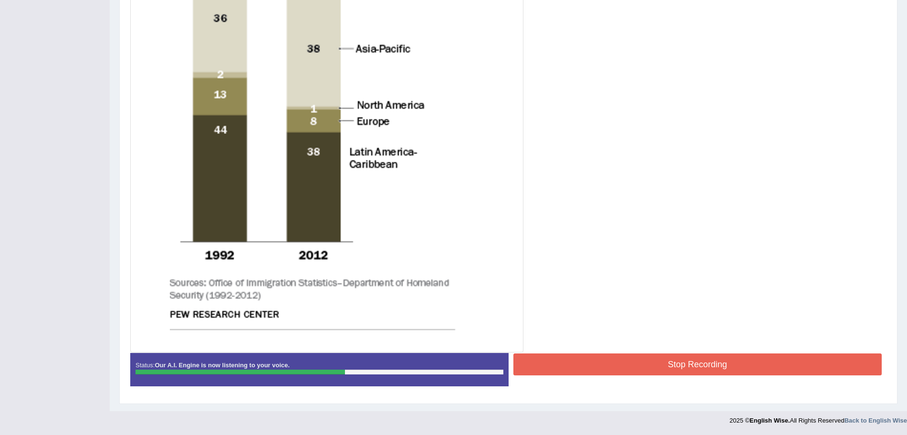
click at [623, 356] on button "Stop Recording" at bounding box center [698, 365] width 369 height 22
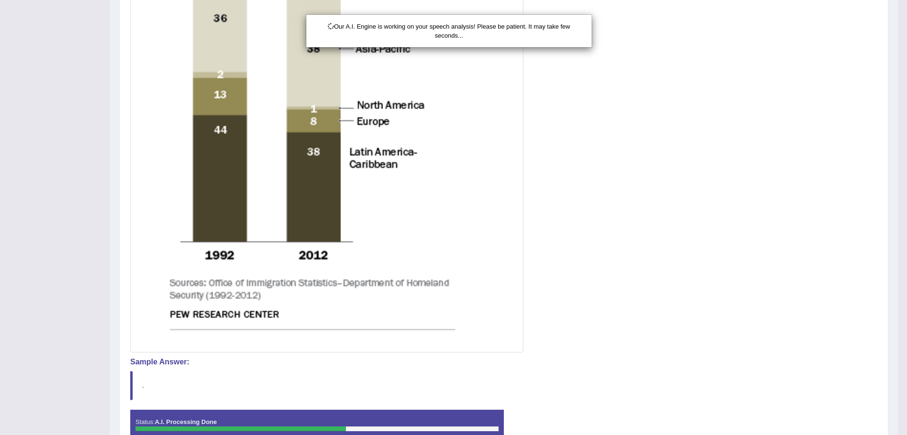
scroll to position [420, 0]
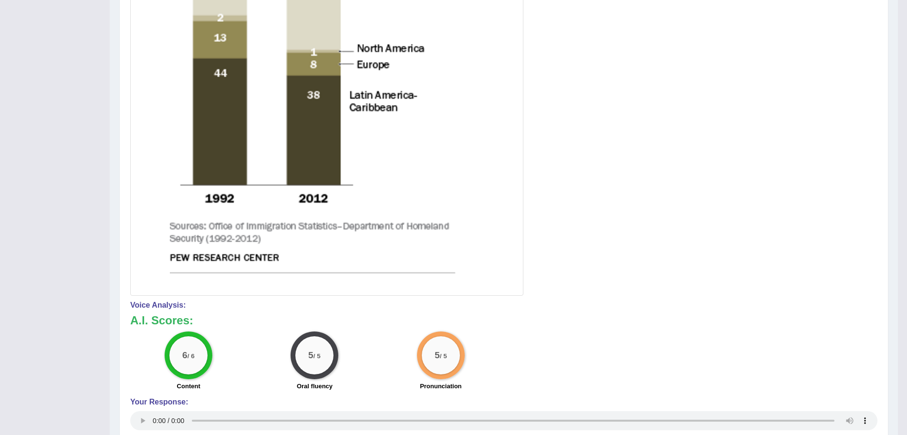
scroll to position [0, 0]
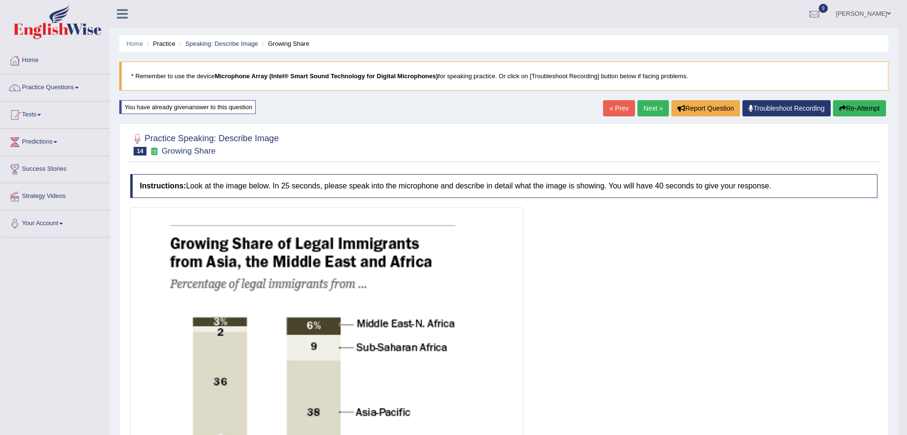
click at [653, 102] on link "Next »" at bounding box center [653, 108] width 31 height 16
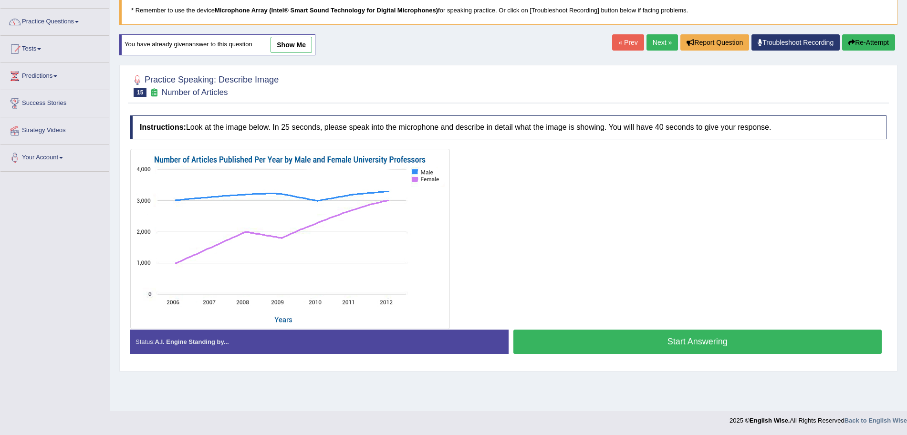
click at [615, 341] on button "Start Answering" at bounding box center [698, 342] width 369 height 24
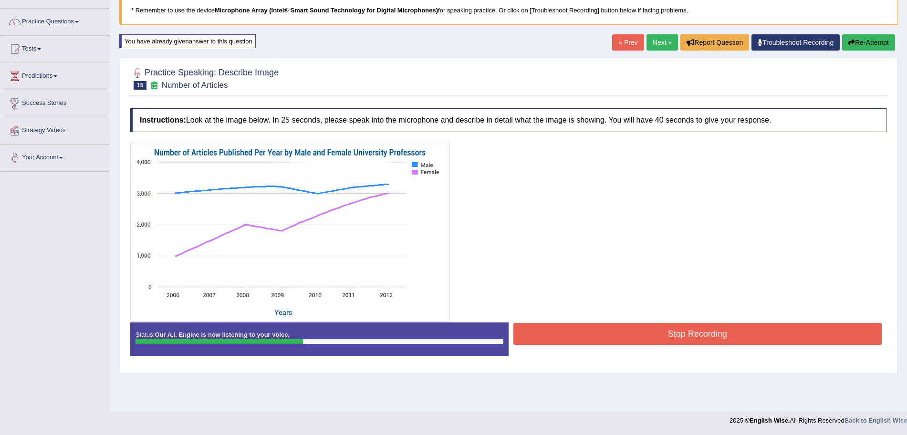
click at [639, 336] on button "Stop Recording" at bounding box center [698, 334] width 369 height 22
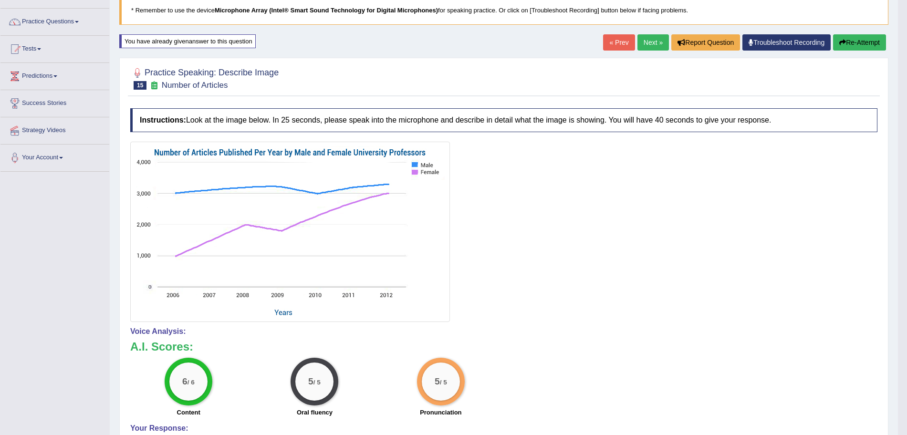
click at [648, 45] on link "Next »" at bounding box center [653, 42] width 31 height 16
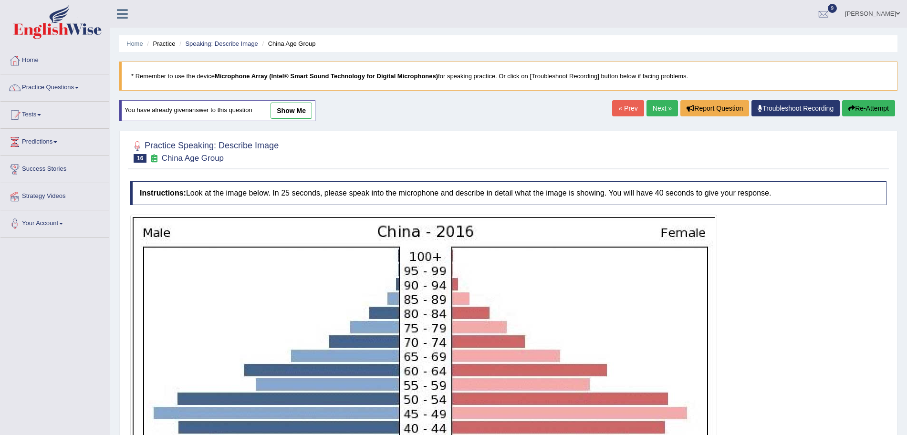
scroll to position [265, 0]
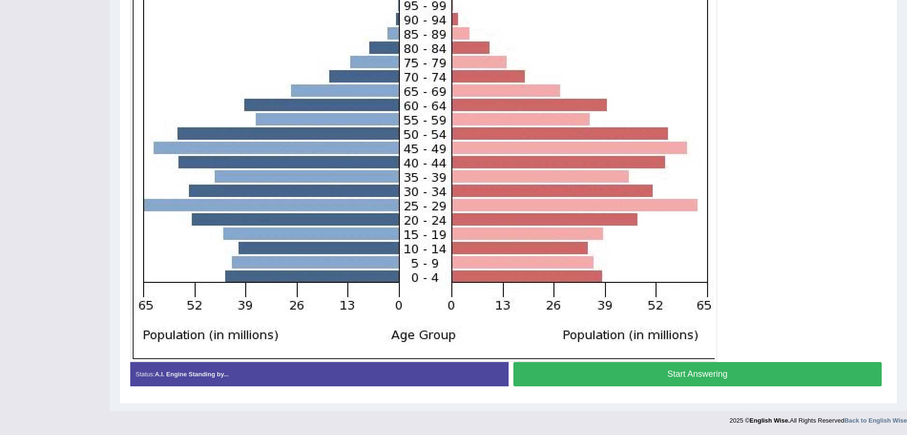
click at [718, 368] on button "Start Answering" at bounding box center [698, 374] width 369 height 24
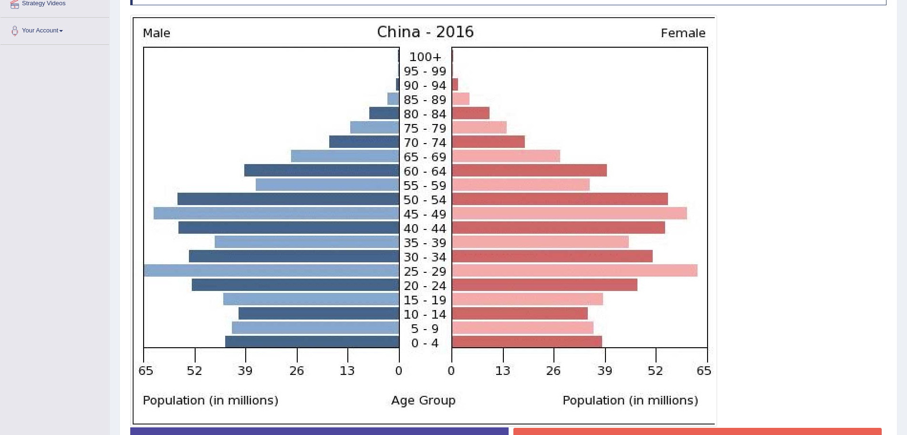
scroll to position [247, 0]
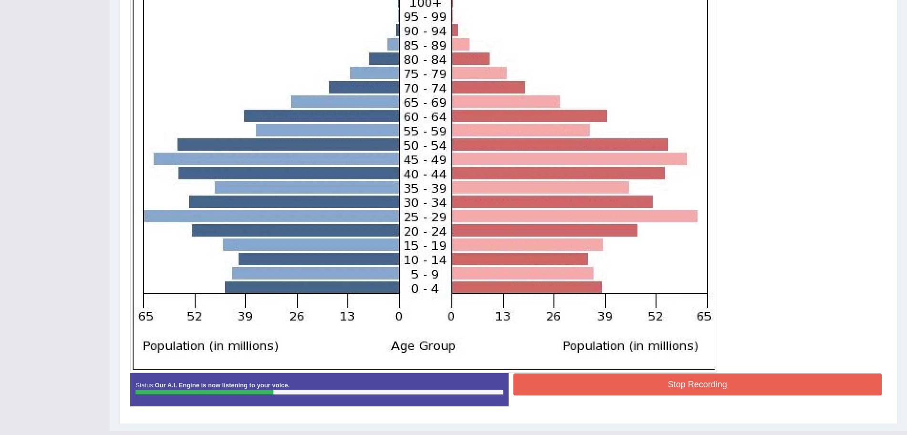
click at [660, 381] on button "Stop Recording" at bounding box center [698, 385] width 369 height 22
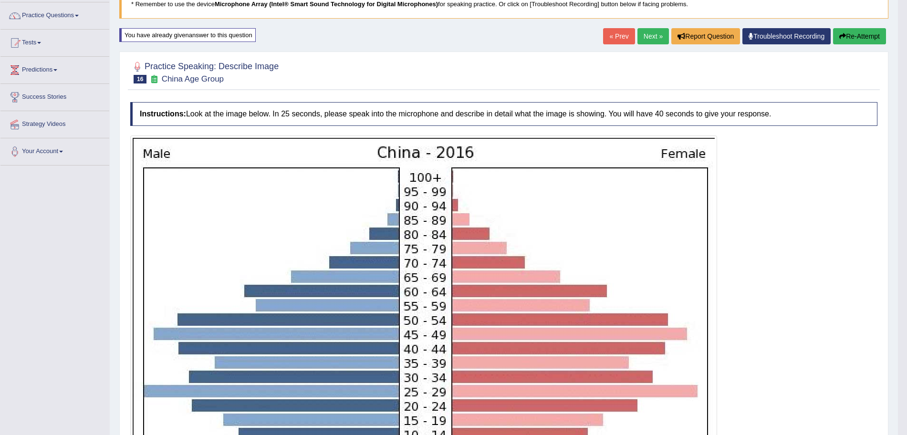
scroll to position [0, 0]
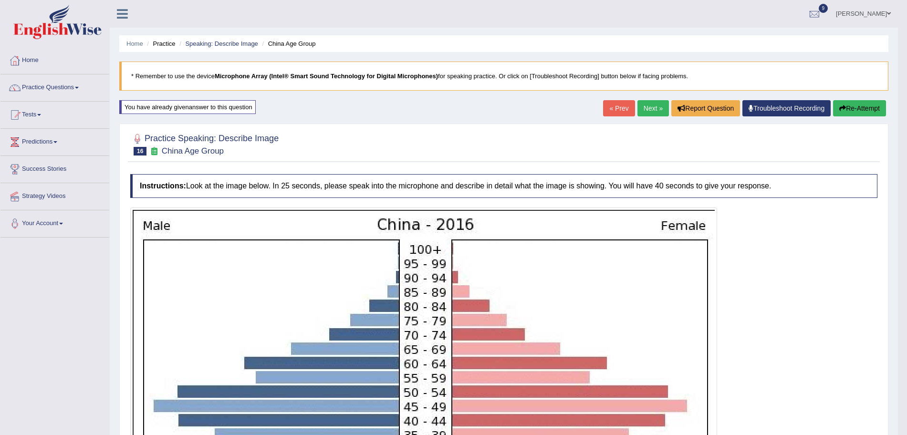
click at [640, 108] on link "Next »" at bounding box center [653, 108] width 31 height 16
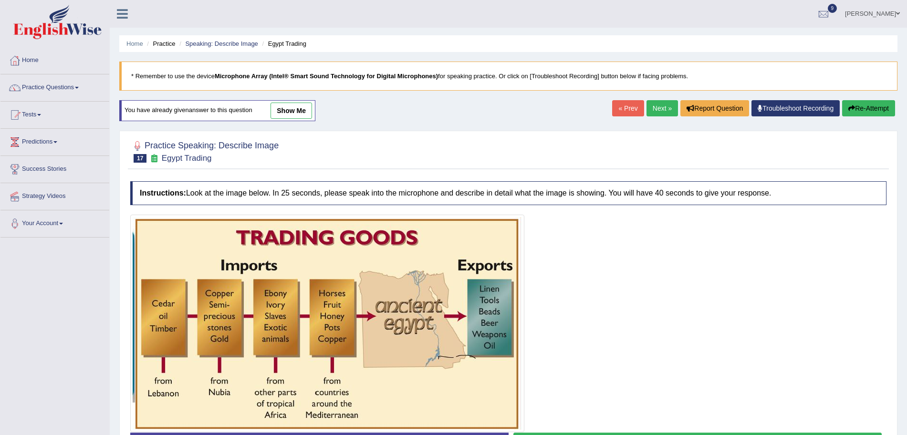
scroll to position [71, 0]
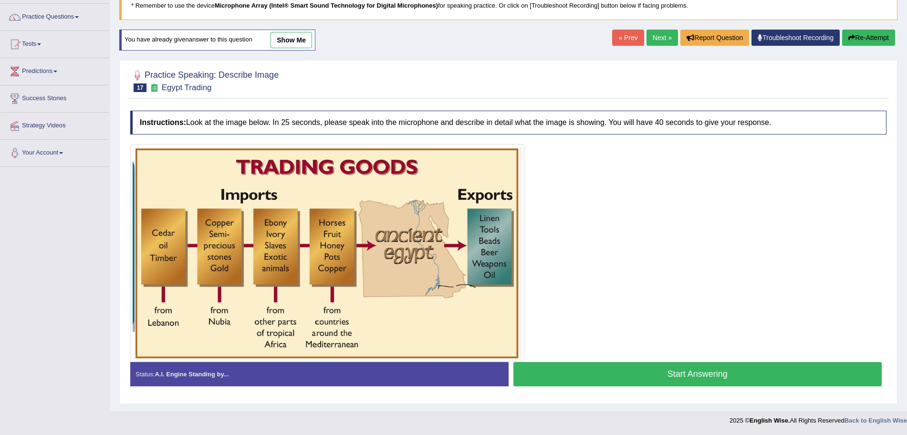
click at [614, 378] on button "Start Answering" at bounding box center [698, 374] width 369 height 24
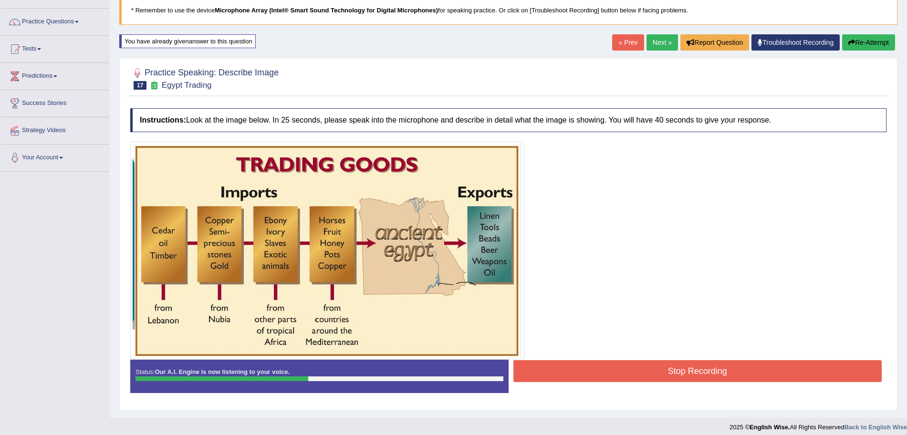
click at [631, 368] on button "Stop Recording" at bounding box center [698, 371] width 369 height 22
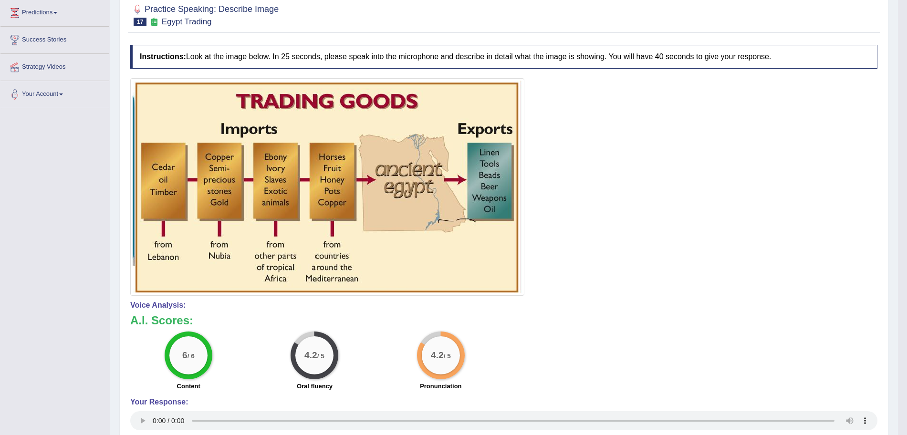
scroll to position [0, 0]
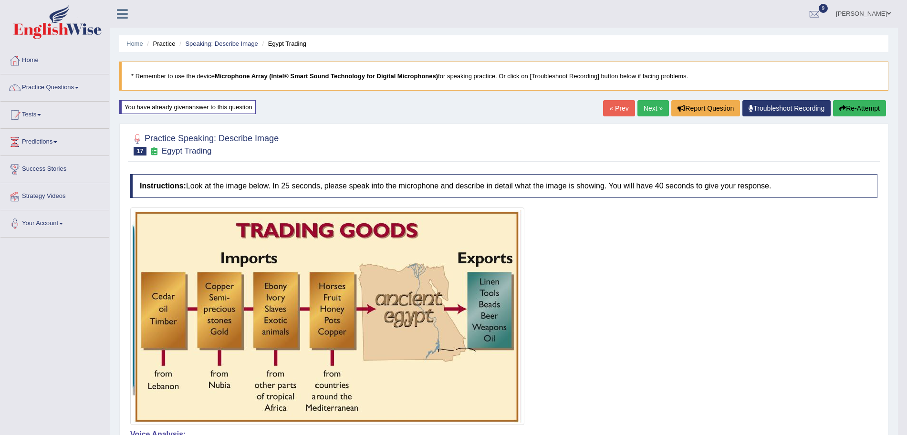
click at [639, 106] on link "Next »" at bounding box center [653, 108] width 31 height 16
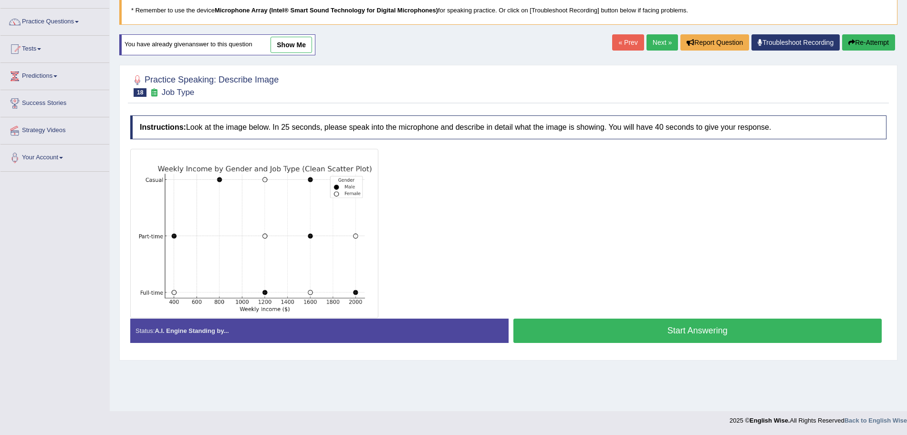
click at [622, 333] on button "Start Answering" at bounding box center [698, 331] width 369 height 24
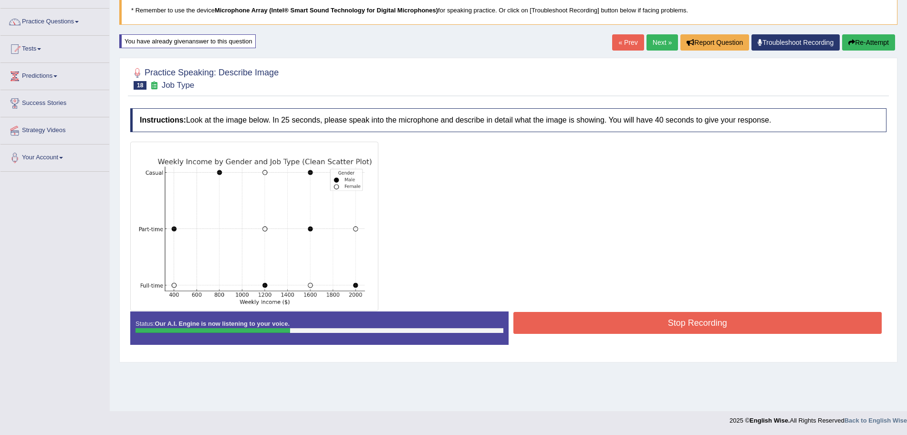
click at [648, 324] on button "Stop Recording" at bounding box center [698, 323] width 369 height 22
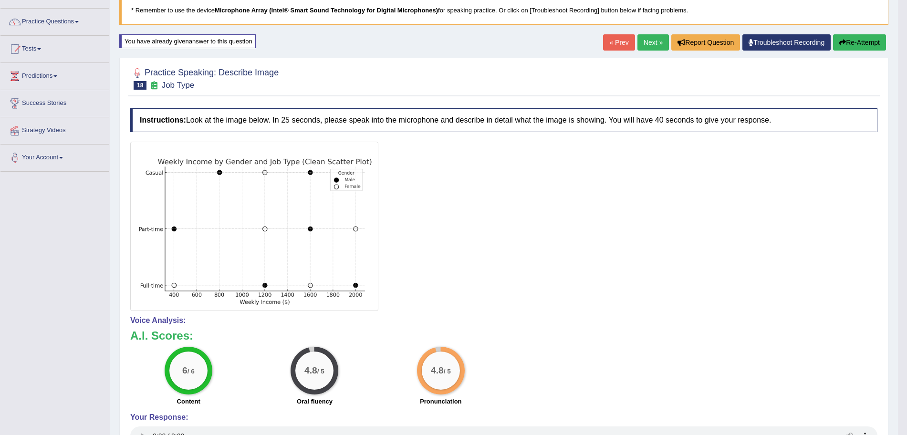
click at [646, 41] on link "Next »" at bounding box center [653, 42] width 31 height 16
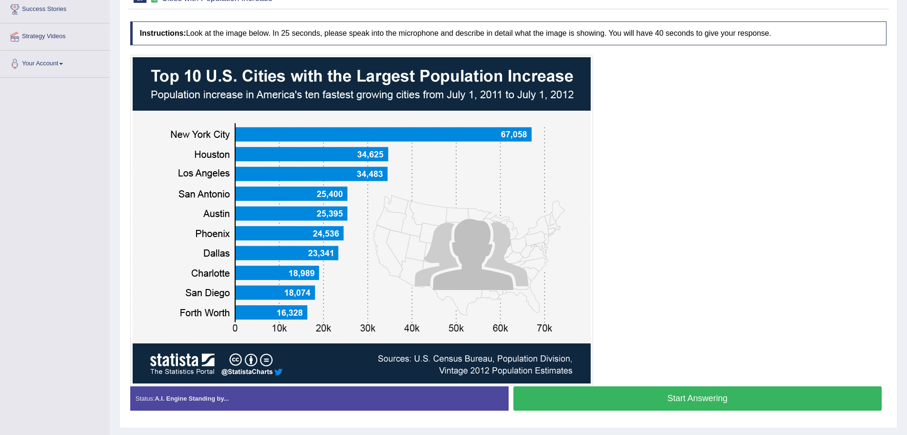
scroll to position [184, 0]
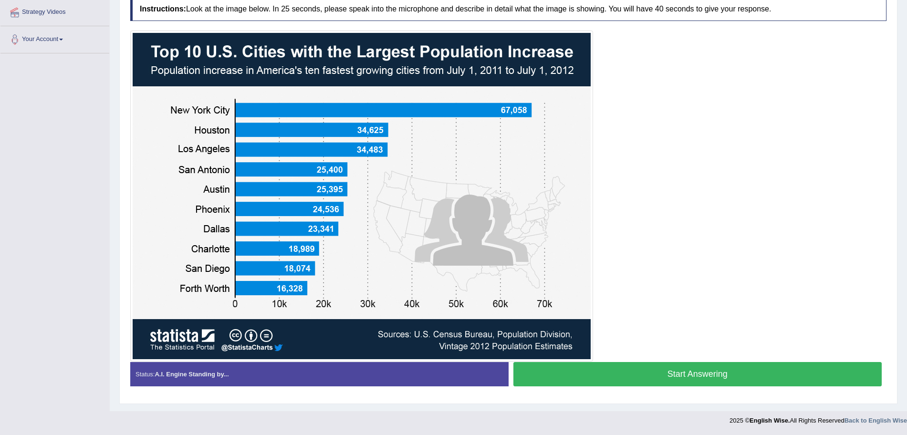
click at [652, 377] on button "Start Answering" at bounding box center [698, 374] width 369 height 24
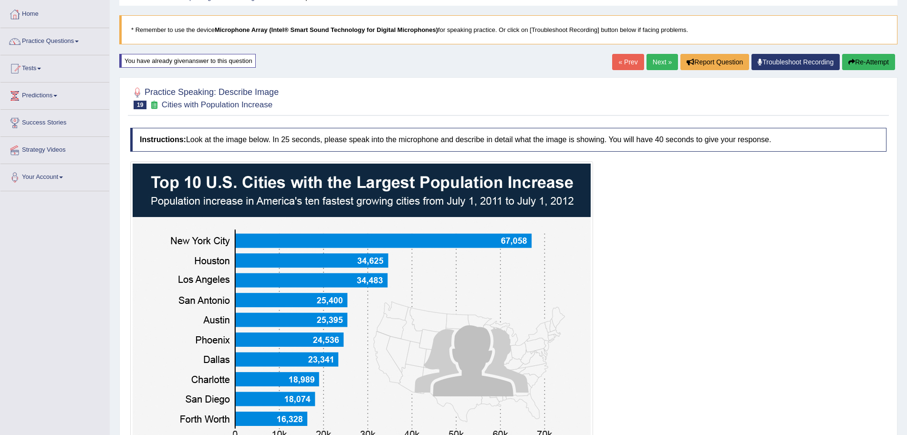
scroll to position [186, 0]
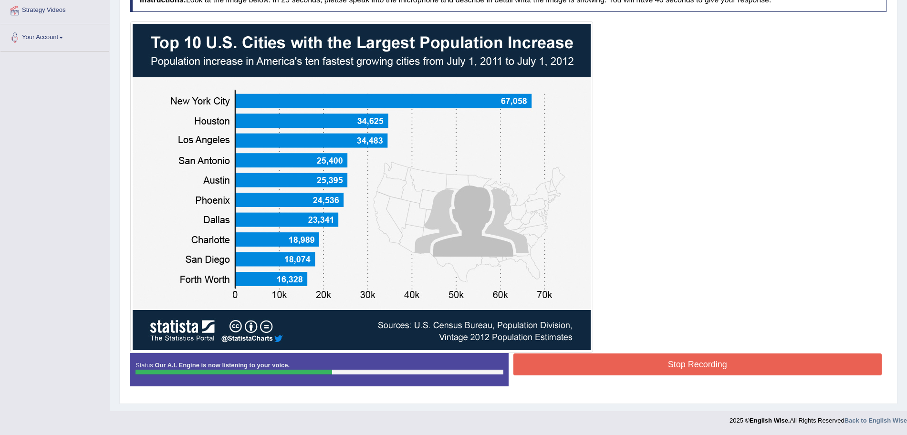
click at [623, 359] on button "Stop Recording" at bounding box center [698, 365] width 369 height 22
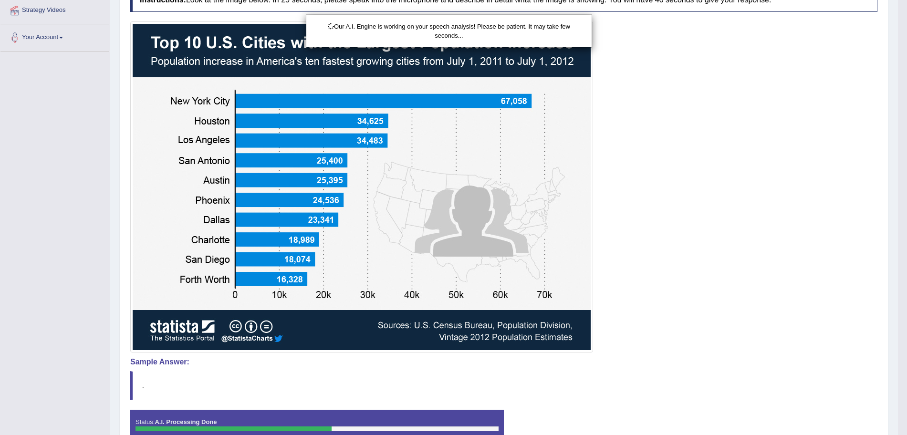
drag, startPoint x: 916, startPoint y: 223, endPoint x: 916, endPoint y: 330, distance: 107.4
click at [907, 249] on html "Toggle navigation Home Practice Questions Speaking Practice Read Aloud Repeat S…" at bounding box center [453, 31] width 907 height 435
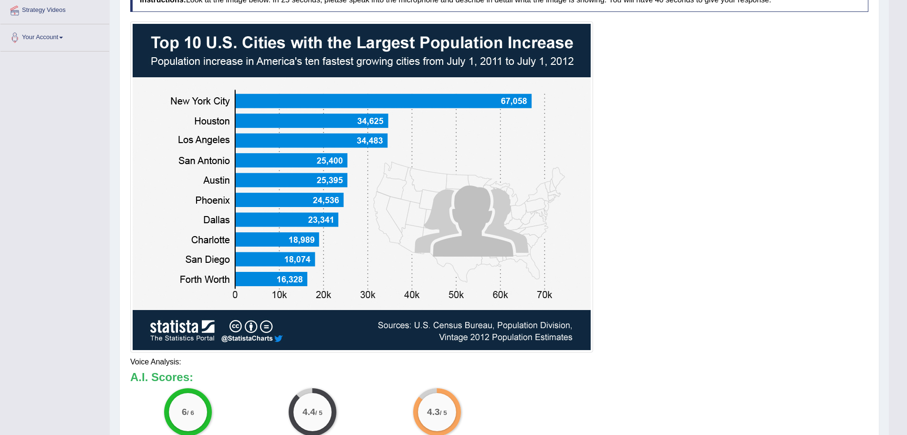
scroll to position [243, 0]
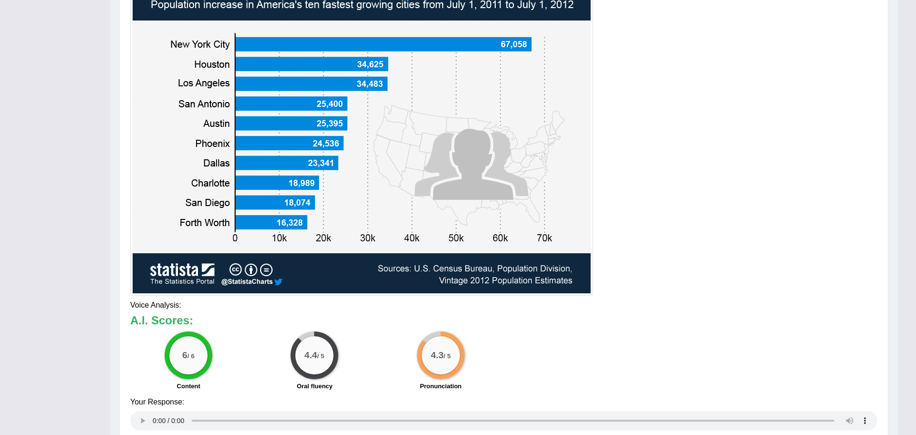
drag, startPoint x: 916, startPoint y: 330, endPoint x: 916, endPoint y: 418, distance: 87.3
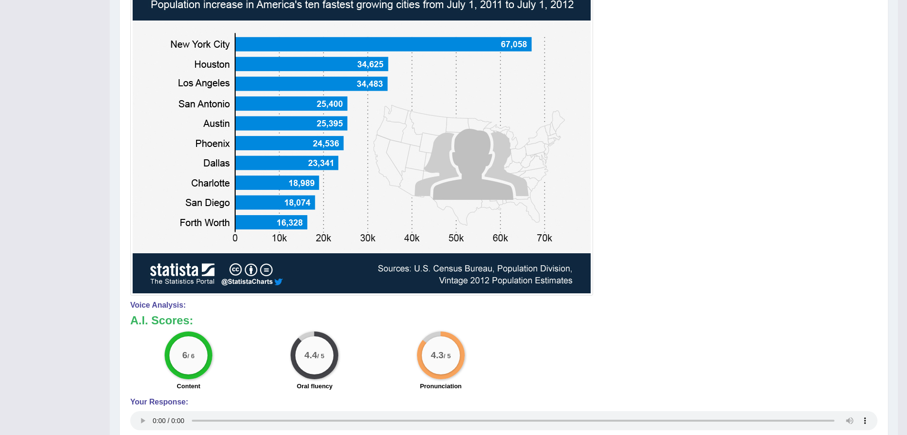
scroll to position [0, 0]
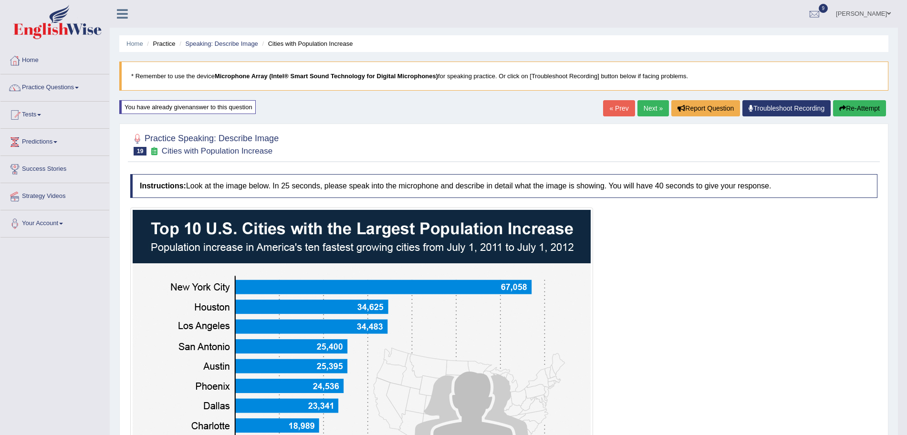
click at [640, 114] on link "Next »" at bounding box center [653, 108] width 31 height 16
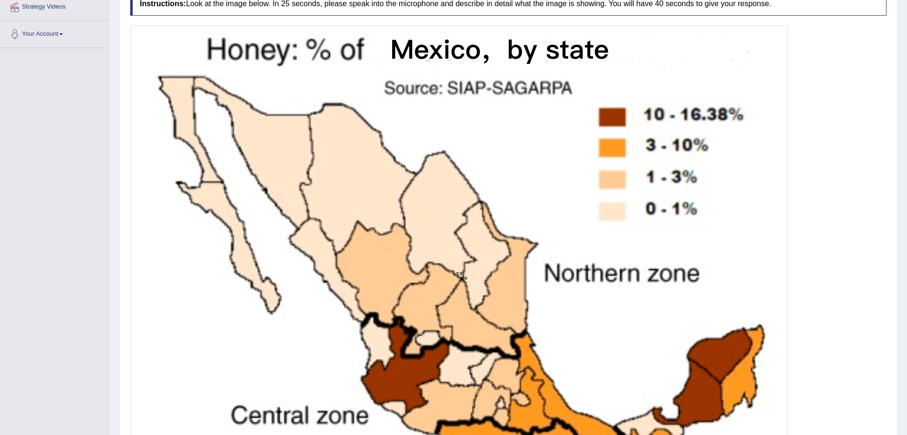
scroll to position [349, 0]
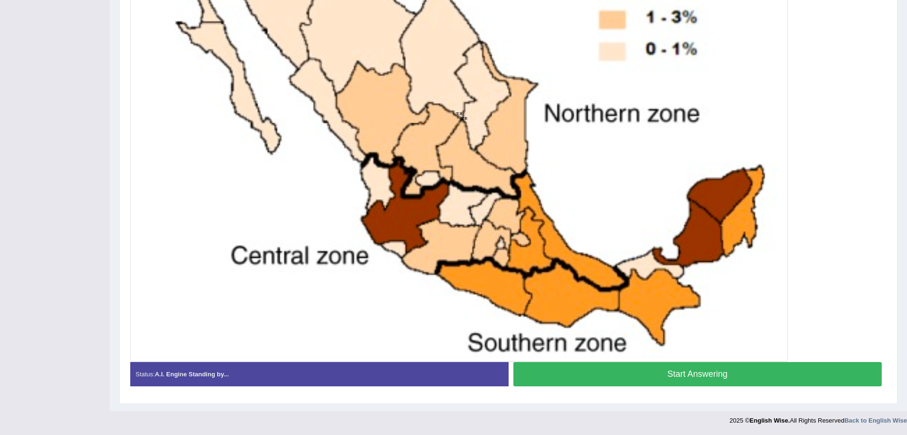
click at [657, 374] on button "Start Answering" at bounding box center [698, 374] width 369 height 24
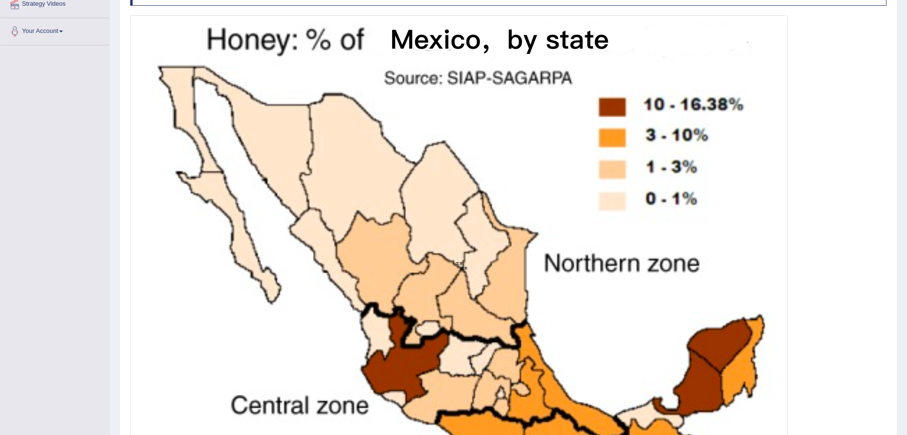
scroll to position [351, 0]
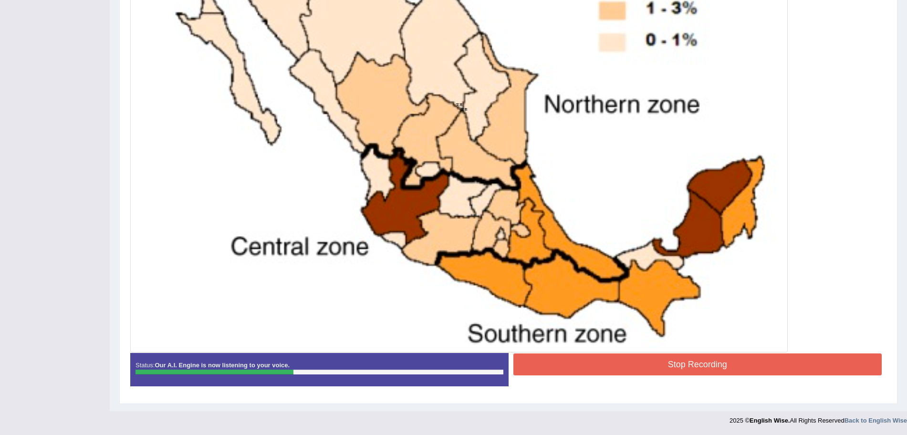
click at [654, 362] on button "Stop Recording" at bounding box center [698, 365] width 369 height 22
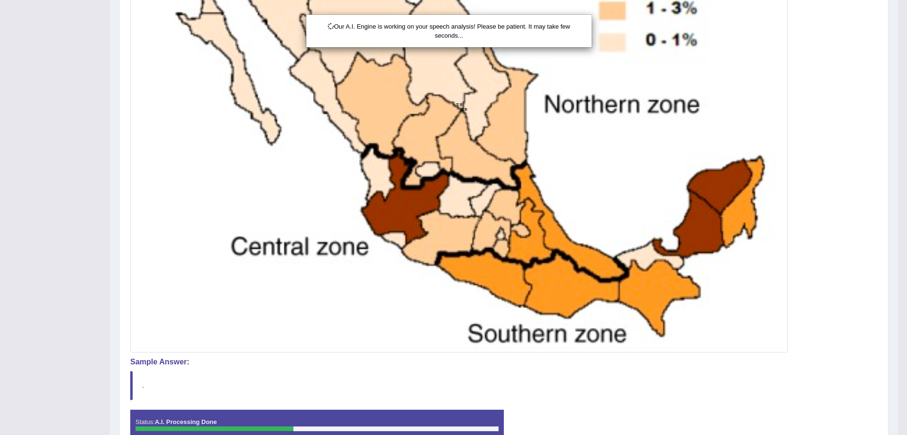
scroll to position [0, 0]
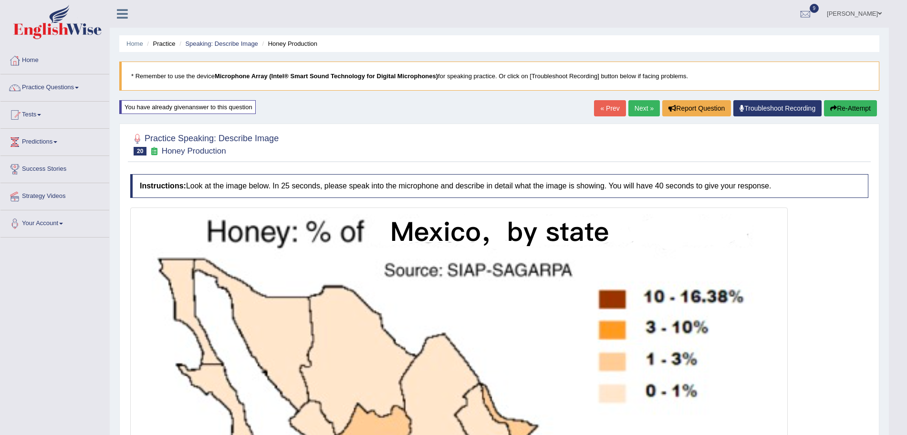
click at [907, 175] on html "Toggle navigation Home Practice Questions Speaking Practice Read Aloud Repeat S…" at bounding box center [453, 217] width 907 height 435
drag, startPoint x: 916, startPoint y: 175, endPoint x: 916, endPoint y: 427, distance: 252.0
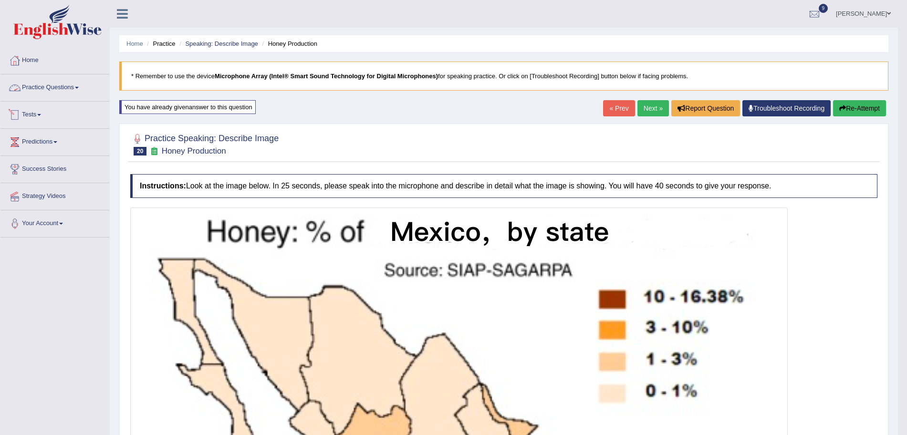
click at [30, 86] on link "Practice Questions" at bounding box center [54, 86] width 109 height 24
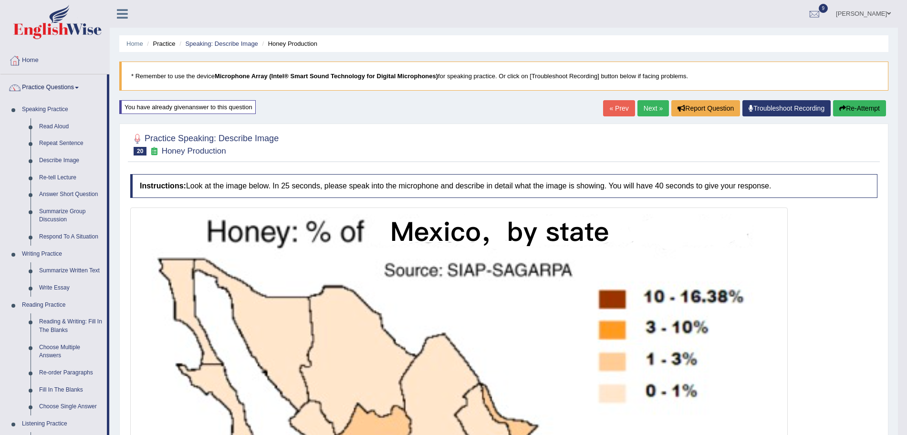
click at [658, 109] on link "Next »" at bounding box center [653, 108] width 31 height 16
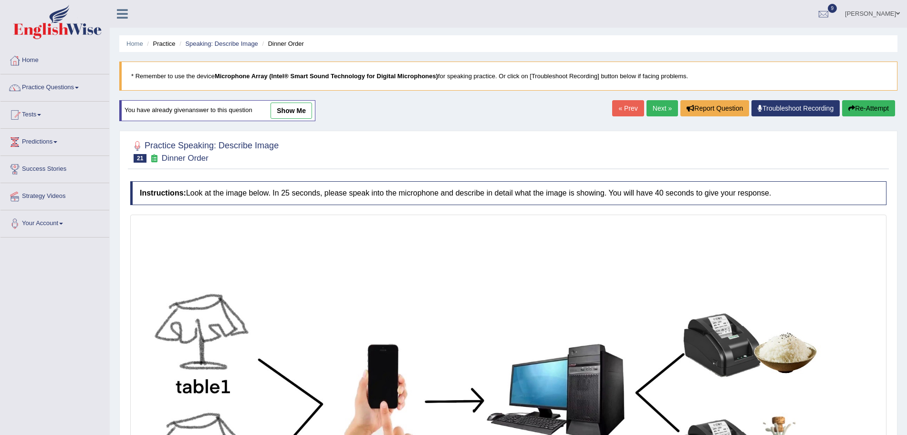
drag, startPoint x: 0, startPoint y: 0, endPoint x: 916, endPoint y: 289, distance: 960.4
click at [907, 289] on html "Toggle navigation Home Practice Questions Speaking Practice Read Aloud Repeat S…" at bounding box center [453, 217] width 907 height 435
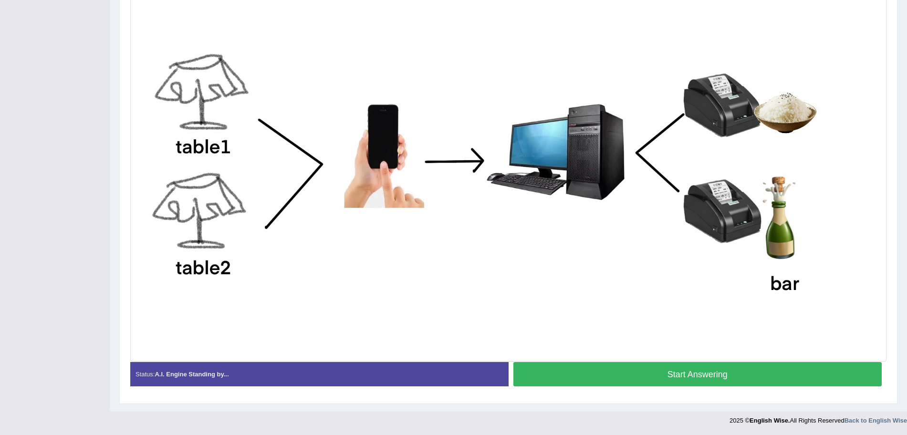
click at [658, 364] on button "Start Answering" at bounding box center [698, 374] width 369 height 24
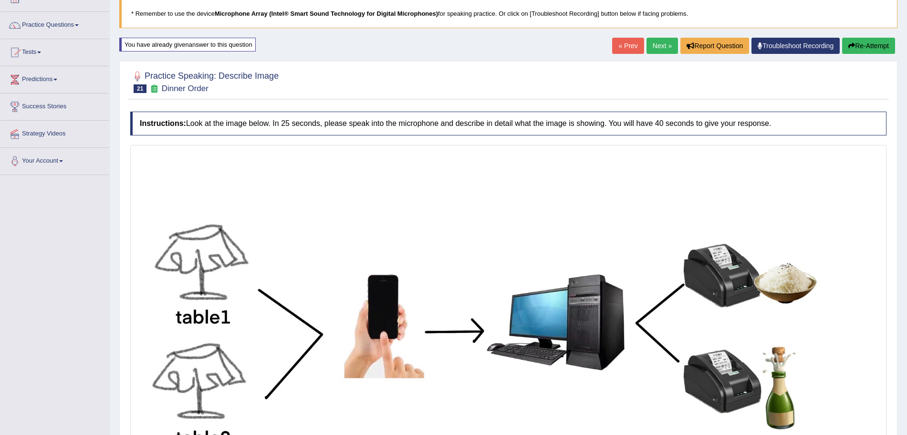
scroll to position [242, 0]
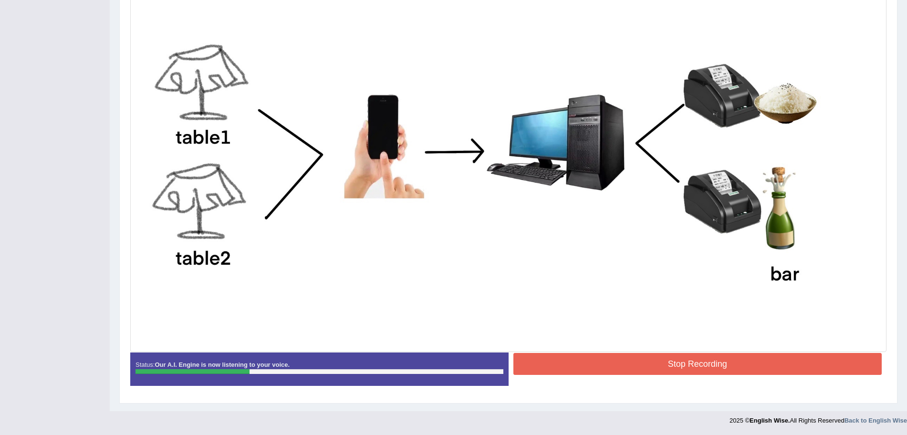
click at [680, 365] on button "Stop Recording" at bounding box center [698, 364] width 369 height 22
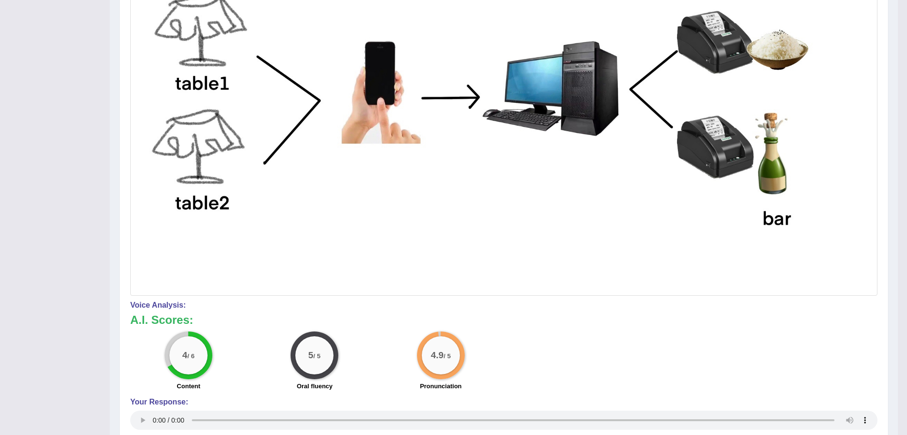
scroll to position [0, 0]
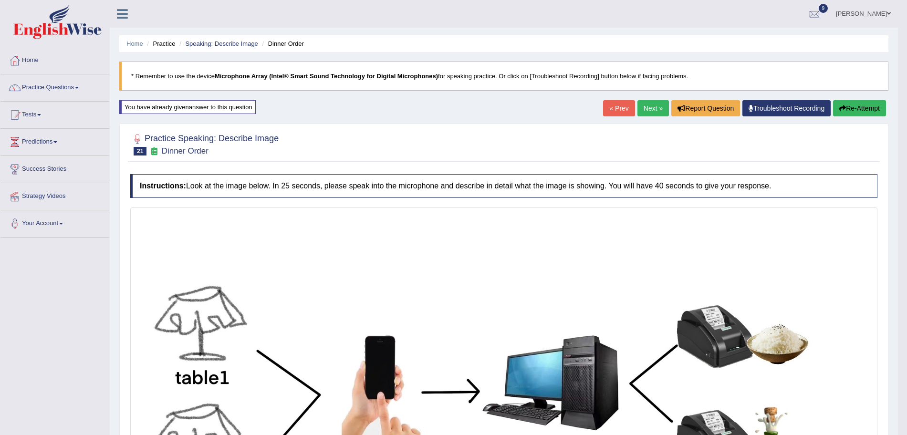
click at [650, 108] on link "Next »" at bounding box center [653, 108] width 31 height 16
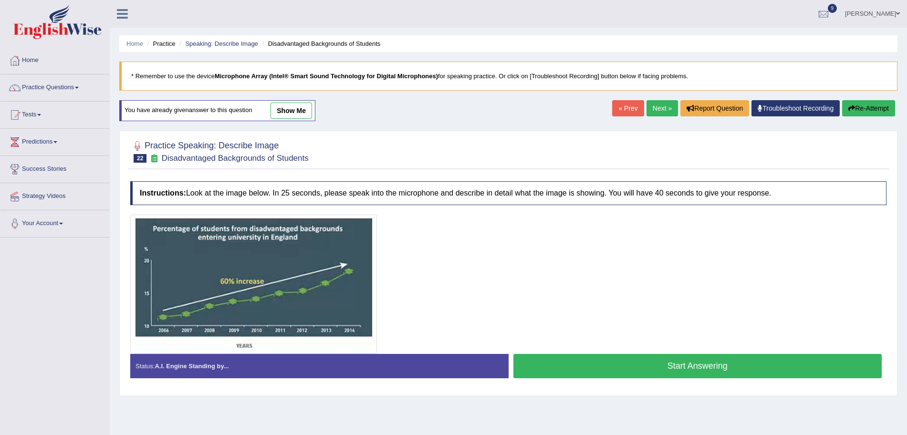
scroll to position [66, 0]
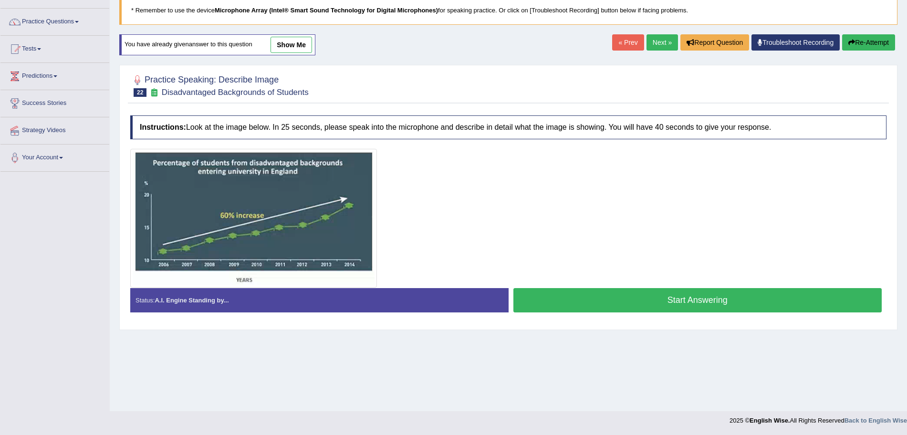
click at [625, 309] on button "Start Answering" at bounding box center [698, 300] width 369 height 24
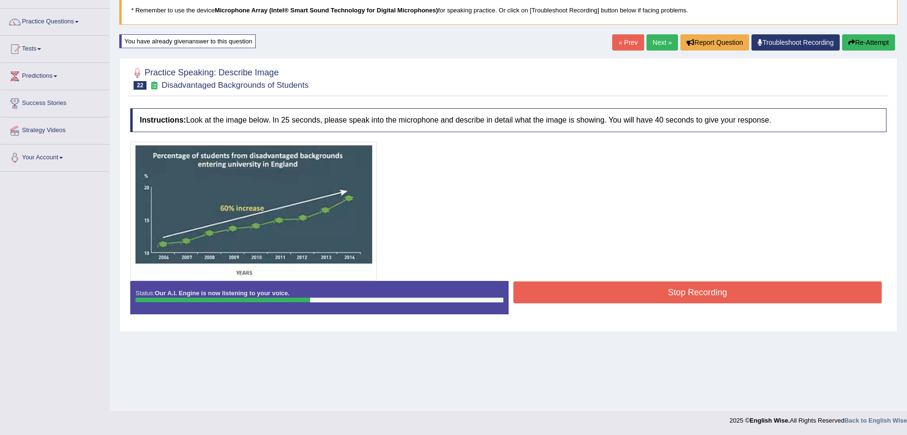
click at [572, 296] on button "Stop Recording" at bounding box center [698, 293] width 369 height 22
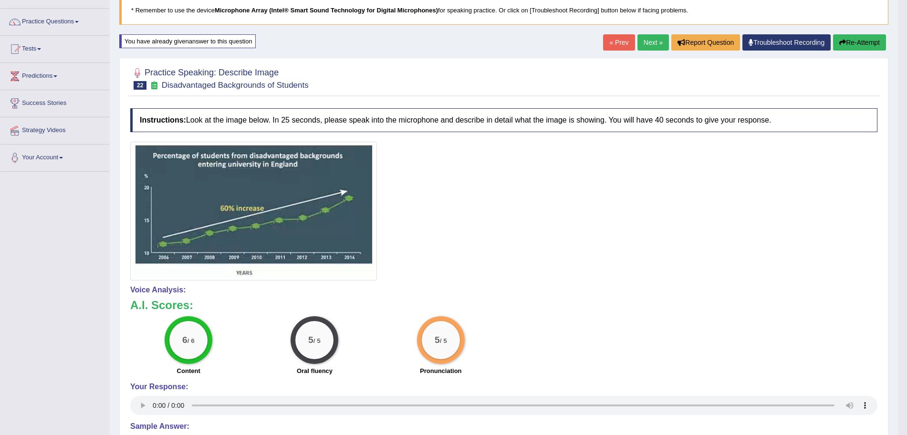
click at [638, 39] on link "Next »" at bounding box center [653, 42] width 31 height 16
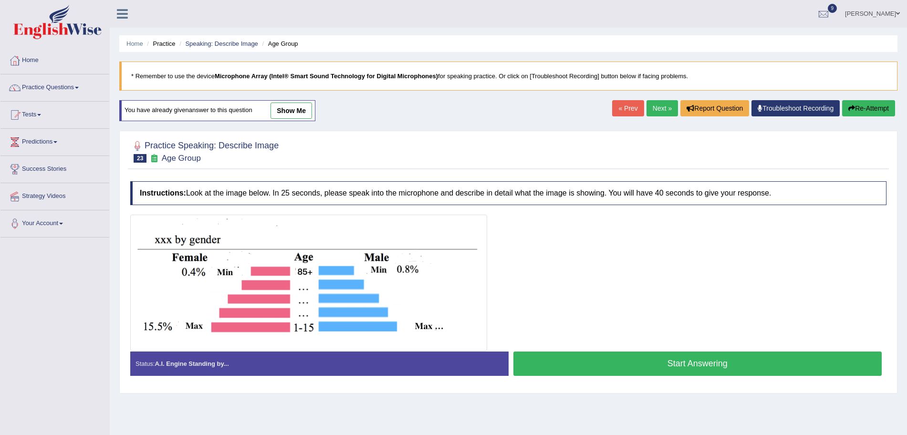
click at [626, 360] on button "Start Answering" at bounding box center [698, 364] width 369 height 24
click at [590, 365] on button "Start Answering" at bounding box center [698, 364] width 369 height 24
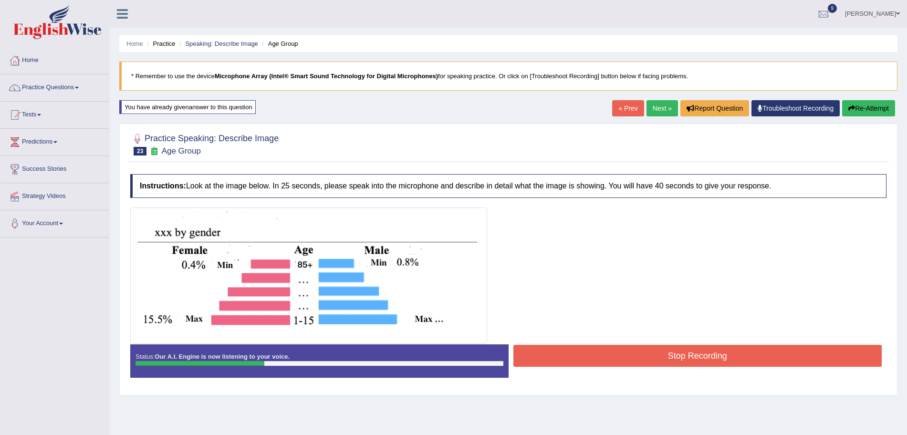
click at [601, 361] on button "Stop Recording" at bounding box center [698, 356] width 369 height 22
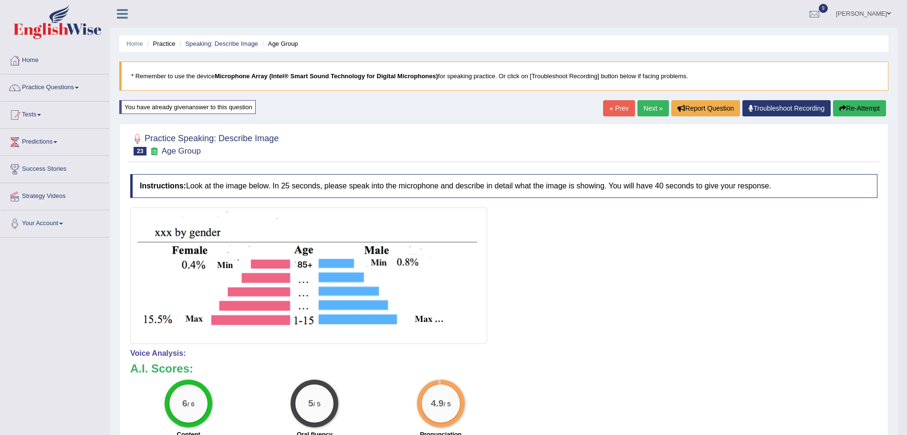
click at [638, 108] on link "Next »" at bounding box center [653, 108] width 31 height 16
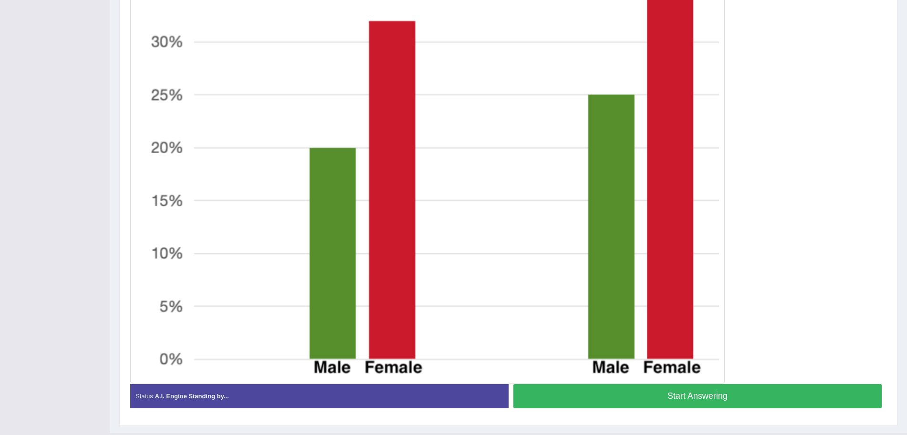
scroll to position [403, 0]
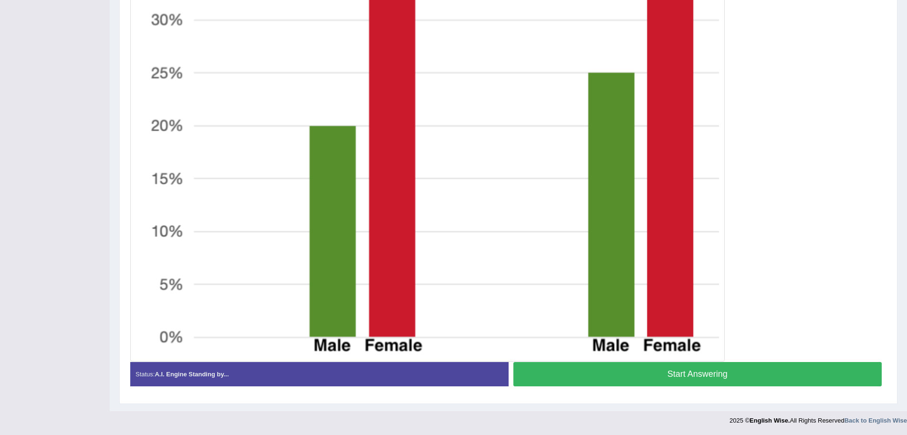
click at [658, 377] on button "Start Answering" at bounding box center [698, 374] width 369 height 24
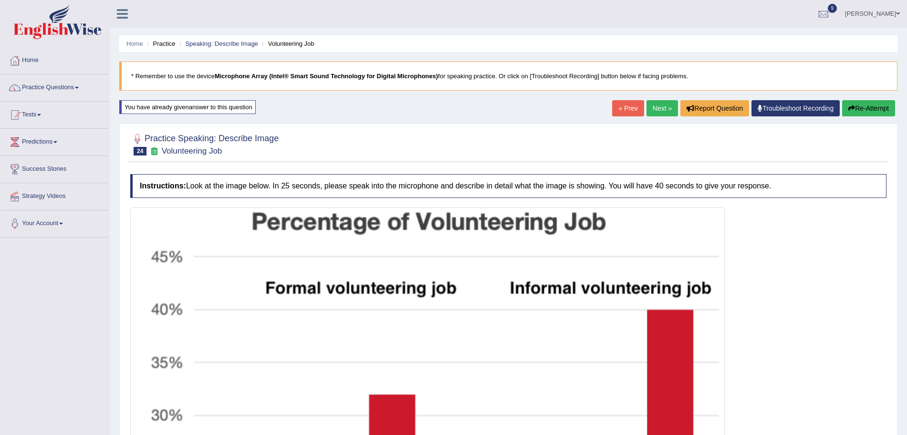
scroll to position [405, 0]
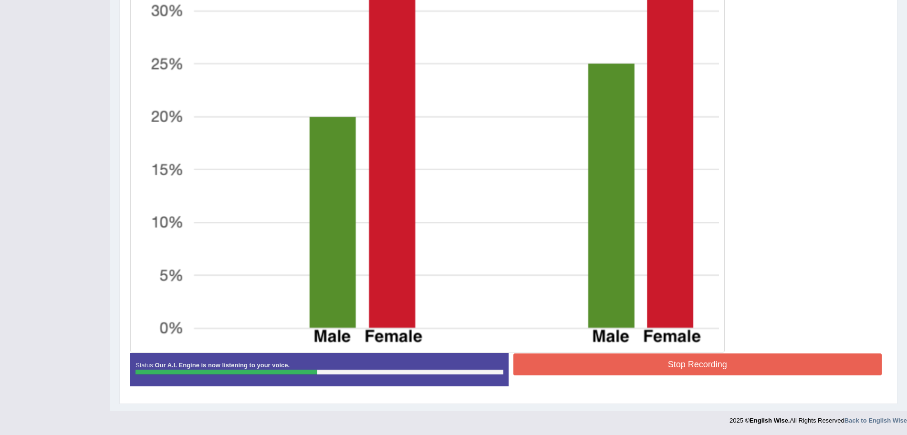
click at [665, 358] on button "Stop Recording" at bounding box center [698, 365] width 369 height 22
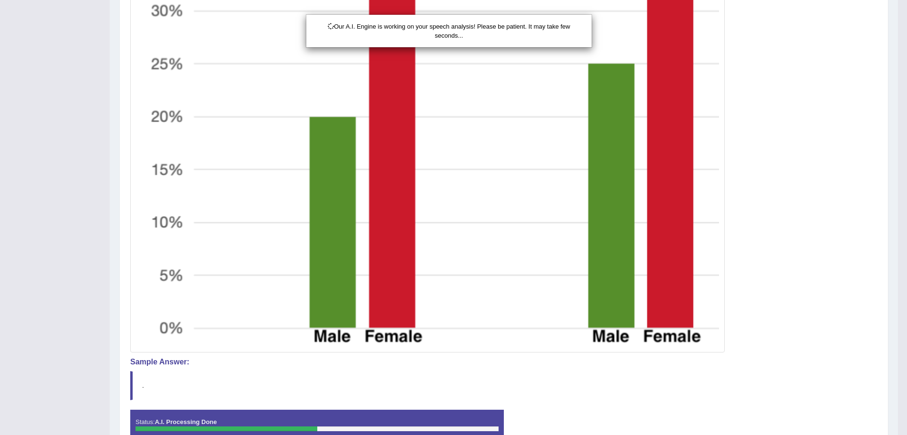
scroll to position [461, 0]
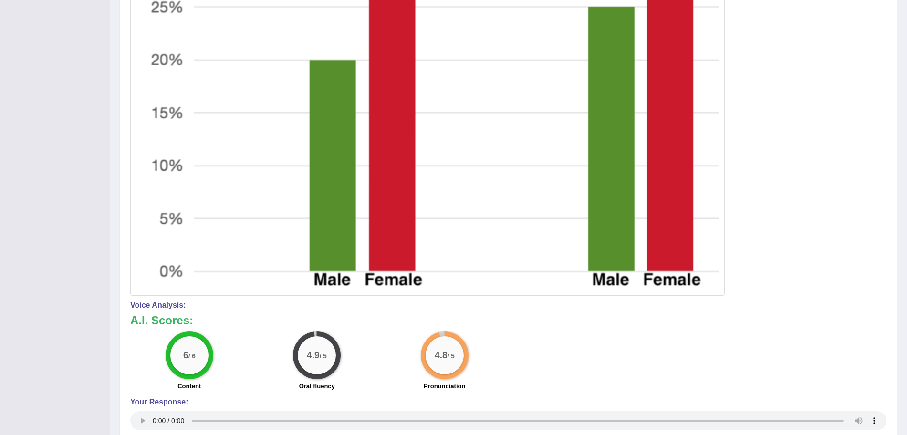
drag, startPoint x: 916, startPoint y: 313, endPoint x: 916, endPoint y: 112, distance: 201.4
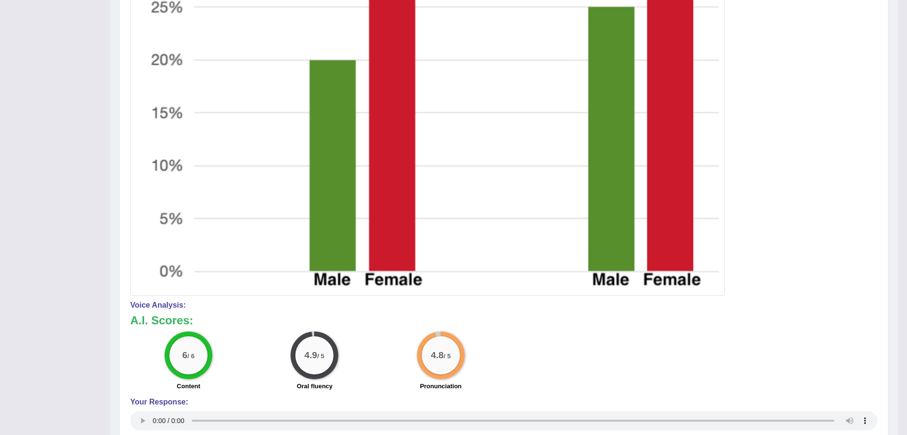
scroll to position [81, 0]
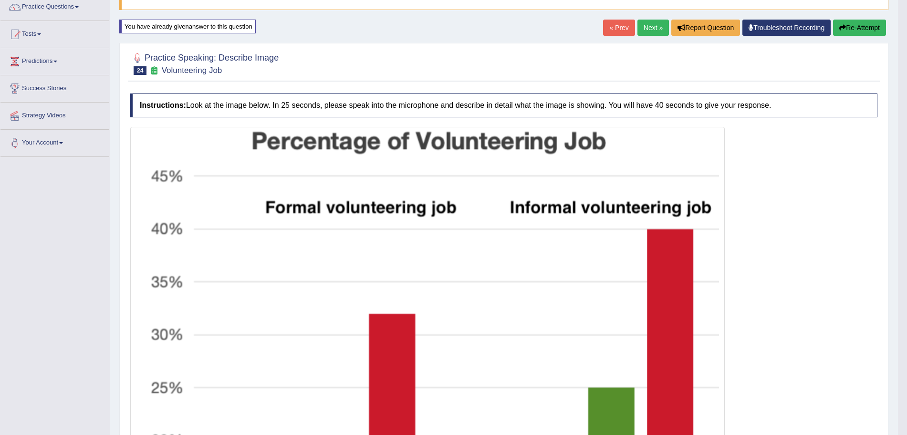
click at [652, 28] on link "Next »" at bounding box center [653, 28] width 31 height 16
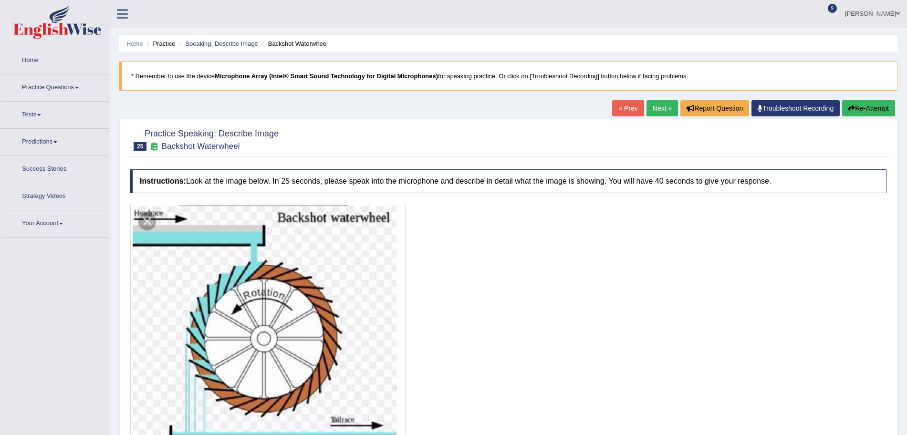
scroll to position [91, 0]
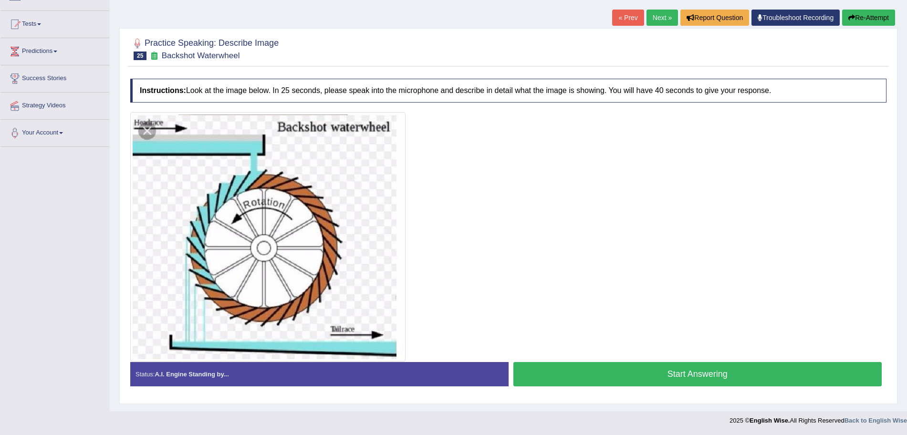
click at [907, 266] on html "Toggle navigation Home Practice Questions Speaking Practice Read Aloud Repeat S…" at bounding box center [453, 126] width 907 height 435
click at [602, 368] on button "Start Answering" at bounding box center [698, 374] width 369 height 24
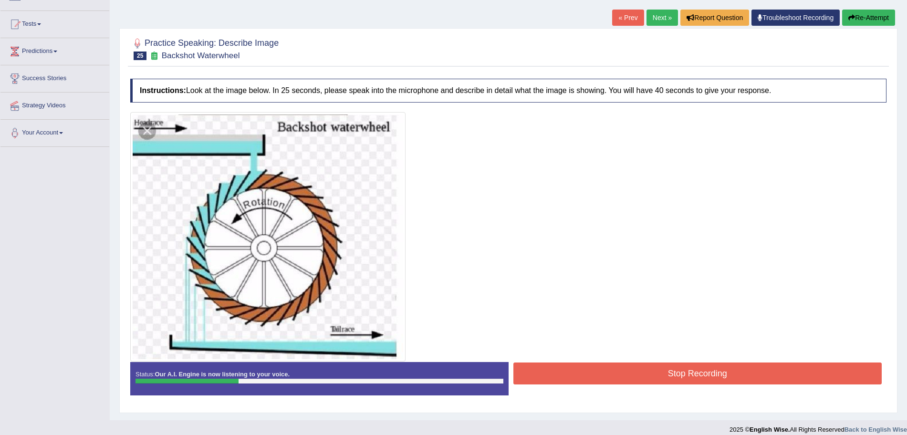
click at [606, 375] on button "Stop Recording" at bounding box center [698, 374] width 369 height 22
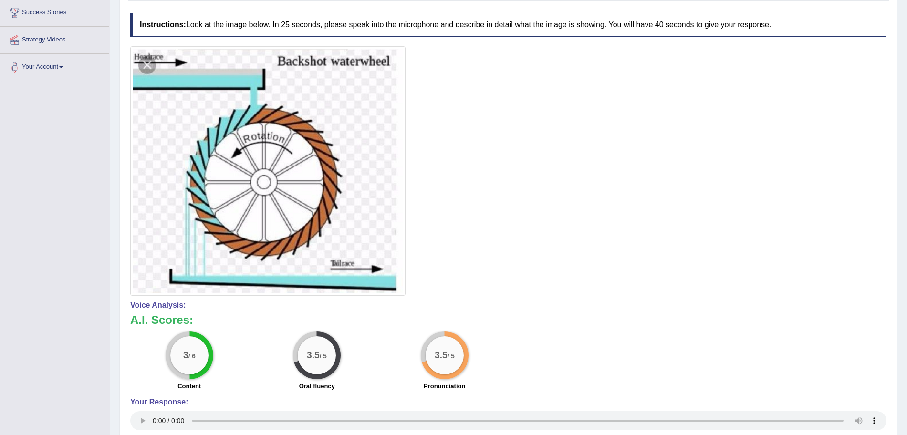
scroll to position [0, 0]
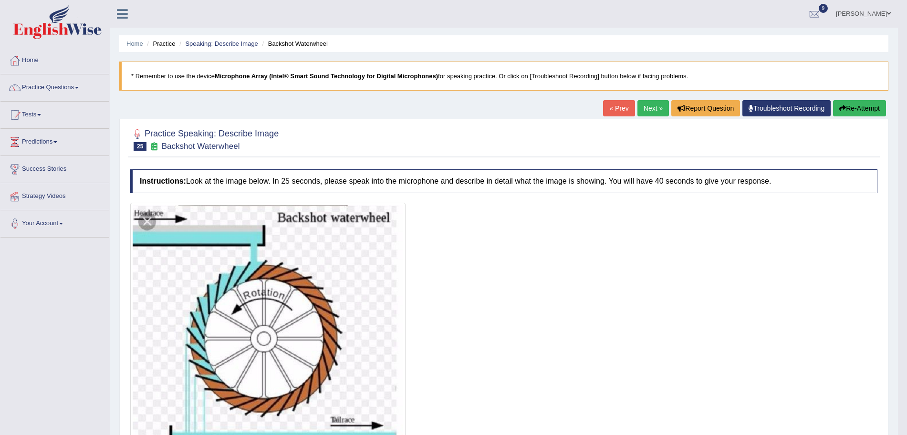
click at [638, 109] on link "Next »" at bounding box center [653, 108] width 31 height 16
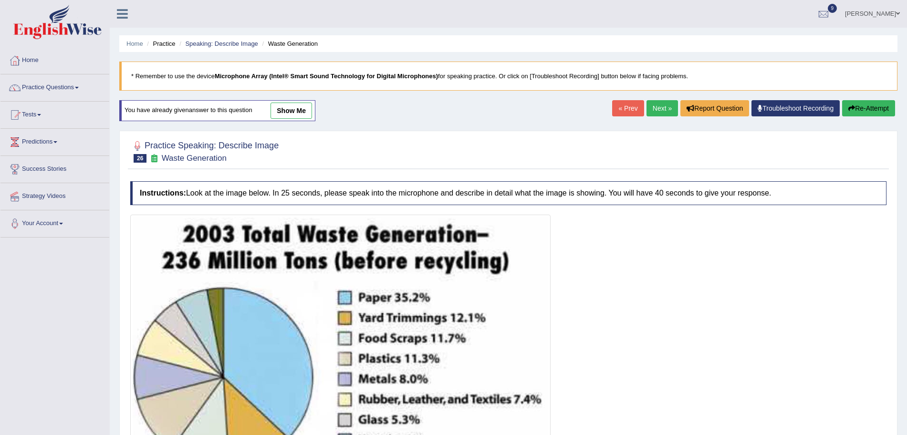
scroll to position [116, 0]
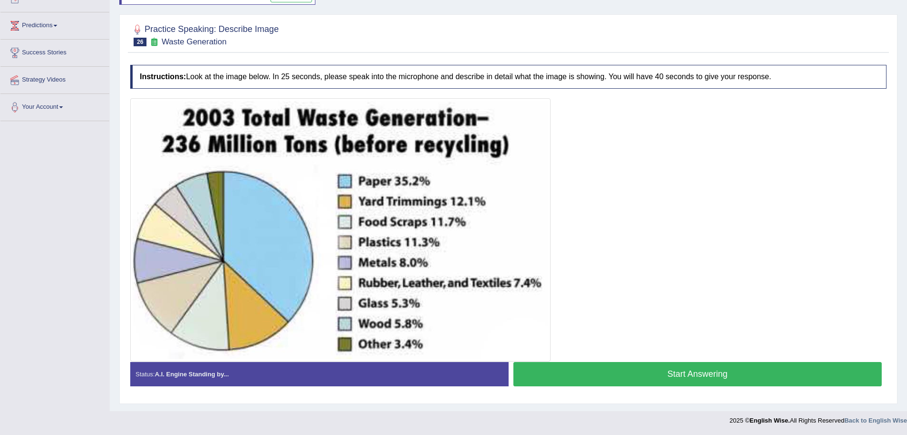
click at [607, 378] on button "Start Answering" at bounding box center [698, 374] width 369 height 24
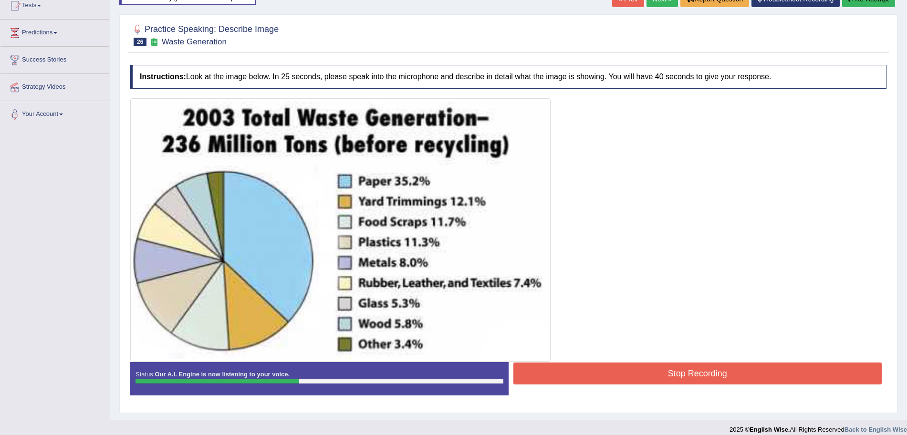
click at [580, 371] on button "Stop Recording" at bounding box center [698, 374] width 369 height 22
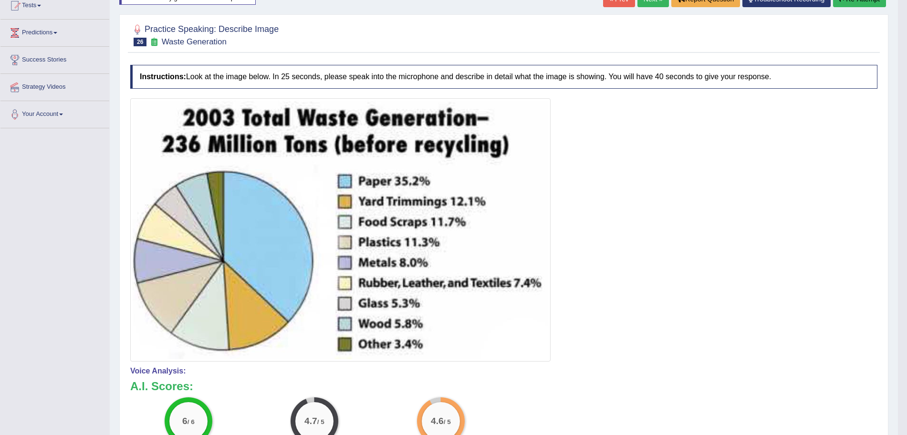
scroll to position [0, 0]
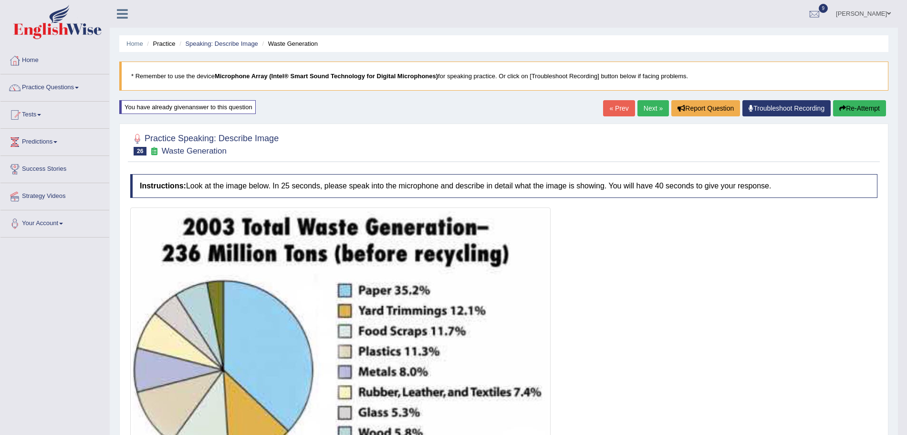
click at [650, 106] on link "Next »" at bounding box center [653, 108] width 31 height 16
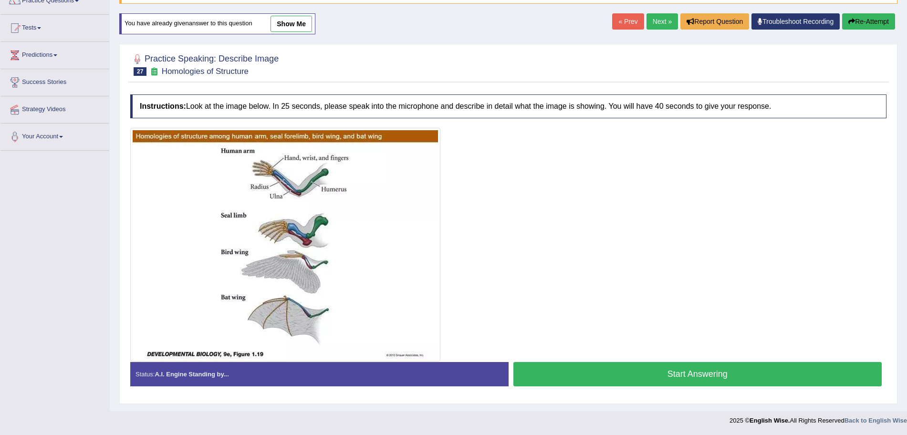
click at [907, 257] on html "Toggle navigation Home Practice Questions Speaking Practice Read Aloud Repeat S…" at bounding box center [453, 130] width 907 height 435
click at [632, 369] on button "Start Answering" at bounding box center [698, 374] width 369 height 24
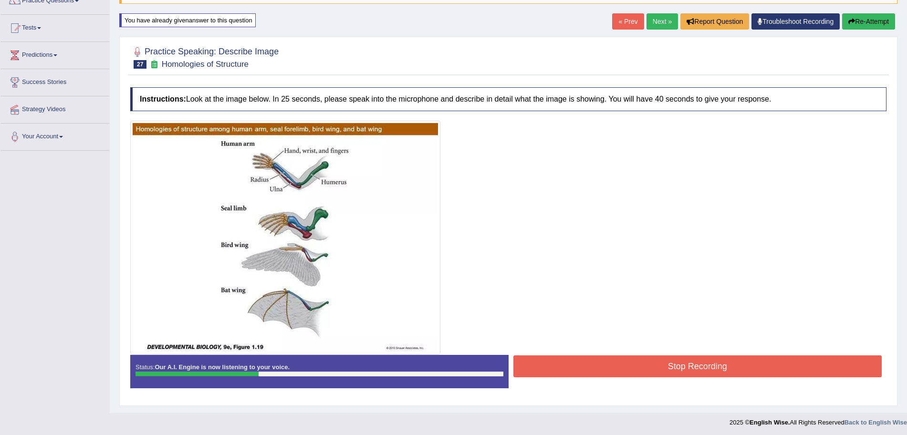
click at [632, 369] on button "Stop Recording" at bounding box center [698, 367] width 369 height 22
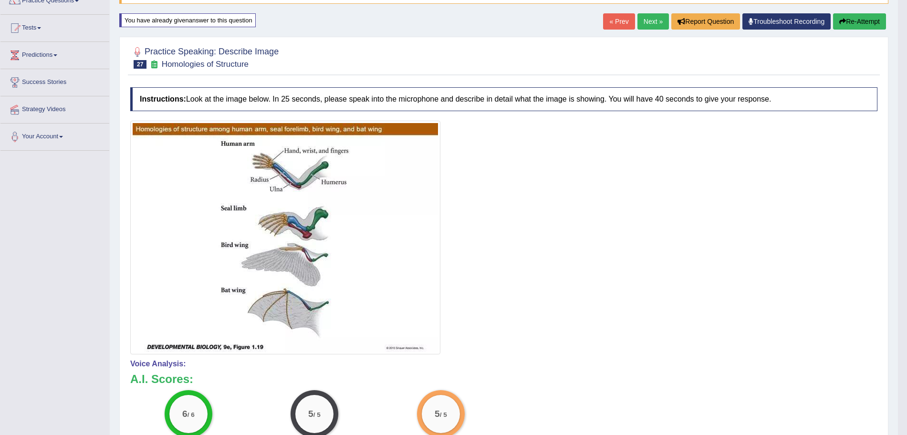
click at [651, 17] on link "Next »" at bounding box center [653, 21] width 31 height 16
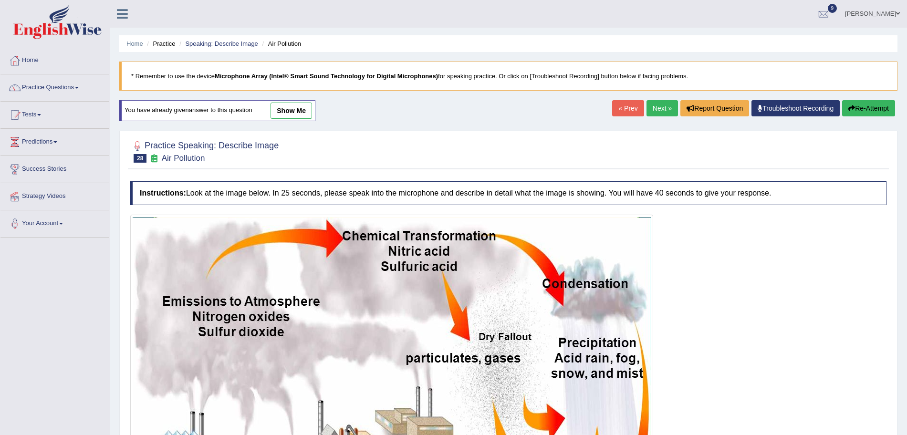
scroll to position [143, 0]
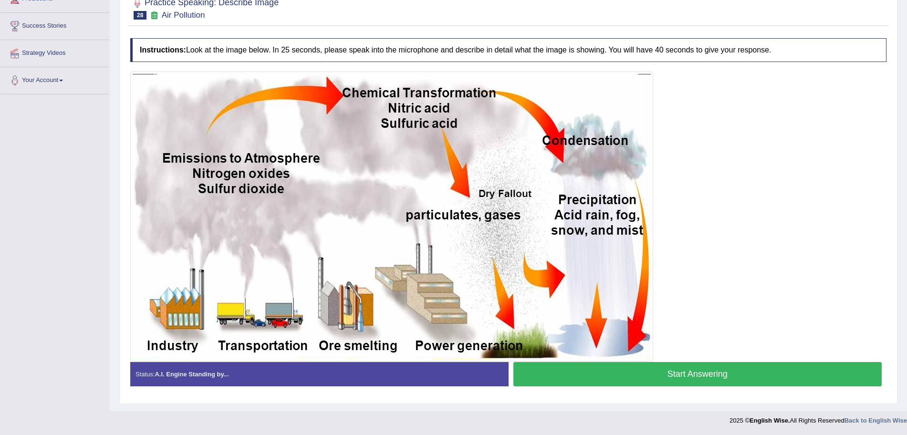
click at [667, 370] on button "Start Answering" at bounding box center [698, 374] width 369 height 24
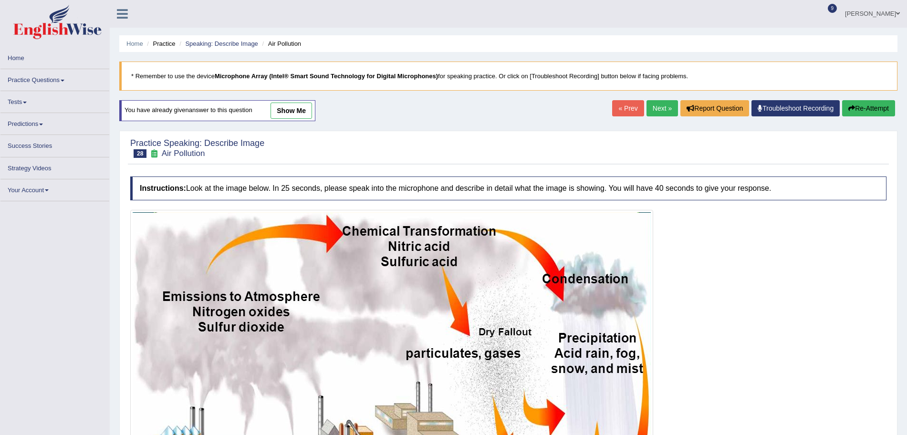
scroll to position [143, 0]
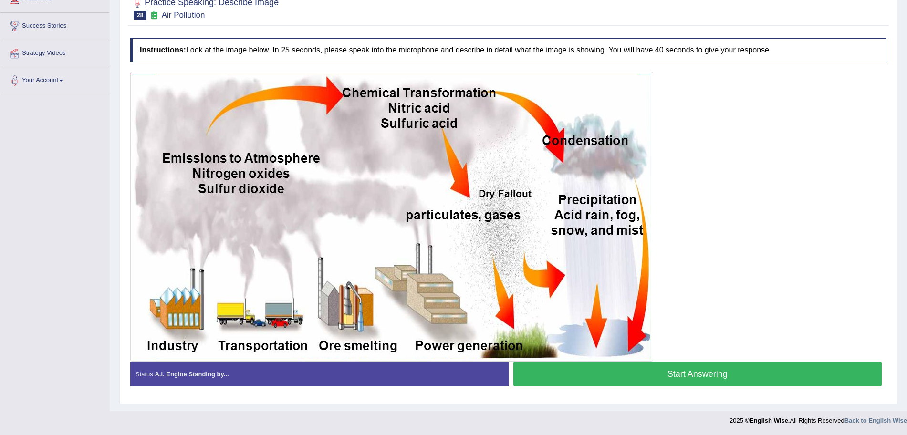
click at [665, 369] on button "Start Answering" at bounding box center [698, 374] width 369 height 24
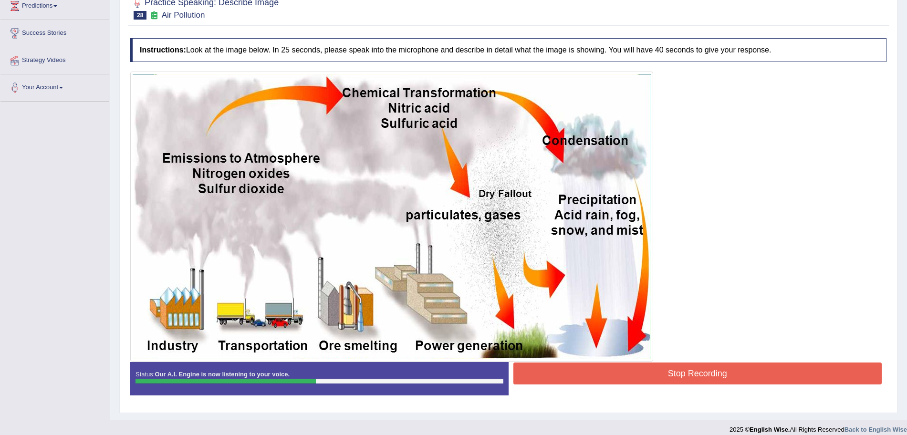
click at [661, 370] on button "Stop Recording" at bounding box center [698, 374] width 369 height 22
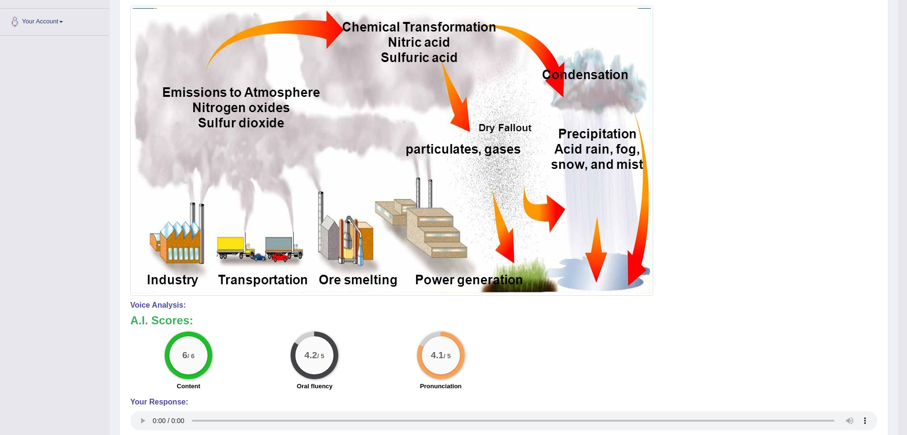
scroll to position [0, 0]
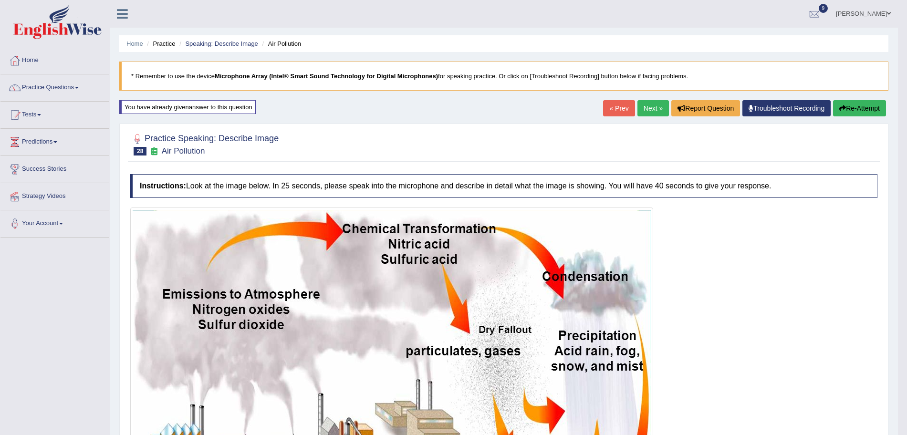
click at [645, 105] on link "Next »" at bounding box center [653, 108] width 31 height 16
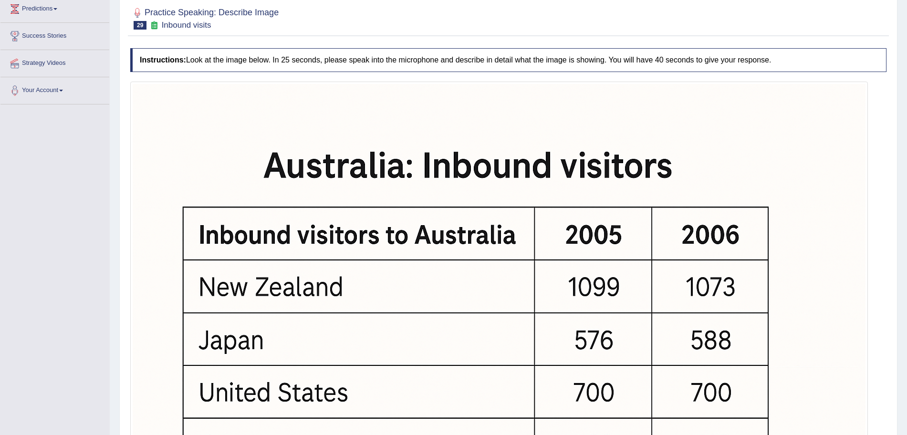
scroll to position [346, 0]
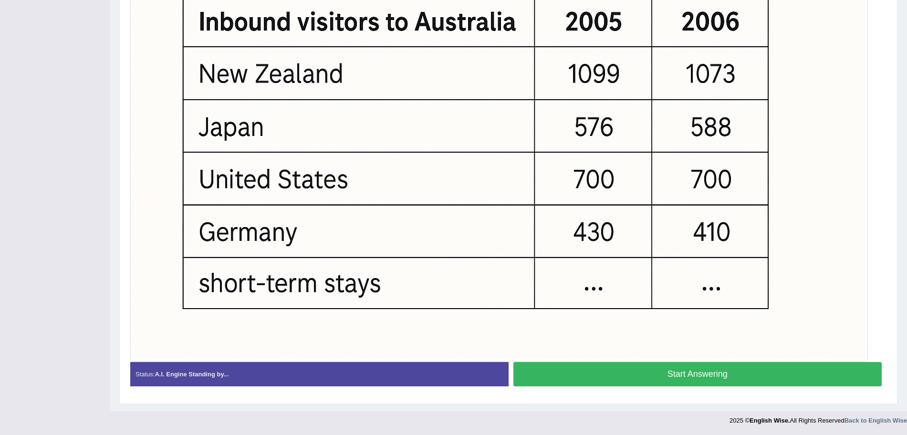
click at [685, 380] on button "Start Answering" at bounding box center [698, 374] width 369 height 24
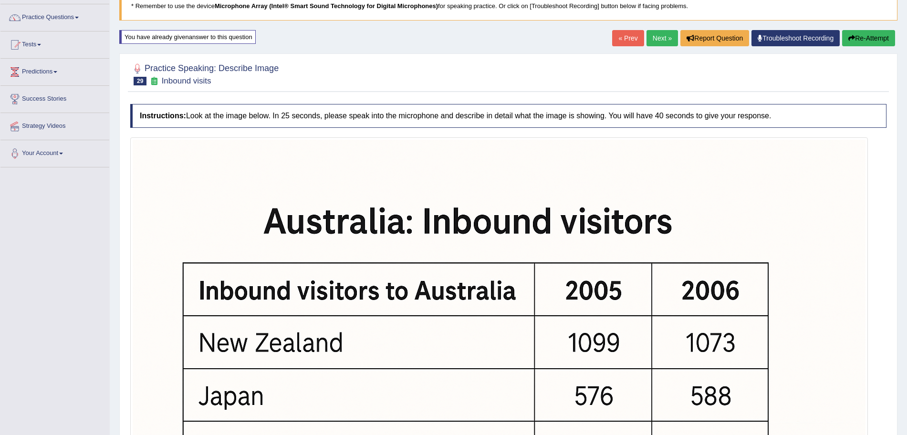
scroll to position [348, 0]
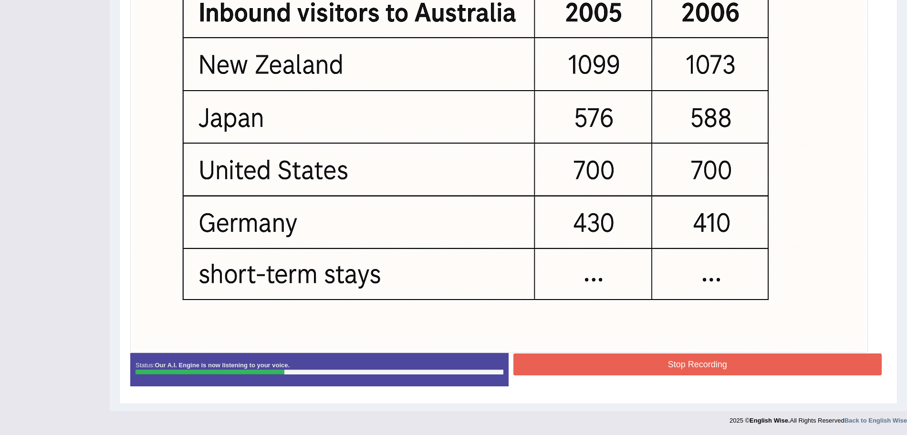
click at [649, 367] on button "Stop Recording" at bounding box center [698, 365] width 369 height 22
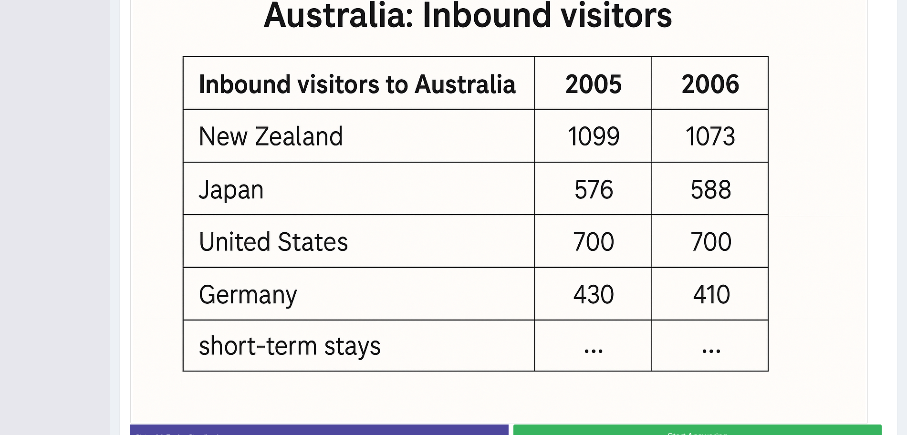
scroll to position [346, 0]
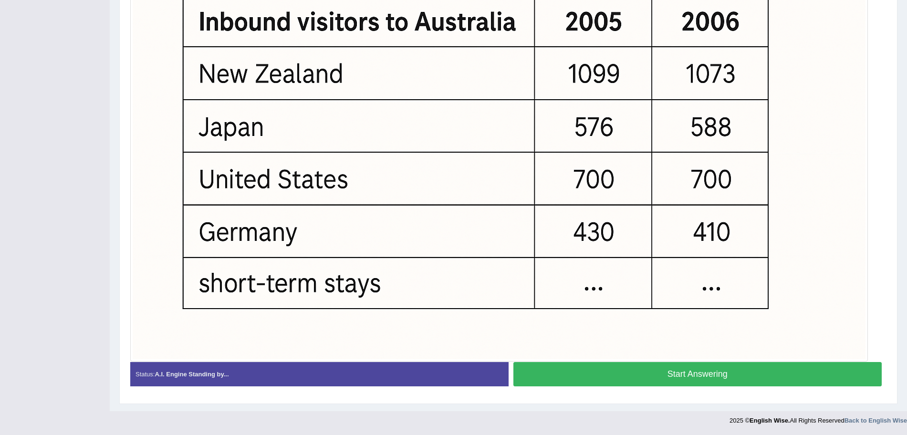
click at [713, 378] on button "Start Answering" at bounding box center [698, 374] width 369 height 24
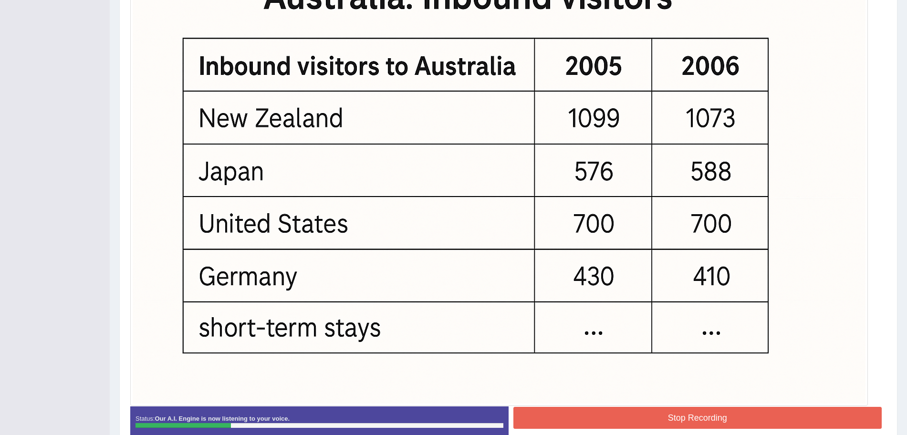
scroll to position [0, 0]
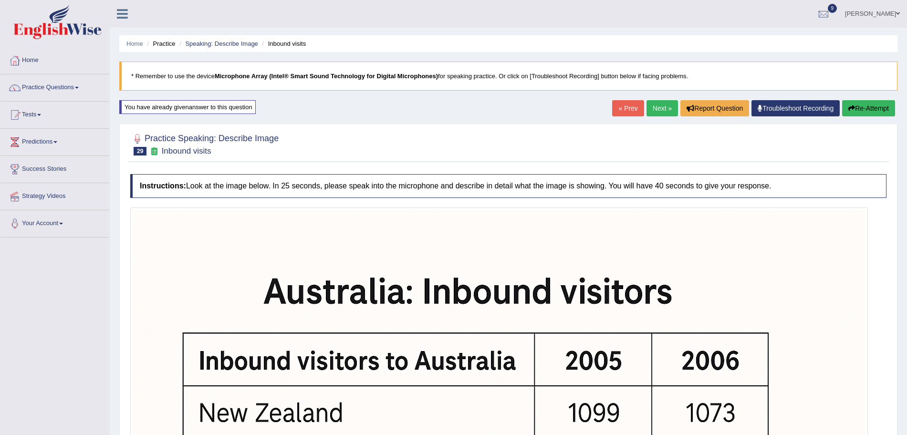
drag, startPoint x: 899, startPoint y: 157, endPoint x: 916, endPoint y: 172, distance: 22.6
click at [907, 172] on html "Toggle navigation Home Practice Questions Speaking Practice Read Aloud Repeat S…" at bounding box center [453, 217] width 907 height 435
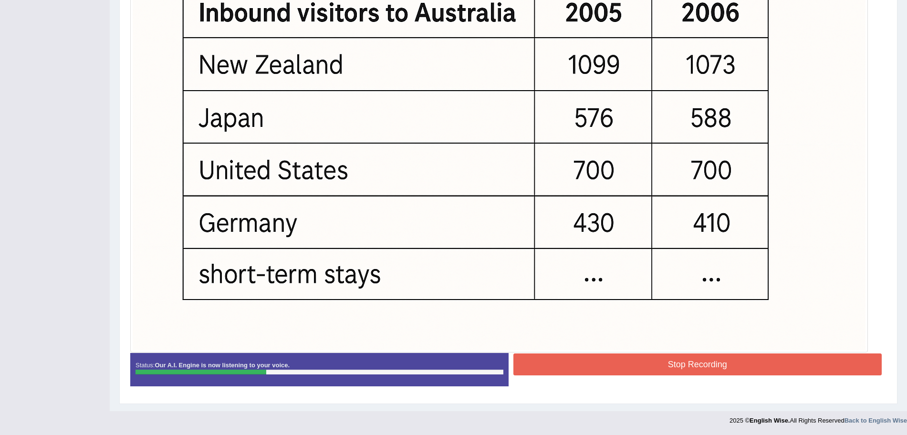
click at [678, 355] on button "Stop Recording" at bounding box center [698, 365] width 369 height 22
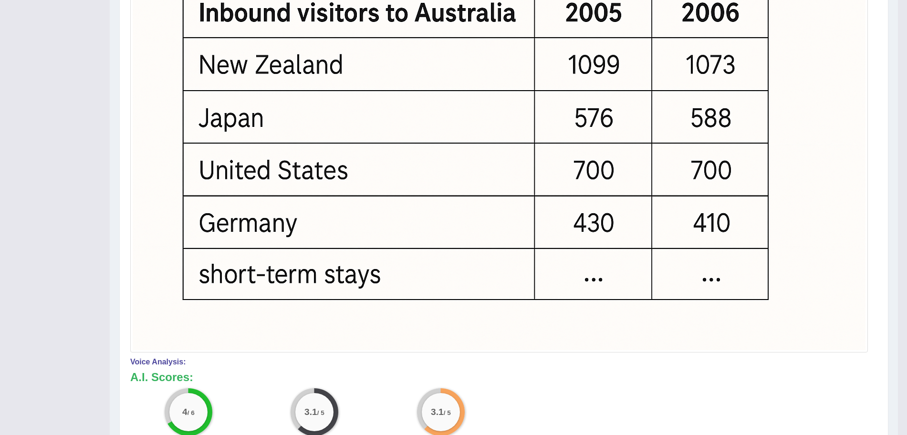
scroll to position [0, 0]
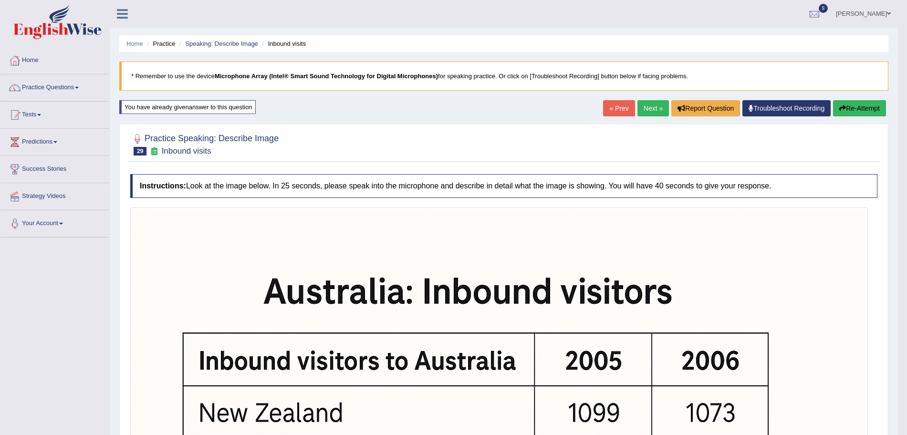
click at [647, 112] on link "Next »" at bounding box center [653, 108] width 31 height 16
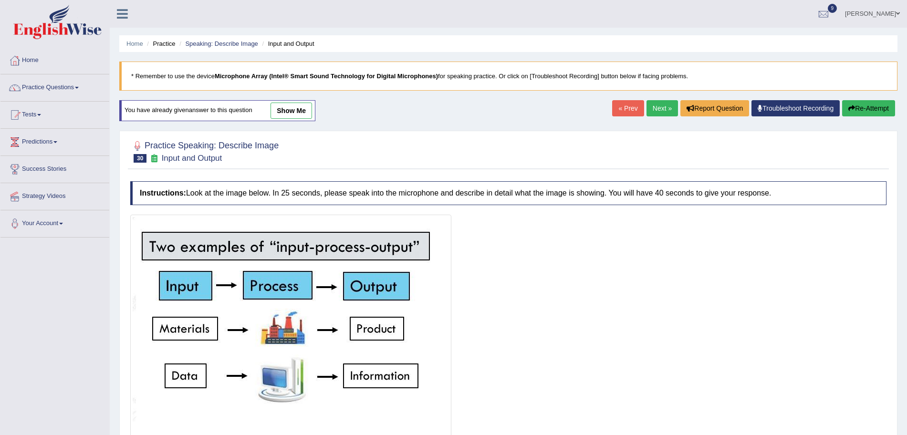
scroll to position [79, 0]
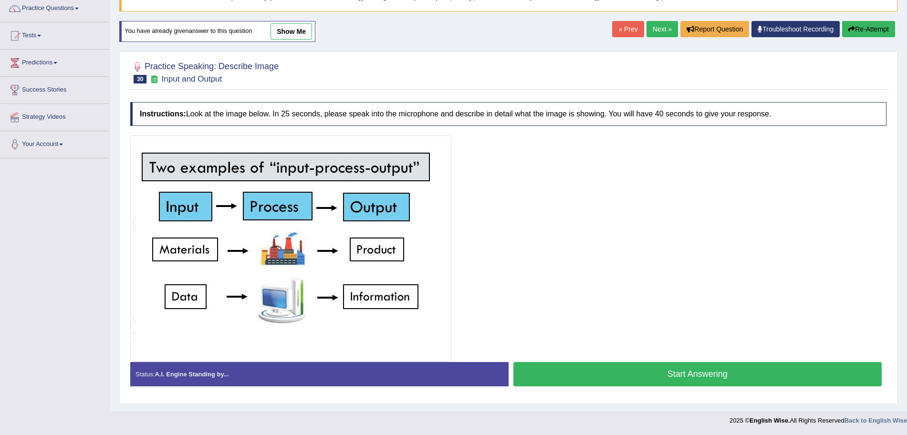
click at [607, 376] on button "Start Answering" at bounding box center [698, 374] width 369 height 24
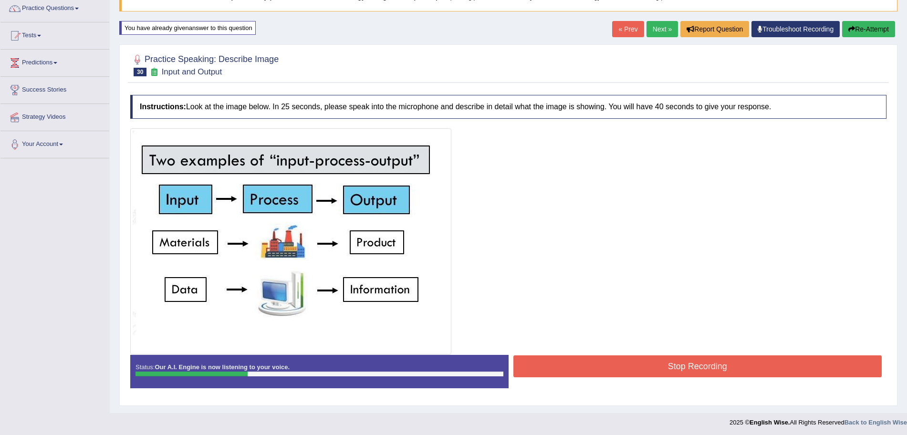
click at [586, 366] on button "Stop Recording" at bounding box center [698, 367] width 369 height 22
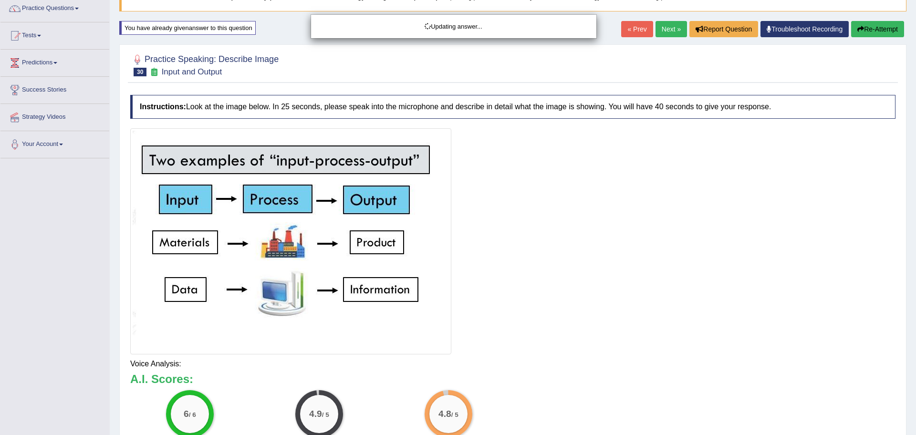
drag, startPoint x: 916, startPoint y: 203, endPoint x: 916, endPoint y: 309, distance: 105.9
click at [907, 309] on html "Toggle navigation Home Practice Questions Speaking Practice Read Aloud Repeat S…" at bounding box center [458, 138] width 916 height 435
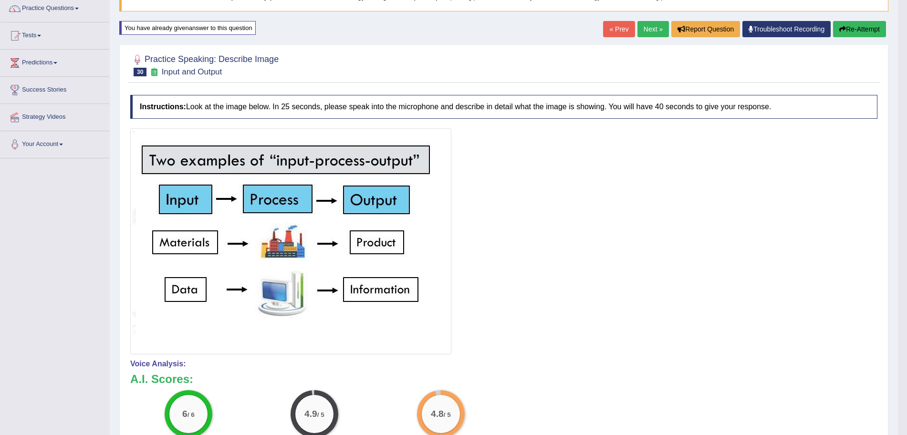
scroll to position [0, 0]
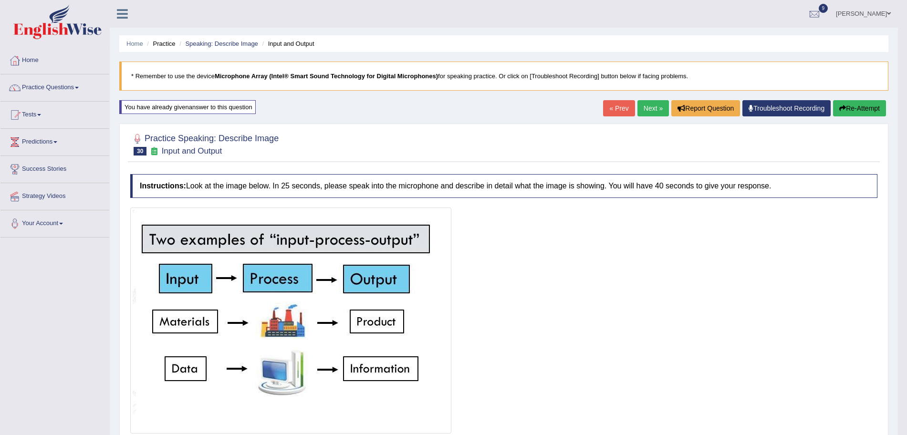
click at [645, 108] on link "Next »" at bounding box center [653, 108] width 31 height 16
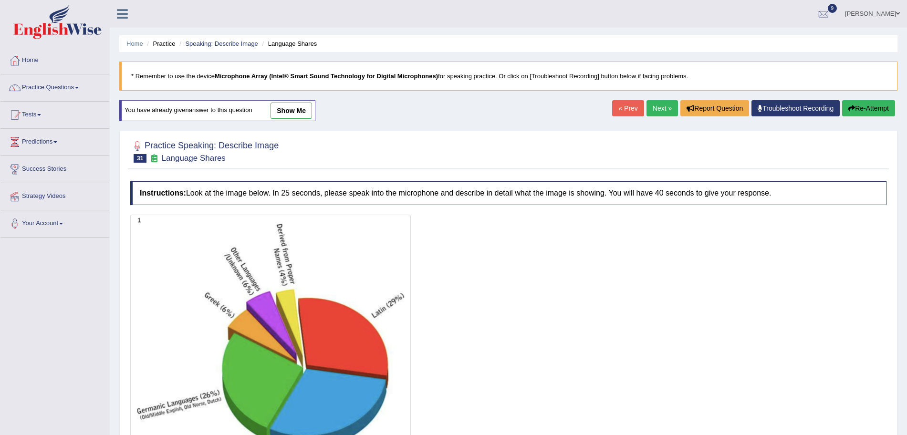
scroll to position [130, 0]
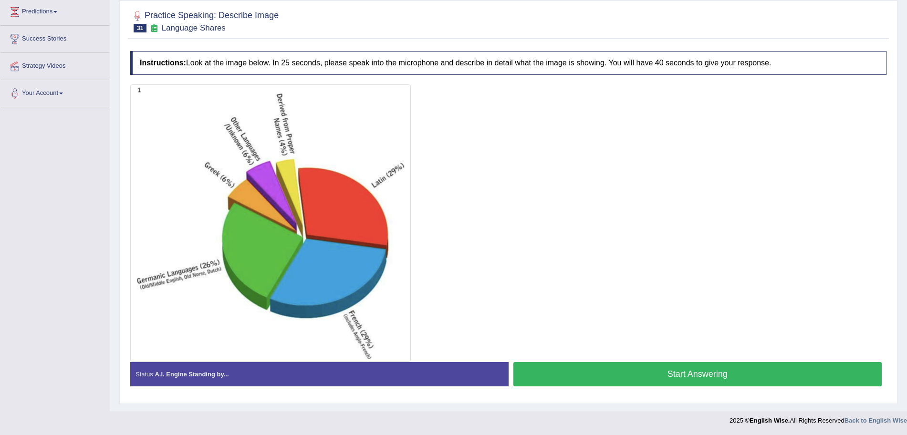
click at [637, 379] on button "Start Answering" at bounding box center [698, 374] width 369 height 24
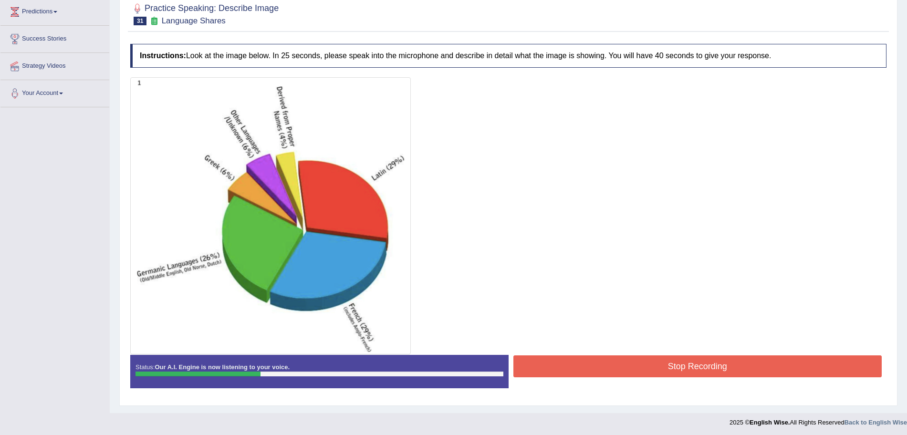
click at [601, 366] on button "Stop Recording" at bounding box center [698, 367] width 369 height 22
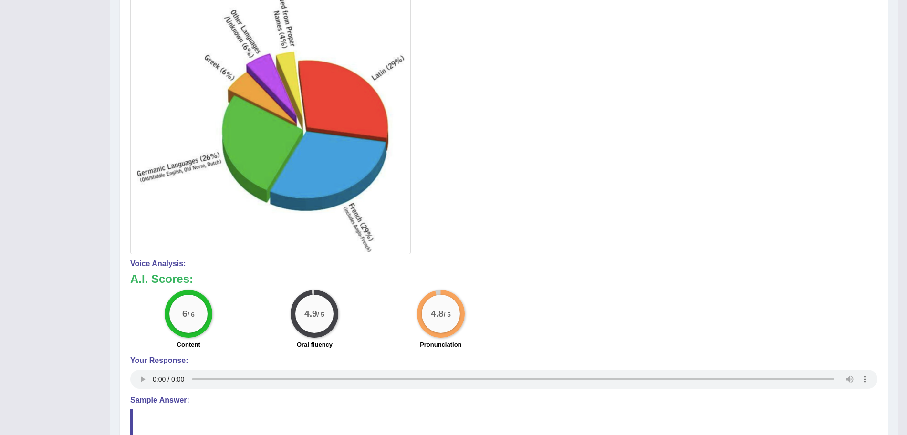
scroll to position [0, 0]
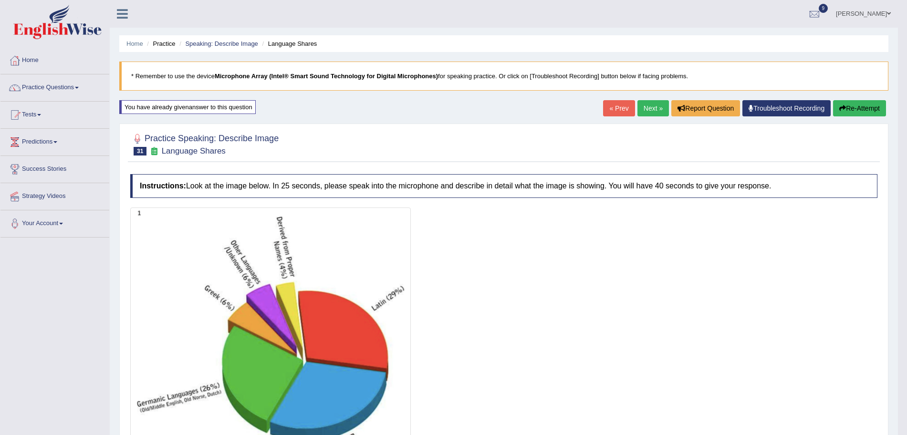
click at [653, 107] on link "Next »" at bounding box center [653, 108] width 31 height 16
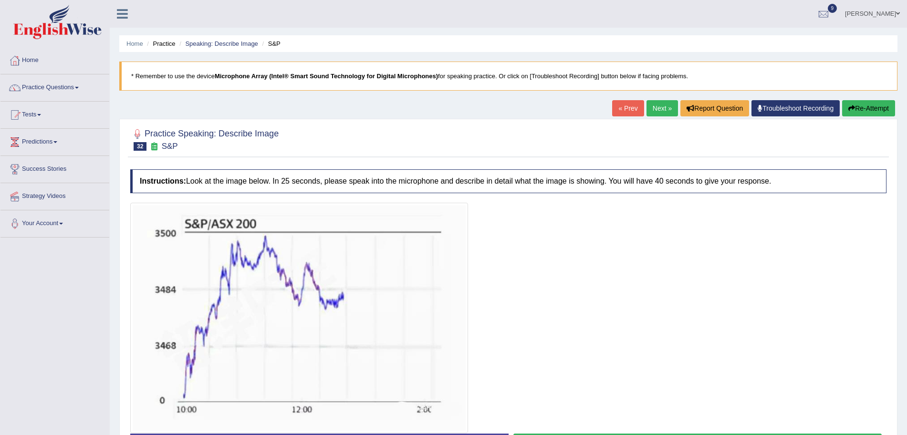
scroll to position [72, 0]
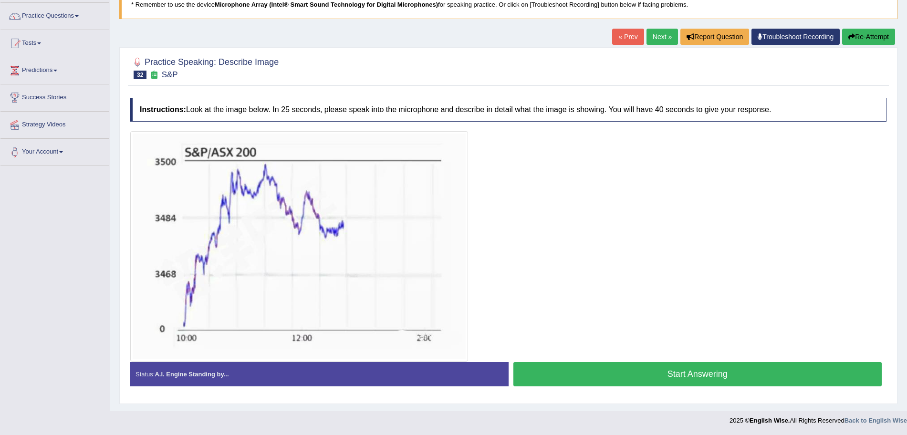
click at [610, 368] on button "Start Answering" at bounding box center [698, 374] width 369 height 24
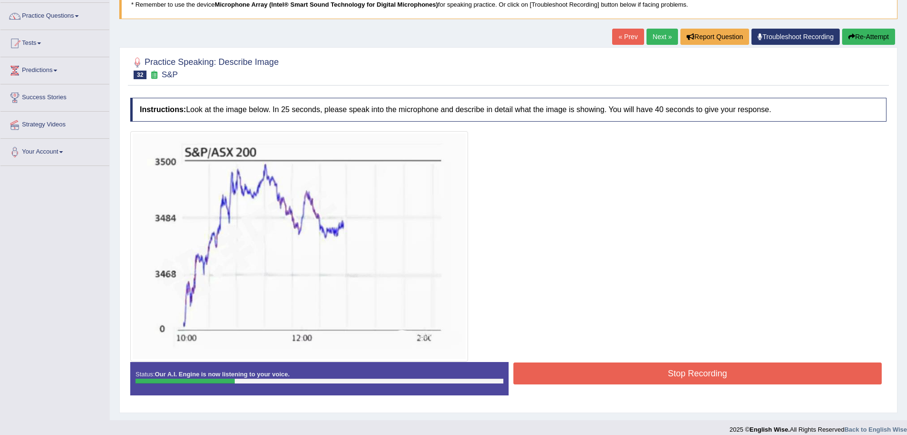
click at [604, 372] on button "Stop Recording" at bounding box center [698, 374] width 369 height 22
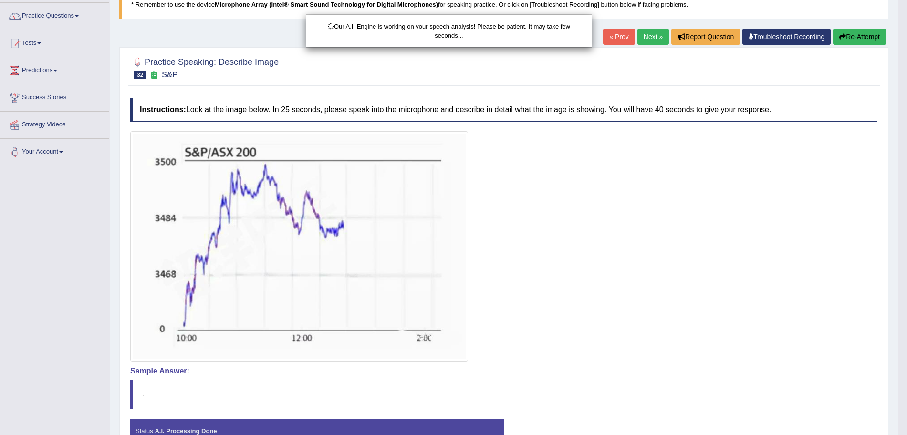
drag, startPoint x: 916, startPoint y: 208, endPoint x: 916, endPoint y: 336, distance: 128.9
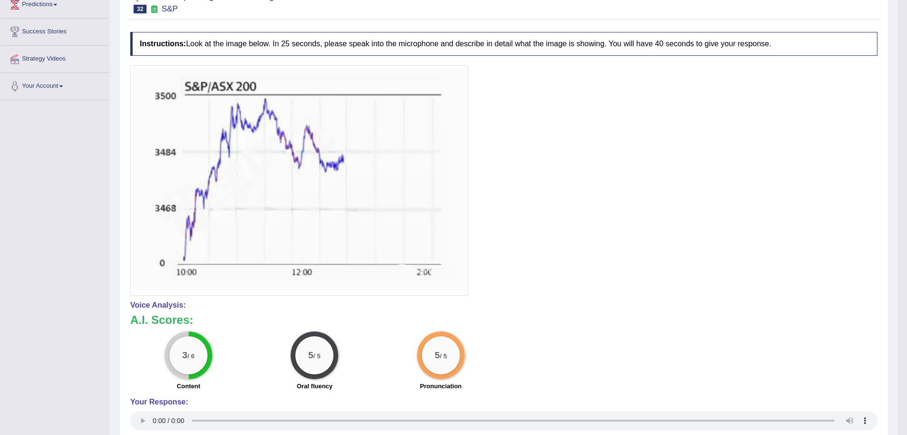
scroll to position [0, 0]
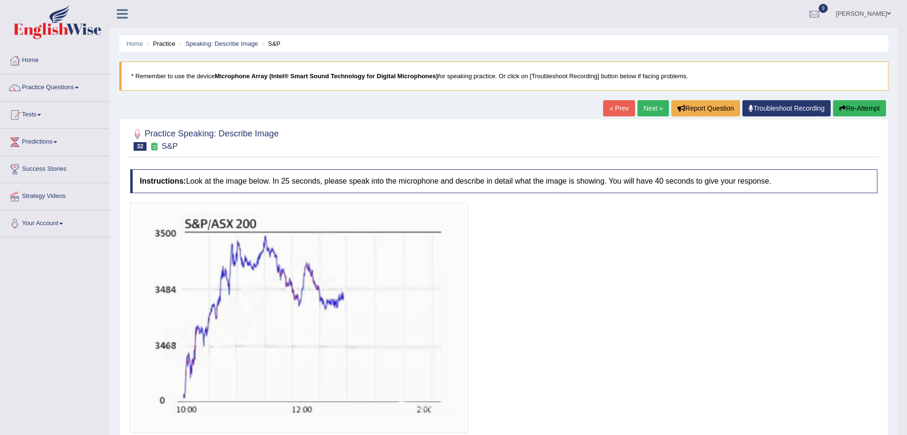
click at [638, 106] on link "Next »" at bounding box center [653, 108] width 31 height 16
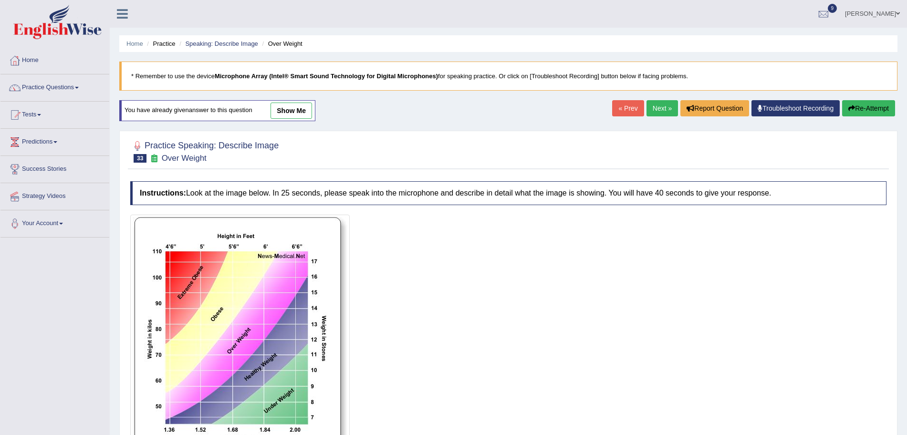
scroll to position [107, 0]
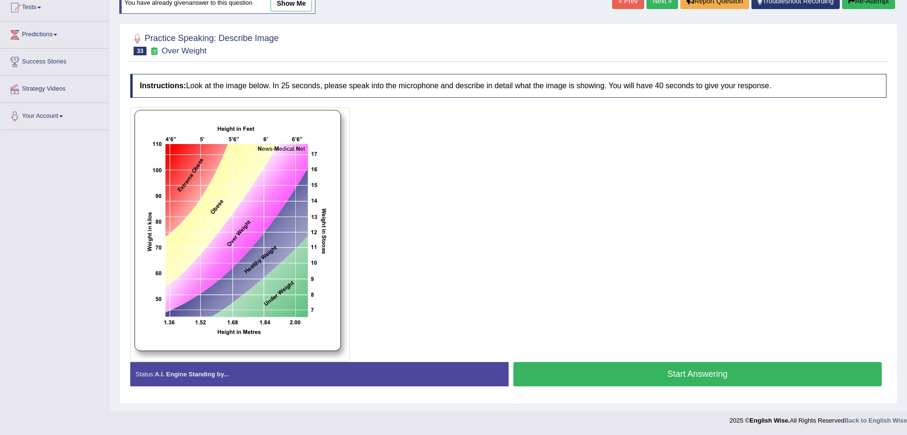
click at [661, 6] on link "Next »" at bounding box center [662, 1] width 31 height 16
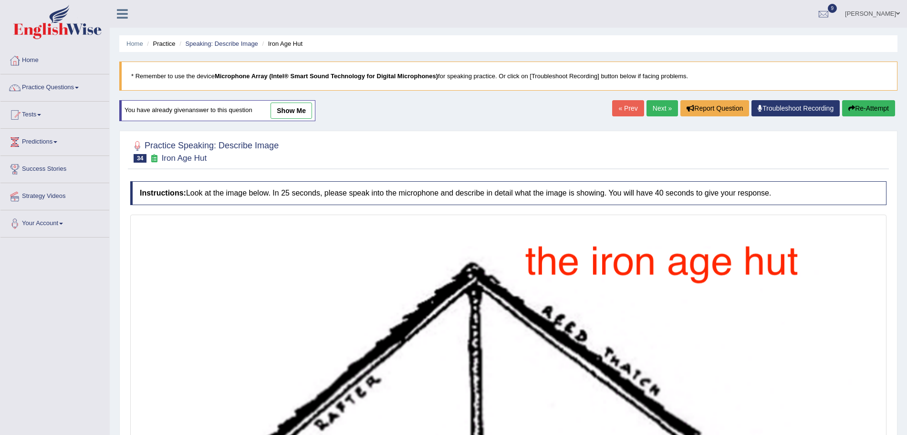
scroll to position [212, 0]
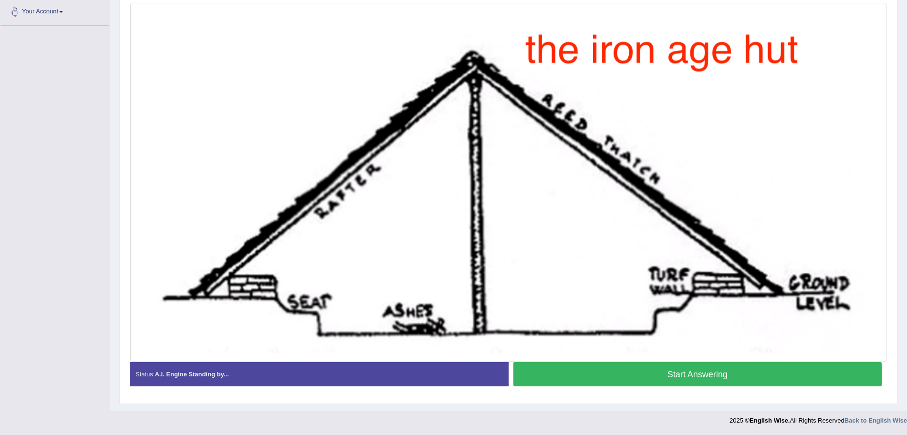
click at [642, 379] on button "Start Answering" at bounding box center [698, 374] width 369 height 24
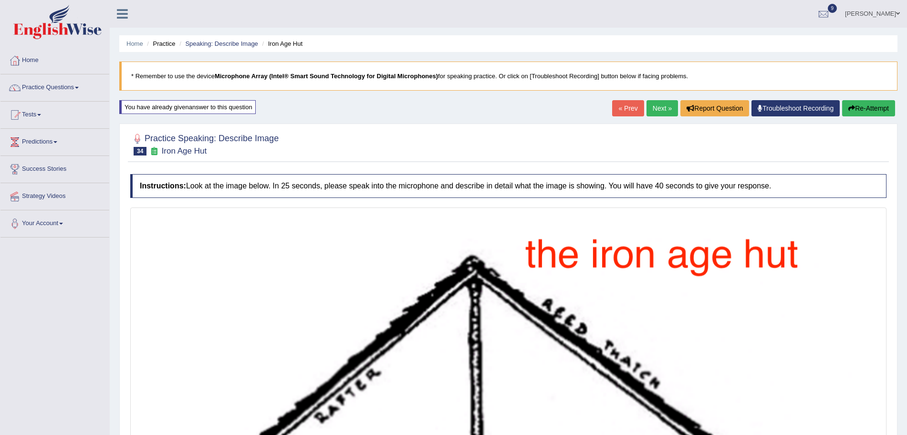
scroll to position [211, 0]
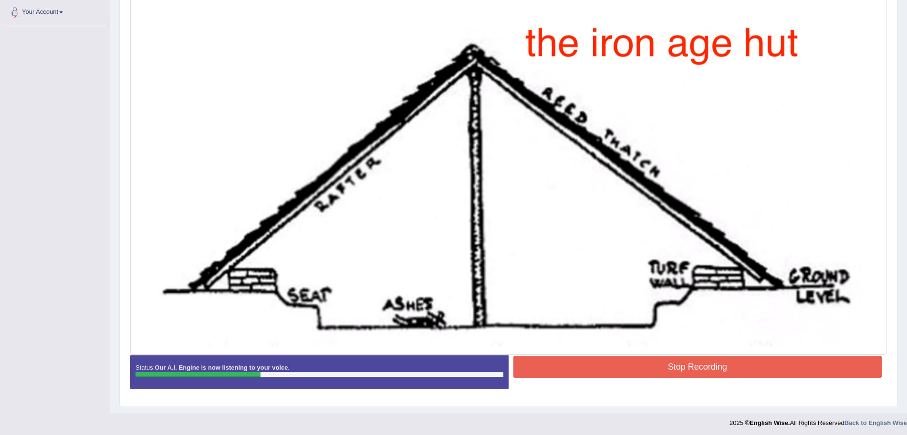
click at [658, 365] on button "Stop Recording" at bounding box center [698, 367] width 369 height 22
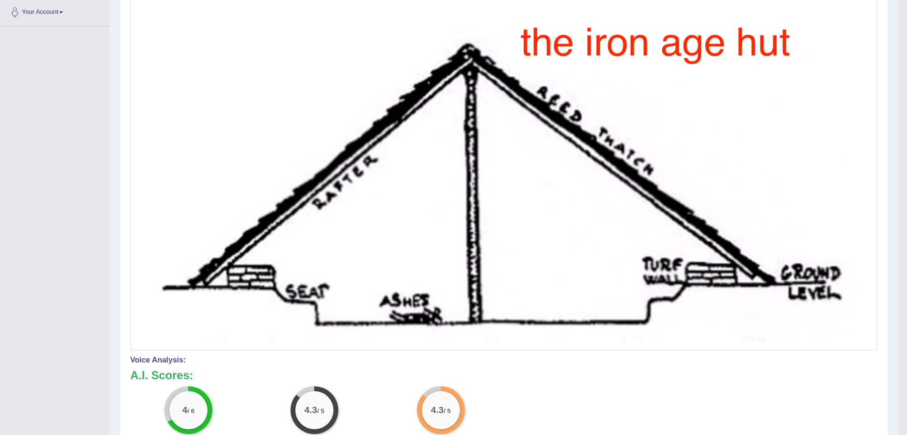
scroll to position [0, 0]
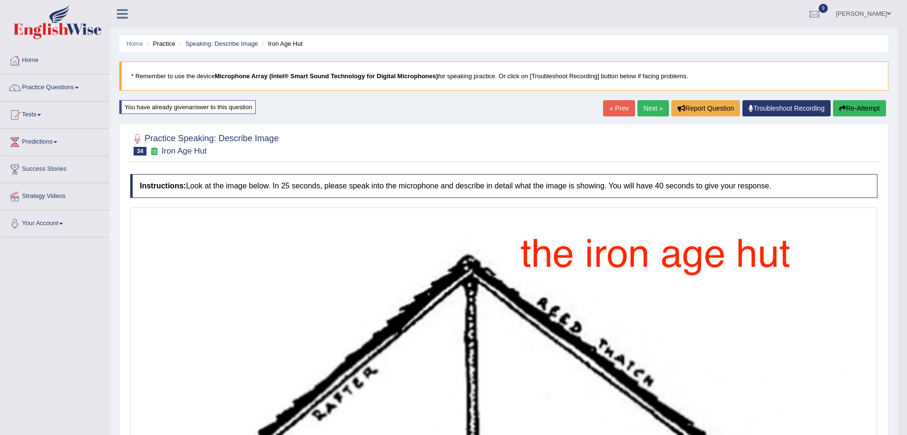
click at [659, 118] on div "« Prev Next » Report Question Troubleshoot Recording Re-Attempt" at bounding box center [745, 109] width 285 height 19
click at [650, 112] on link "Next »" at bounding box center [653, 108] width 31 height 16
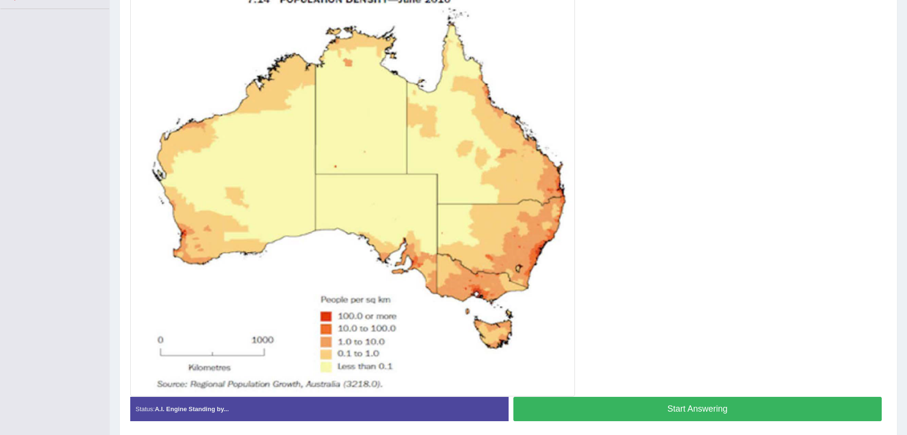
drag, startPoint x: 916, startPoint y: 186, endPoint x: 916, endPoint y: 324, distance: 138.4
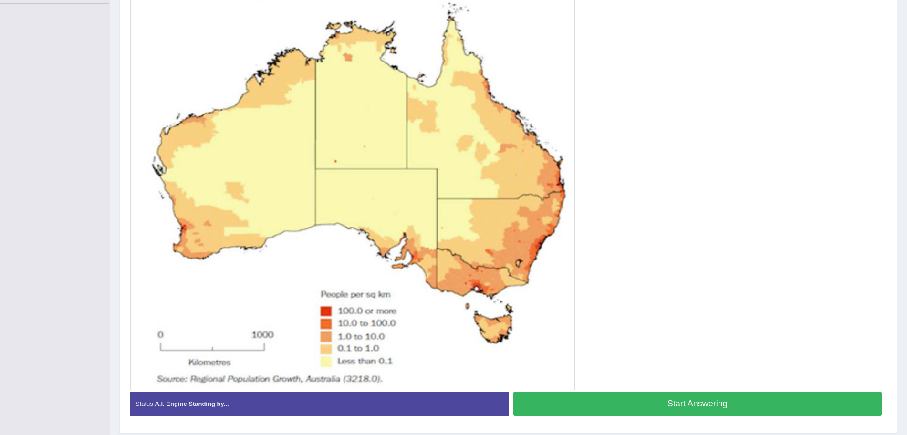
scroll to position [263, 0]
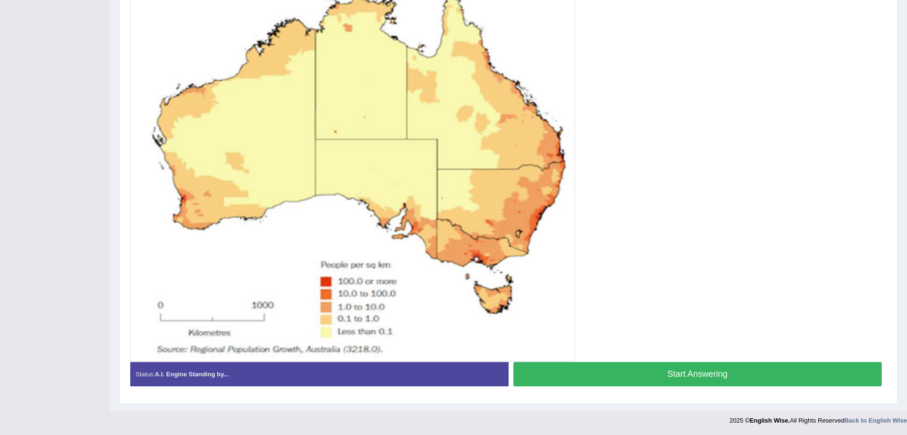
click at [681, 376] on button "Start Answering" at bounding box center [698, 374] width 369 height 24
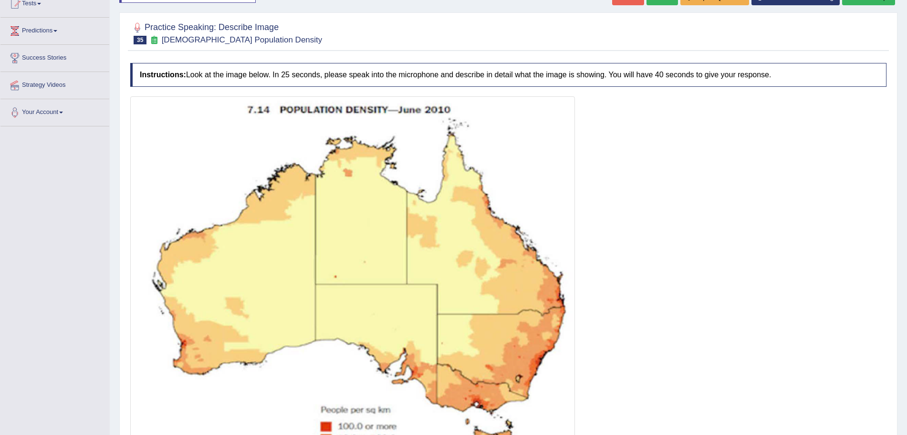
scroll to position [265, 0]
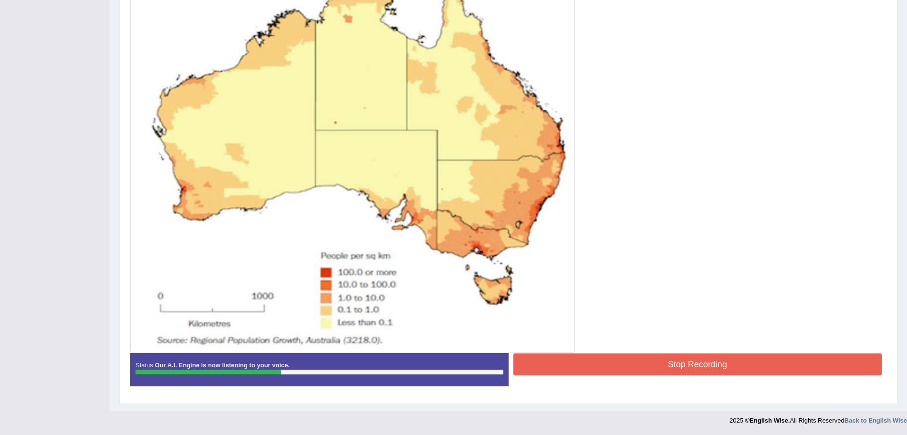
click at [602, 363] on button "Stop Recording" at bounding box center [698, 365] width 369 height 22
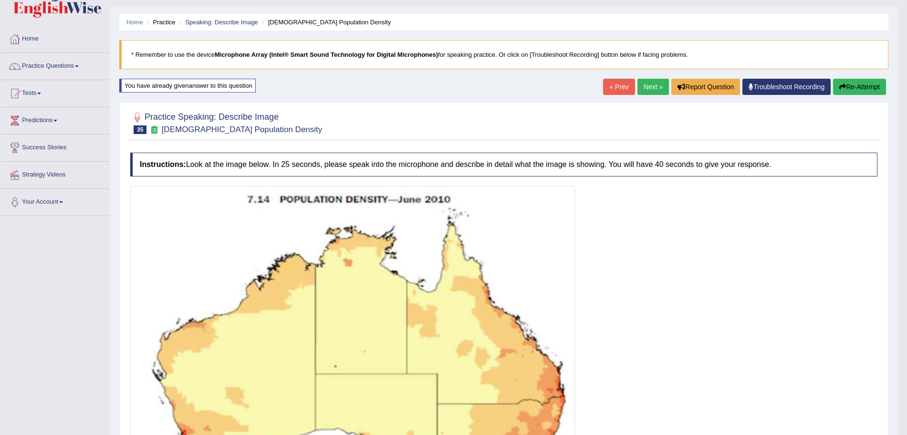
scroll to position [10, 0]
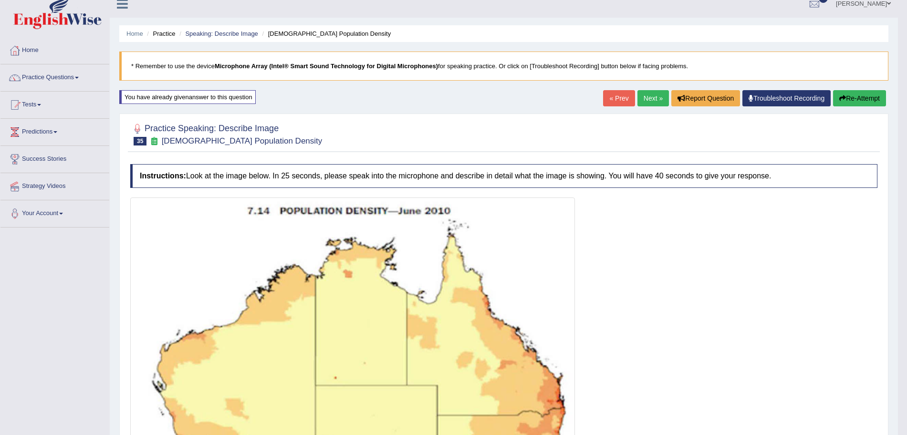
click at [647, 97] on link "Next »" at bounding box center [653, 98] width 31 height 16
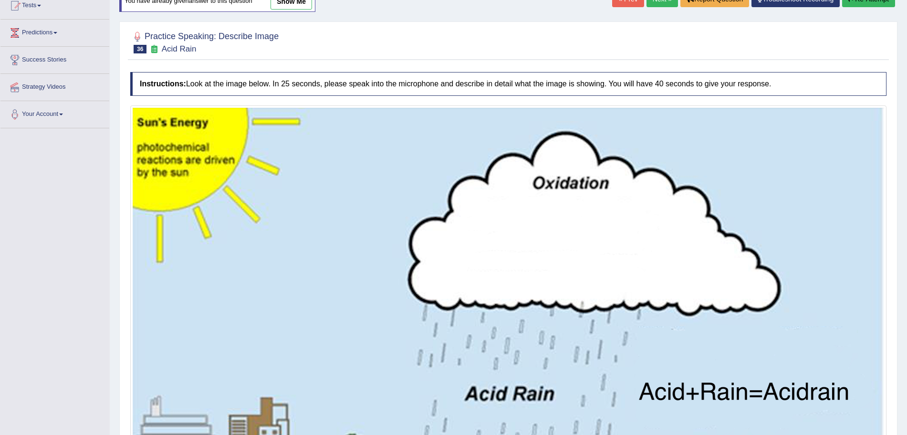
scroll to position [291, 0]
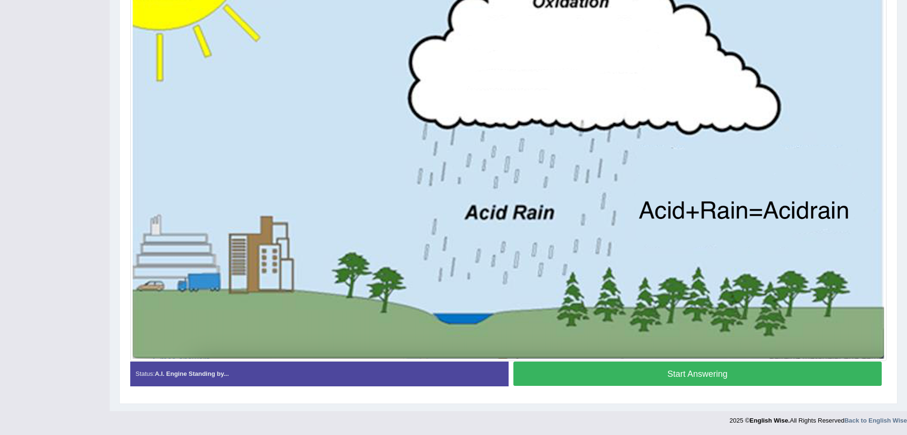
click at [668, 367] on button "Start Answering" at bounding box center [698, 374] width 369 height 24
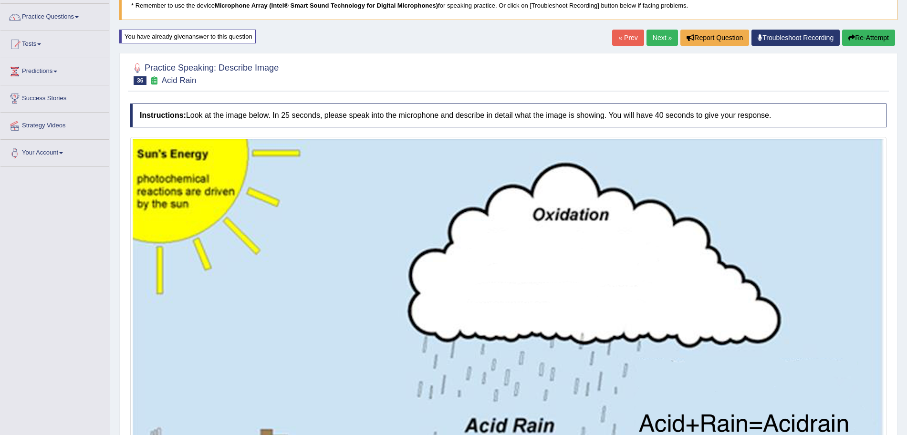
scroll to position [293, 0]
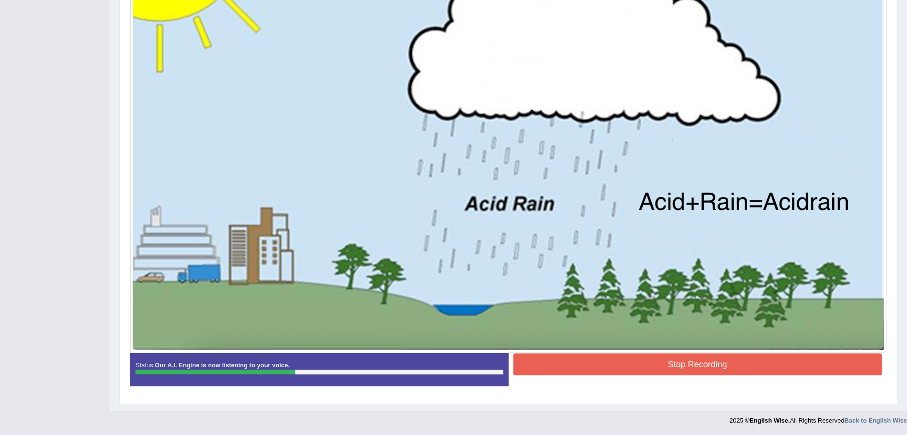
click at [616, 362] on button "Stop Recording" at bounding box center [698, 365] width 369 height 22
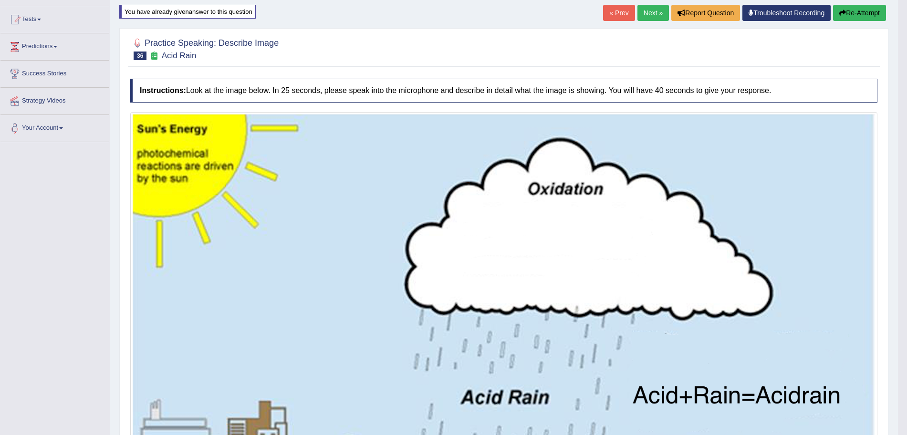
scroll to position [73, 0]
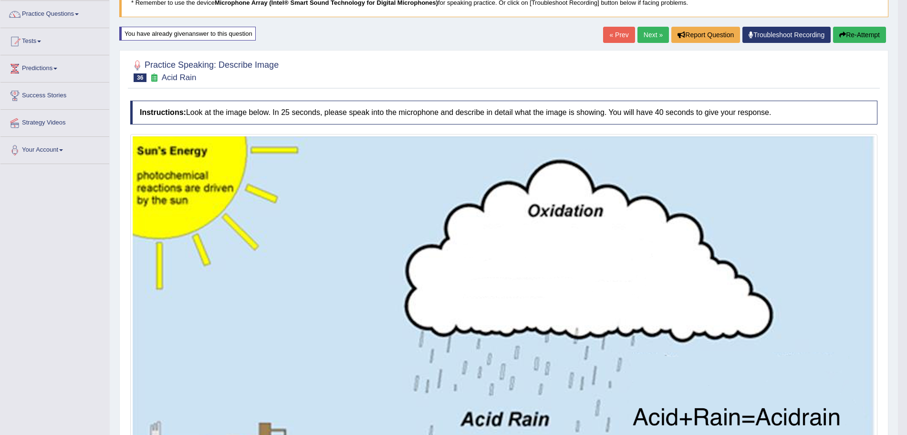
click at [654, 36] on link "Next »" at bounding box center [653, 35] width 31 height 16
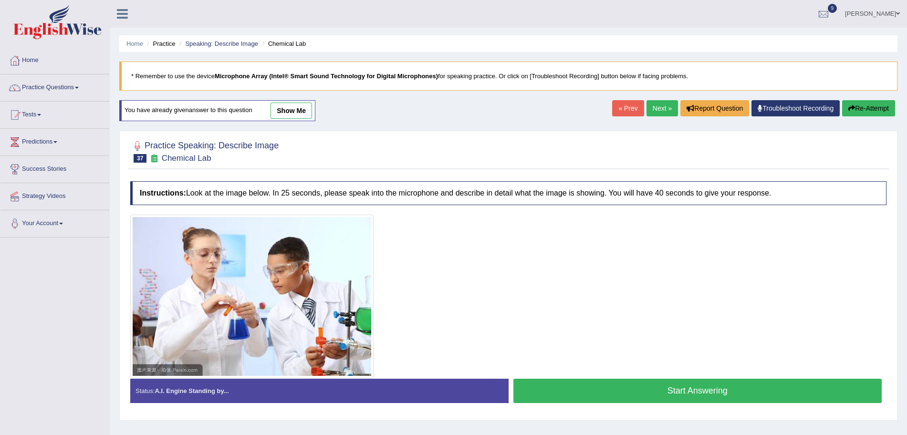
click at [907, 167] on html "Toggle navigation Home Practice Questions Speaking Practice Read Aloud Repeat S…" at bounding box center [453, 217] width 907 height 435
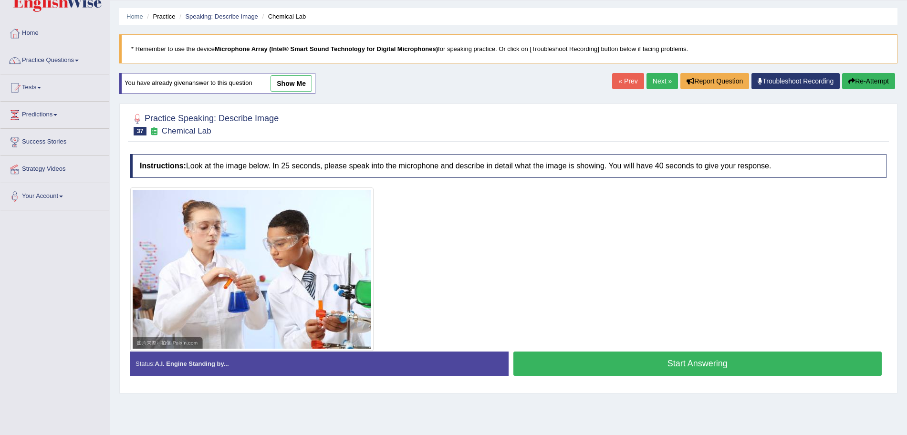
click at [607, 360] on button "Start Answering" at bounding box center [698, 364] width 369 height 24
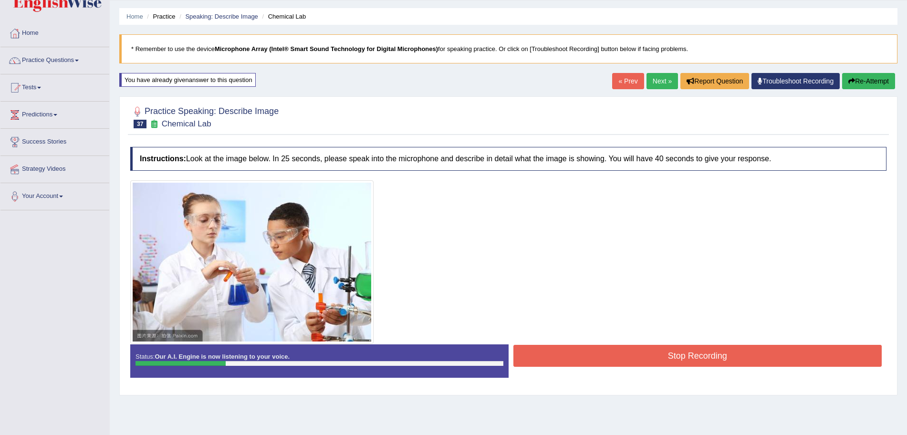
click at [619, 352] on button "Stop Recording" at bounding box center [698, 356] width 369 height 22
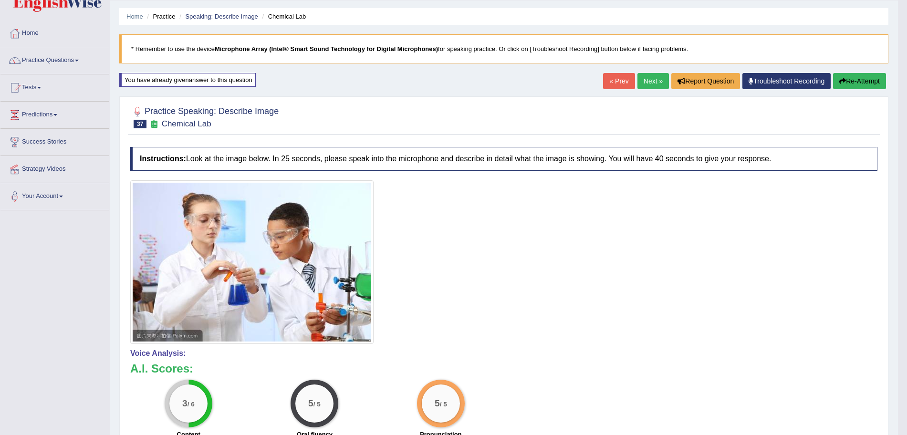
drag, startPoint x: 916, startPoint y: 197, endPoint x: 916, endPoint y: 274, distance: 77.3
click at [907, 274] on html "Toggle navigation Home Practice Questions Speaking Practice Read Aloud Repeat S…" at bounding box center [453, 190] width 907 height 435
click at [655, 78] on link "Next »" at bounding box center [653, 81] width 31 height 16
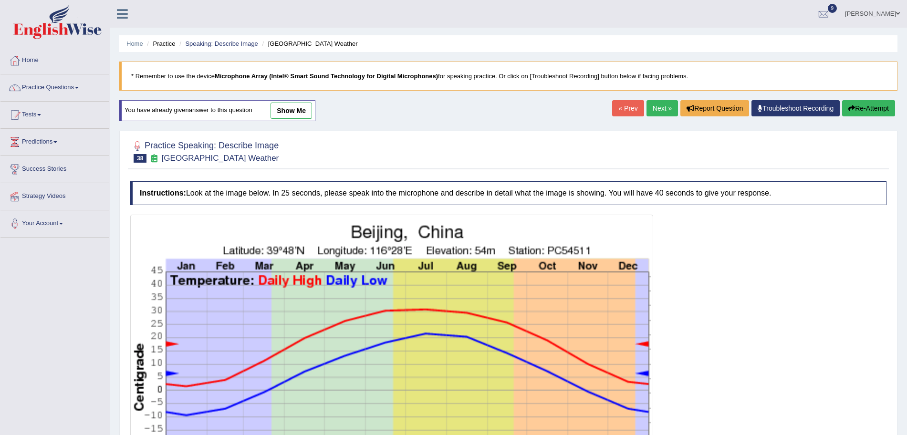
scroll to position [127, 0]
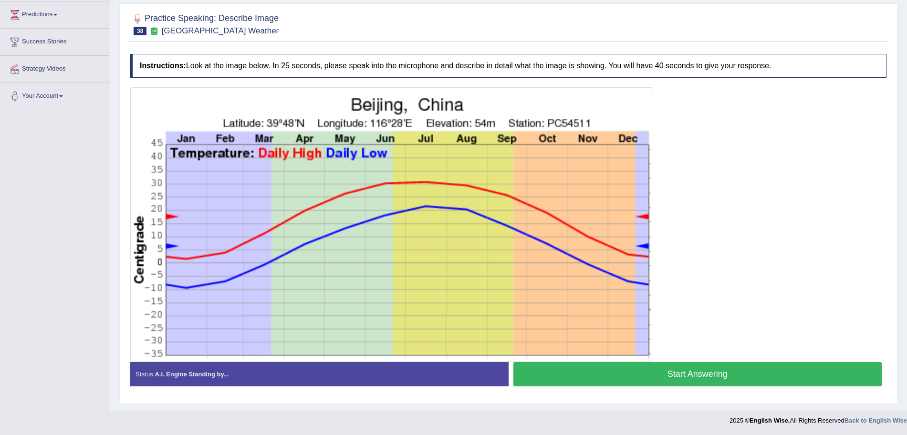
click at [647, 364] on button "Start Answering" at bounding box center [698, 374] width 369 height 24
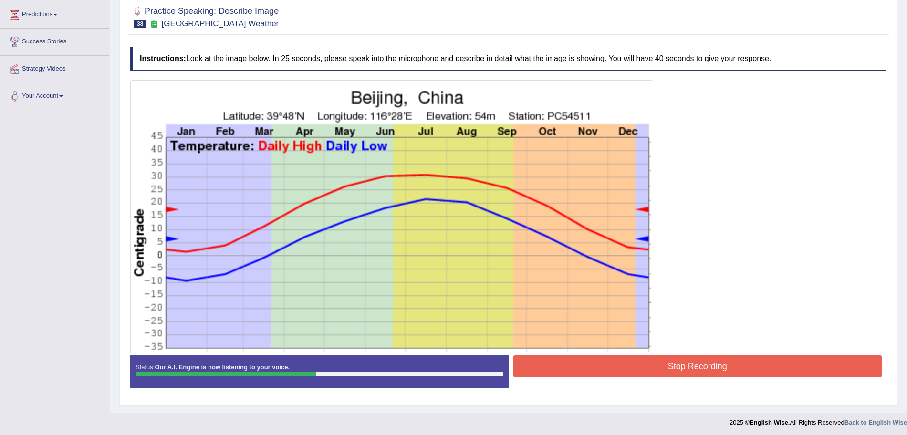
click at [627, 377] on button "Stop Recording" at bounding box center [698, 367] width 369 height 22
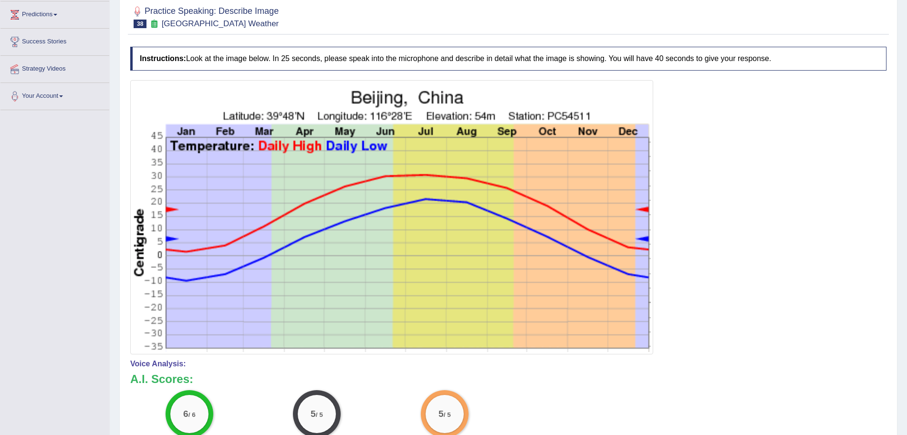
drag, startPoint x: 916, startPoint y: 209, endPoint x: 916, endPoint y: 317, distance: 108.8
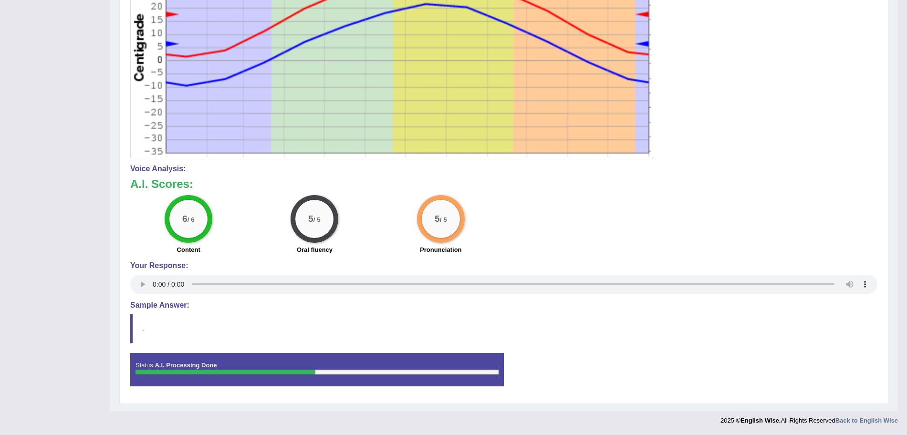
scroll to position [0, 0]
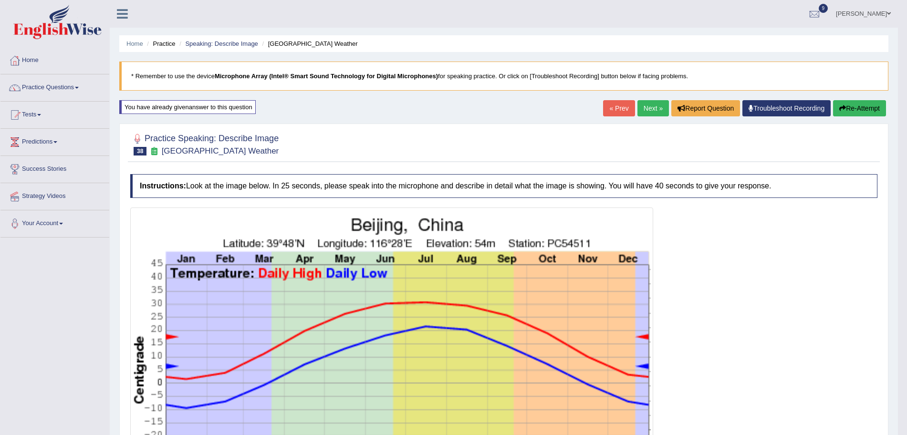
click at [645, 111] on link "Next »" at bounding box center [653, 108] width 31 height 16
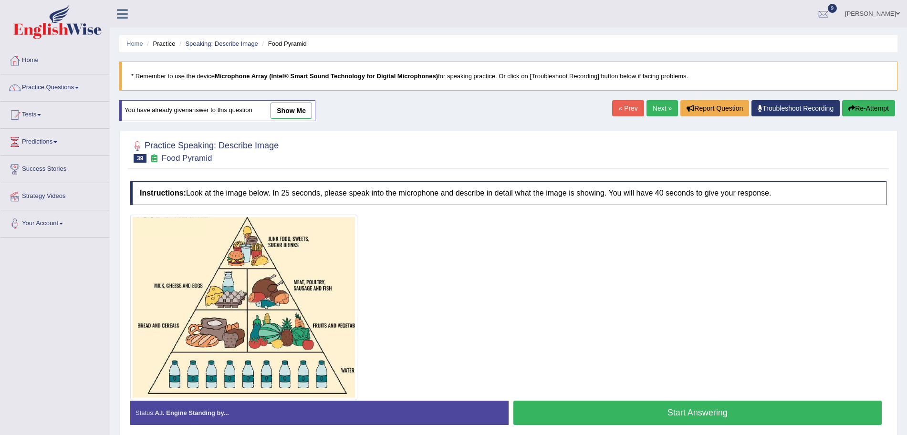
scroll to position [66, 0]
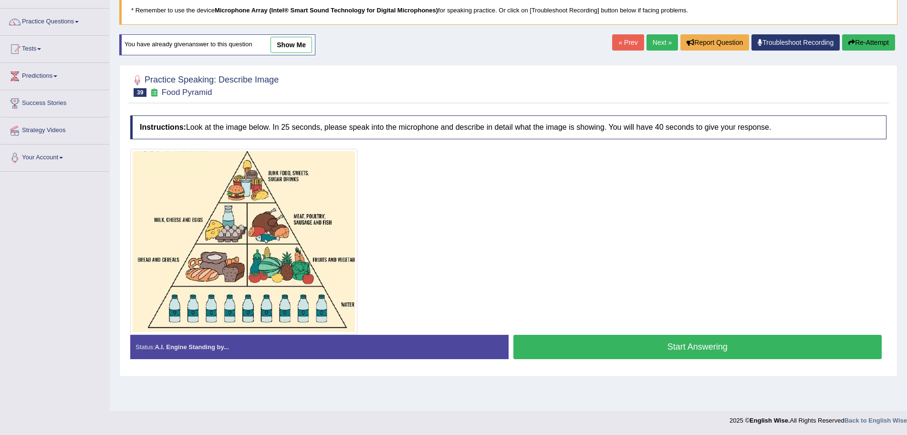
click at [595, 342] on button "Start Answering" at bounding box center [698, 347] width 369 height 24
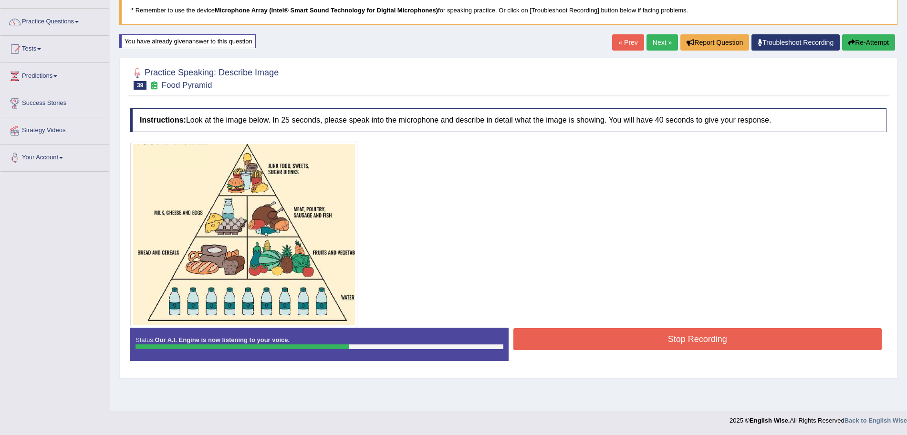
click at [609, 342] on button "Stop Recording" at bounding box center [698, 339] width 369 height 22
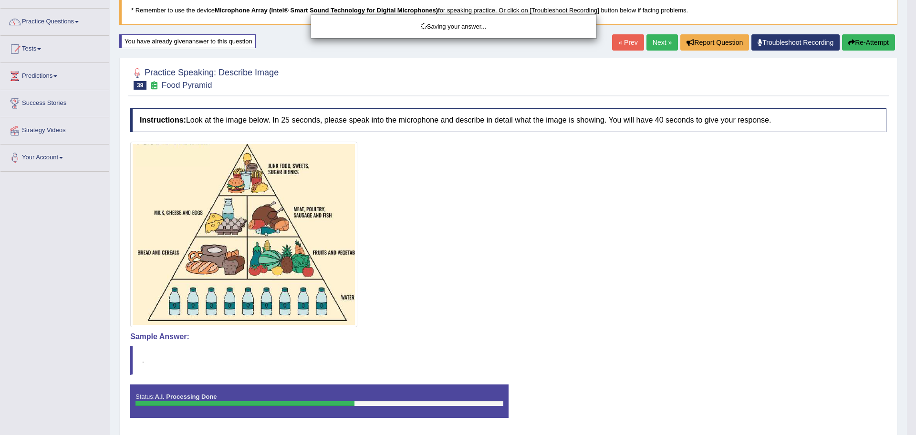
click at [907, 108] on div "Saving your answer..." at bounding box center [458, 217] width 916 height 435
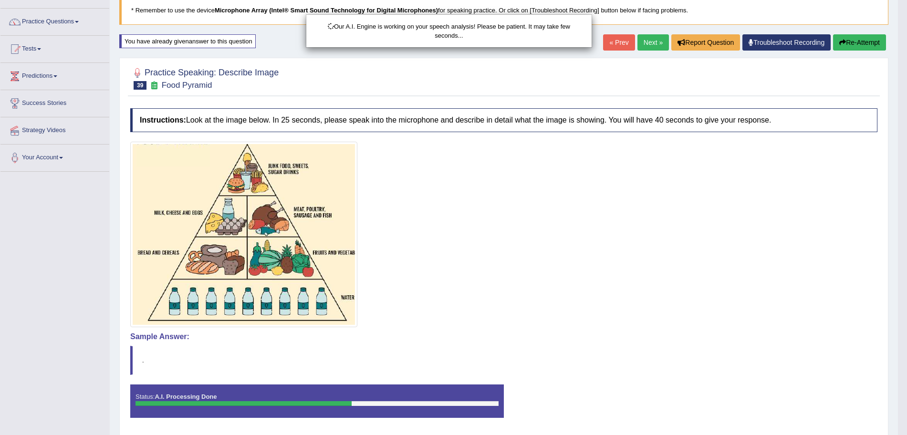
drag, startPoint x: 914, startPoint y: 123, endPoint x: 916, endPoint y: 235, distance: 112.2
click at [907, 235] on html "Toggle navigation Home Practice Questions Speaking Practice Read Aloud Repeat S…" at bounding box center [453, 151] width 907 height 435
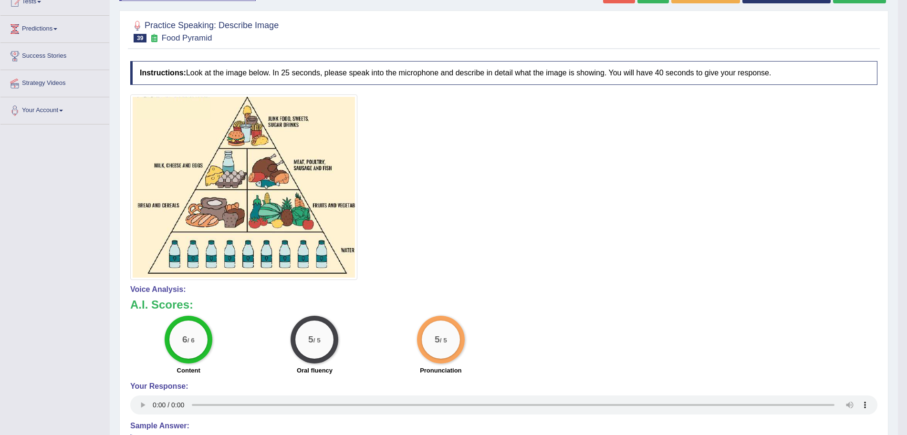
scroll to position [105, 0]
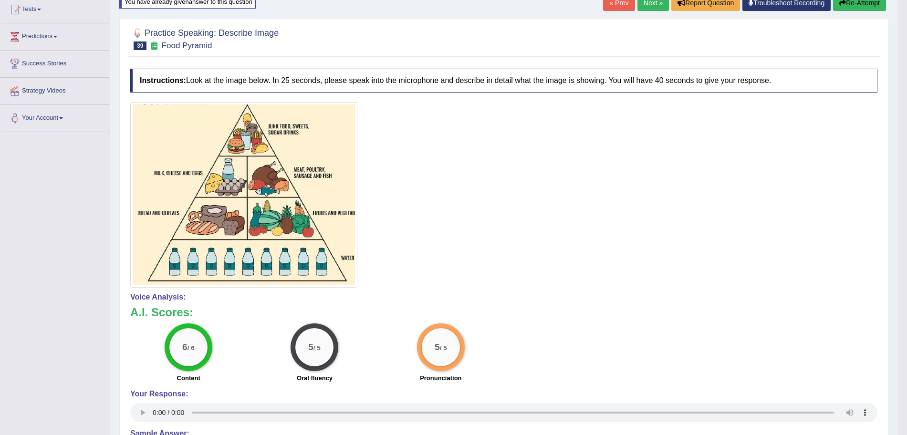
click at [651, 8] on link "Next »" at bounding box center [653, 3] width 31 height 16
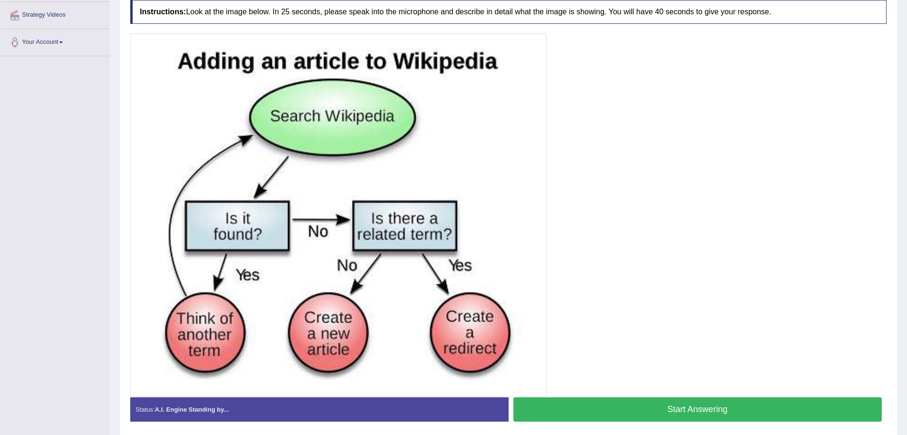
click at [907, 254] on html "Toggle navigation Home Practice Questions Speaking Practice Read Aloud Repeat S…" at bounding box center [453, 36] width 907 height 435
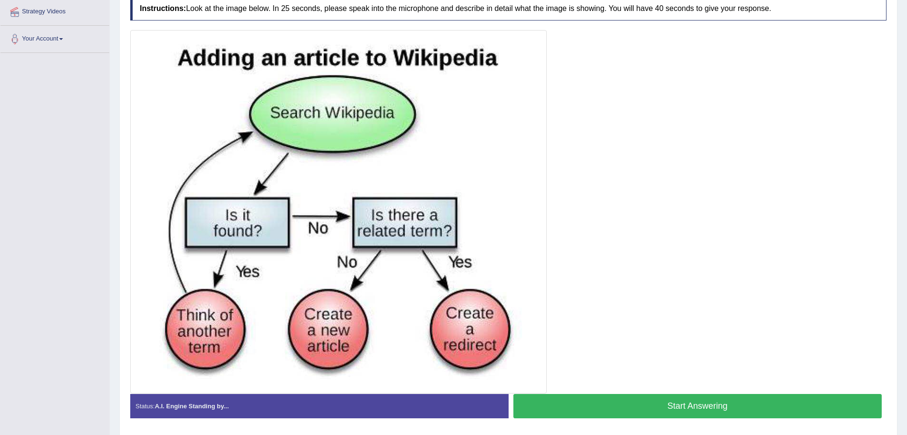
scroll to position [217, 0]
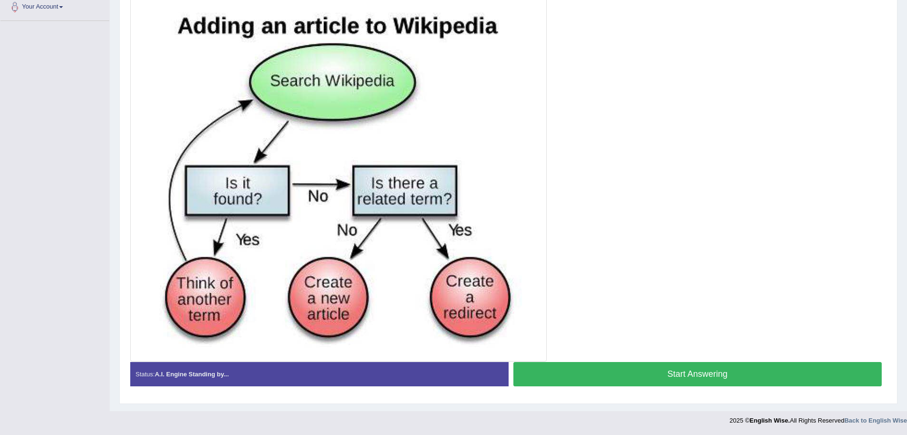
click at [658, 367] on button "Start Answering" at bounding box center [698, 374] width 369 height 24
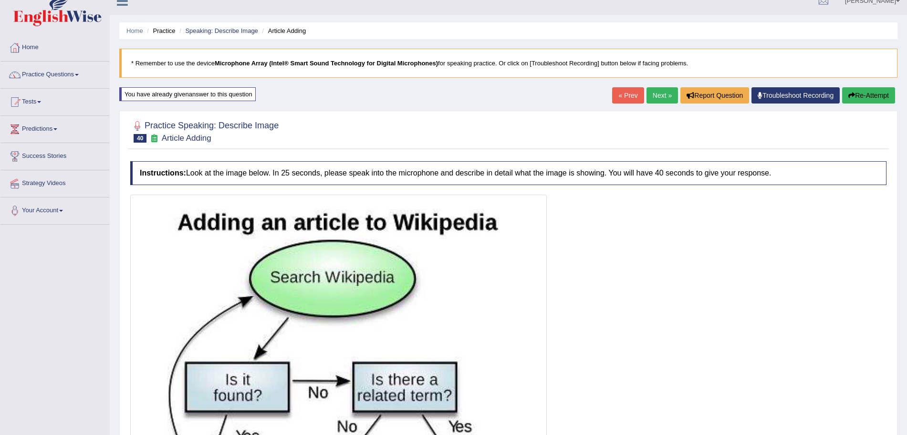
scroll to position [219, 0]
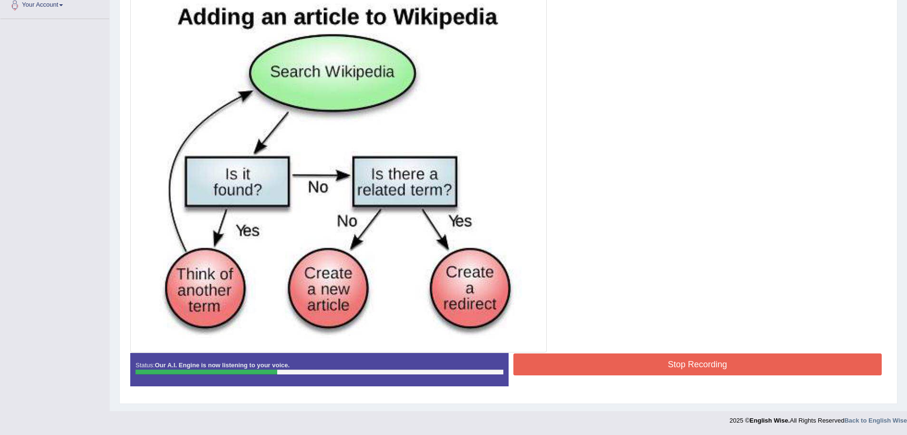
click at [673, 364] on button "Stop Recording" at bounding box center [698, 365] width 369 height 22
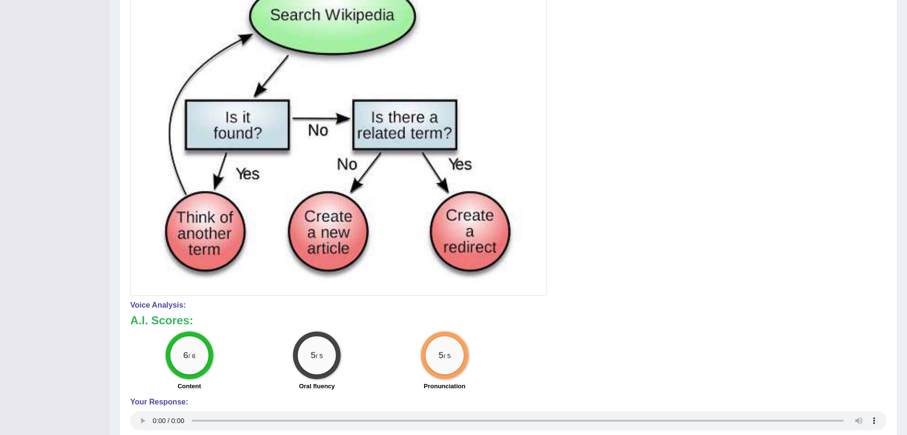
scroll to position [0, 0]
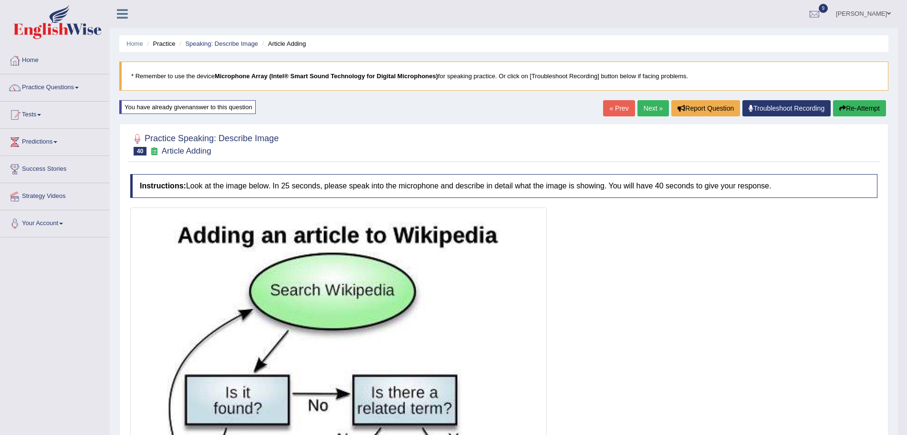
click at [649, 107] on link "Next »" at bounding box center [653, 108] width 31 height 16
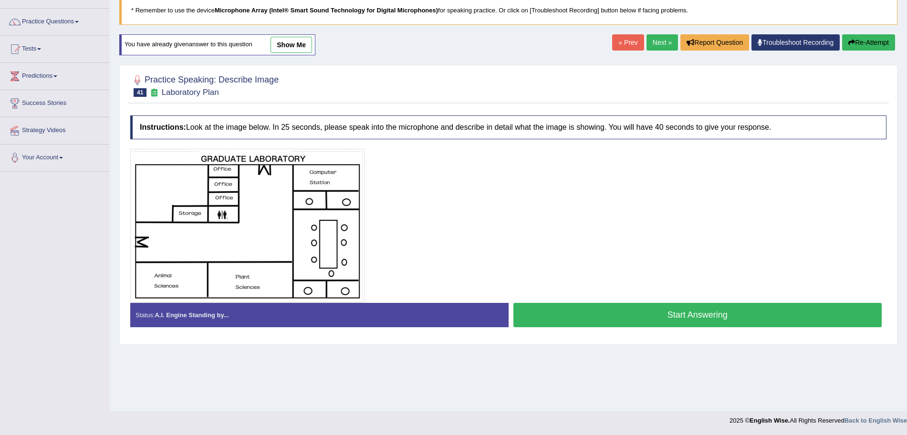
click at [907, 259] on html "Toggle navigation Home Practice Questions Speaking Practice Read Aloud Repeat S…" at bounding box center [453, 151] width 907 height 435
click at [623, 317] on button "Start Answering" at bounding box center [698, 315] width 369 height 24
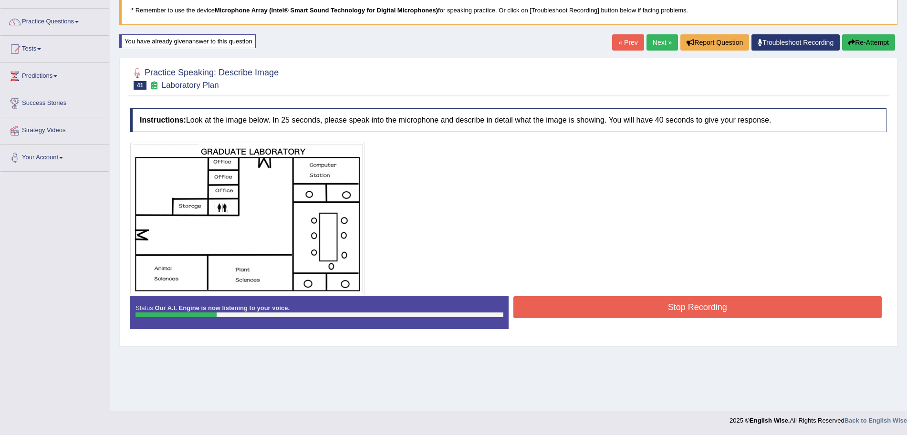
click at [608, 313] on button "Stop Recording" at bounding box center [698, 307] width 369 height 22
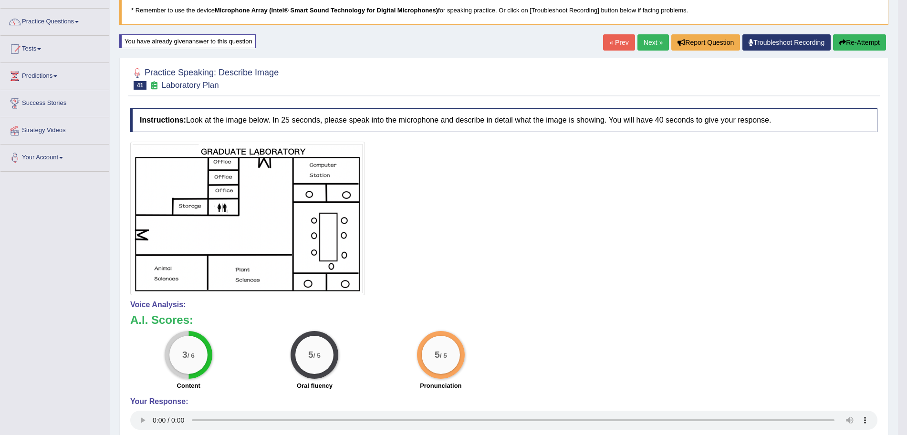
click at [641, 45] on link "Next »" at bounding box center [653, 42] width 31 height 16
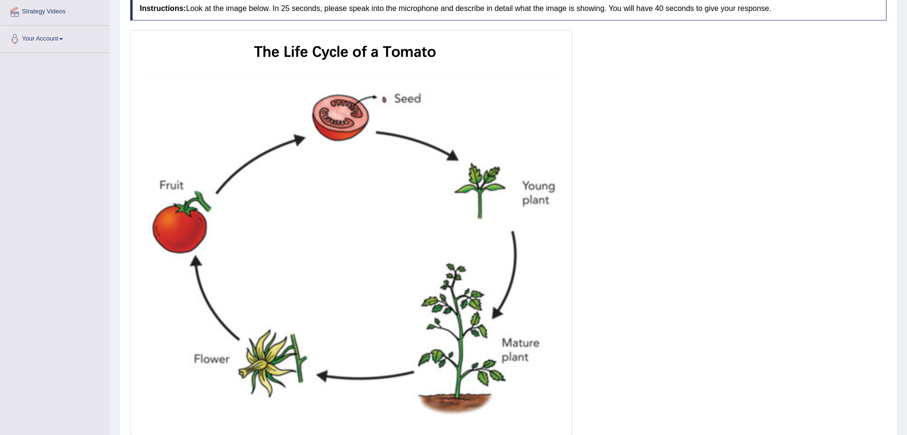
drag, startPoint x: 916, startPoint y: 200, endPoint x: 916, endPoint y: 338, distance: 138.4
click at [907, 251] on html "Toggle navigation Home Practice Questions Speaking Practice Read Aloud Repeat S…" at bounding box center [453, 32] width 907 height 435
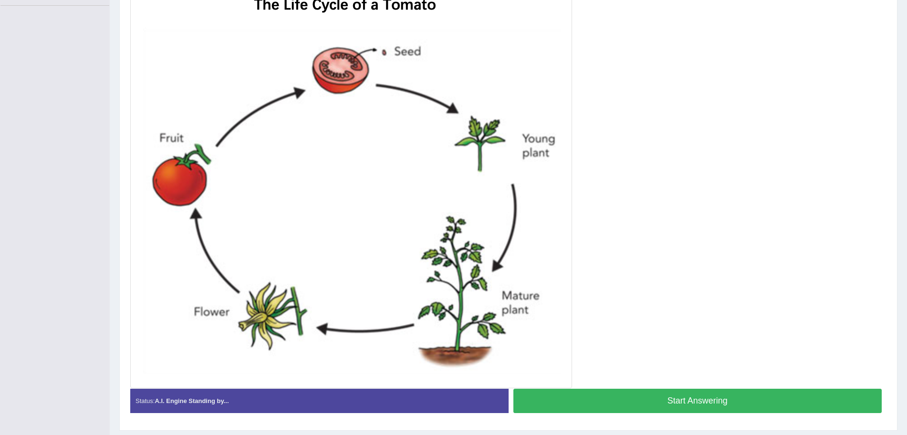
click at [673, 402] on button "Start Answering" at bounding box center [698, 401] width 369 height 24
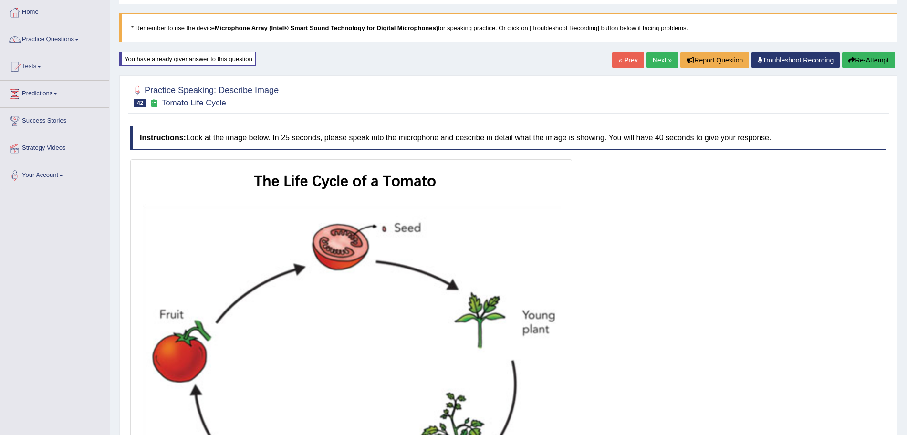
scroll to position [261, 0]
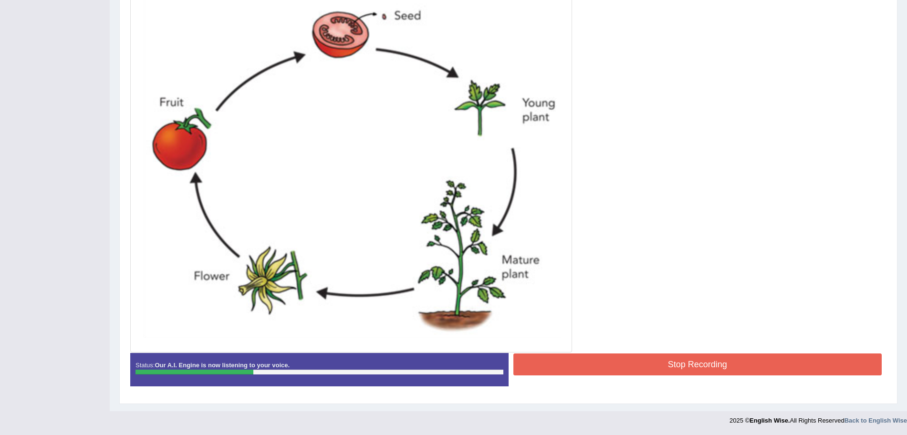
click at [630, 366] on button "Stop Recording" at bounding box center [698, 365] width 369 height 22
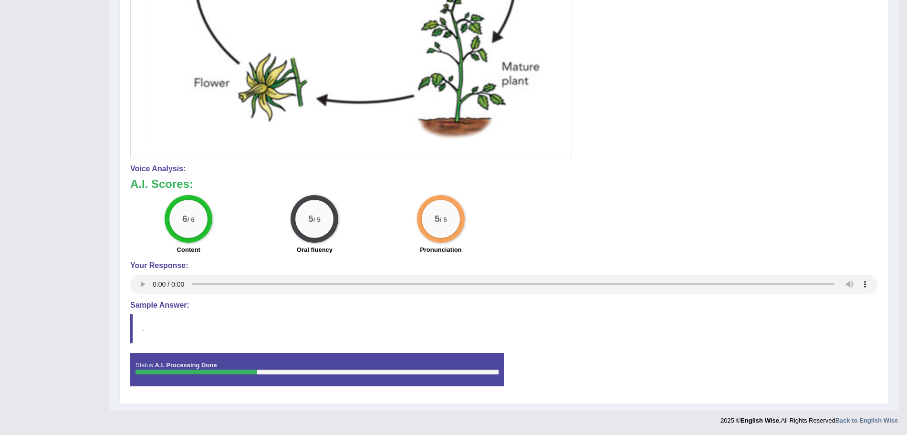
scroll to position [0, 0]
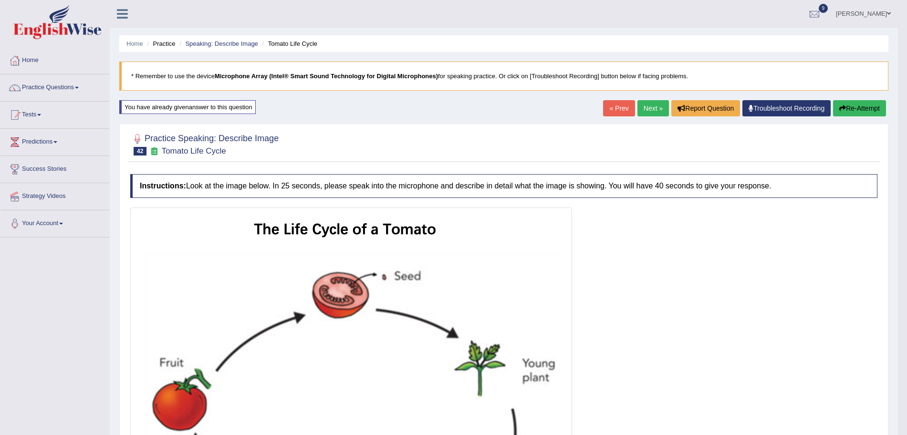
click at [641, 102] on link "Next »" at bounding box center [653, 108] width 31 height 16
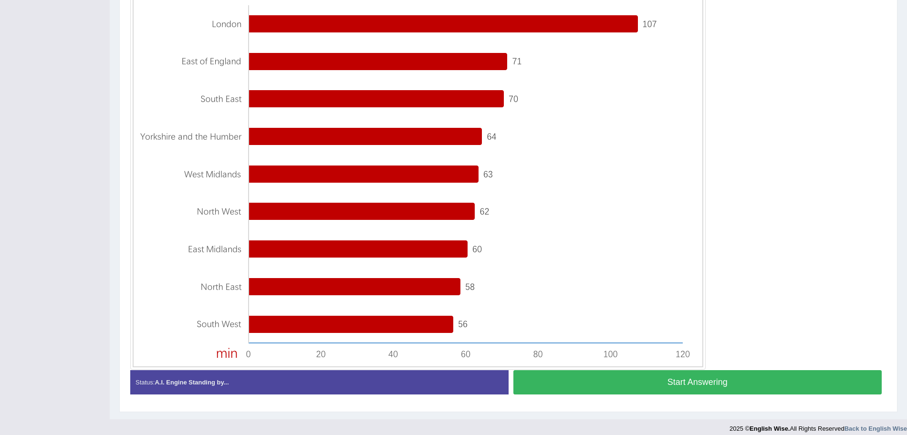
click at [696, 396] on div "Start Answering" at bounding box center [698, 383] width 378 height 27
click at [680, 382] on button "Start Answering" at bounding box center [698, 382] width 369 height 24
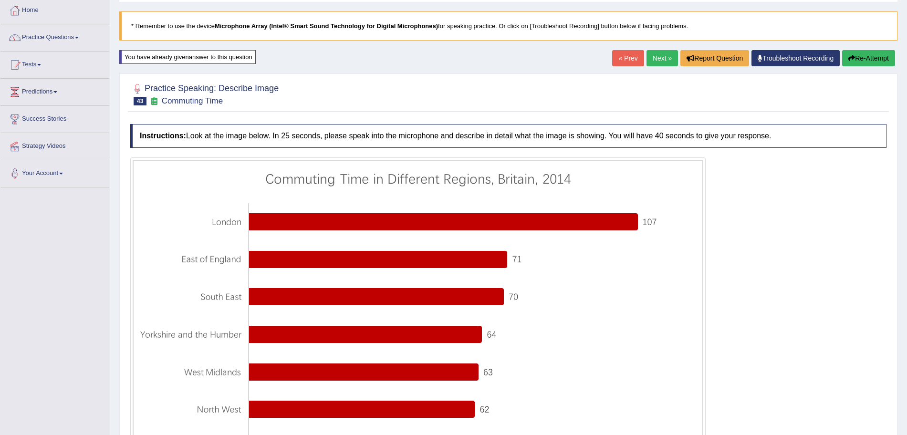
scroll to position [265, 0]
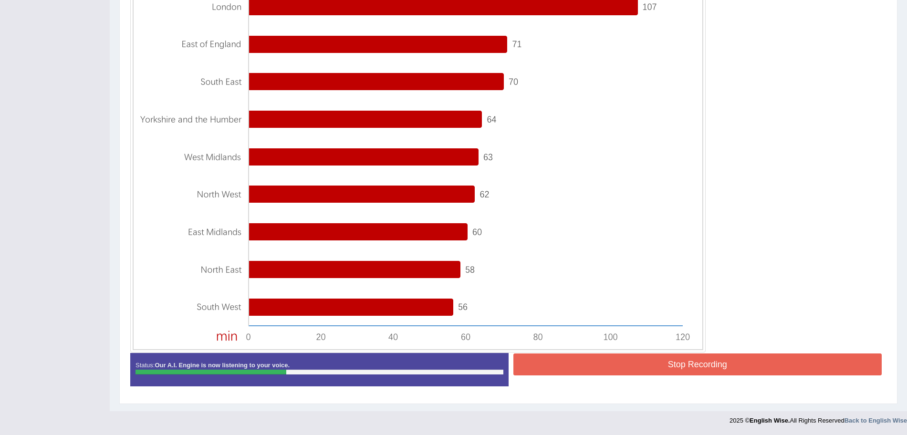
click at [636, 371] on button "Stop Recording" at bounding box center [698, 365] width 369 height 22
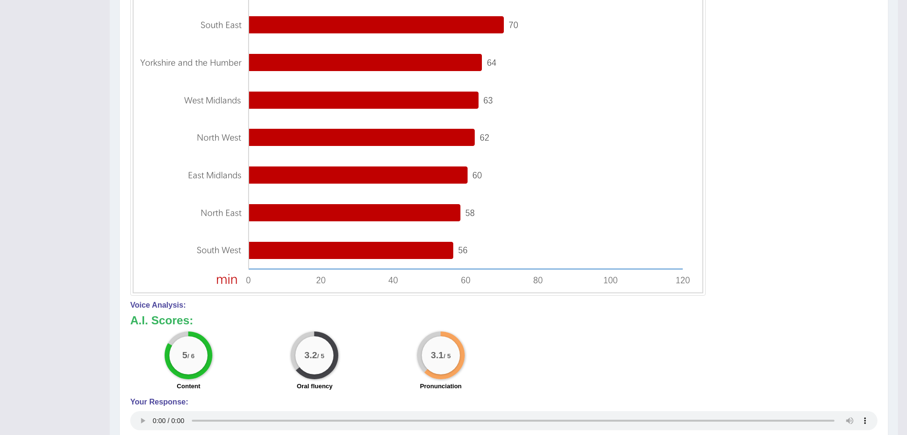
scroll to position [0, 0]
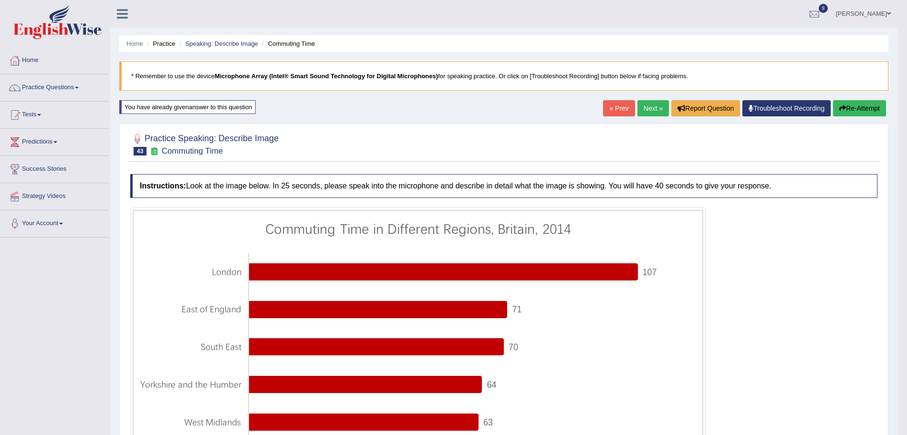
click at [648, 112] on link "Next »" at bounding box center [653, 108] width 31 height 16
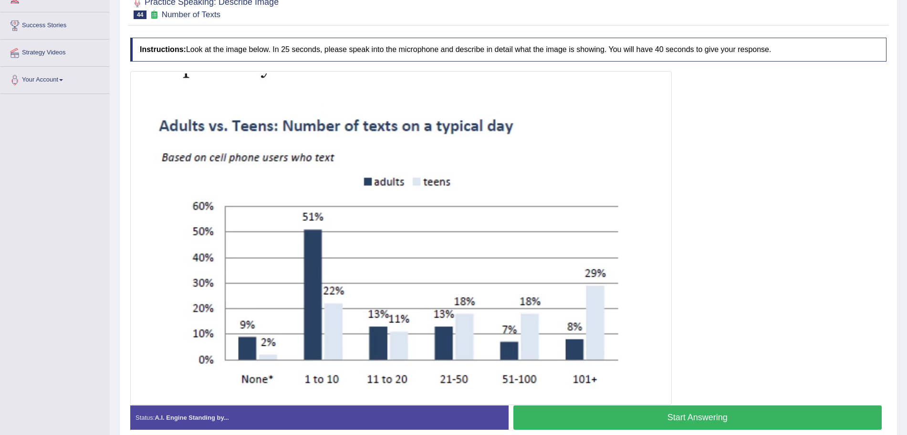
scroll to position [150, 0]
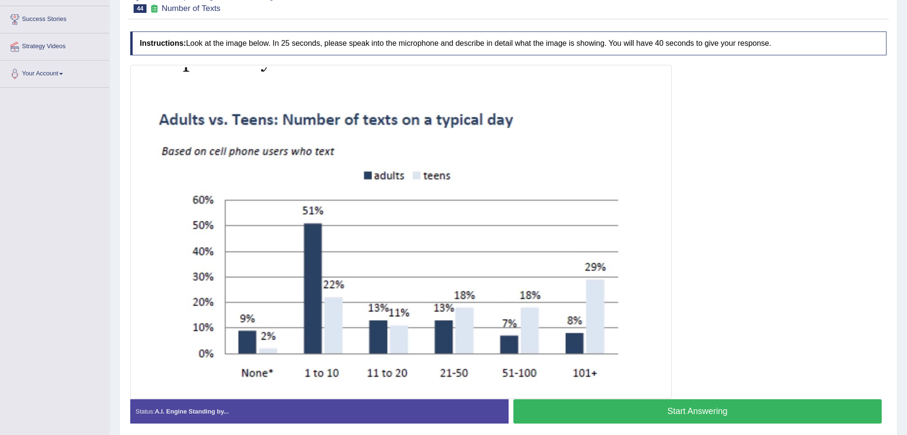
click at [671, 410] on button "Start Answering" at bounding box center [698, 411] width 369 height 24
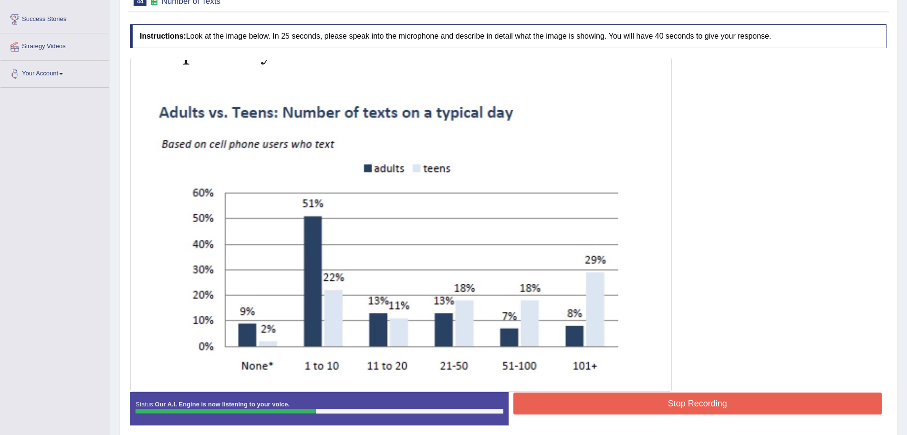
click at [718, 397] on button "Stop Recording" at bounding box center [698, 404] width 369 height 22
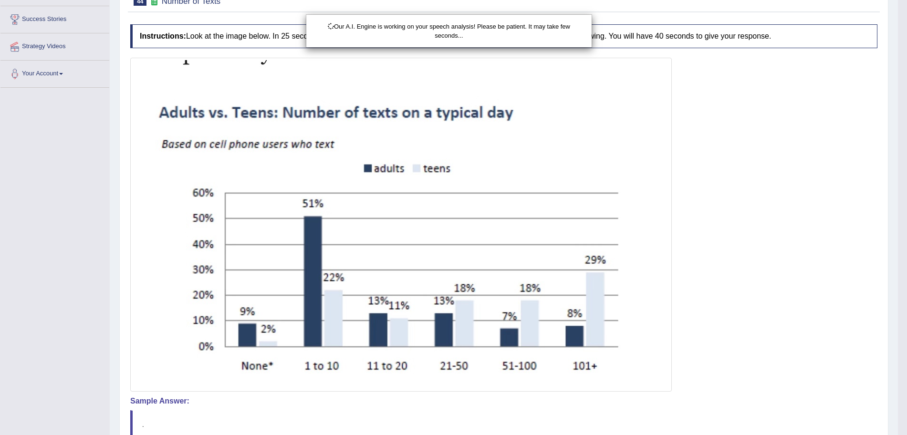
scroll to position [246, 0]
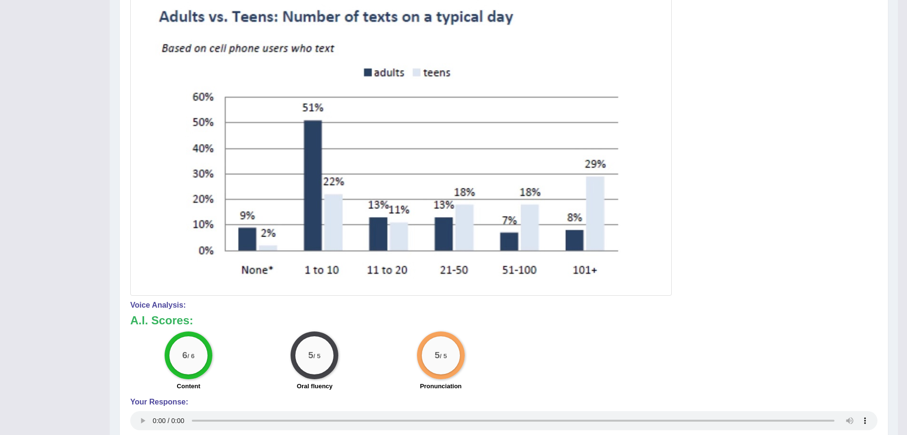
drag, startPoint x: 916, startPoint y: 275, endPoint x: 909, endPoint y: 157, distance: 119.0
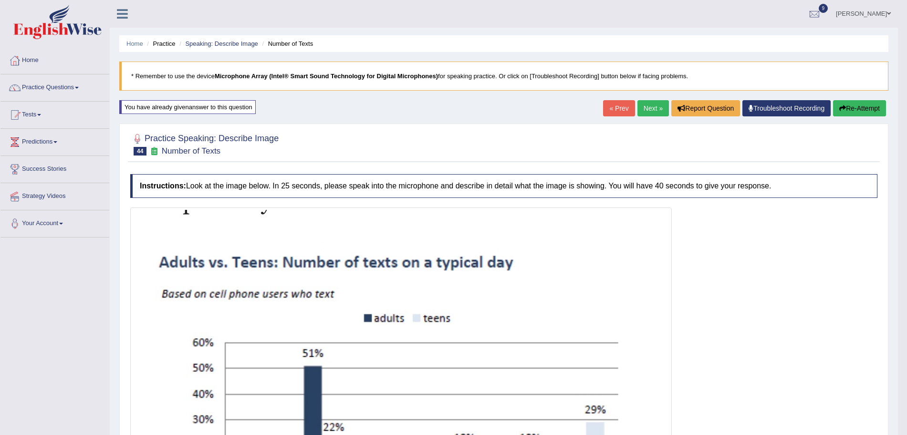
click at [654, 94] on div "Home Practice Speaking: Describe Image Number of Texts * Remember to use the de…" at bounding box center [504, 397] width 788 height 794
click at [646, 105] on link "Next »" at bounding box center [653, 108] width 31 height 16
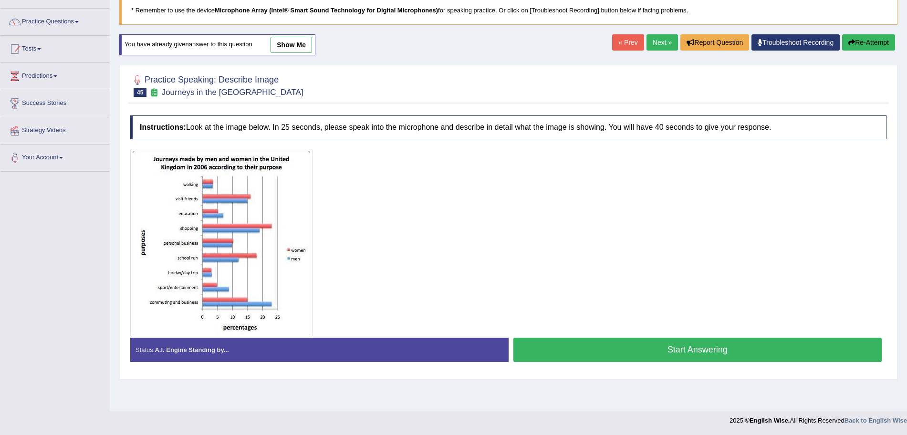
click at [587, 351] on button "Start Answering" at bounding box center [698, 350] width 369 height 24
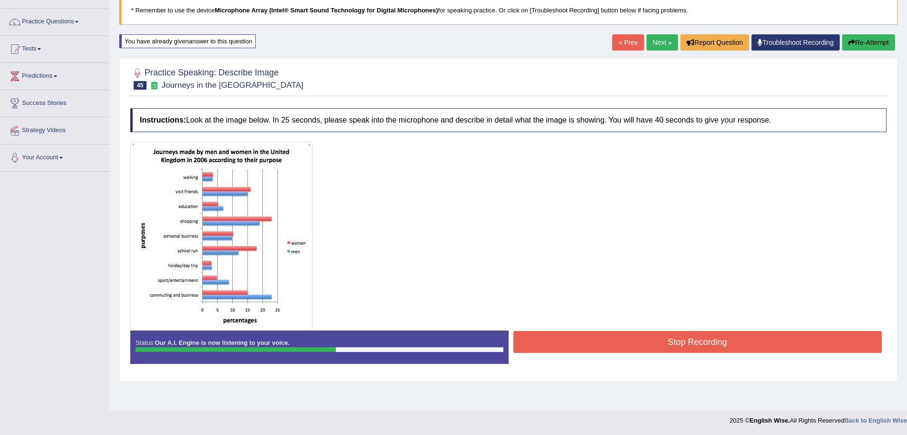
click at [592, 347] on button "Stop Recording" at bounding box center [698, 342] width 369 height 22
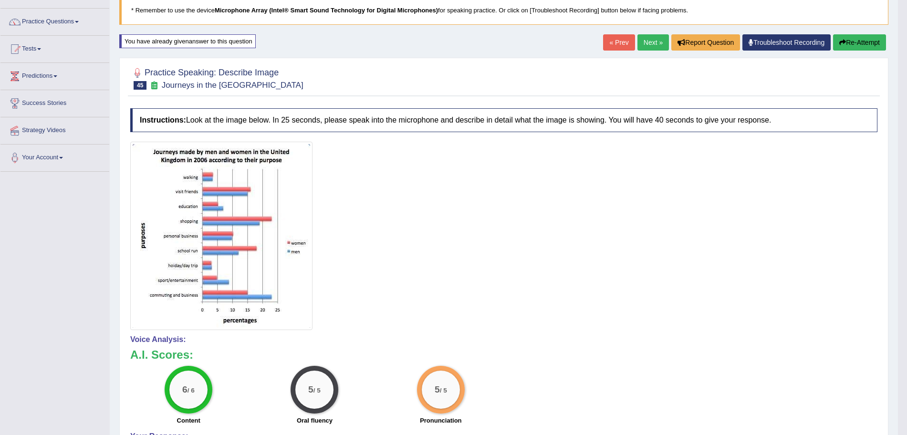
click at [645, 44] on link "Next »" at bounding box center [653, 42] width 31 height 16
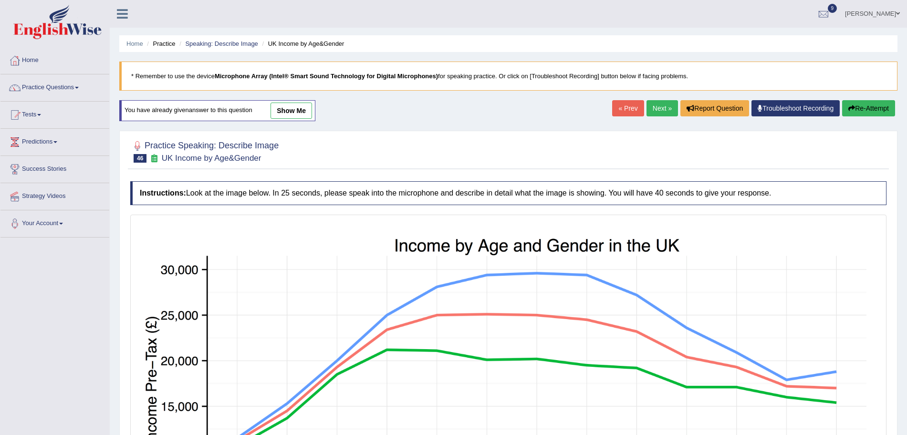
click at [907, 355] on html "Toggle navigation Home Practice Questions Speaking Practice Read Aloud Repeat S…" at bounding box center [453, 217] width 907 height 435
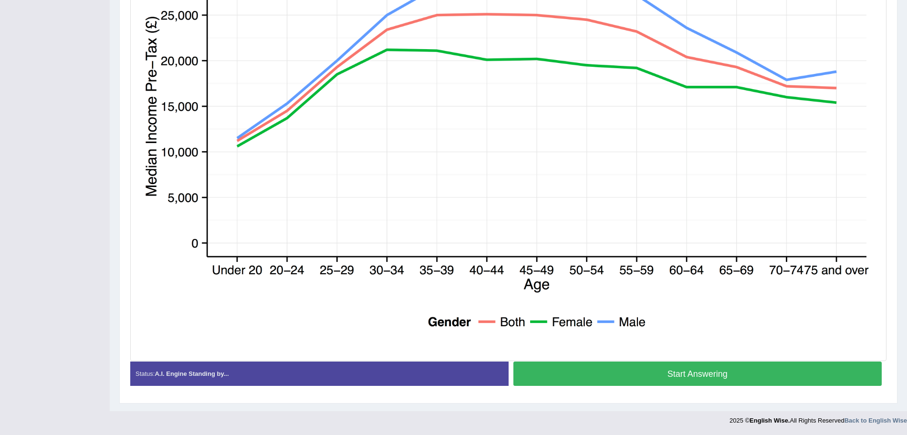
click at [681, 379] on button "Start Answering" at bounding box center [698, 374] width 369 height 24
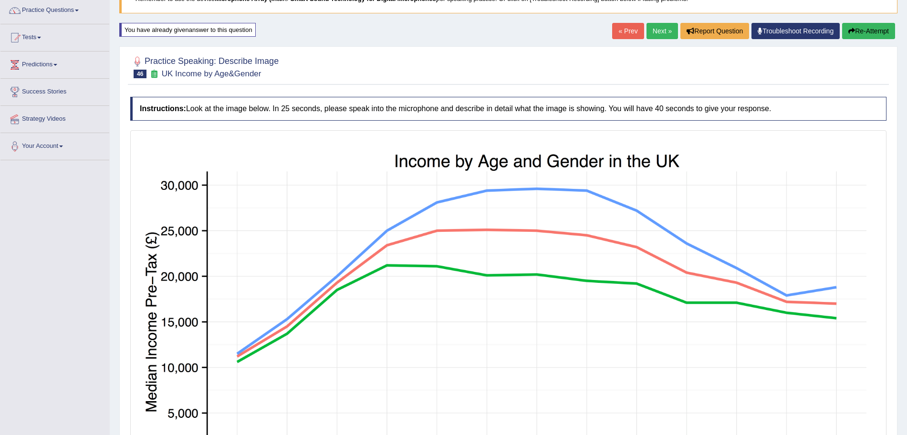
scroll to position [302, 0]
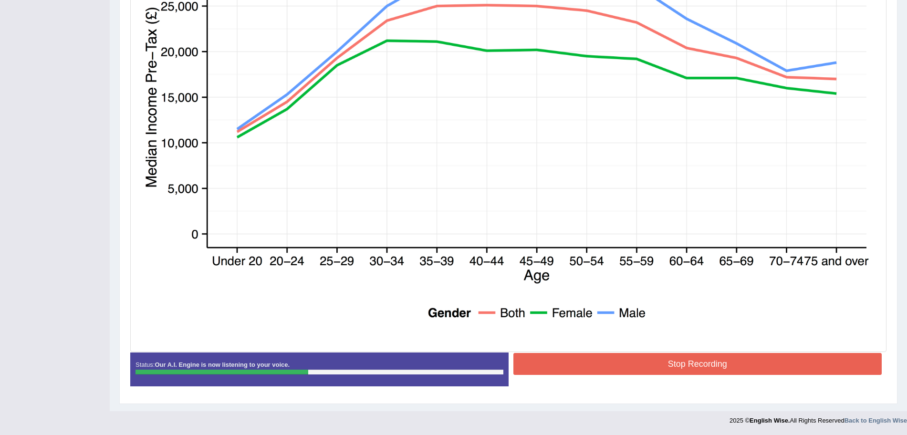
click at [619, 362] on button "Stop Recording" at bounding box center [698, 364] width 369 height 22
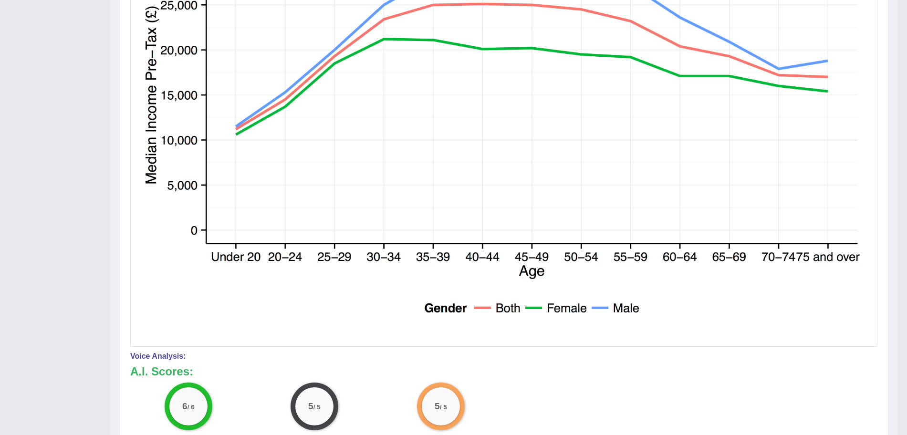
scroll to position [0, 0]
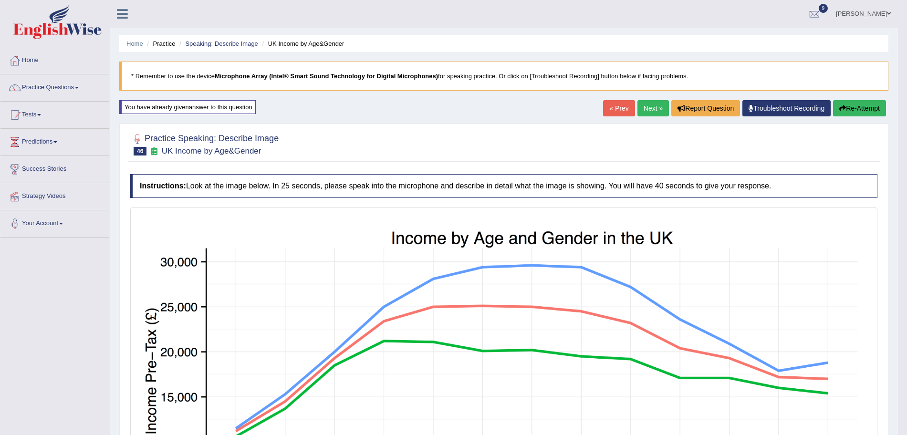
click at [631, 107] on div "« Prev Next » Report Question Troubleshoot Recording Re-Attempt" at bounding box center [745, 109] width 285 height 19
click at [642, 107] on link "Next »" at bounding box center [653, 108] width 31 height 16
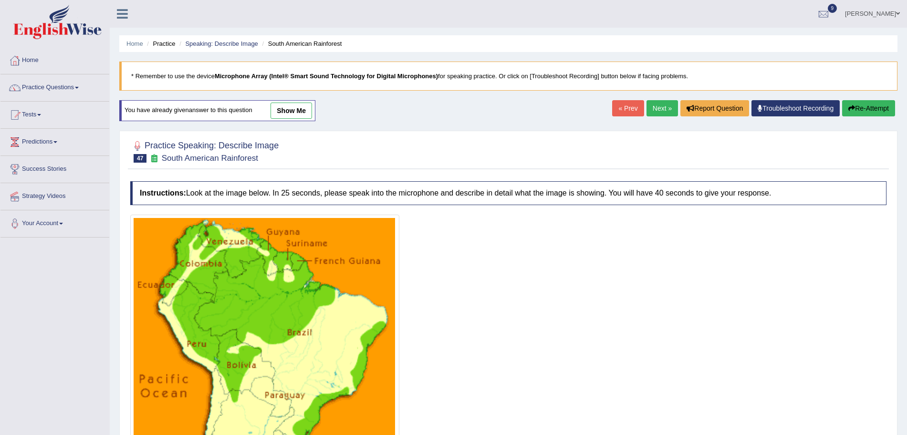
scroll to position [201, 0]
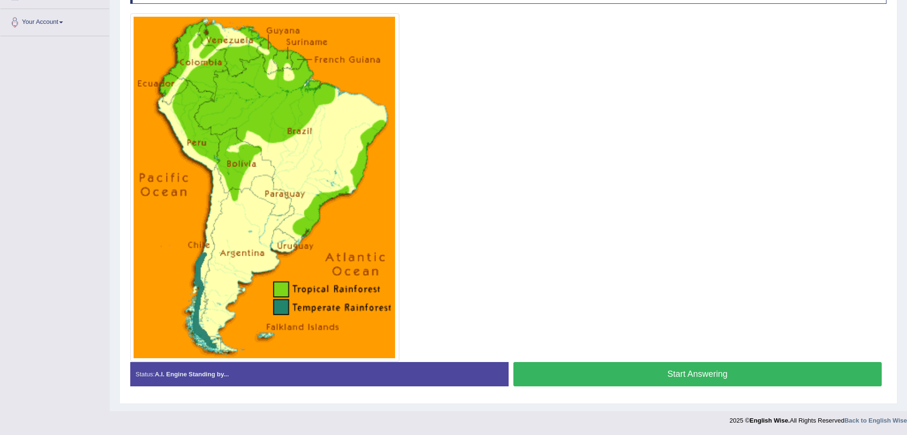
click at [907, 234] on html "Toggle navigation Home Practice Questions Speaking Practice Read Aloud Repeat S…" at bounding box center [453, 16] width 907 height 435
click at [584, 368] on button "Start Answering" at bounding box center [698, 374] width 369 height 24
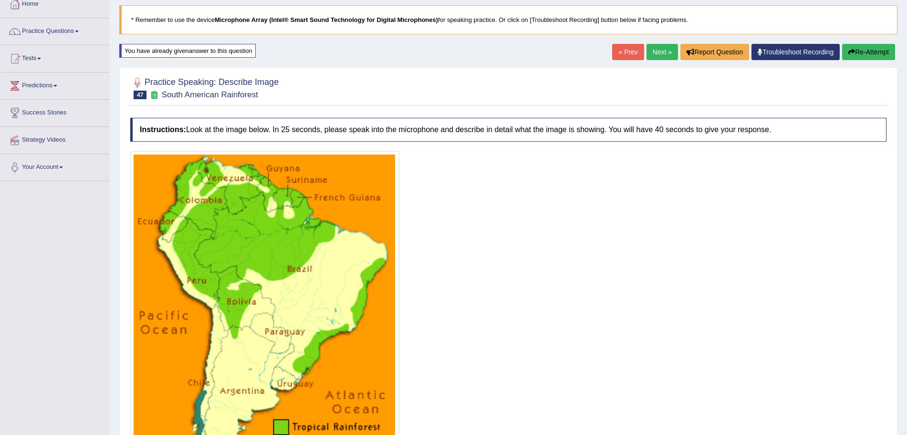
scroll to position [203, 0]
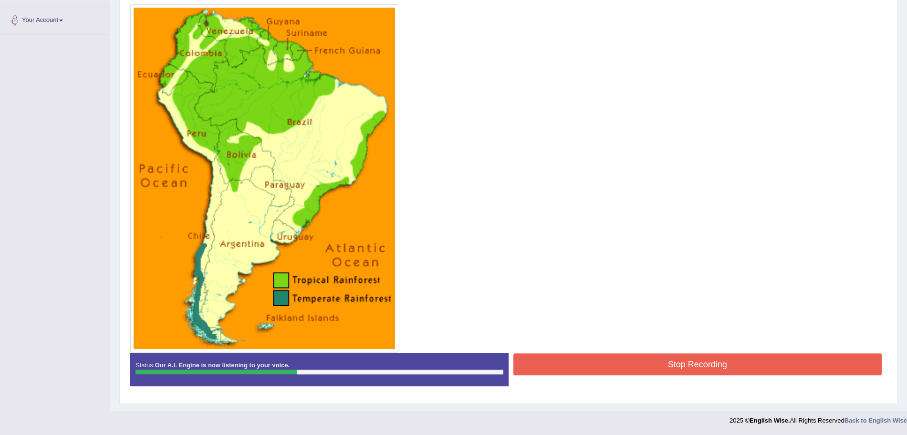
click at [564, 359] on button "Stop Recording" at bounding box center [698, 365] width 369 height 22
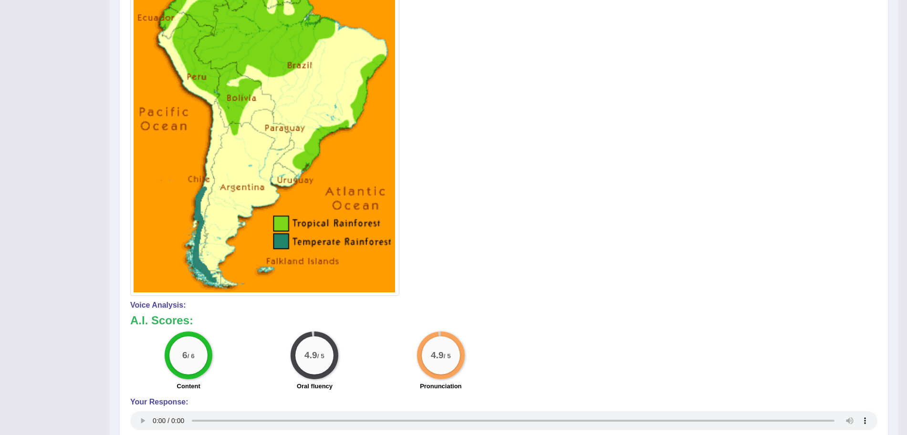
scroll to position [0, 0]
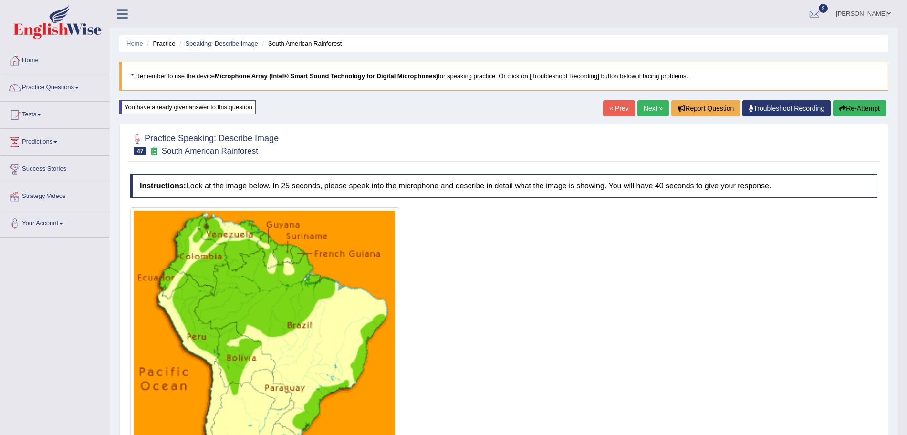
click at [640, 115] on link "Next »" at bounding box center [653, 108] width 31 height 16
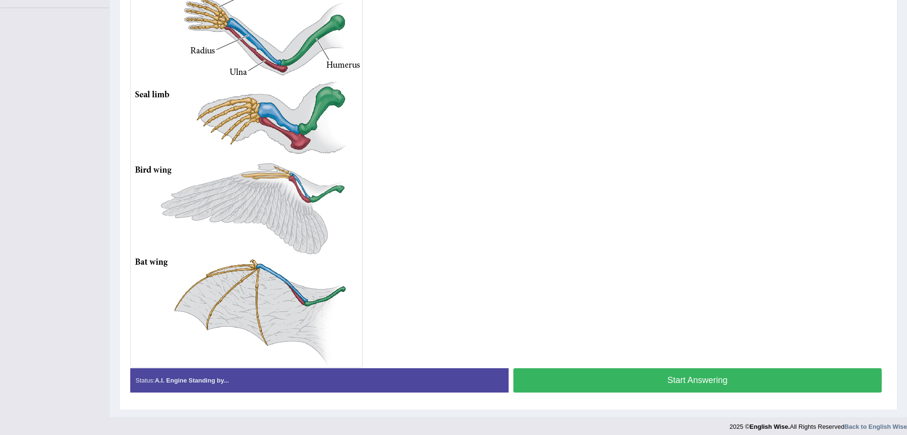
click at [592, 375] on button "Start Answering" at bounding box center [698, 380] width 369 height 24
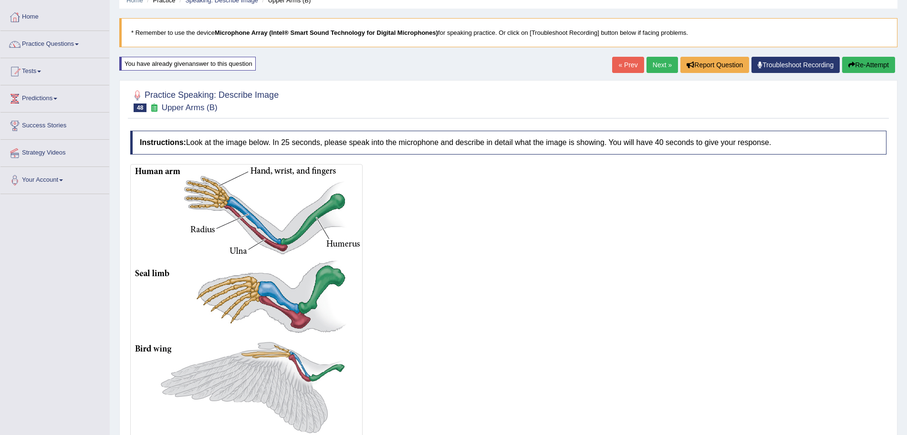
scroll to position [238, 0]
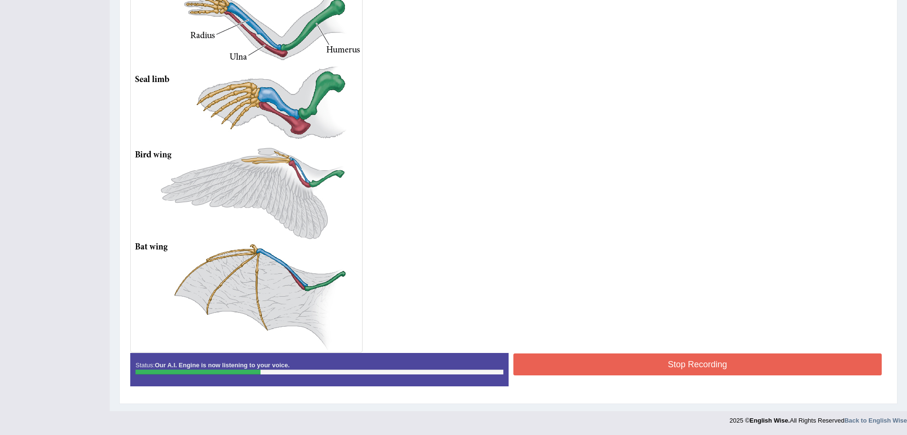
click at [576, 361] on button "Stop Recording" at bounding box center [698, 365] width 369 height 22
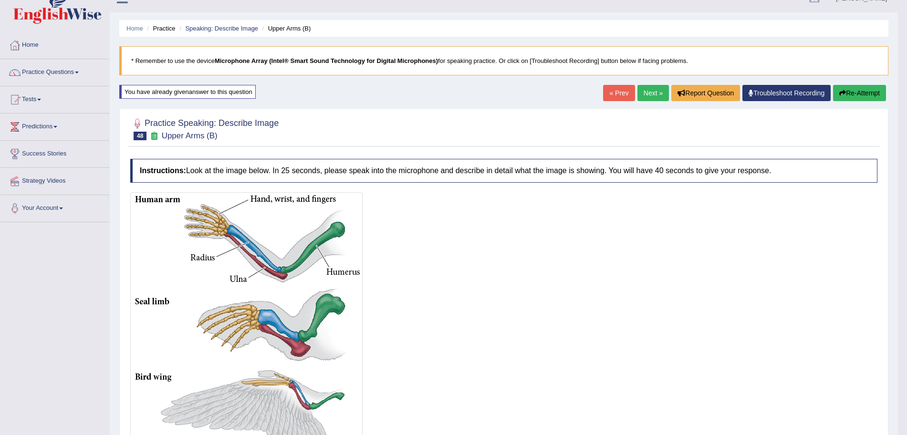
scroll to position [0, 0]
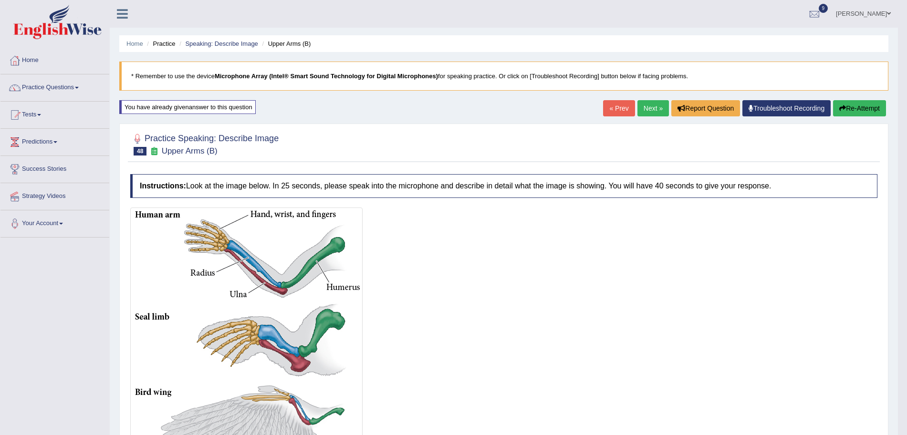
click at [638, 112] on link "Next »" at bounding box center [653, 108] width 31 height 16
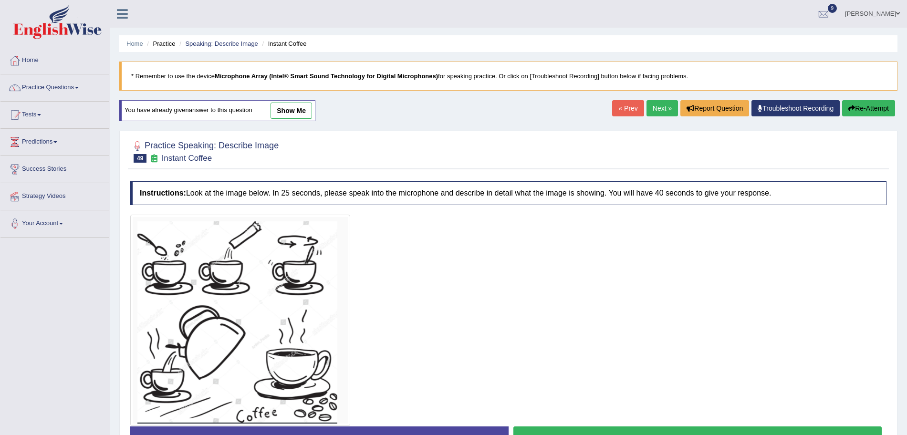
scroll to position [66, 0]
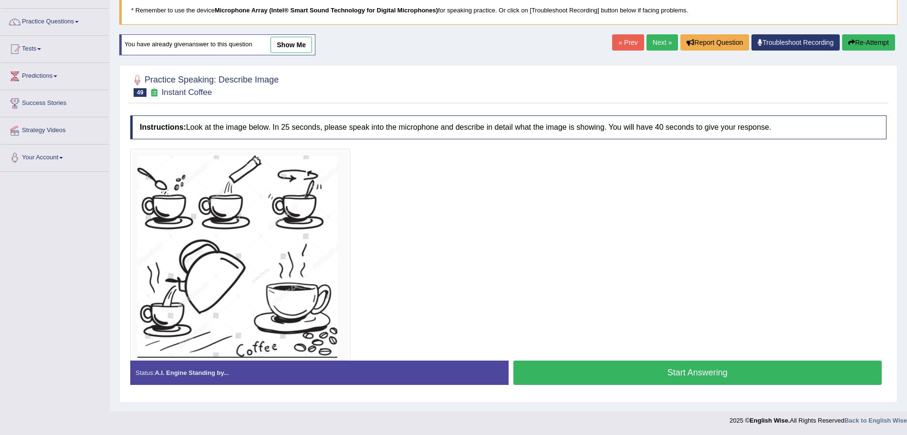
drag, startPoint x: 0, startPoint y: 0, endPoint x: 916, endPoint y: 271, distance: 955.1
click at [907, 271] on html "Toggle navigation Home Practice Questions Speaking Practice Read Aloud Repeat S…" at bounding box center [453, 151] width 907 height 435
click at [654, 45] on link "Next »" at bounding box center [662, 42] width 31 height 16
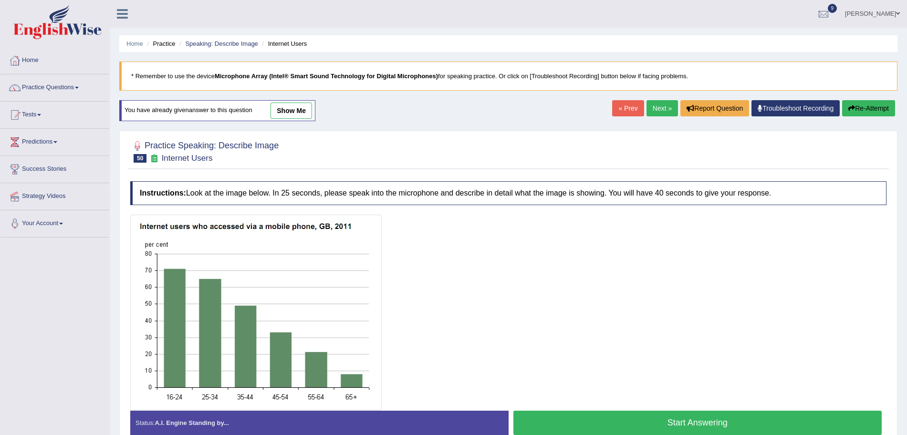
scroll to position [66, 0]
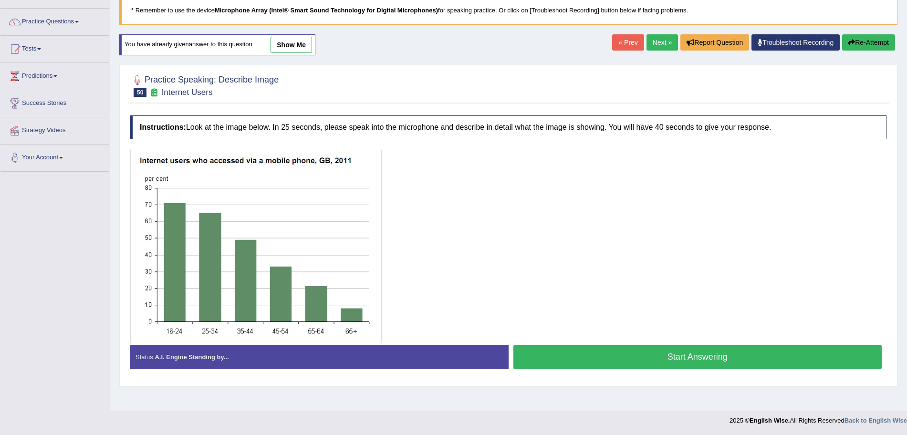
click at [630, 359] on button "Start Answering" at bounding box center [698, 357] width 369 height 24
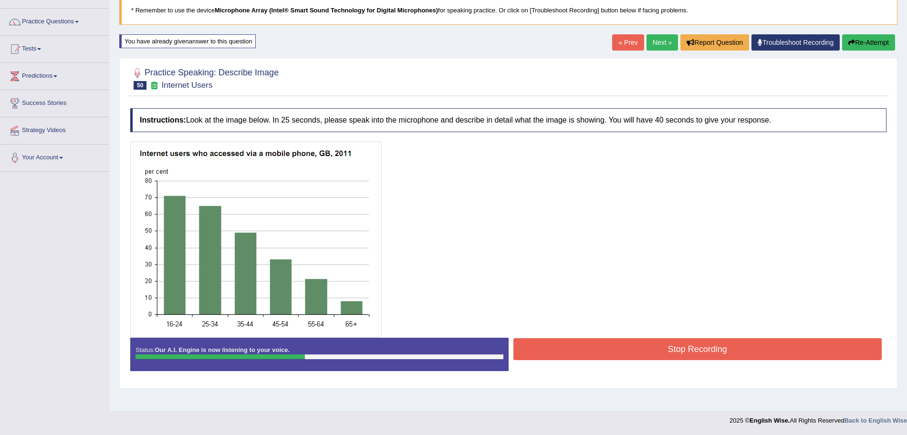
click at [776, 355] on button "Stop Recording" at bounding box center [698, 349] width 369 height 22
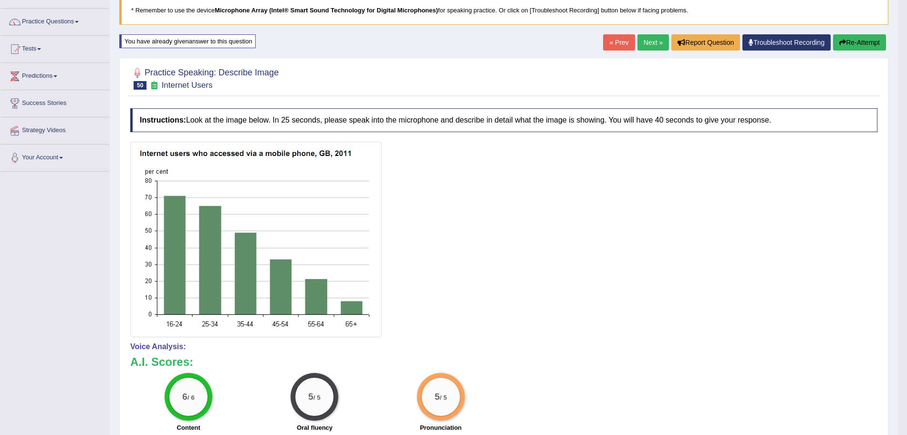
click at [651, 38] on link "Next »" at bounding box center [653, 42] width 31 height 16
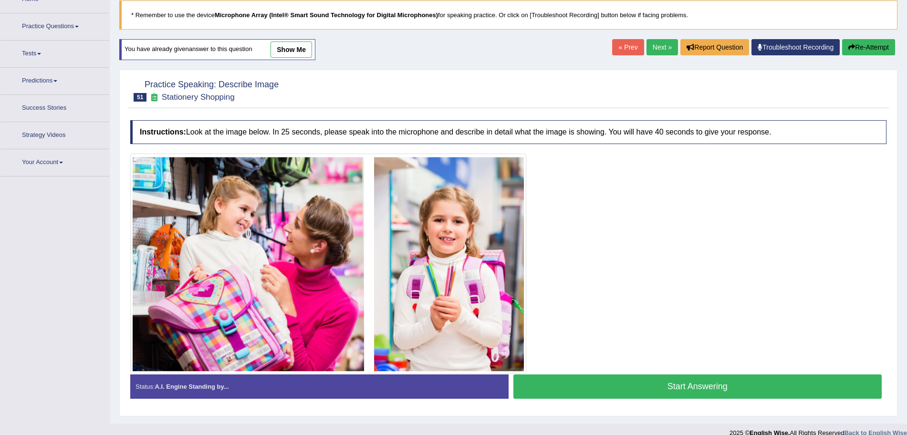
scroll to position [73, 0]
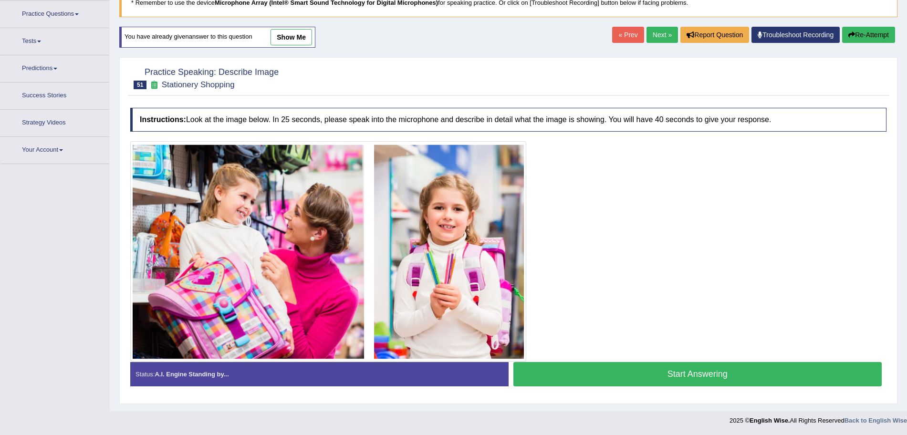
click at [907, 293] on html "Toggle navigation Home Practice Questions Speaking Practice Read Aloud Repeat S…" at bounding box center [453, 144] width 907 height 435
click at [653, 34] on link "Next »" at bounding box center [662, 35] width 31 height 16
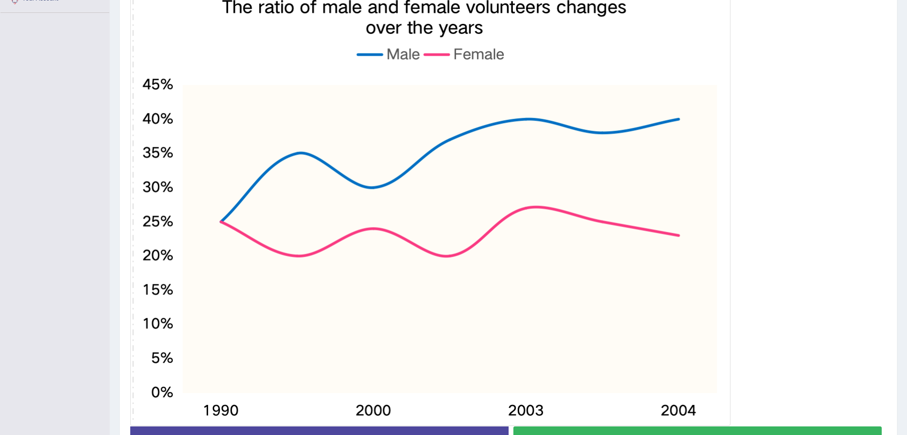
scroll to position [233, 0]
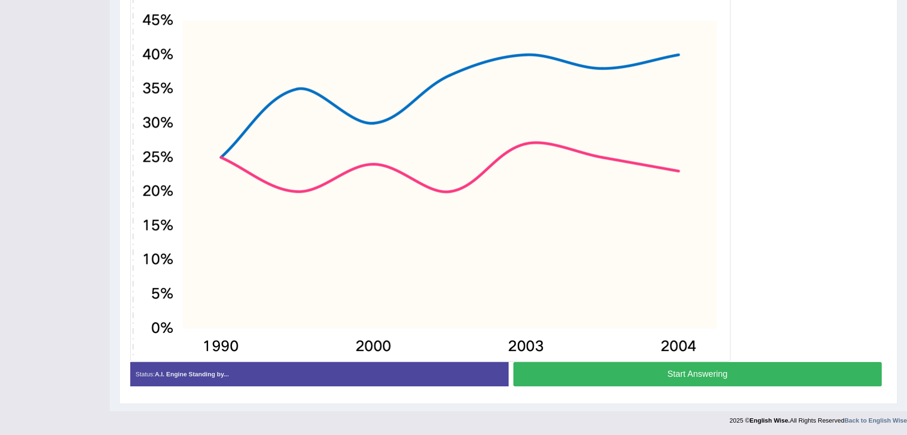
click at [695, 372] on button "Start Answering" at bounding box center [698, 374] width 369 height 24
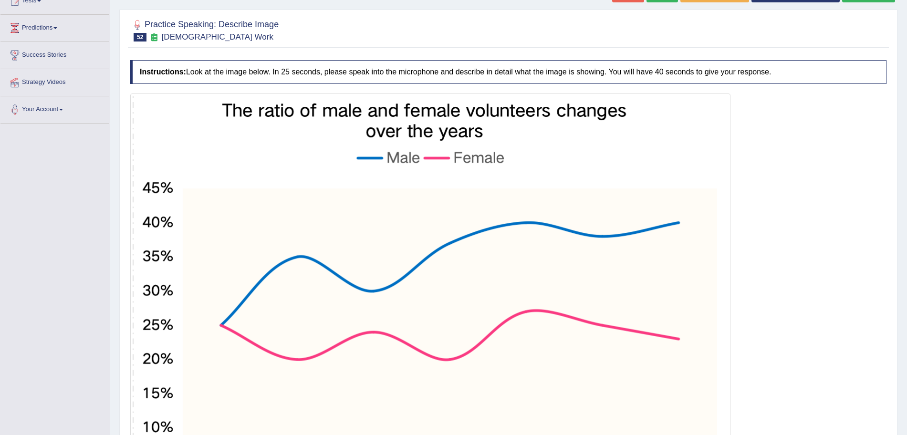
scroll to position [291, 0]
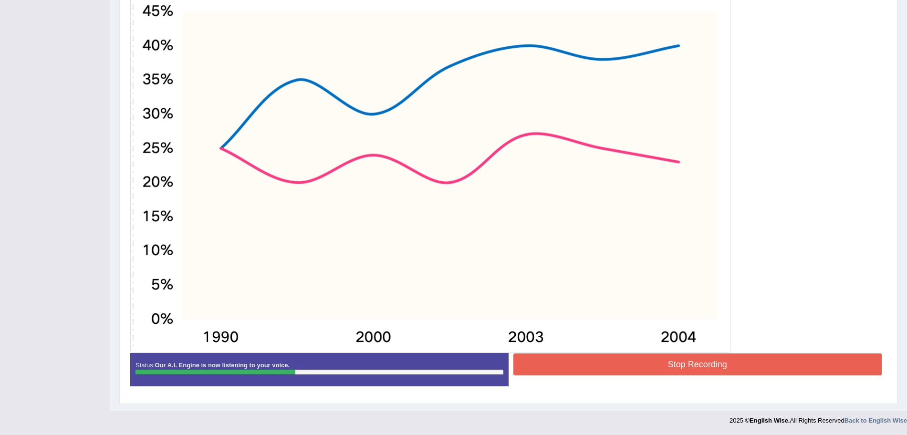
click at [636, 356] on button "Stop Recording" at bounding box center [698, 365] width 369 height 22
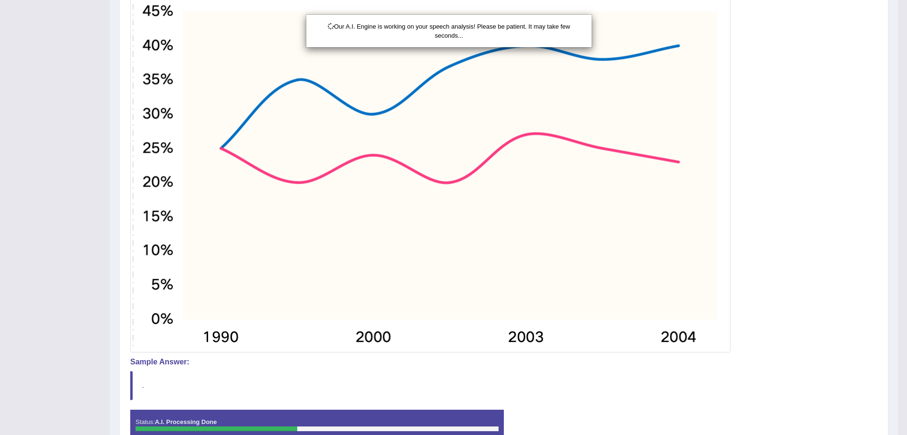
scroll to position [348, 0]
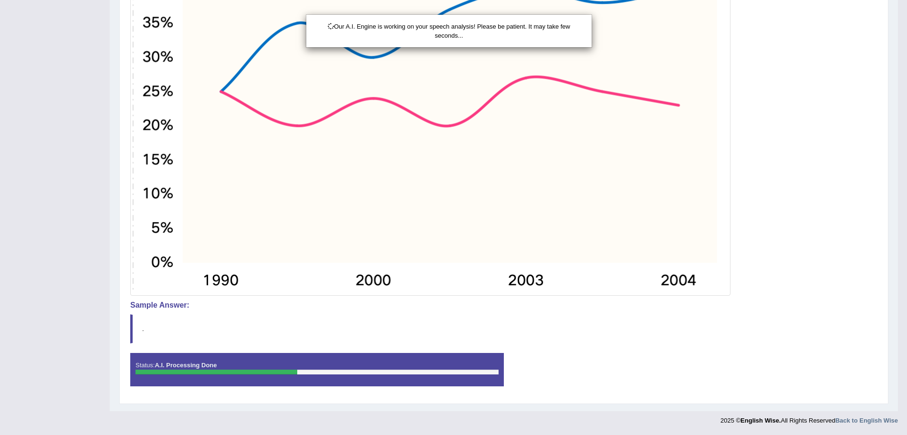
drag, startPoint x: 916, startPoint y: 219, endPoint x: 916, endPoint y: 308, distance: 89.7
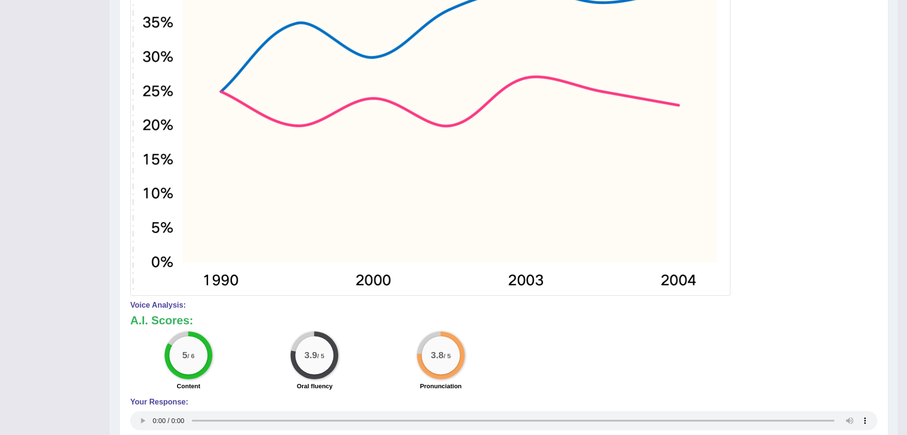
scroll to position [0, 0]
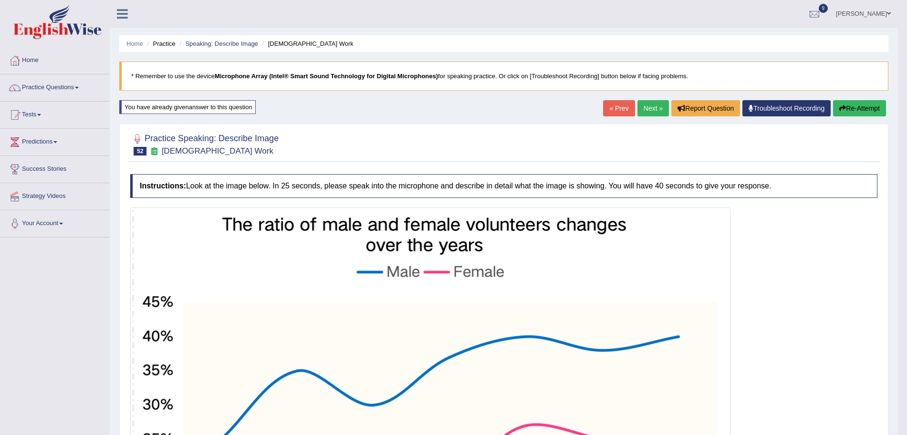
click at [640, 105] on link "Next »" at bounding box center [653, 108] width 31 height 16
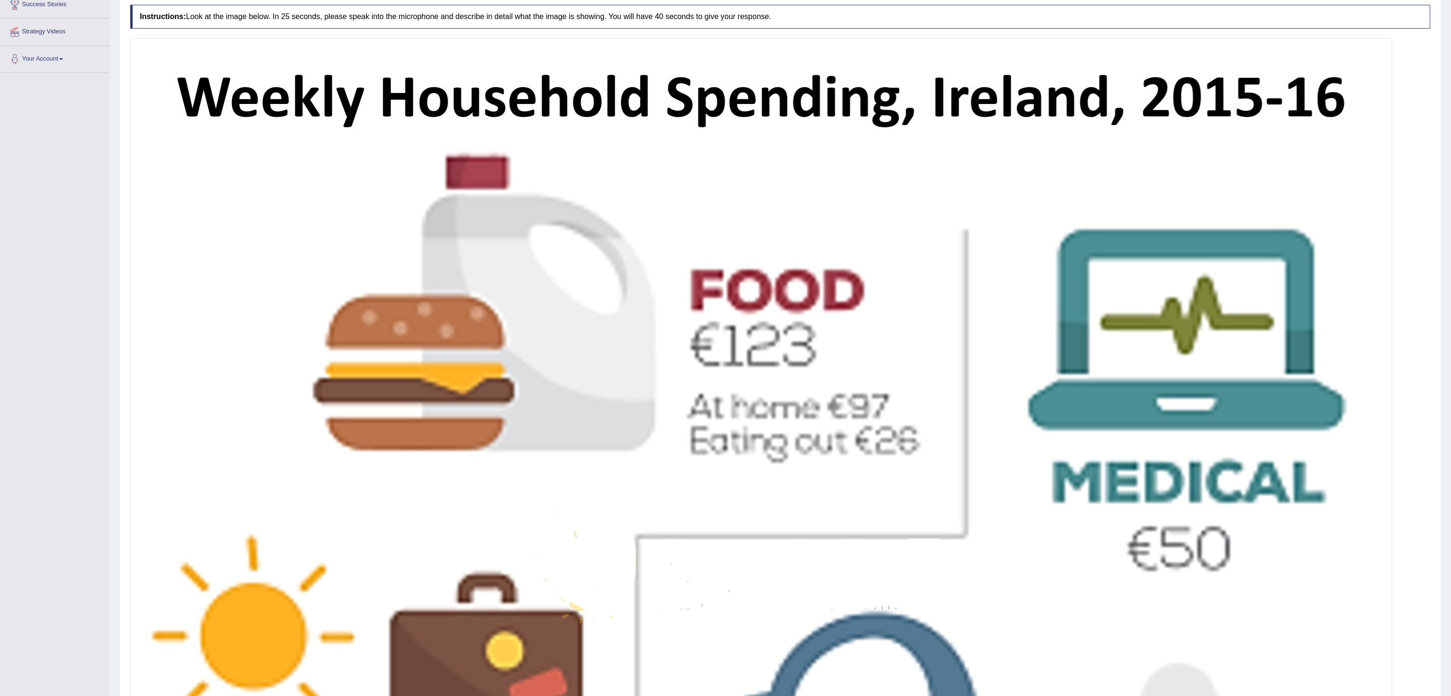
scroll to position [849, 0]
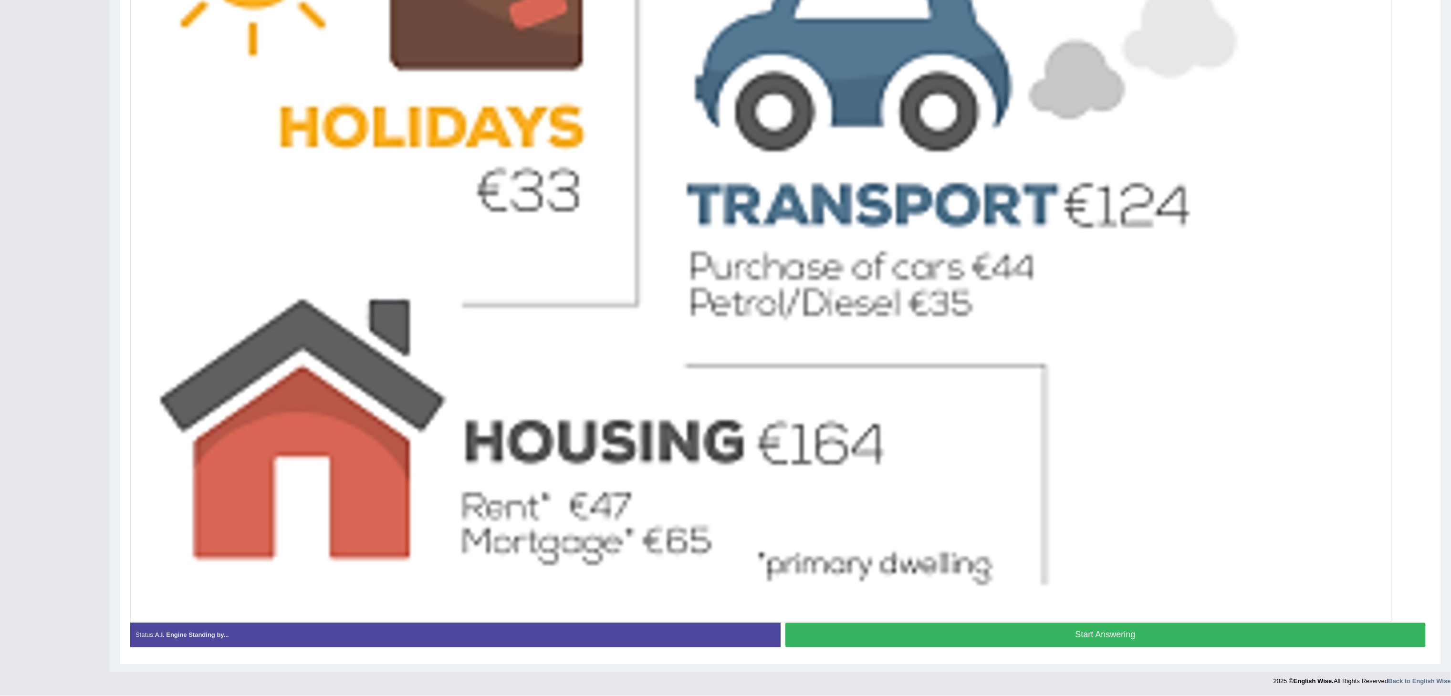
click at [907, 435] on button "Start Answering" at bounding box center [1106, 635] width 641 height 24
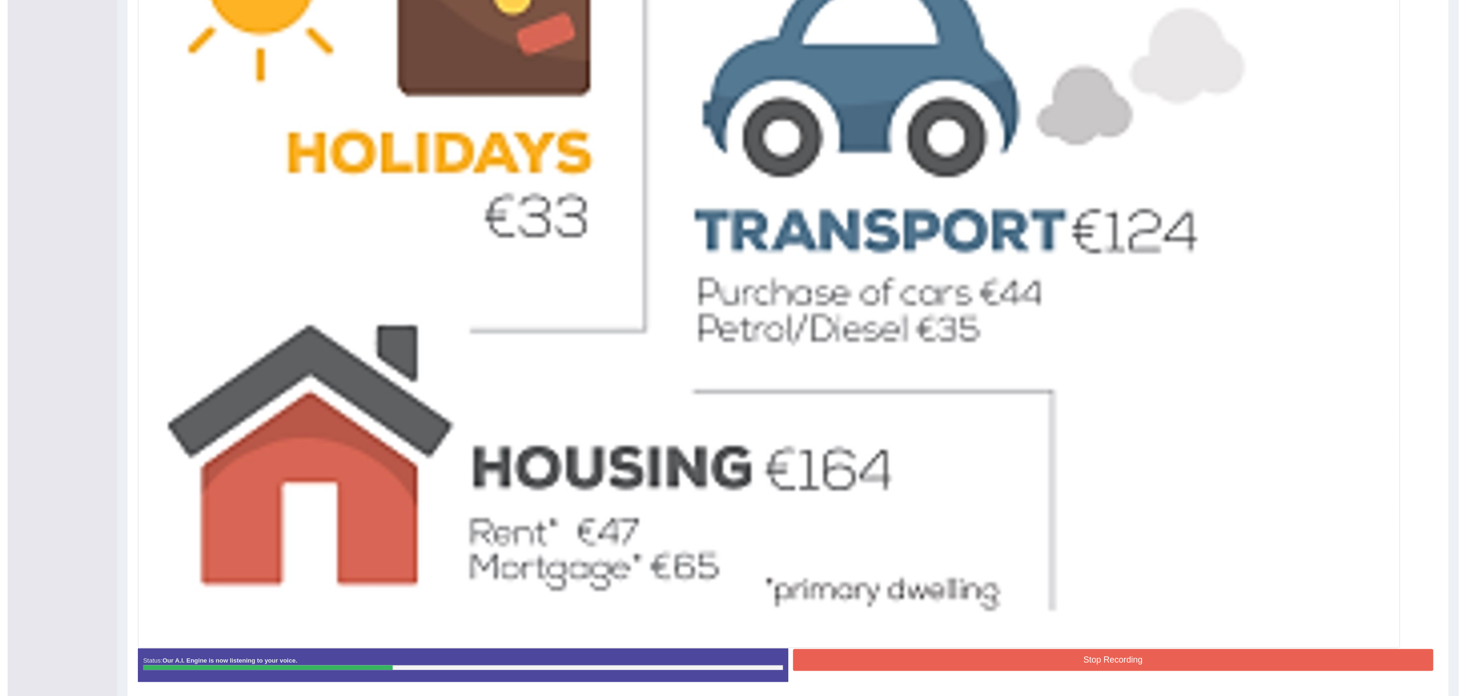
scroll to position [859, 0]
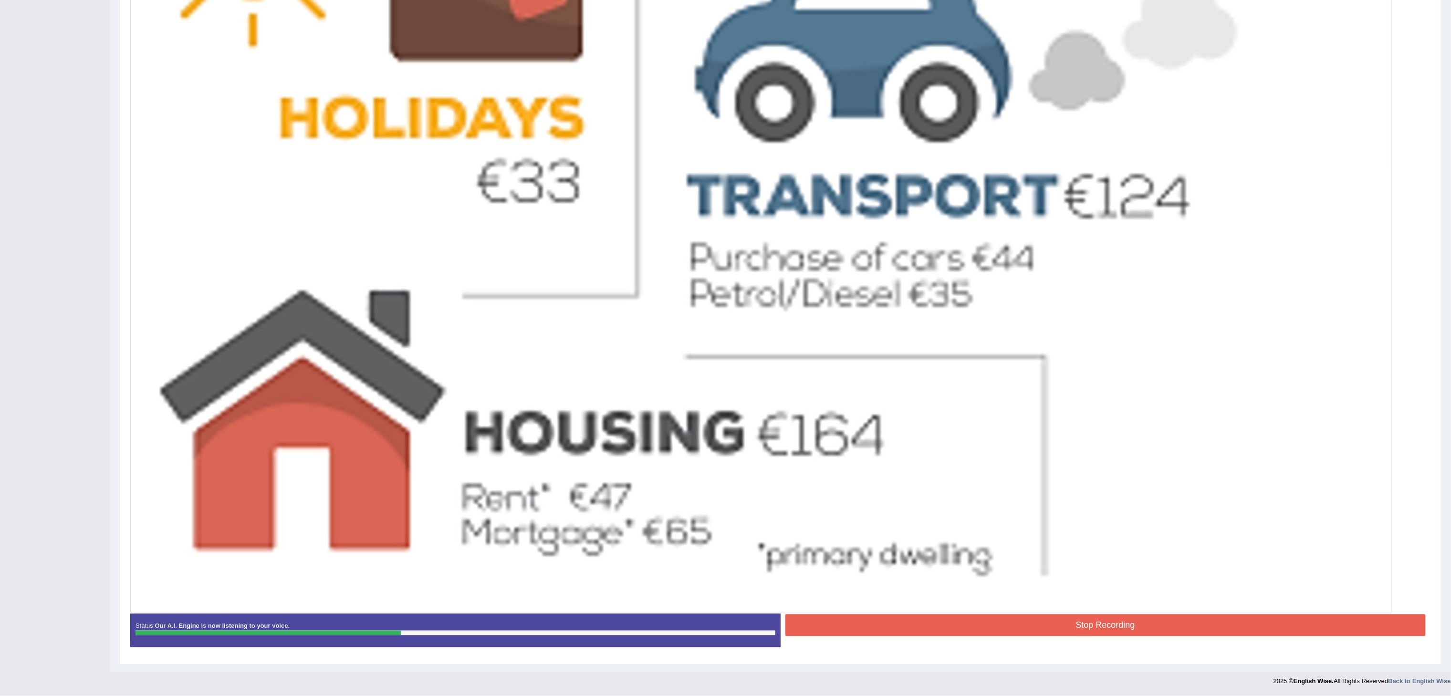
click at [907, 435] on button "Stop Recording" at bounding box center [1106, 626] width 641 height 22
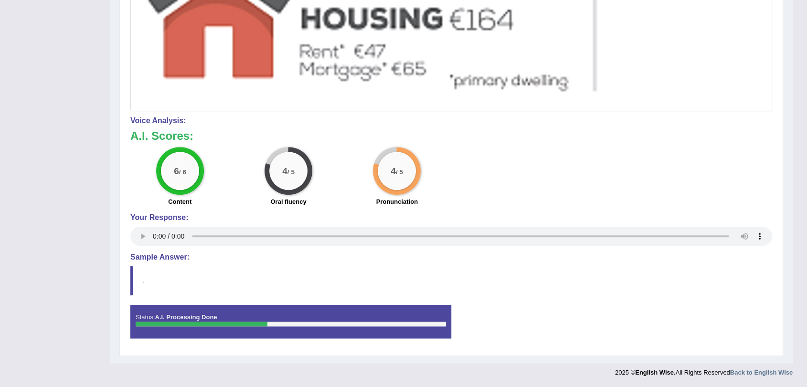
scroll to position [0, 0]
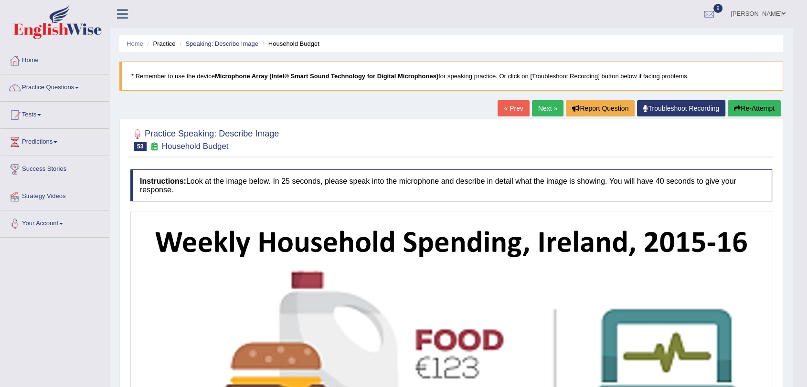
click at [543, 101] on link "Next »" at bounding box center [547, 108] width 31 height 16
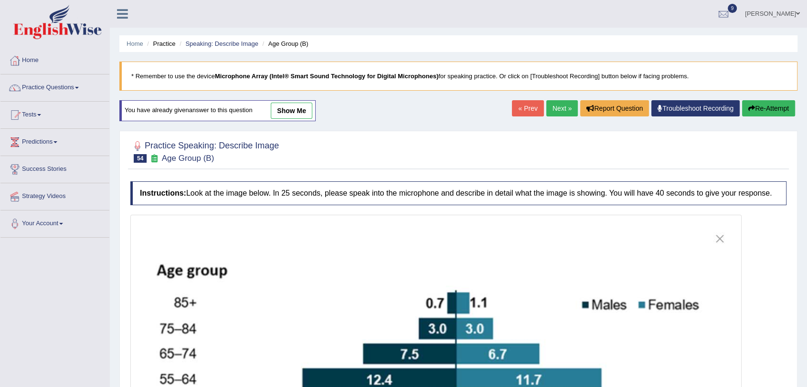
scroll to position [293, 0]
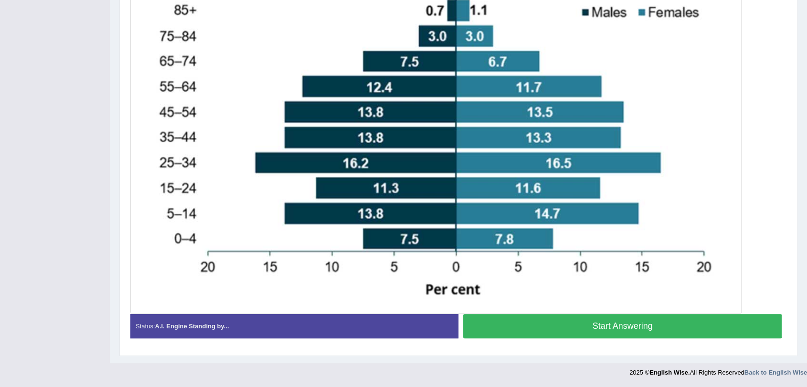
click at [611, 321] on button "Start Answering" at bounding box center [622, 326] width 318 height 24
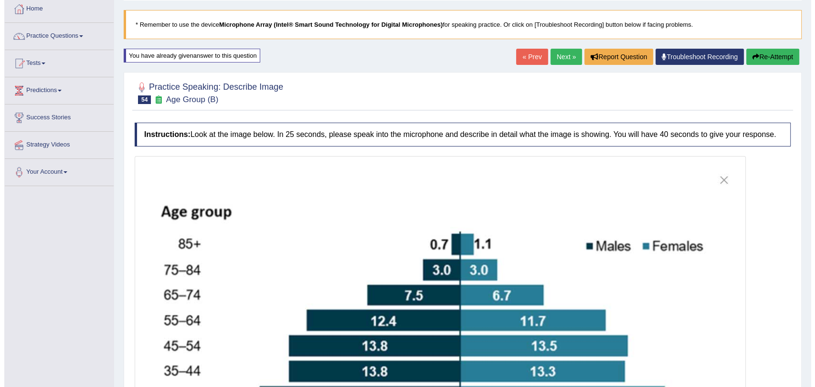
scroll to position [294, 0]
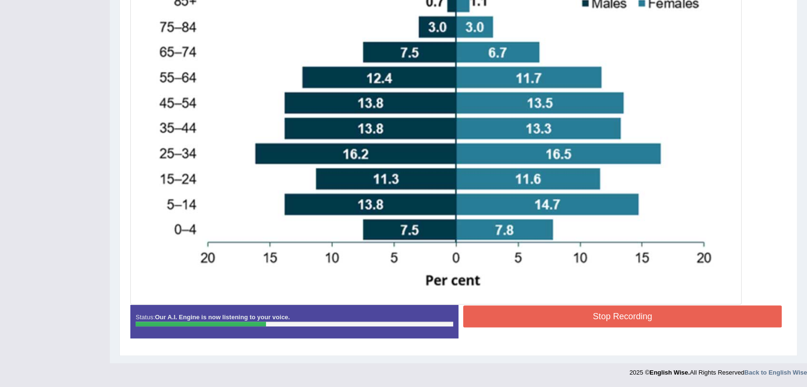
click at [534, 320] on button "Stop Recording" at bounding box center [622, 316] width 318 height 22
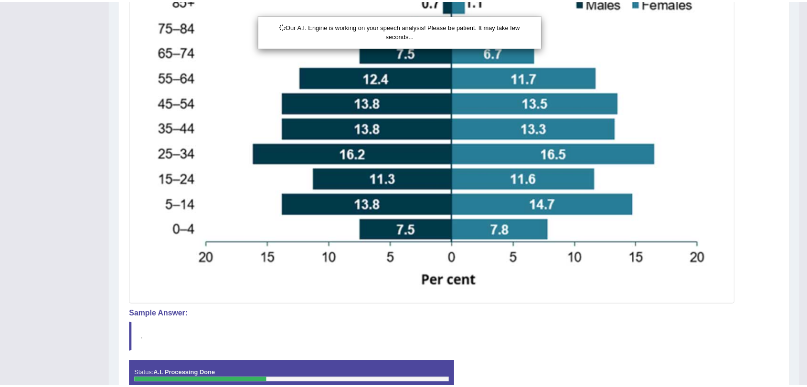
scroll to position [303, 0]
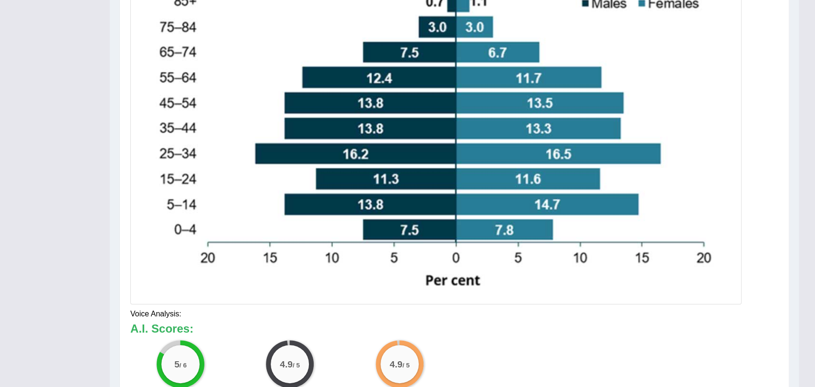
drag, startPoint x: 814, startPoint y: 201, endPoint x: 814, endPoint y: 275, distance: 74.0
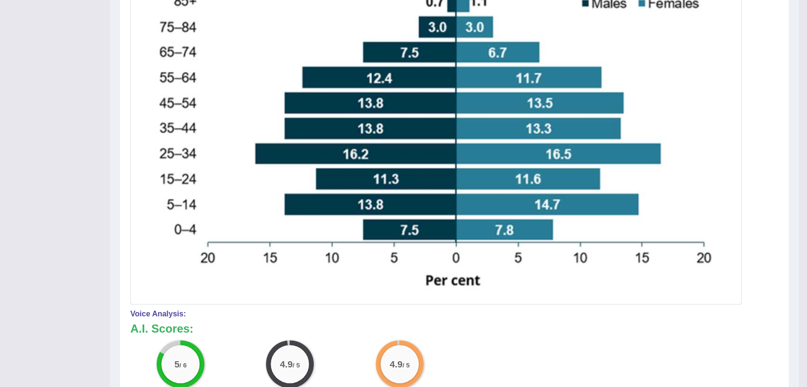
scroll to position [1, 0]
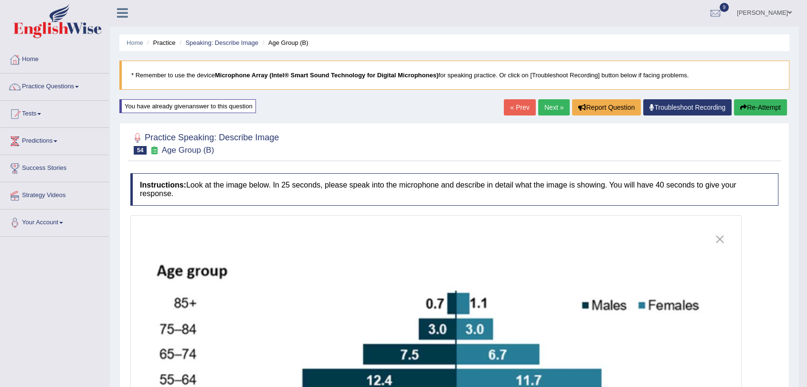
click at [547, 107] on link "Next »" at bounding box center [553, 107] width 31 height 16
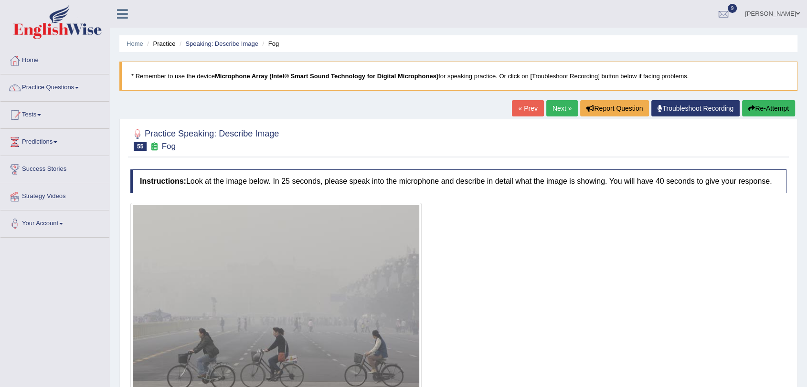
scroll to position [114, 0]
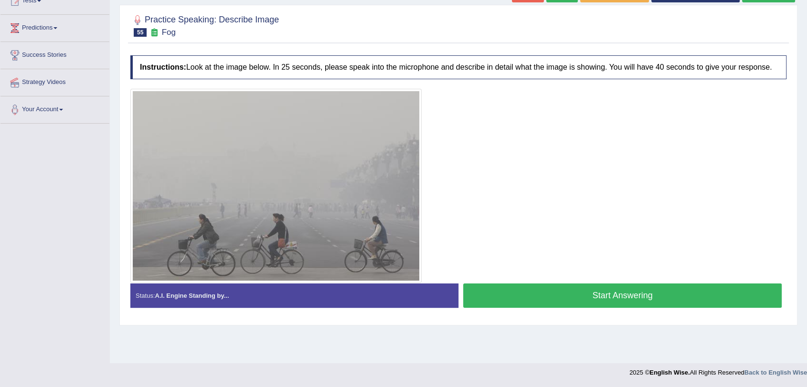
click at [521, 296] on button "Start Answering" at bounding box center [622, 295] width 318 height 24
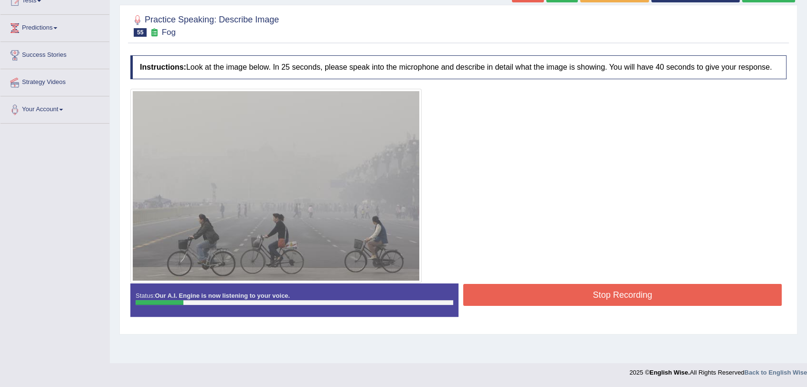
click at [565, 297] on button "Stop Recording" at bounding box center [622, 295] width 318 height 22
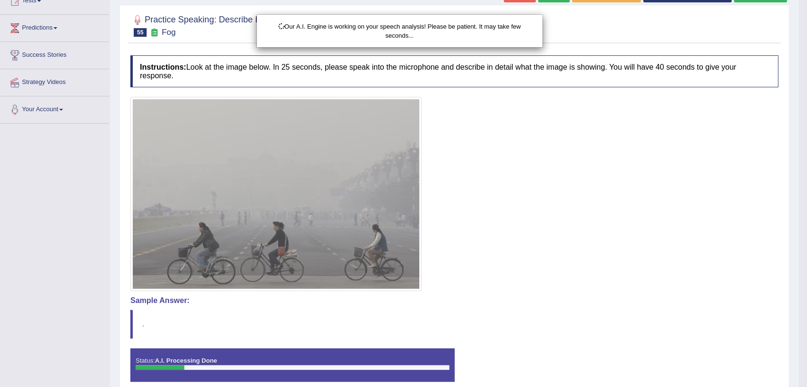
scroll to position [157, 0]
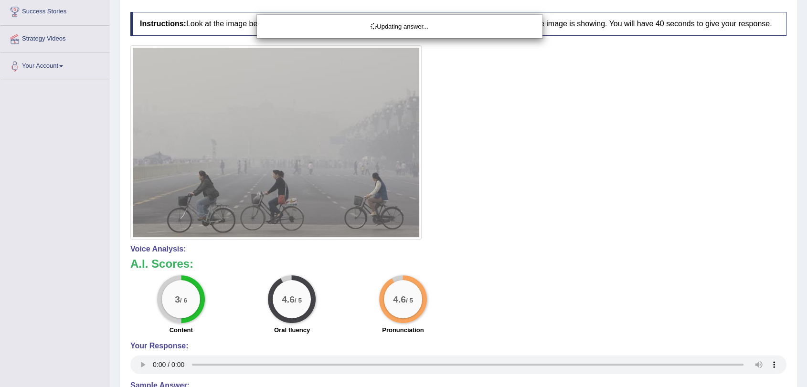
drag, startPoint x: 814, startPoint y: 292, endPoint x: 814, endPoint y: 257, distance: 35.3
click at [806, 230] on html "Toggle navigation Home Practice Questions Speaking Practice Read Aloud Repeat S…" at bounding box center [403, 36] width 807 height 387
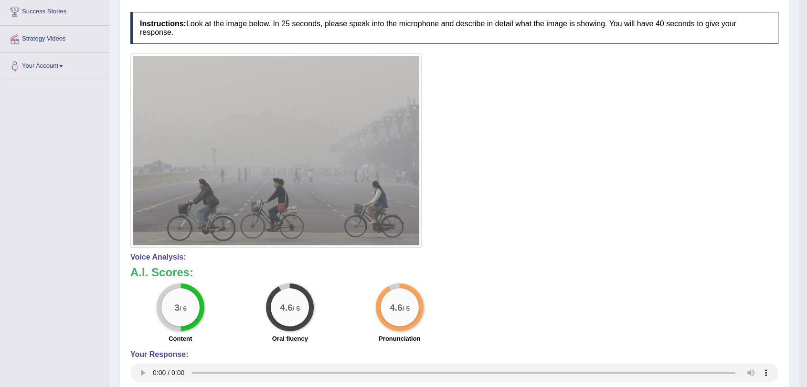
scroll to position [0, 0]
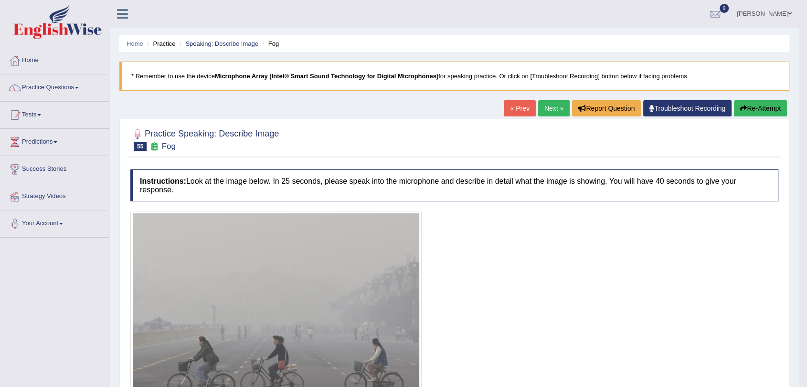
click at [550, 116] on div "« Prev Next » Report Question Troubleshoot Recording Re-Attempt" at bounding box center [645, 109] width 285 height 19
click at [550, 114] on link "Next »" at bounding box center [553, 108] width 31 height 16
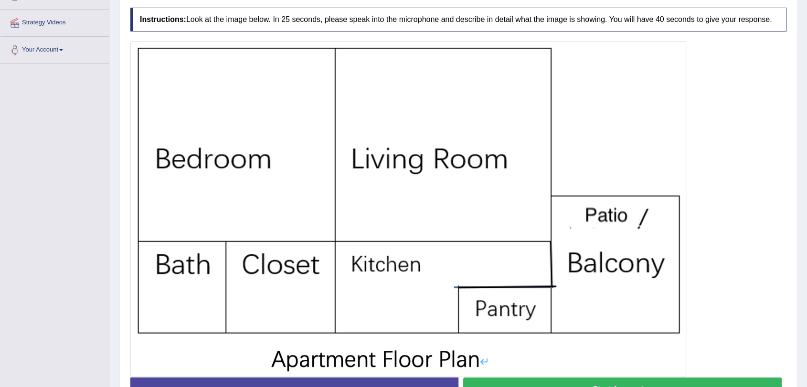
scroll to position [237, 0]
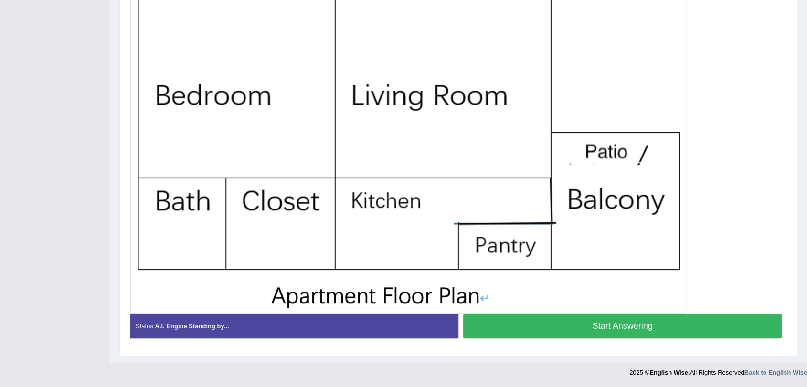
click at [622, 325] on button "Start Answering" at bounding box center [622, 326] width 318 height 24
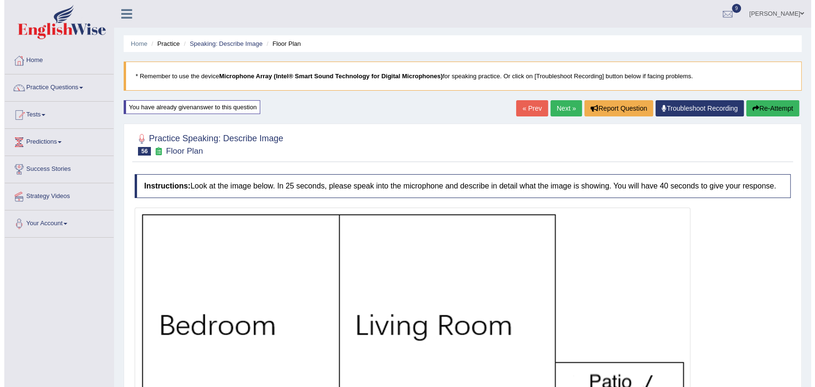
scroll to position [240, 0]
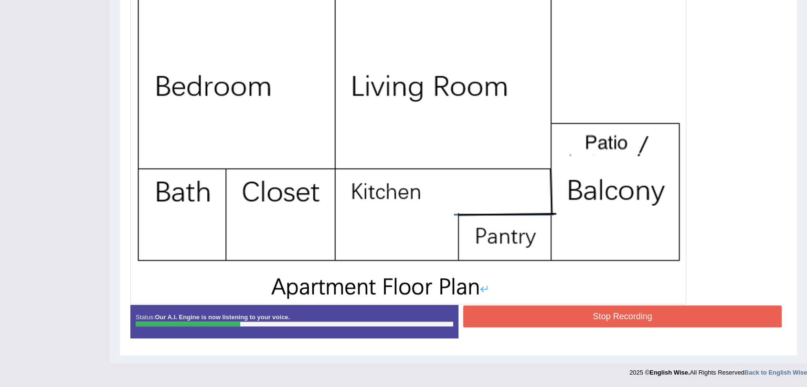
click at [611, 315] on button "Stop Recording" at bounding box center [622, 316] width 318 height 22
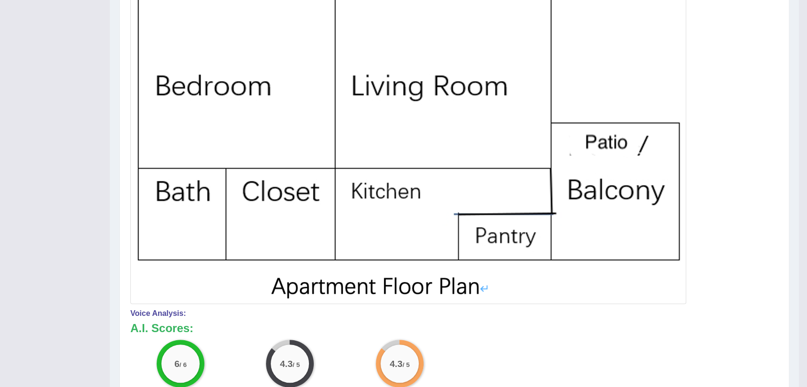
scroll to position [0, 0]
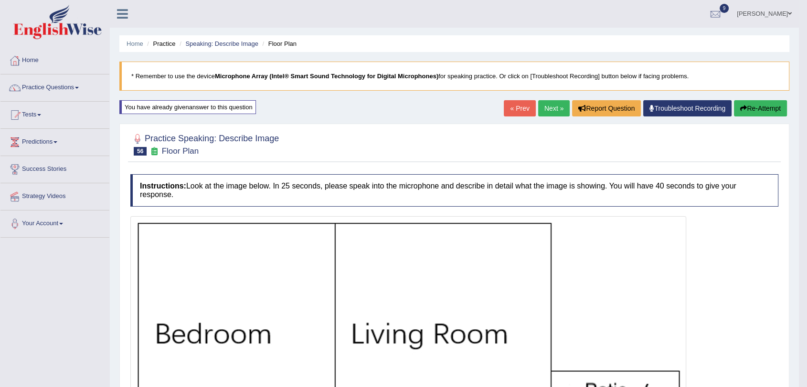
click at [550, 112] on link "Next »" at bounding box center [553, 108] width 31 height 16
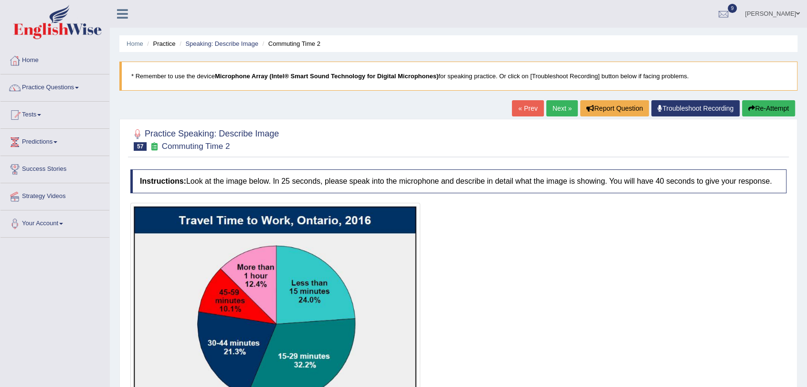
scroll to position [84, 0]
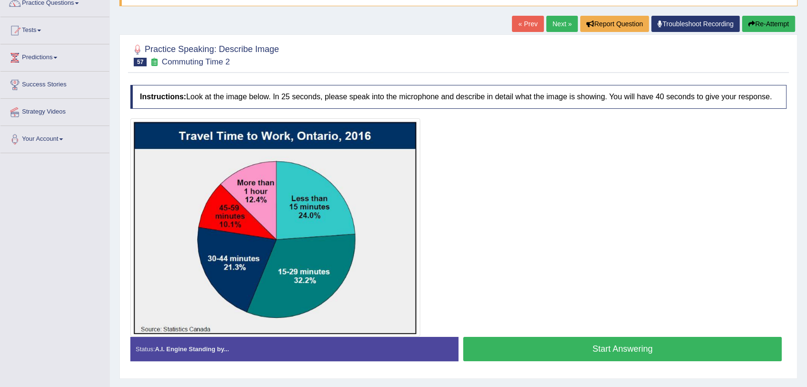
click at [575, 351] on button "Start Answering" at bounding box center [622, 349] width 318 height 24
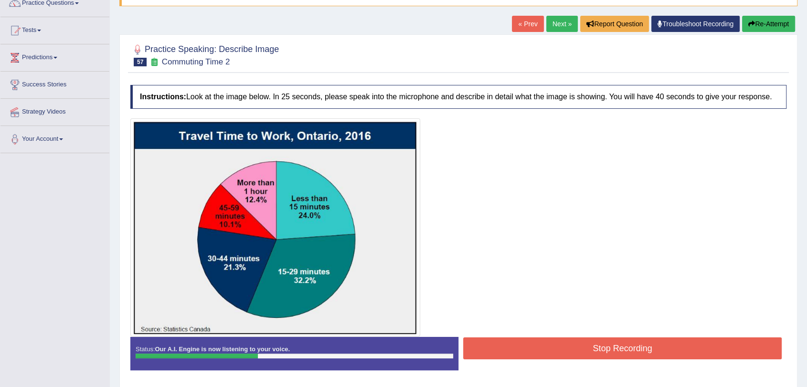
click at [536, 341] on button "Stop Recording" at bounding box center [622, 348] width 318 height 22
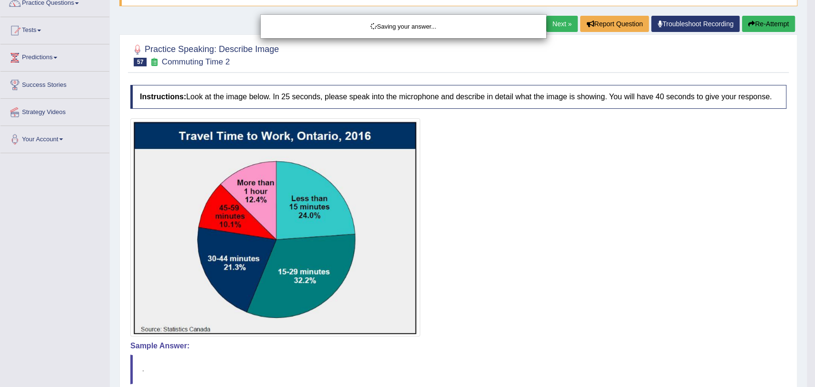
click at [806, 175] on div "Saving your answer..." at bounding box center [407, 193] width 815 height 387
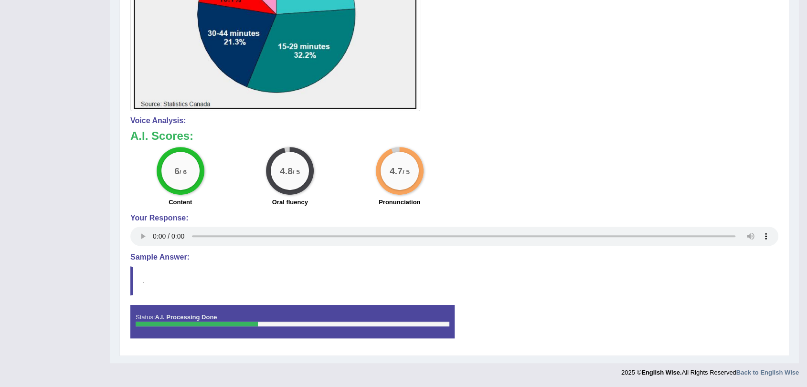
scroll to position [0, 0]
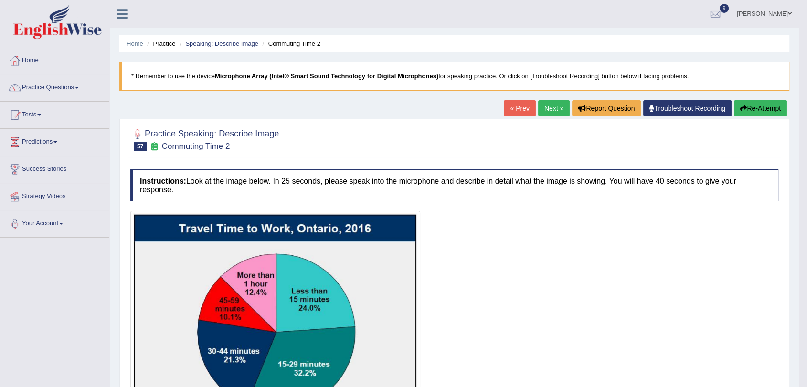
click at [541, 105] on link "Next »" at bounding box center [553, 108] width 31 height 16
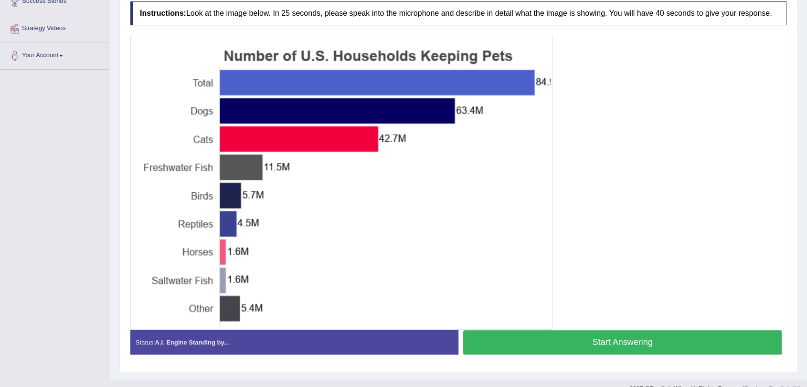
scroll to position [168, 0]
click at [586, 341] on button "Start Answering" at bounding box center [622, 342] width 318 height 24
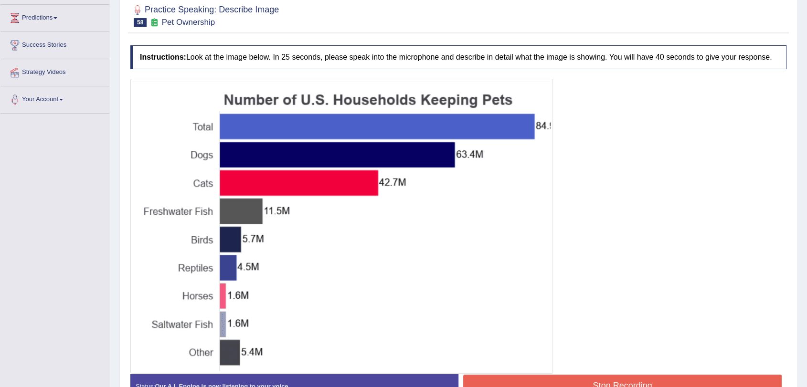
scroll to position [0, 0]
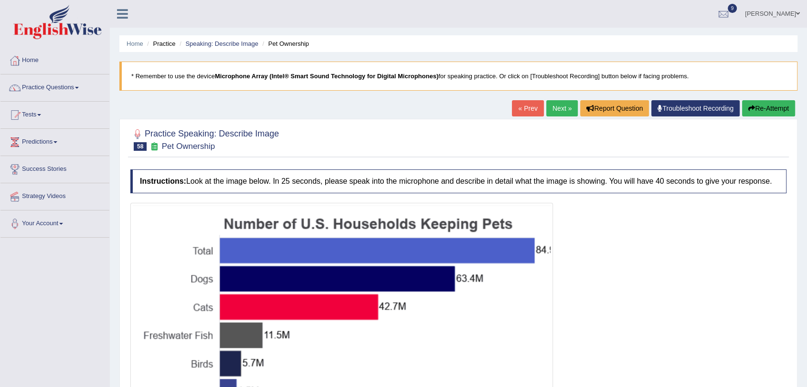
click at [765, 108] on button "Re-Attempt" at bounding box center [768, 108] width 53 height 16
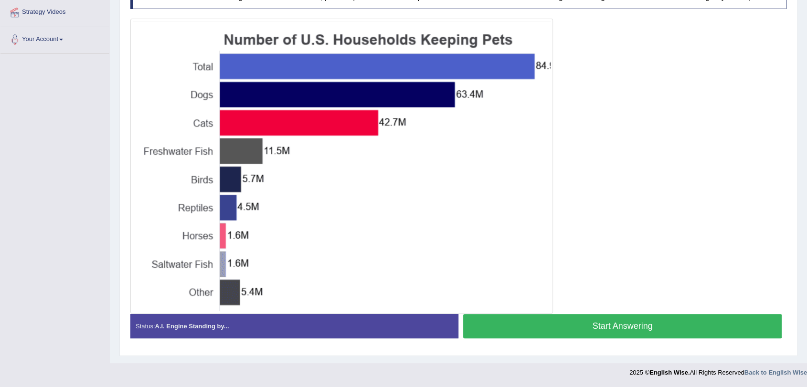
click at [561, 317] on button "Start Answering" at bounding box center [622, 326] width 318 height 24
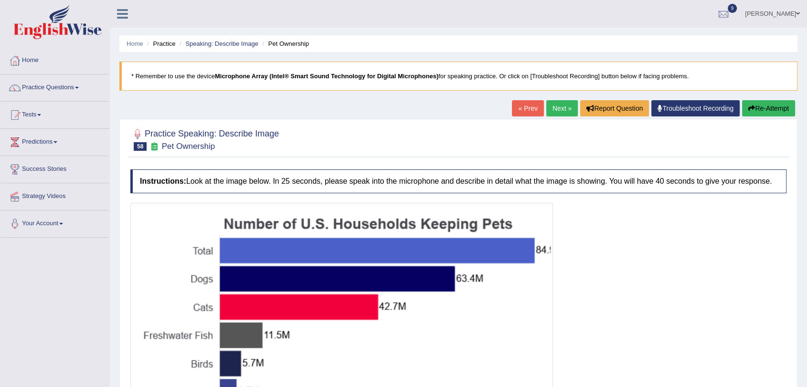
scroll to position [193, 0]
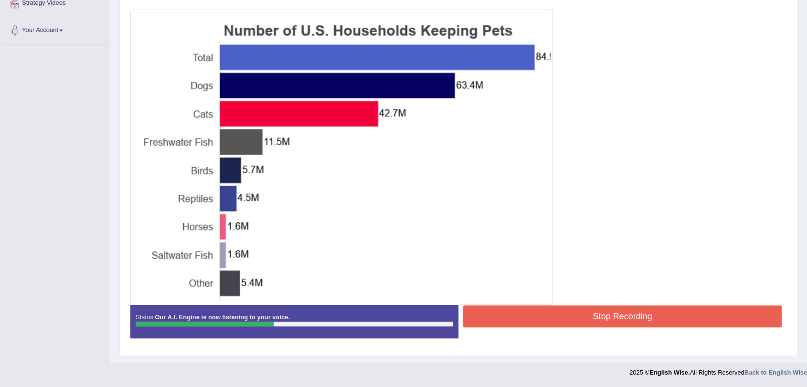
click at [557, 315] on button "Stop Recording" at bounding box center [622, 316] width 318 height 22
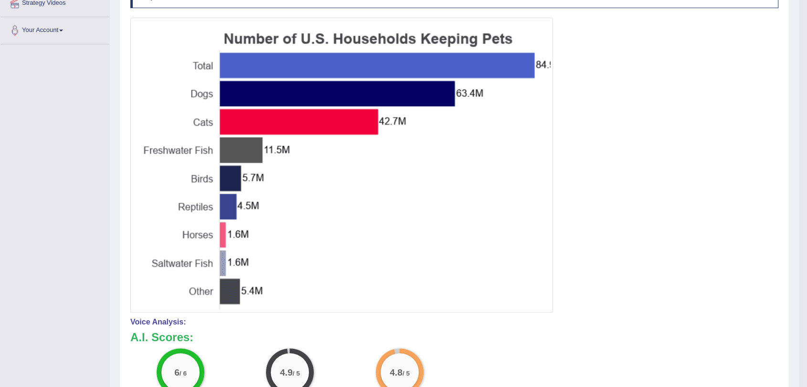
scroll to position [0, 0]
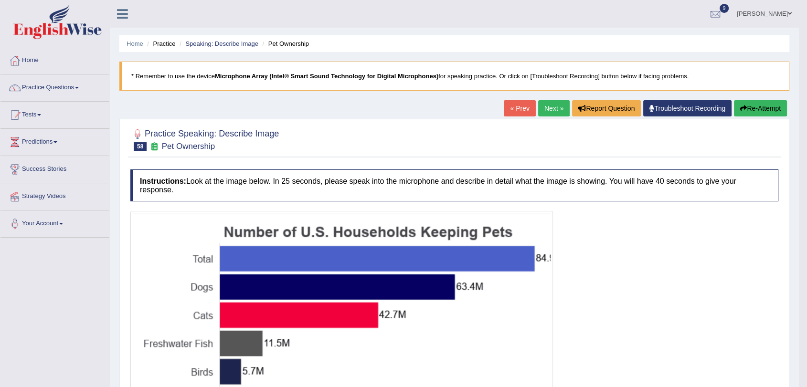
click at [538, 112] on link "Next »" at bounding box center [553, 108] width 31 height 16
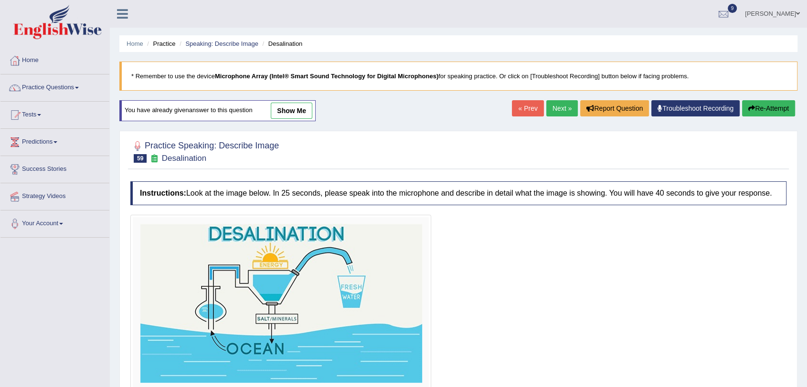
scroll to position [114, 0]
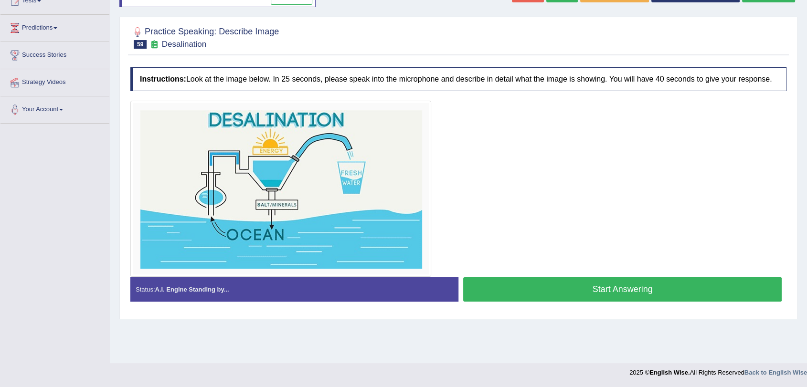
click at [573, 290] on button "Start Answering" at bounding box center [622, 289] width 318 height 24
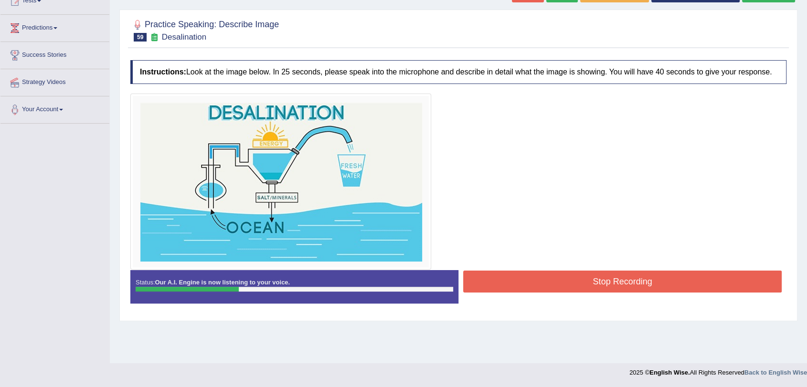
click at [553, 285] on button "Stop Recording" at bounding box center [622, 282] width 318 height 22
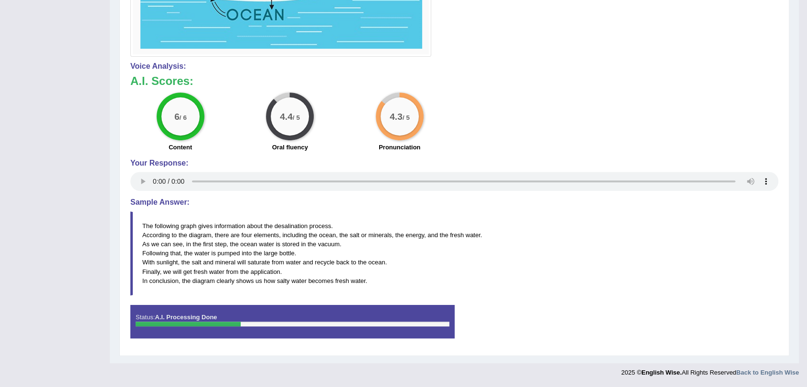
scroll to position [0, 0]
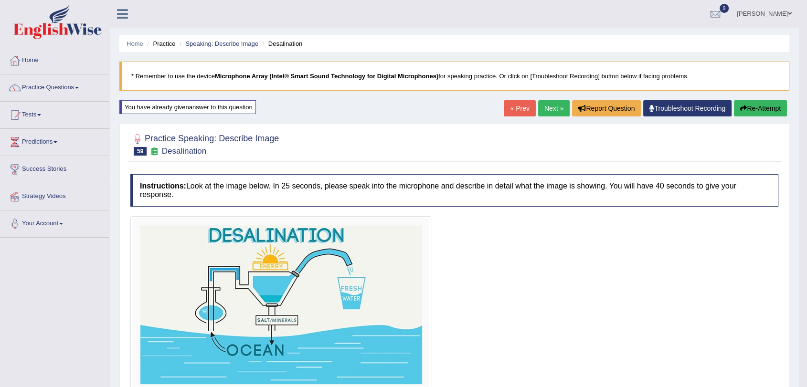
click at [550, 105] on link "Next »" at bounding box center [553, 108] width 31 height 16
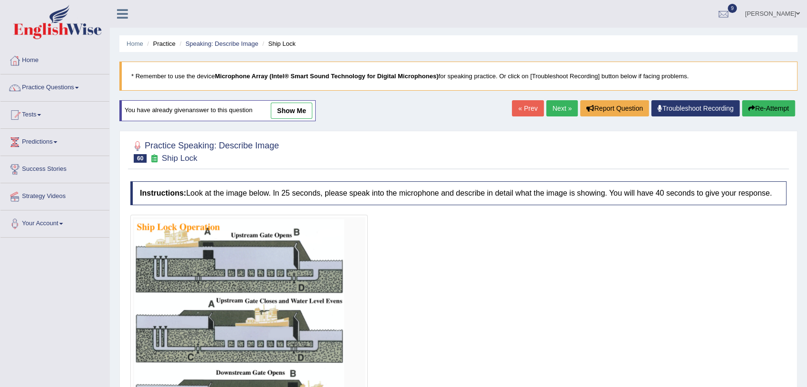
scroll to position [130, 0]
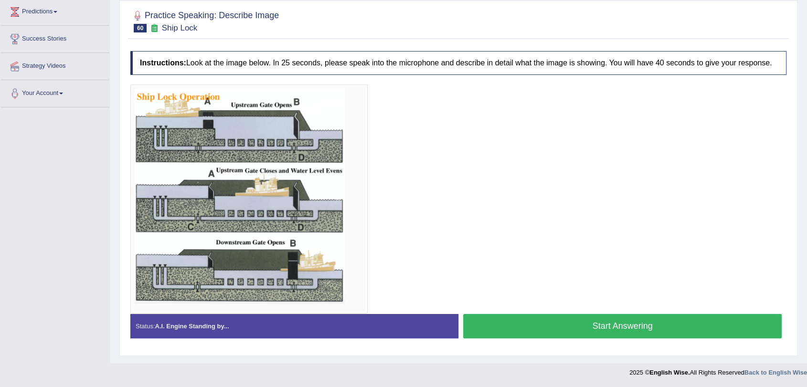
click at [556, 320] on button "Start Answering" at bounding box center [622, 326] width 318 height 24
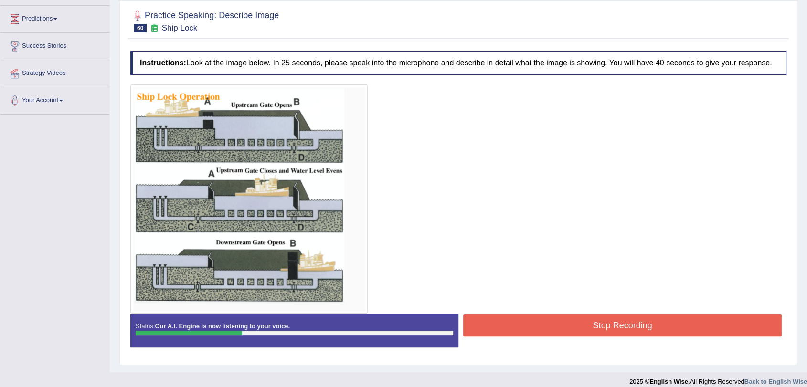
click at [542, 320] on button "Stop Recording" at bounding box center [622, 326] width 318 height 22
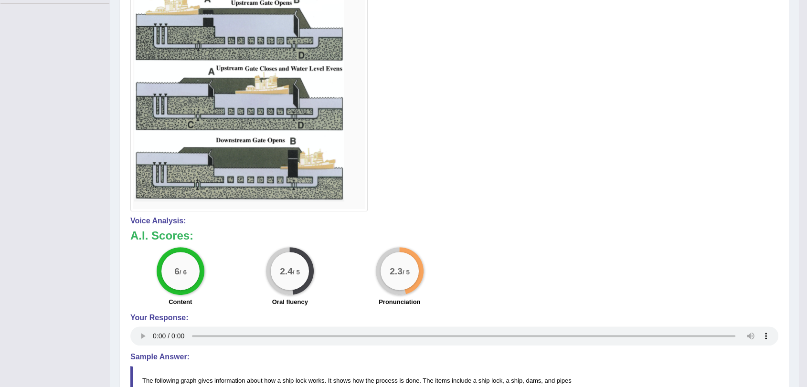
scroll to position [32, 0]
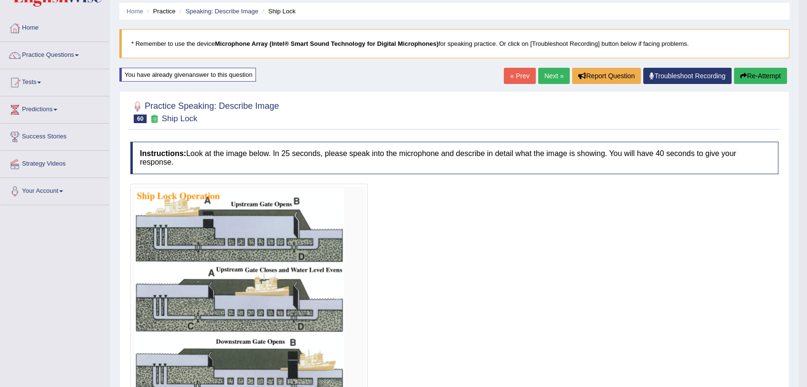
click at [542, 68] on link "Next »" at bounding box center [553, 76] width 31 height 16
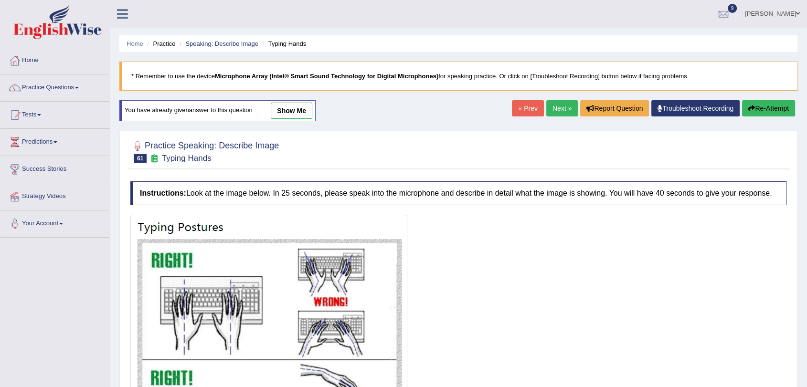
scroll to position [155, 0]
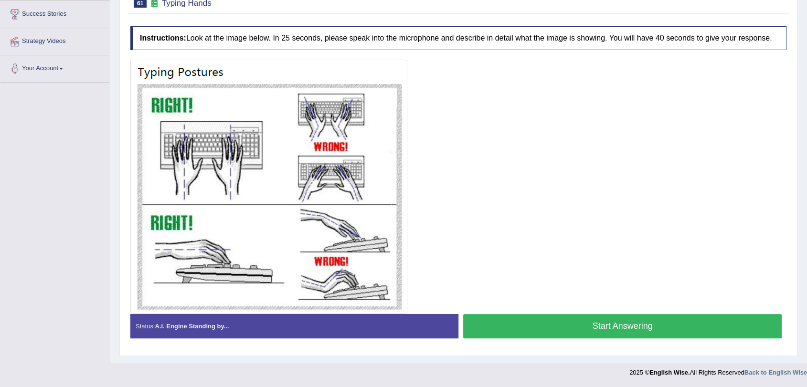
click at [538, 325] on button "Start Answering" at bounding box center [622, 326] width 318 height 24
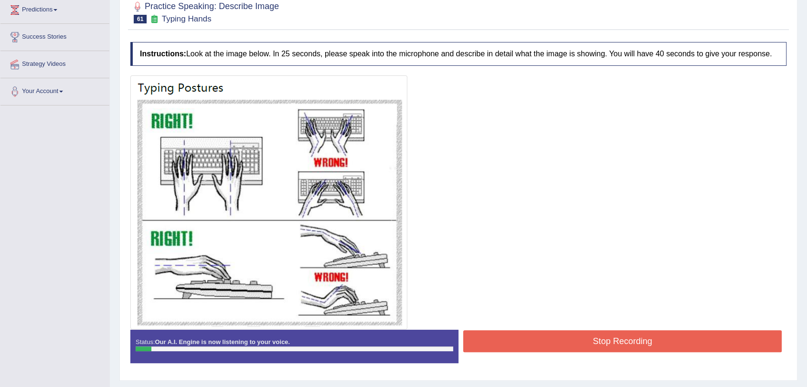
scroll to position [134, 0]
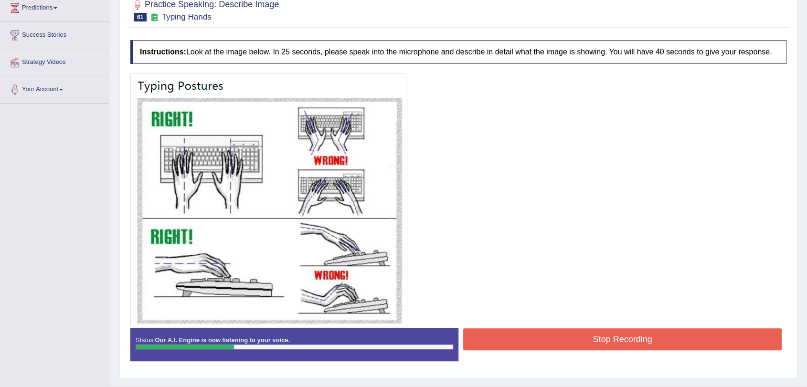
click at [611, 334] on button "Stop Recording" at bounding box center [622, 339] width 318 height 22
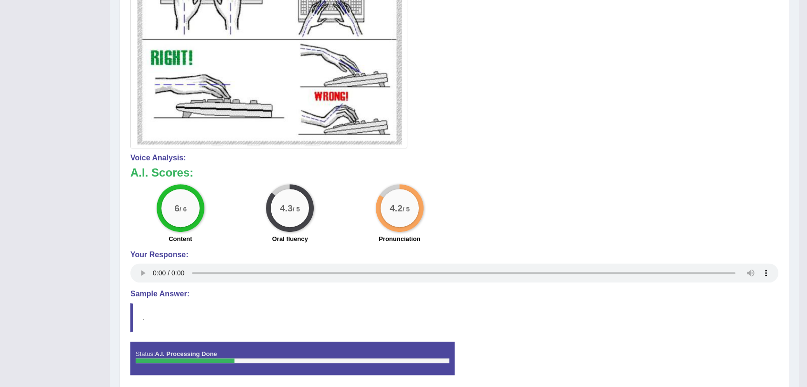
scroll to position [0, 0]
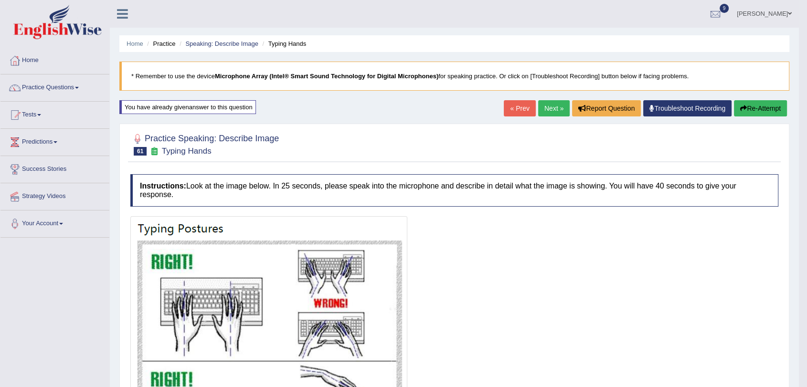
click at [541, 111] on link "Next »" at bounding box center [553, 108] width 31 height 16
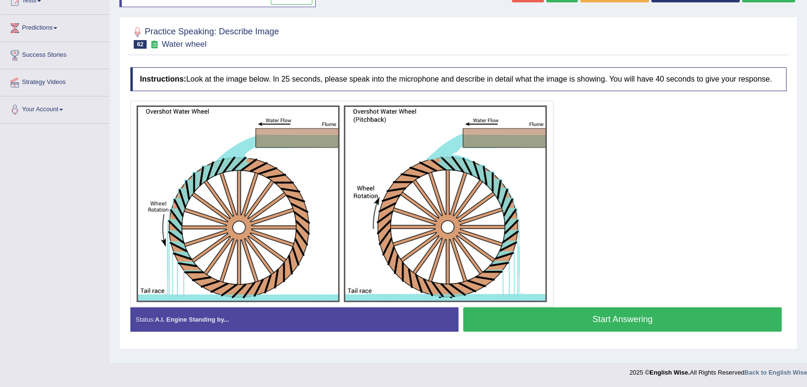
click at [806, 273] on html "Toggle navigation Home Practice Questions Speaking Practice Read Aloud Repeat S…" at bounding box center [403, 79] width 807 height 387
click at [580, 322] on button "Start Answering" at bounding box center [622, 319] width 318 height 24
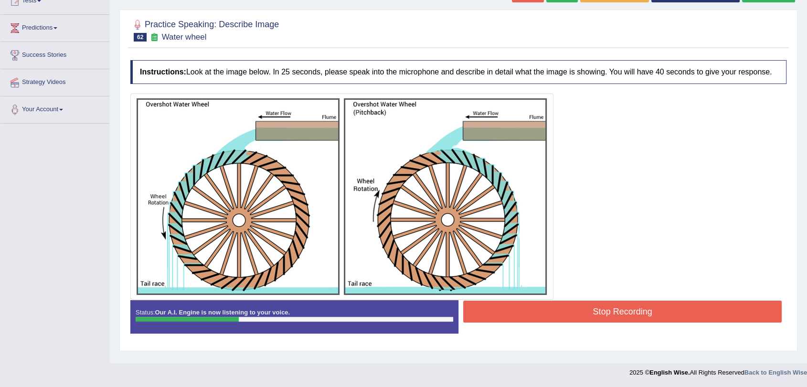
click at [513, 316] on button "Stop Recording" at bounding box center [622, 312] width 318 height 22
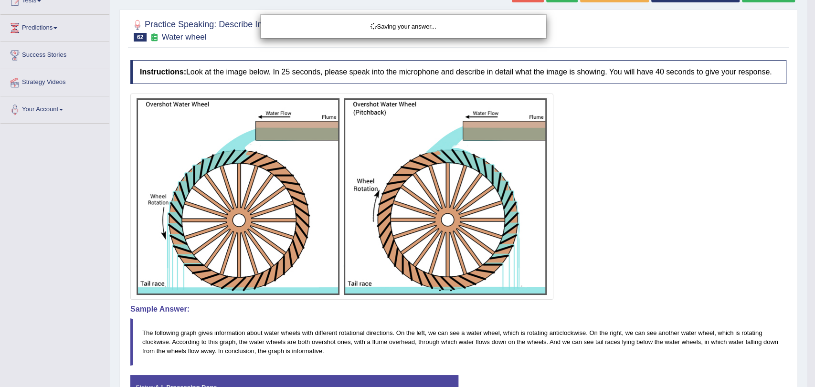
drag, startPoint x: 814, startPoint y: 208, endPoint x: 814, endPoint y: 303, distance: 94.5
click at [806, 303] on div "Saving your answer..." at bounding box center [407, 193] width 815 height 387
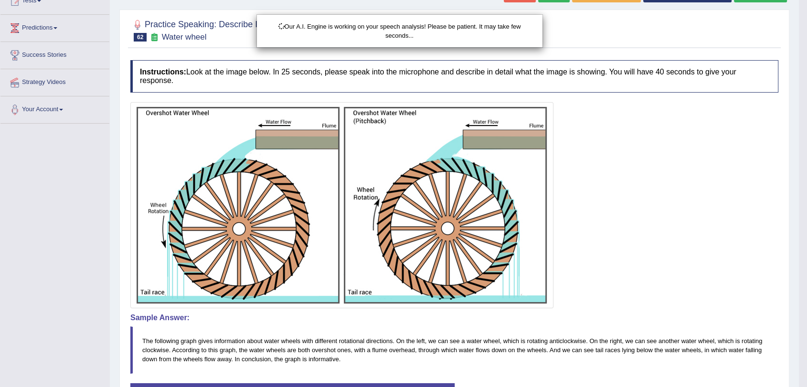
drag, startPoint x: 803, startPoint y: 268, endPoint x: 814, endPoint y: 310, distance: 43.3
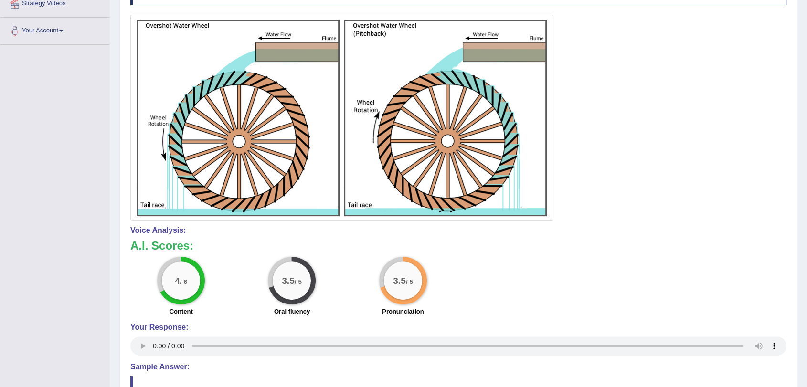
scroll to position [0, 0]
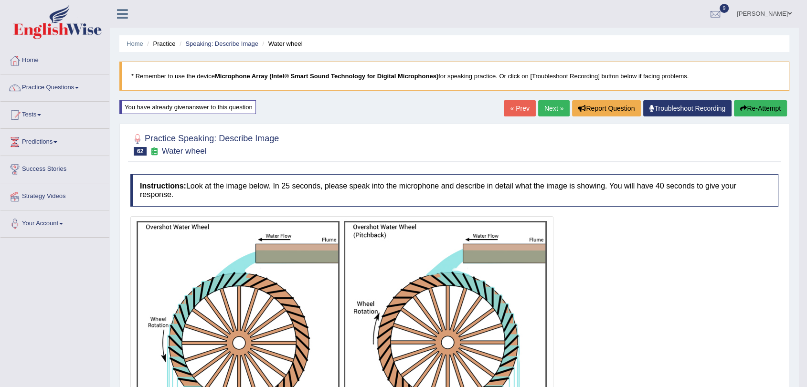
click at [558, 112] on link "Next »" at bounding box center [553, 108] width 31 height 16
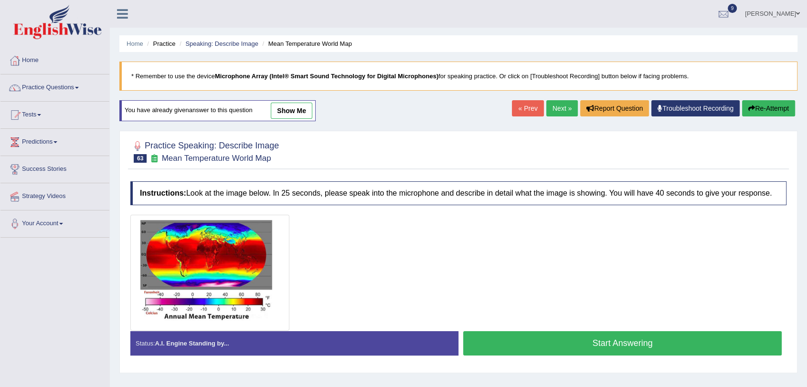
scroll to position [78, 0]
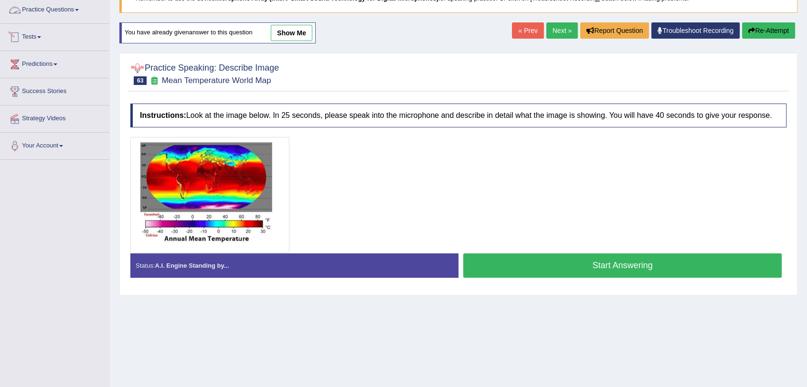
click at [66, 7] on link "Practice Questions" at bounding box center [54, 9] width 109 height 24
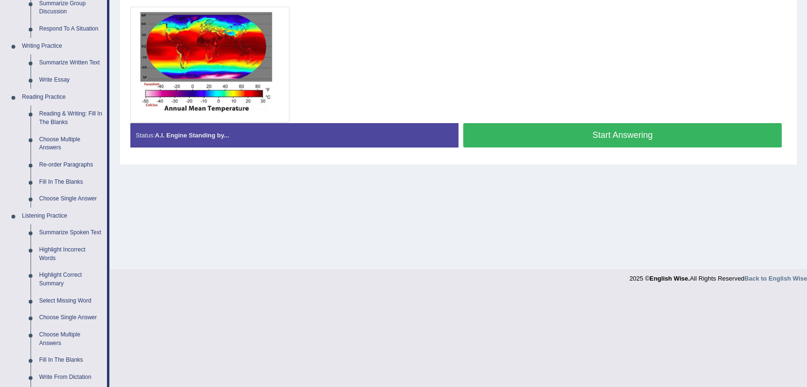
scroll to position [84, 0]
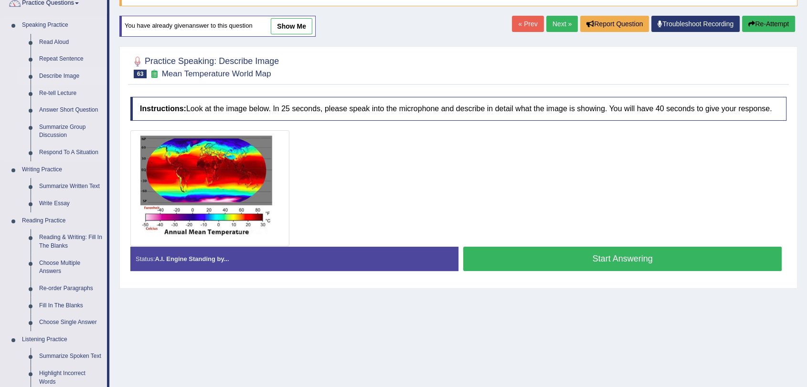
click at [56, 71] on link "Describe Image" at bounding box center [71, 76] width 72 height 17
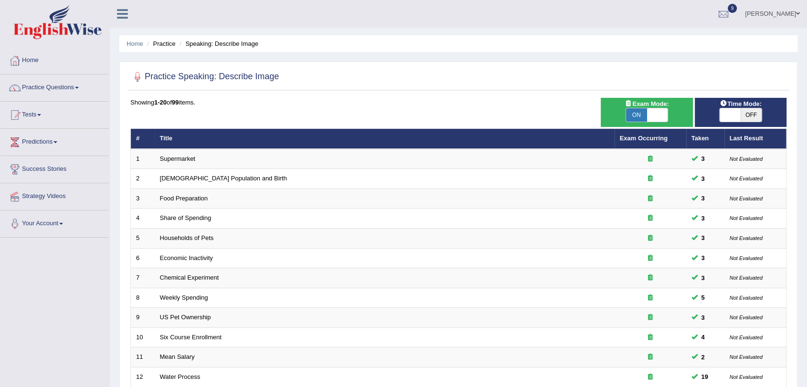
click at [793, 108] on html "Toggle navigation Home Practice Questions Speaking Practice Read Aloud Repeat S…" at bounding box center [403, 193] width 807 height 387
click at [36, 20] on img at bounding box center [57, 22] width 88 height 34
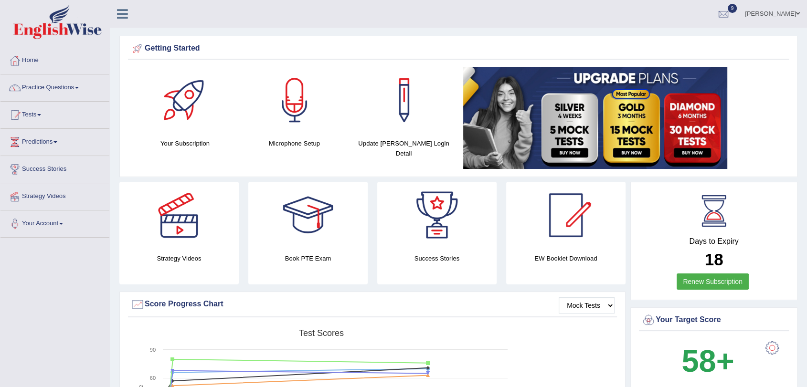
click at [797, 44] on html "Toggle navigation Home Practice Questions Speaking Practice Read Aloud Repeat S…" at bounding box center [403, 193] width 807 height 387
click at [60, 91] on link "Practice Questions" at bounding box center [54, 86] width 109 height 24
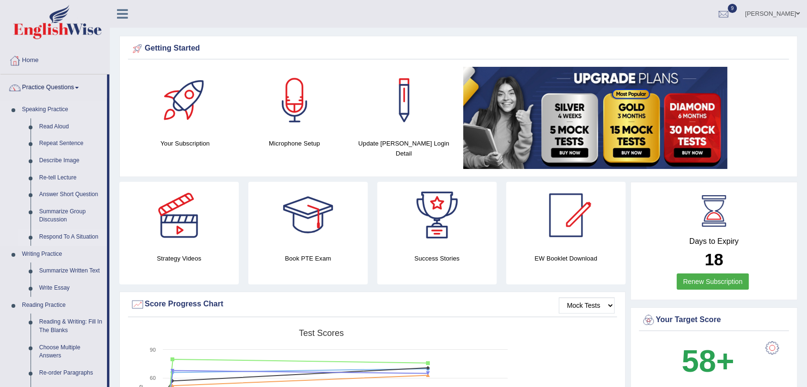
click at [71, 240] on link "Respond To A Situation" at bounding box center [71, 237] width 72 height 17
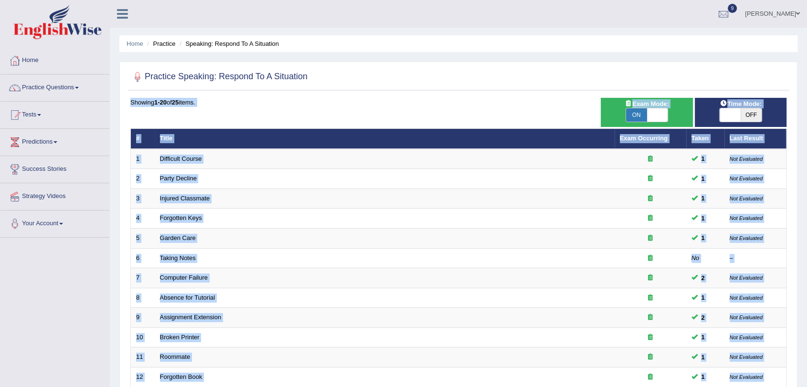
drag, startPoint x: 788, startPoint y: 178, endPoint x: 814, endPoint y: 187, distance: 26.9
click at [806, 187] on html "Toggle navigation Home Practice Questions Speaking Practice Read Aloud Repeat S…" at bounding box center [403, 193] width 807 height 387
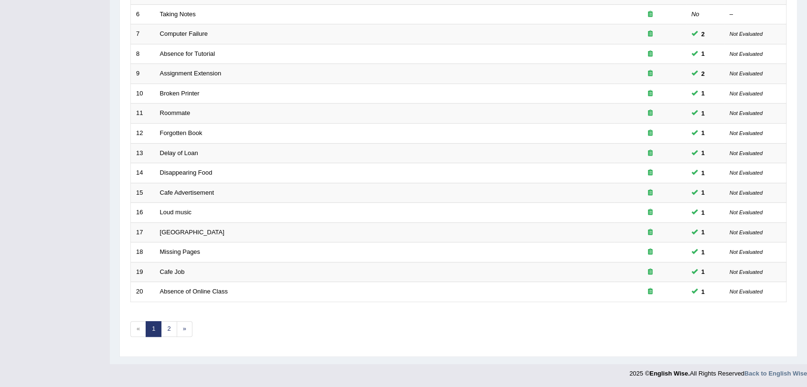
click at [603, 360] on div "Home Practice Speaking: Respond To A Situation Practice Speaking: Respond To A …" at bounding box center [458, 60] width 697 height 608
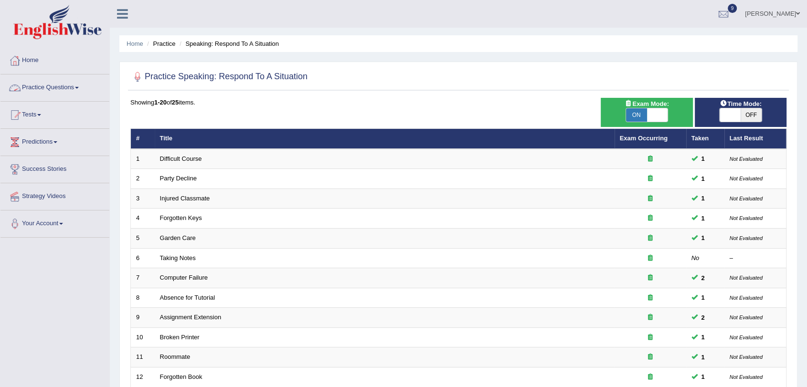
click at [68, 85] on link "Practice Questions" at bounding box center [54, 86] width 109 height 24
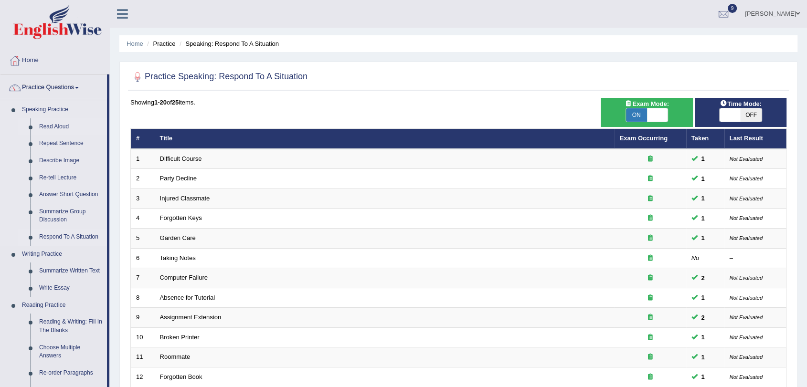
click at [53, 126] on link "Read Aloud" at bounding box center [71, 126] width 72 height 17
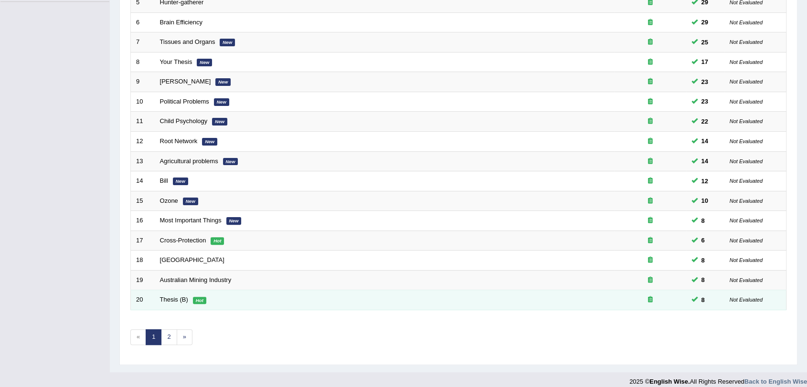
scroll to position [244, 0]
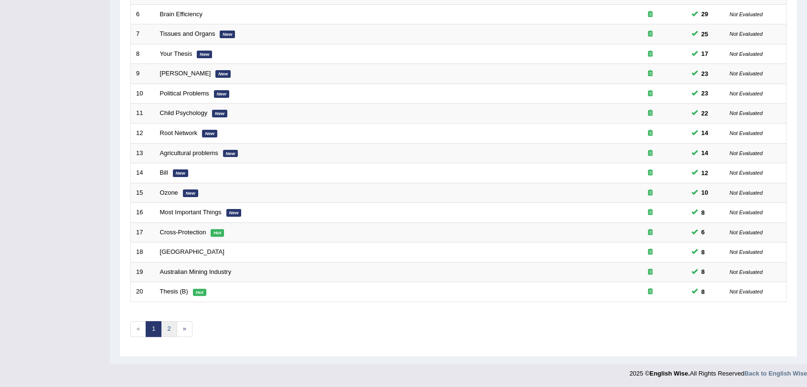
click at [170, 325] on link "2" at bounding box center [169, 329] width 16 height 16
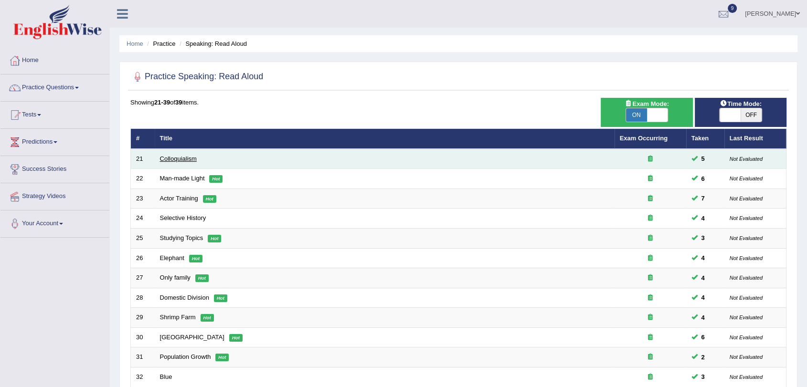
click at [181, 157] on link "Colloquialism" at bounding box center [178, 158] width 37 height 7
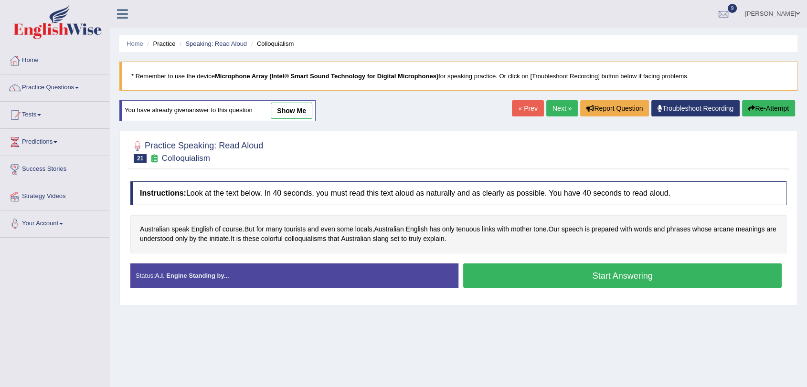
click at [533, 274] on button "Start Answering" at bounding box center [622, 275] width 318 height 24
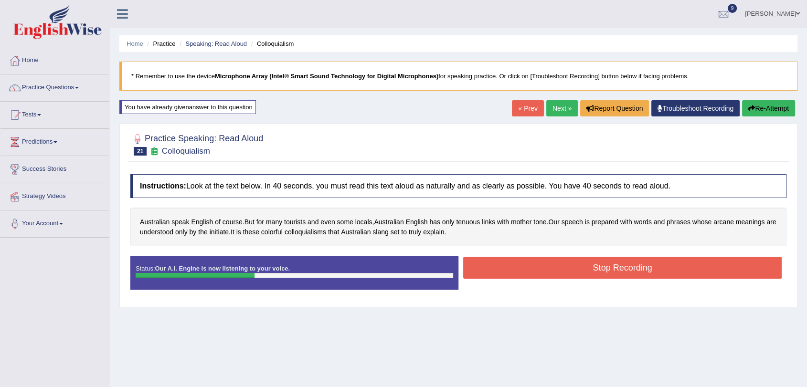
click at [514, 267] on button "Stop Recording" at bounding box center [622, 268] width 318 height 22
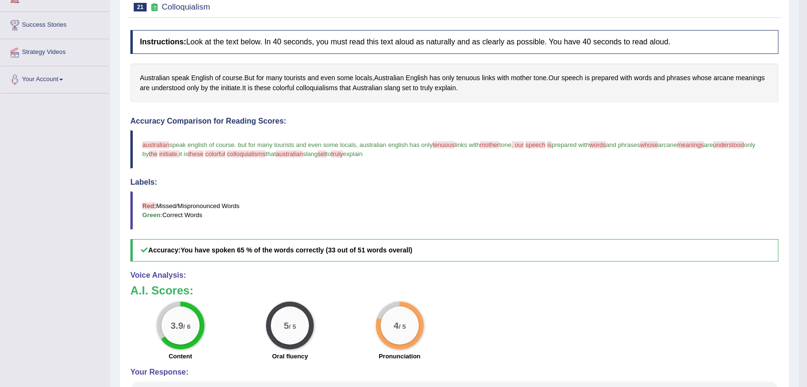
scroll to position [4, 0]
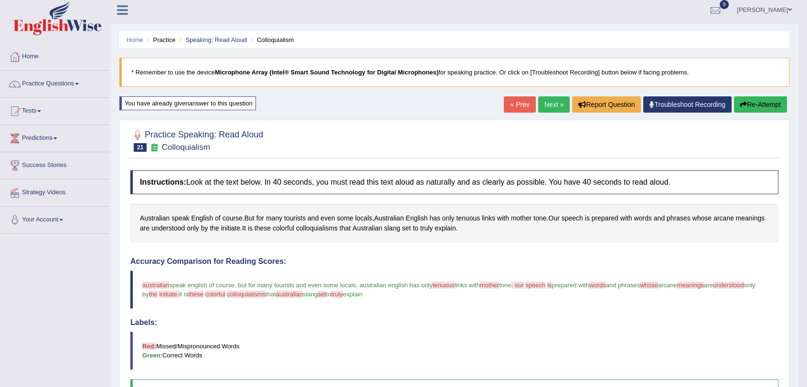
click at [552, 105] on link "Next »" at bounding box center [553, 104] width 31 height 16
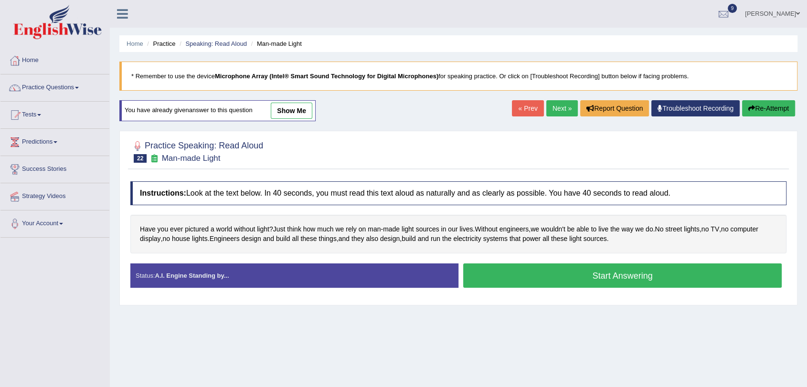
click at [526, 282] on button "Start Answering" at bounding box center [622, 275] width 318 height 24
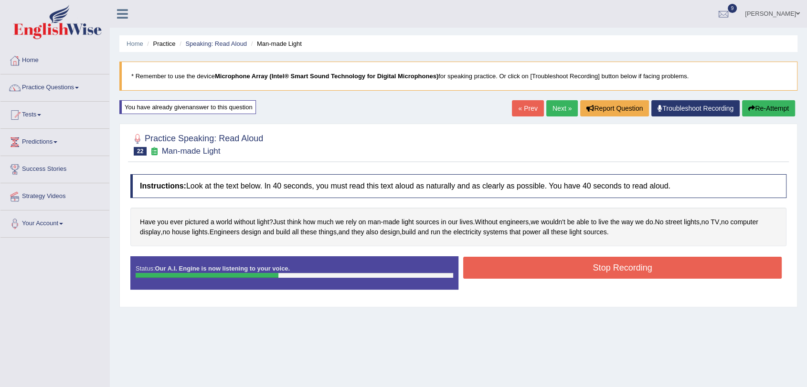
click at [502, 266] on button "Stop Recording" at bounding box center [622, 268] width 318 height 22
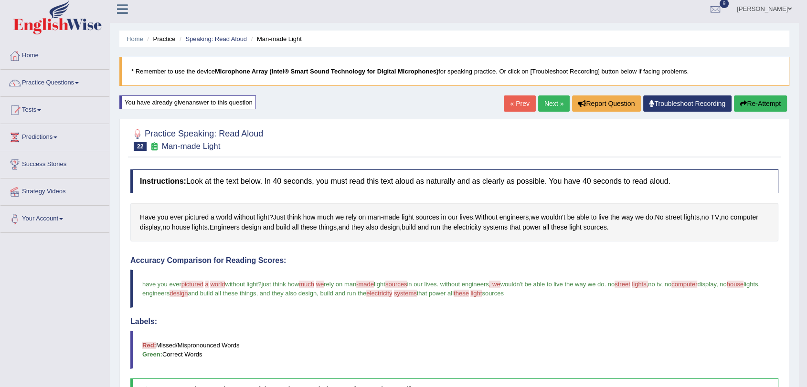
scroll to position [0, 0]
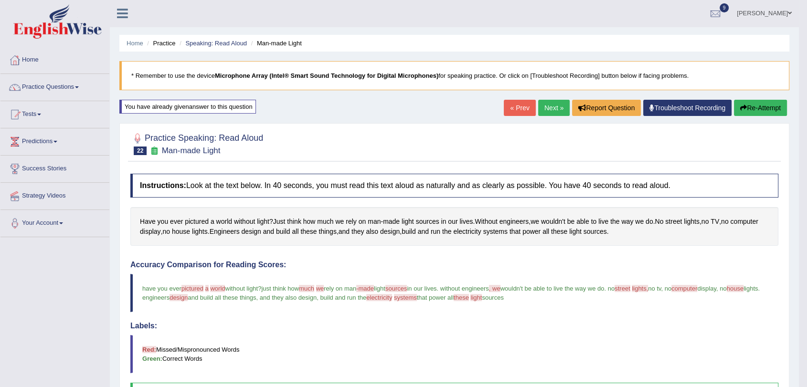
click at [539, 101] on link "Next »" at bounding box center [553, 108] width 31 height 16
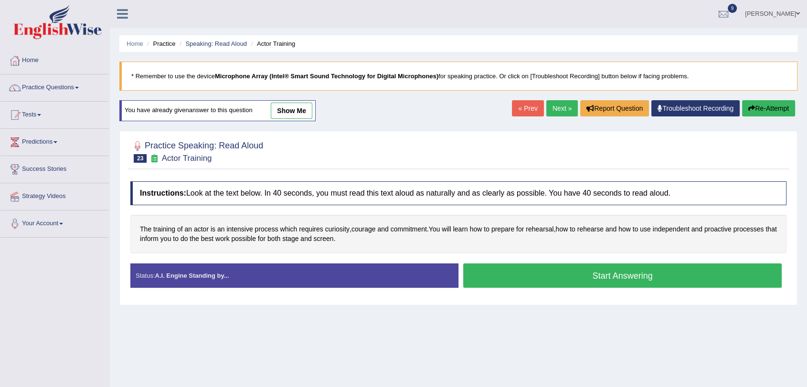
click at [521, 282] on button "Start Answering" at bounding box center [622, 275] width 318 height 24
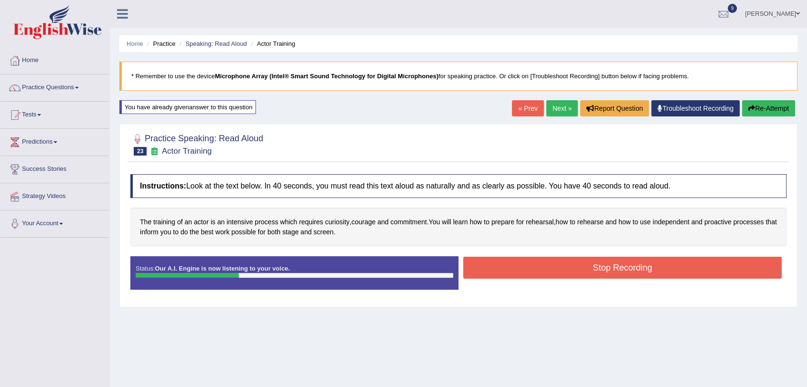
click at [515, 263] on button "Stop Recording" at bounding box center [622, 268] width 318 height 22
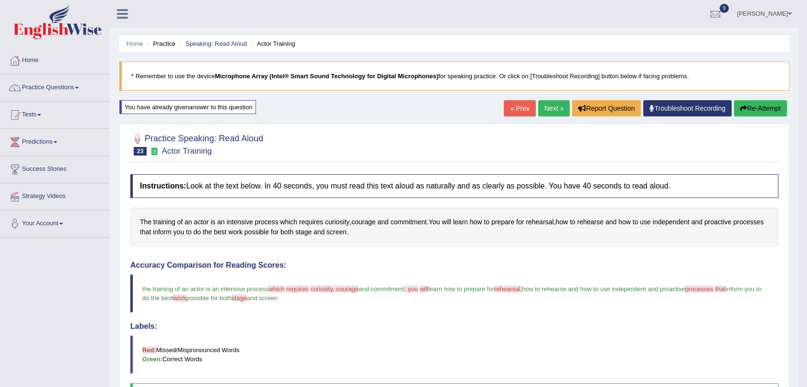
click at [531, 102] on div "« Prev Next » Report Question Troubleshoot Recording Re-Attempt" at bounding box center [645, 109] width 285 height 19
click at [545, 108] on link "Next »" at bounding box center [553, 108] width 31 height 16
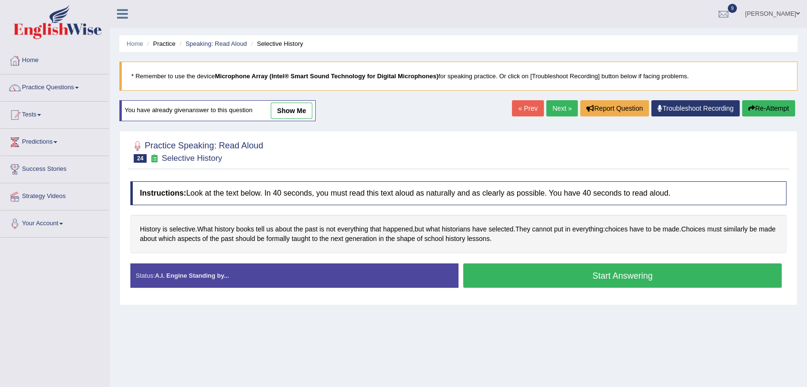
click at [637, 276] on button "Start Answering" at bounding box center [622, 275] width 318 height 24
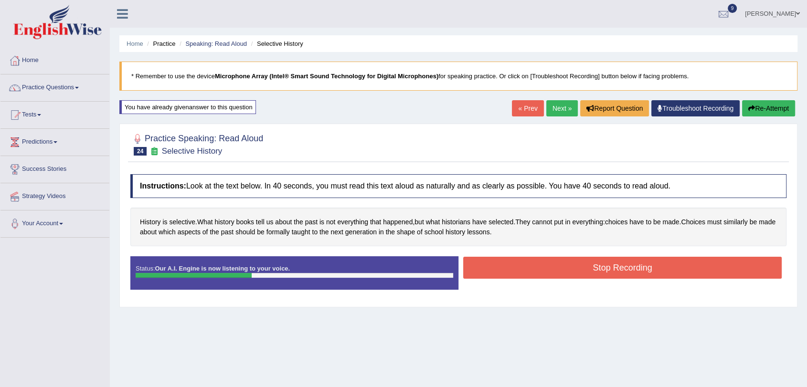
click at [551, 270] on button "Stop Recording" at bounding box center [622, 268] width 318 height 22
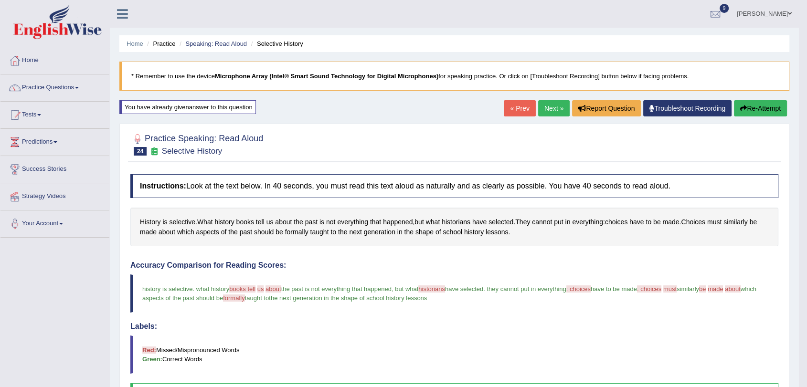
click at [542, 108] on link "Next »" at bounding box center [553, 108] width 31 height 16
